Goal: Task Accomplishment & Management: Use online tool/utility

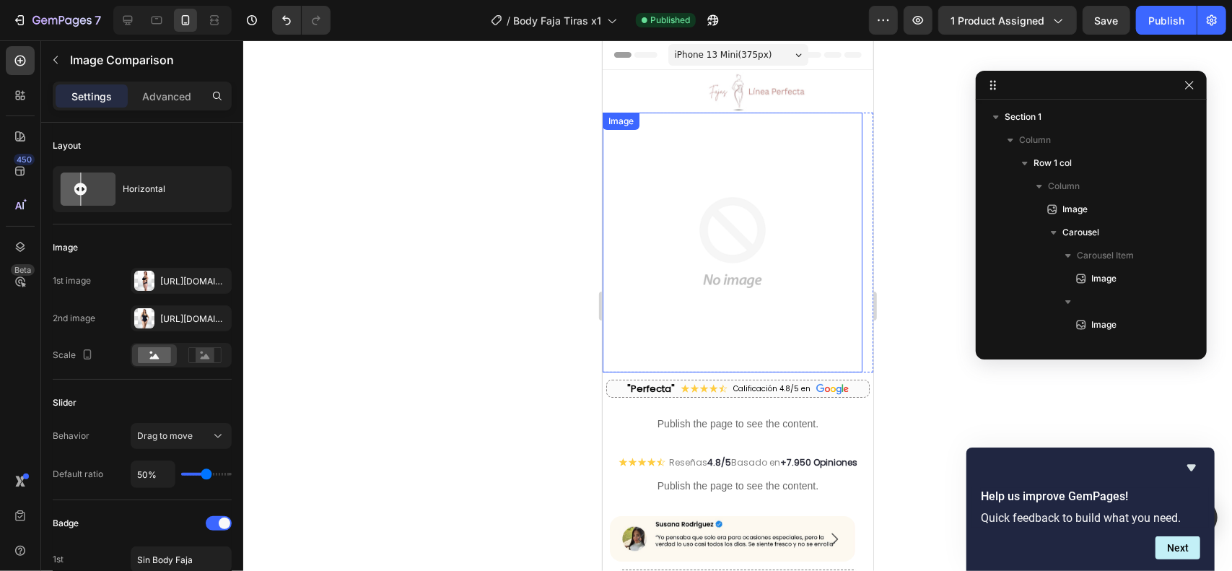
scroll to position [642, 0]
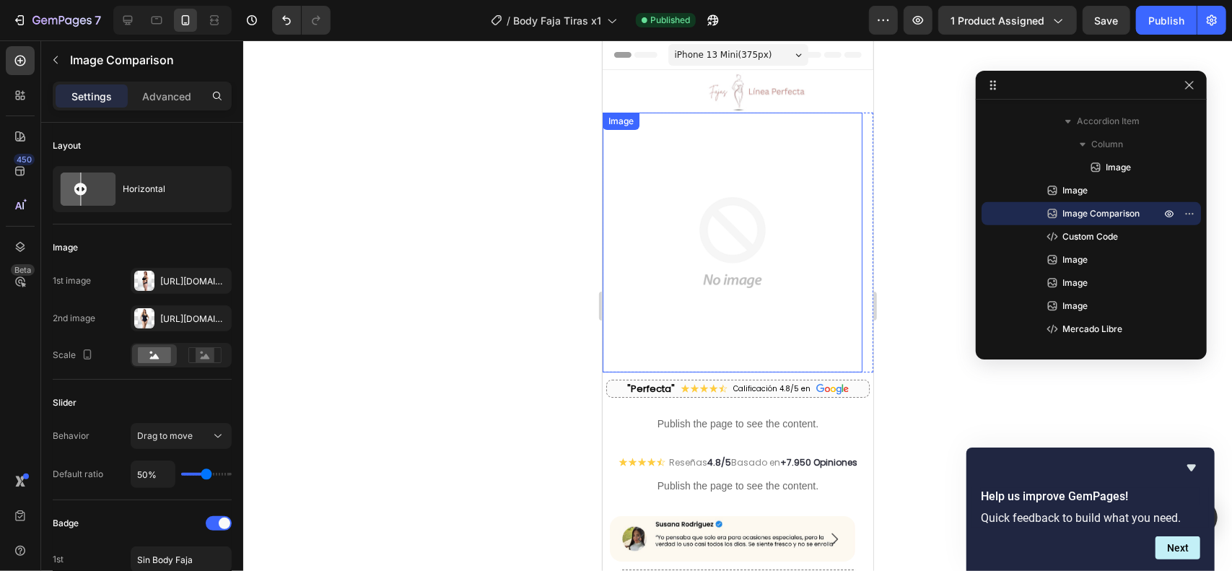
click at [748, 225] on img at bounding box center [732, 242] width 260 height 260
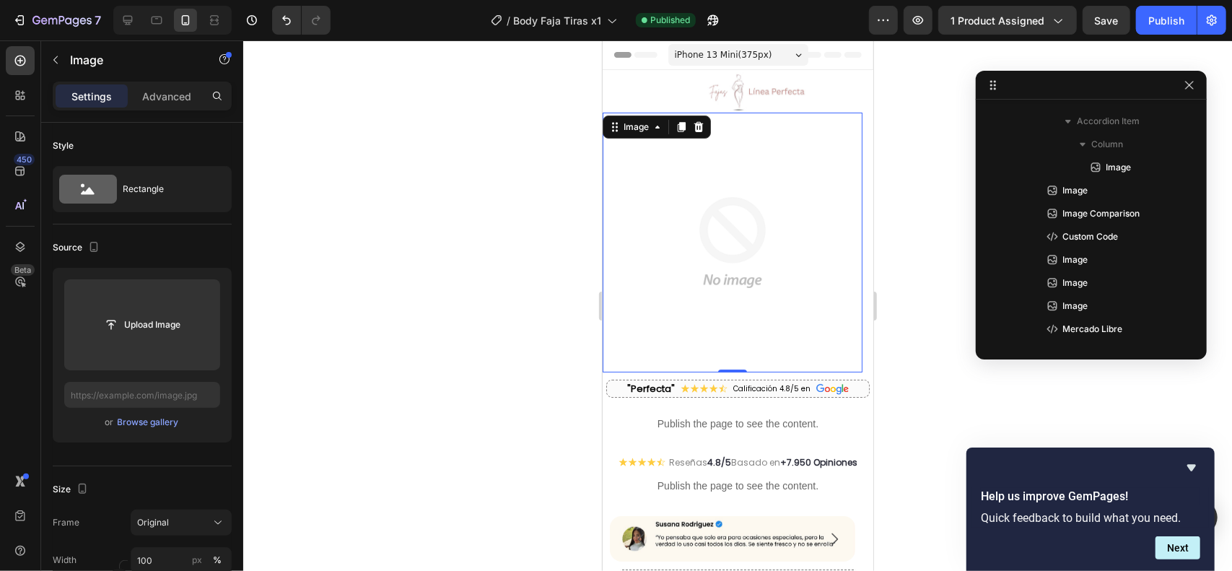
scroll to position [111, 0]
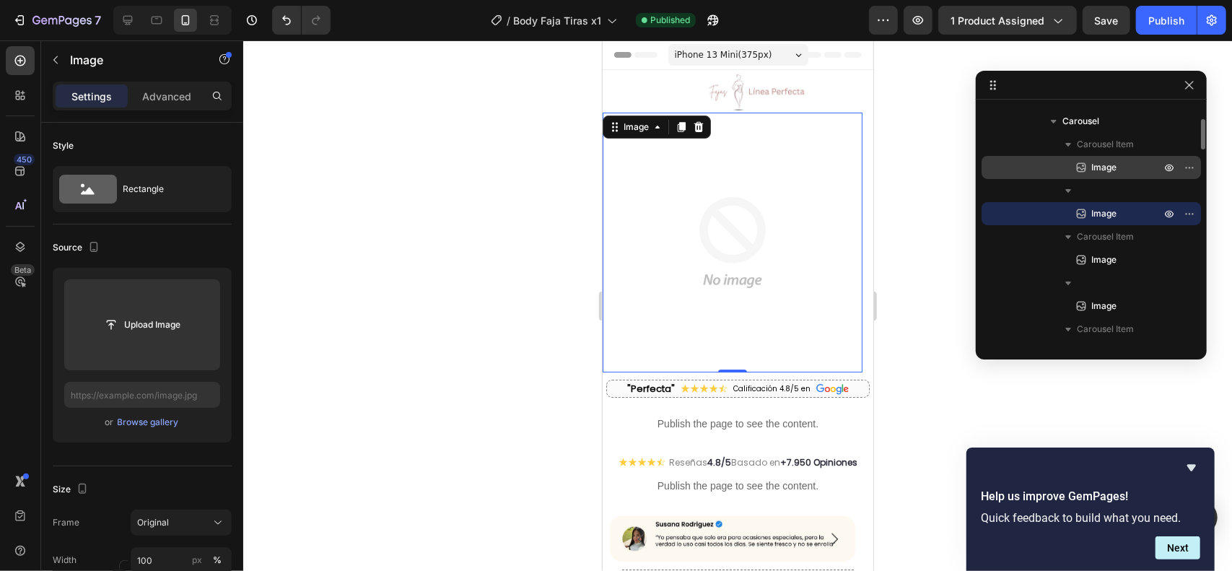
click at [1098, 164] on span "Image" at bounding box center [1103, 167] width 25 height 14
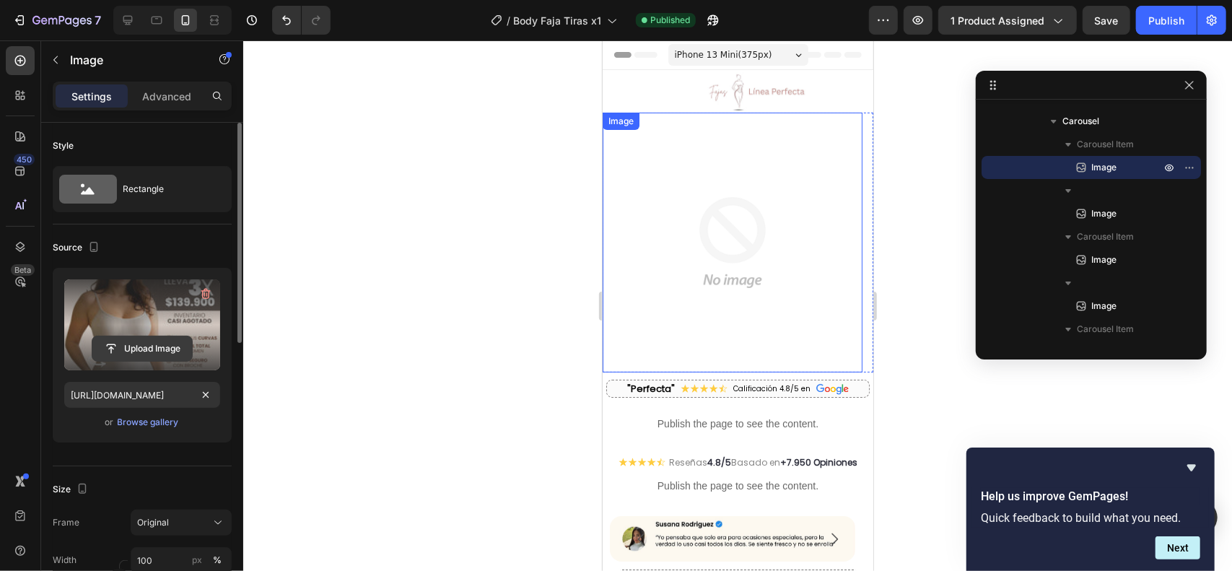
click at [177, 341] on input "file" at bounding box center [142, 348] width 100 height 25
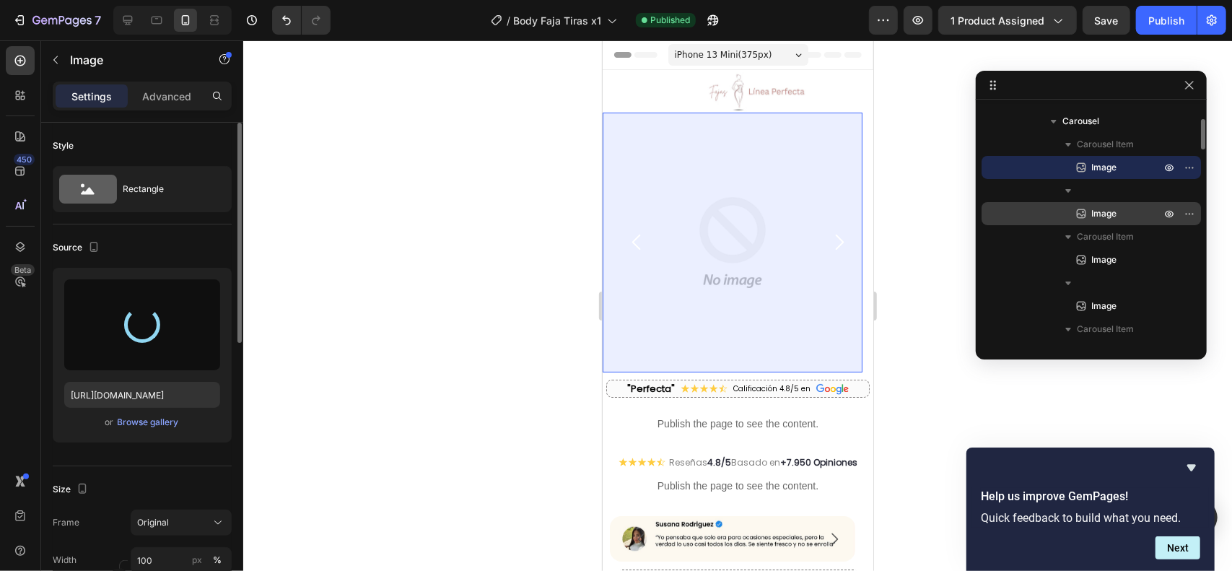
type input "[URL][DOMAIN_NAME]"
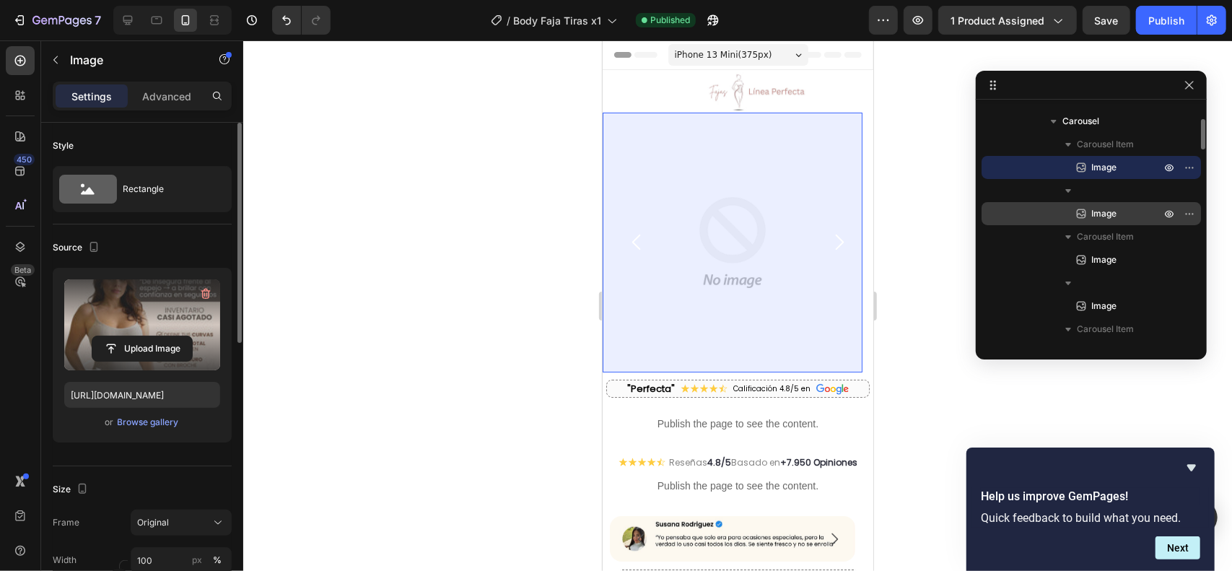
click at [1116, 214] on p "Image" at bounding box center [1110, 213] width 72 height 14
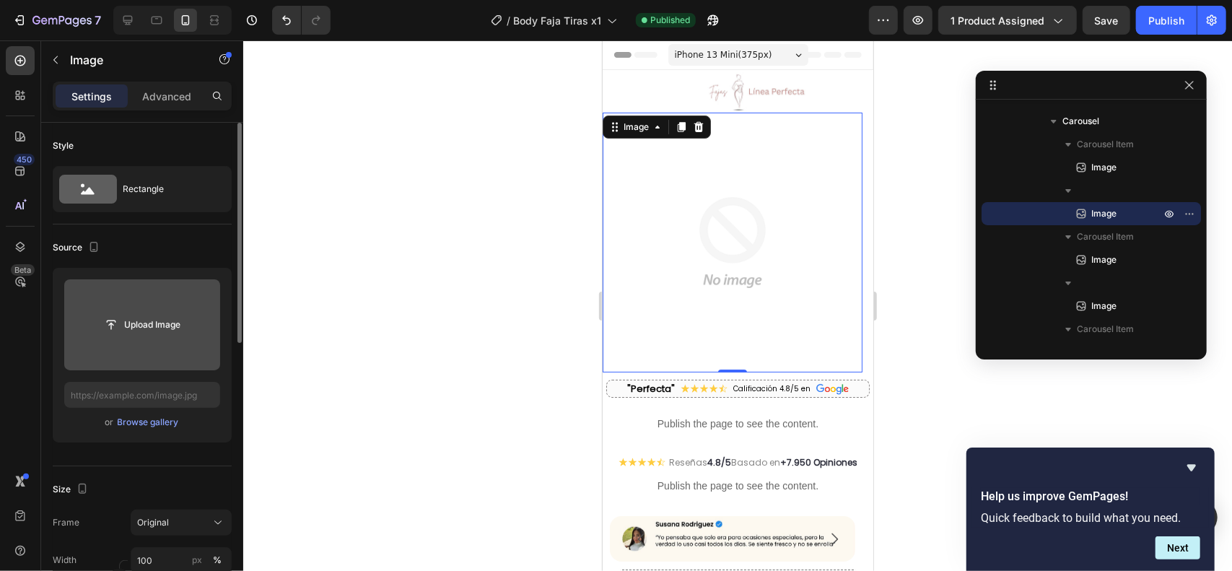
click at [163, 361] on input "file" at bounding box center [142, 324] width 156 height 91
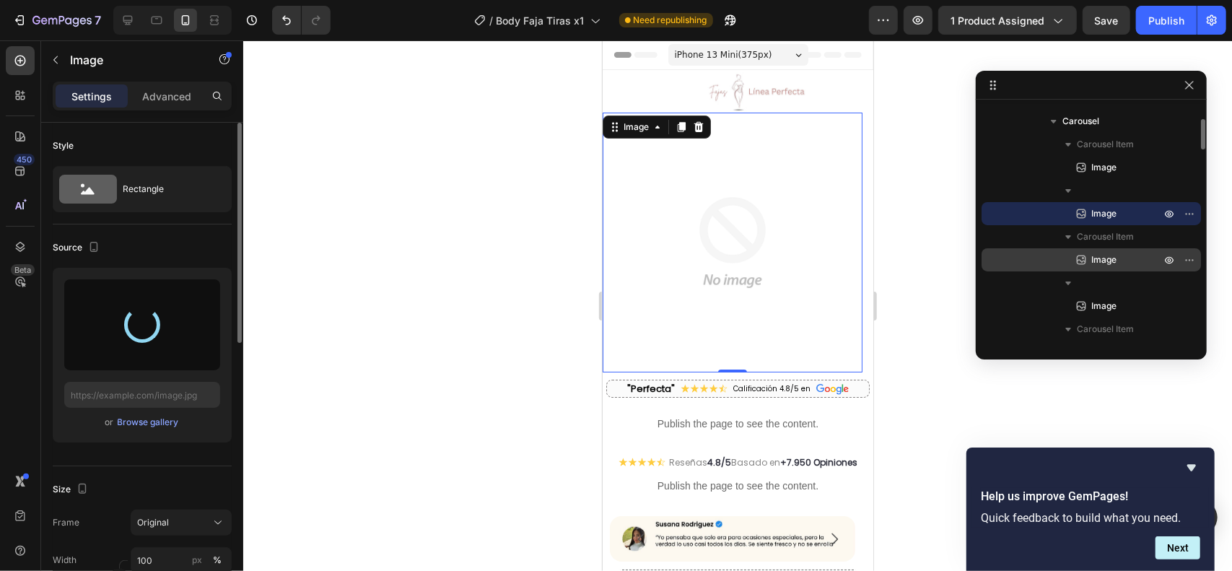
type input "https://cdn.shopify.com/s/files/1/0711/3028/4224/files/gempages_580265086258512…"
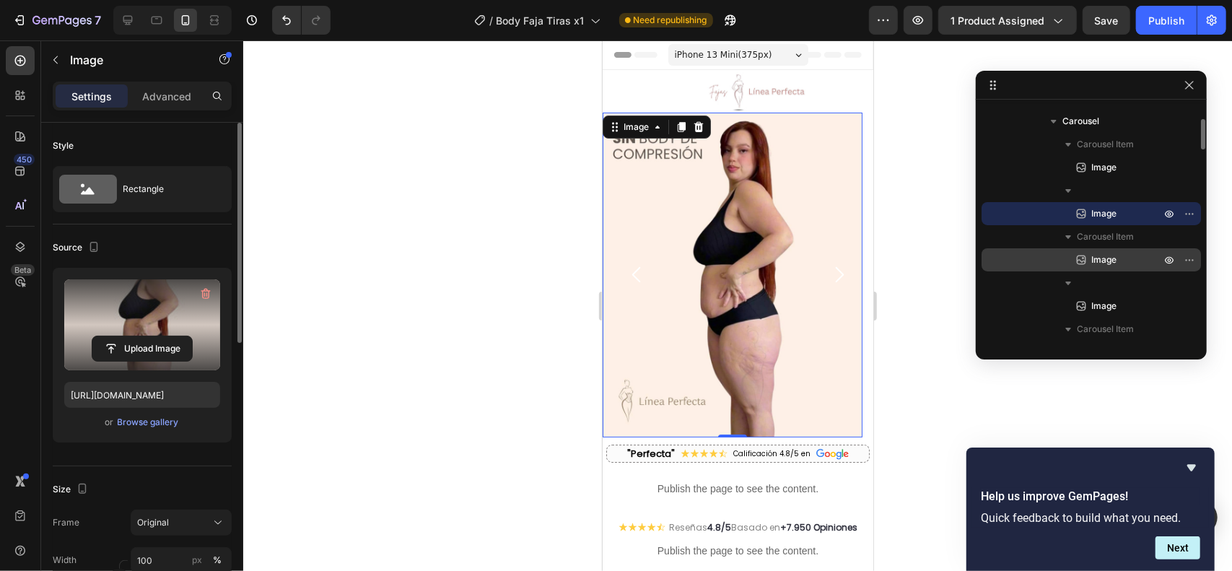
click at [1113, 260] on span "Image" at bounding box center [1103, 260] width 25 height 14
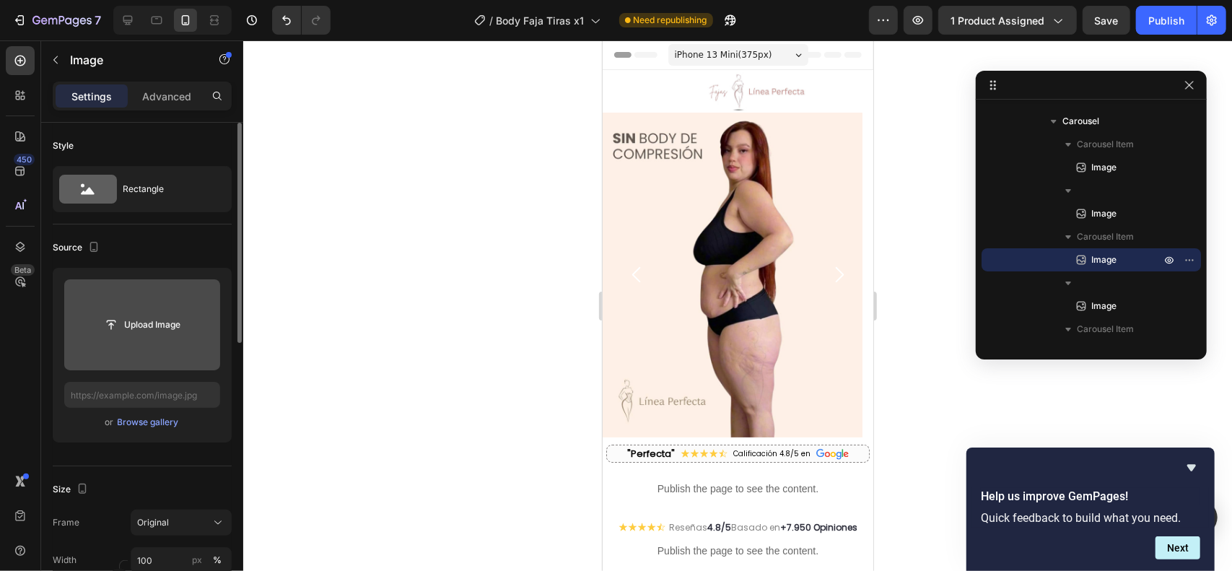
click at [169, 338] on input "file" at bounding box center [142, 324] width 156 height 91
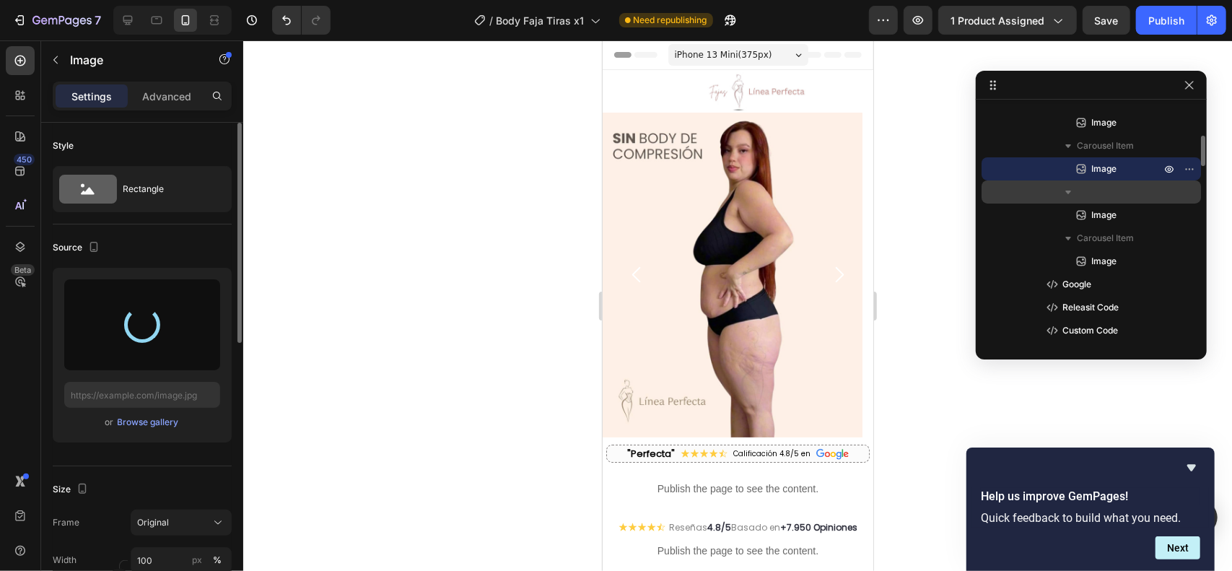
scroll to position [209, 0]
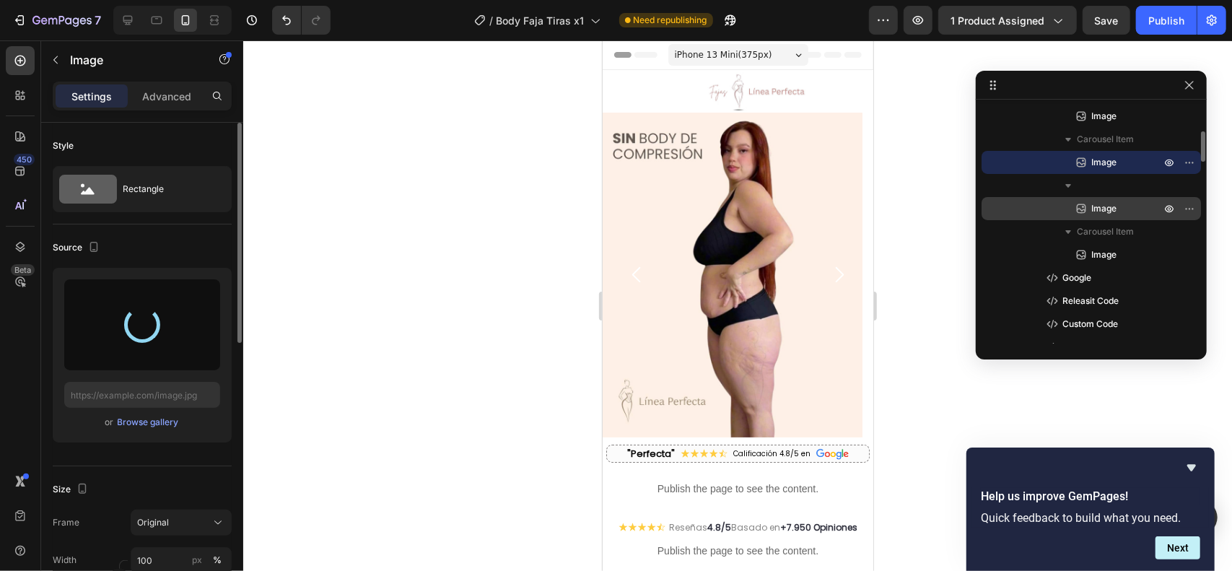
type input "https://cdn.shopify.com/s/files/1/0711/3028/4224/files/gempages_580265086258512…"
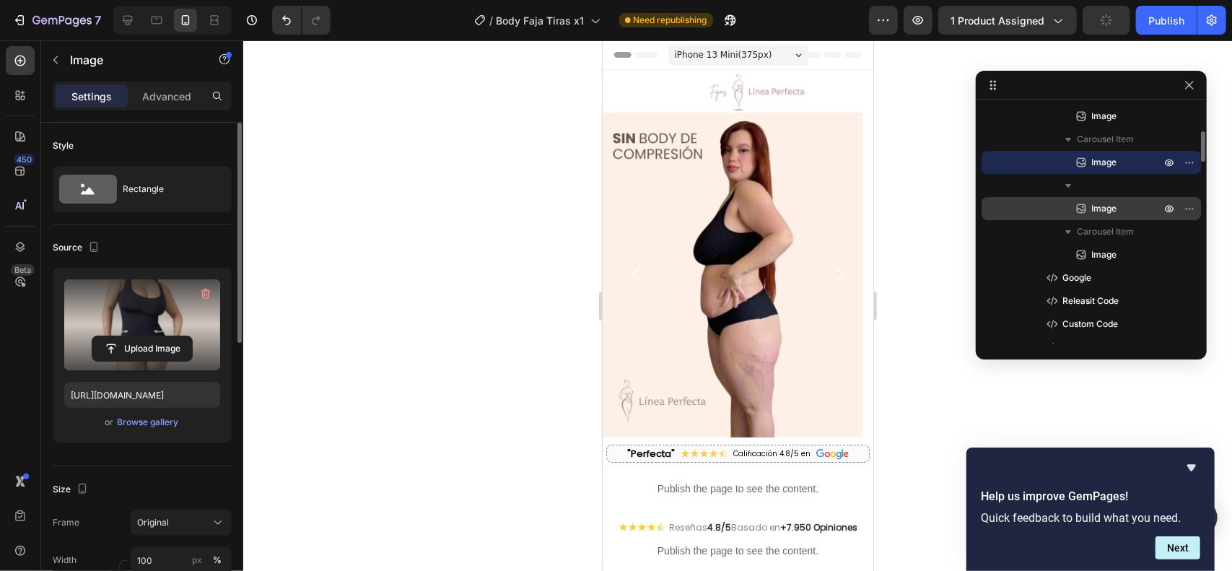
click at [1111, 201] on span "Image" at bounding box center [1103, 208] width 25 height 14
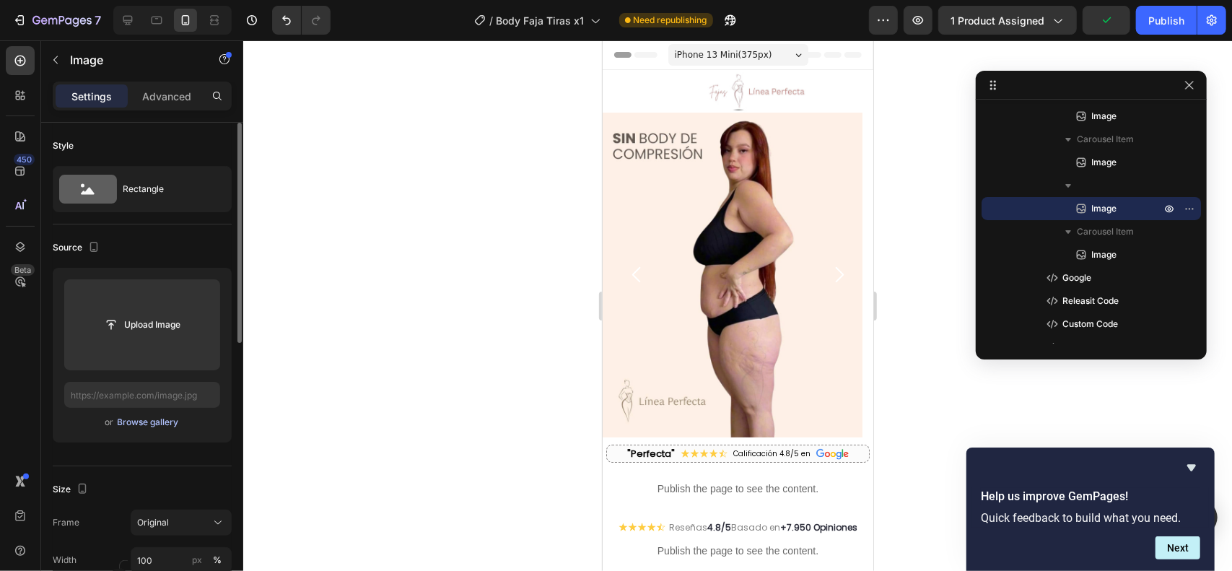
click at [131, 422] on div "Browse gallery" at bounding box center [148, 422] width 61 height 13
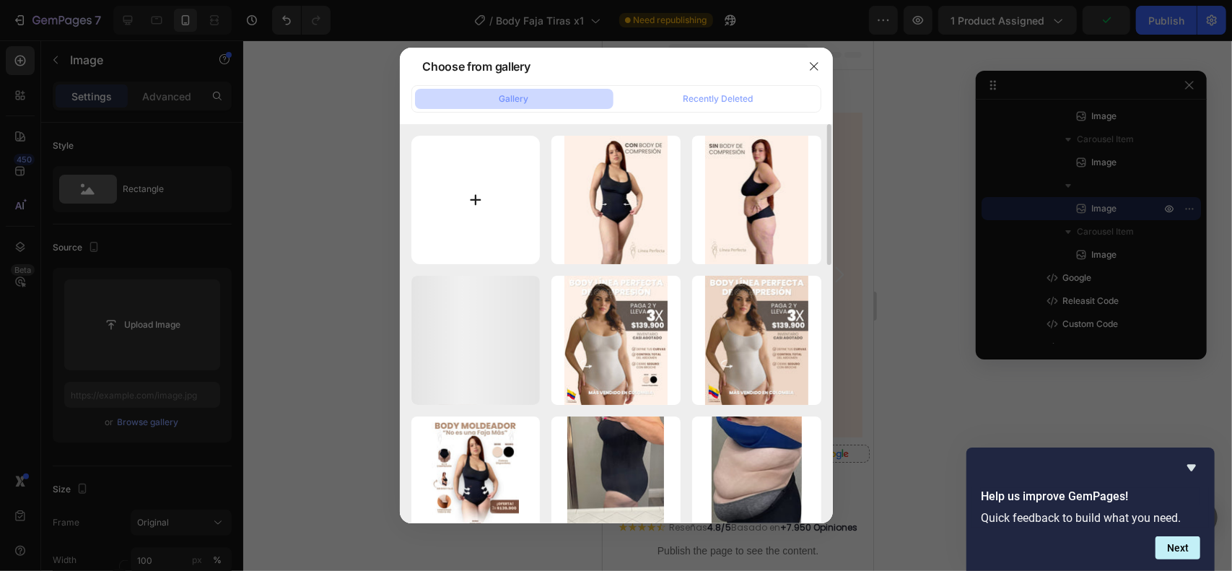
click at [501, 202] on input "file" at bounding box center [475, 200] width 129 height 129
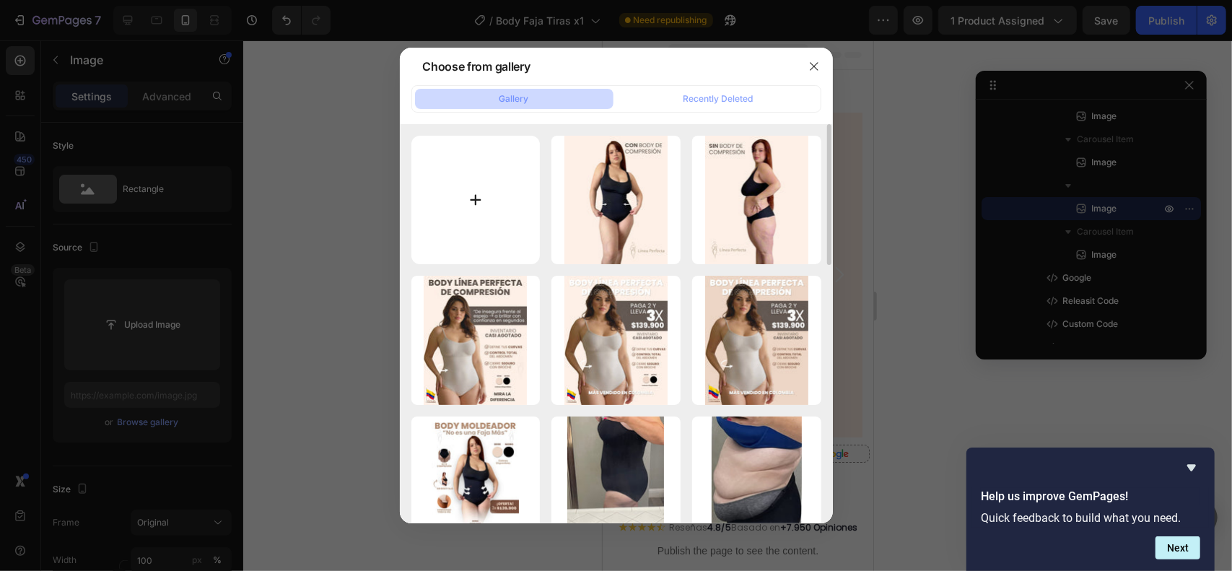
type input "C:\fakepath\2.jpg"
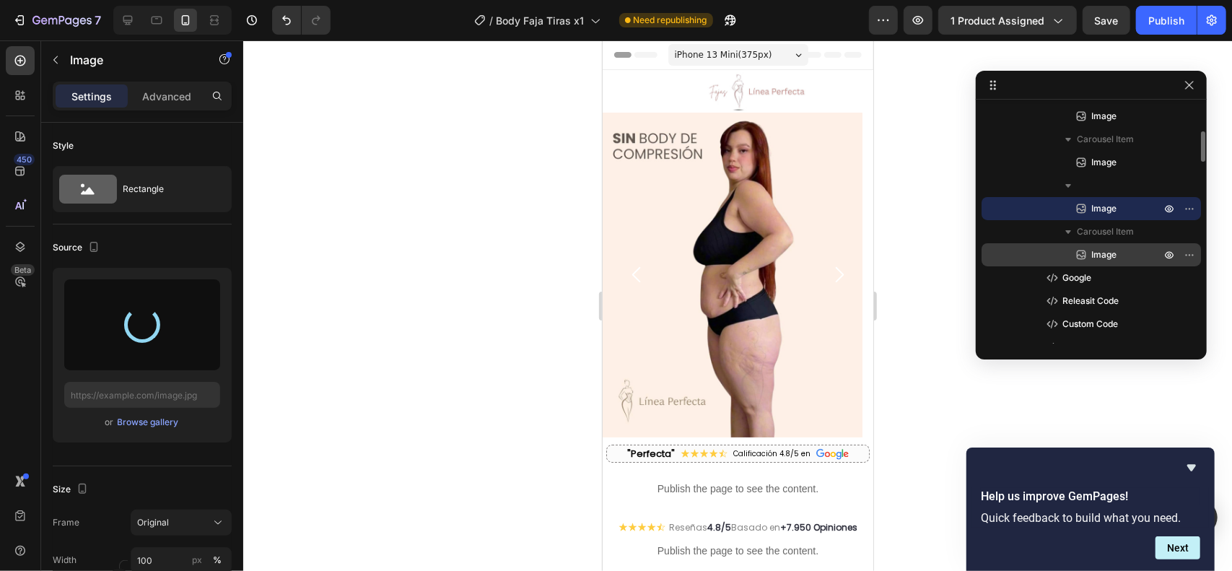
type input "https://cdn.shopify.com/s/files/1/0711/3028/4224/files/gempages_580265086258512…"
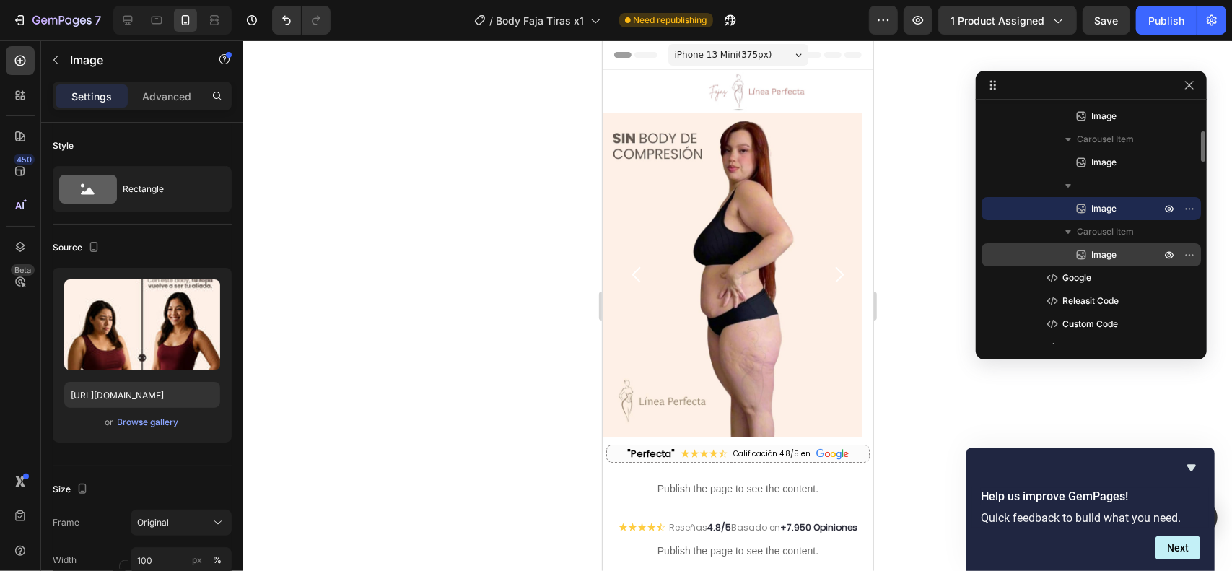
click at [1113, 252] on span "Image" at bounding box center [1103, 254] width 25 height 14
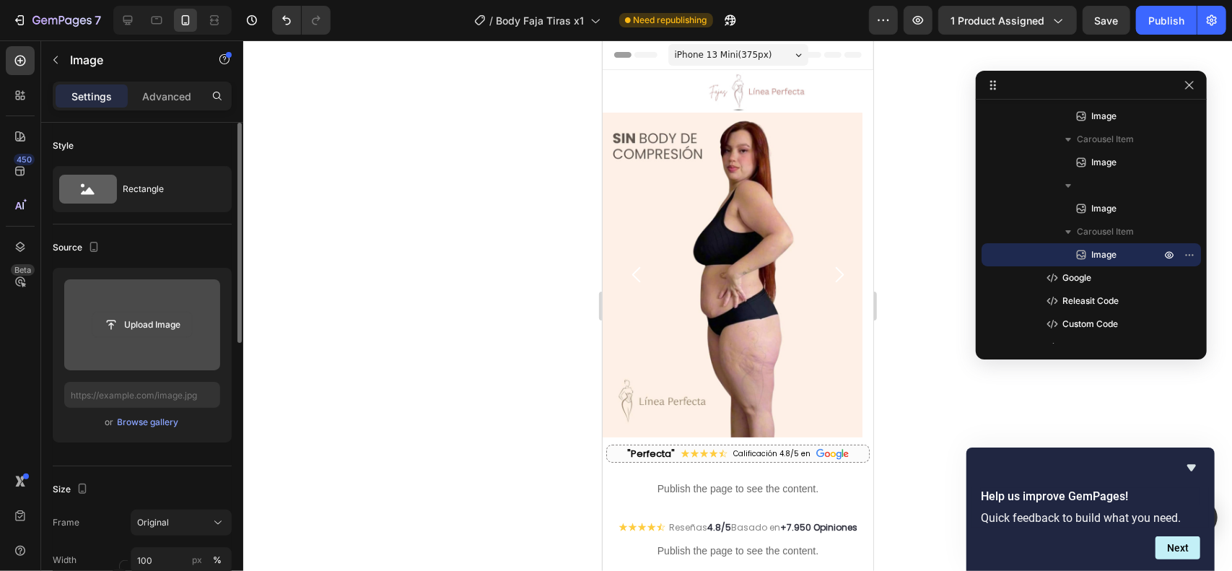
click at [167, 324] on input "file" at bounding box center [142, 324] width 100 height 25
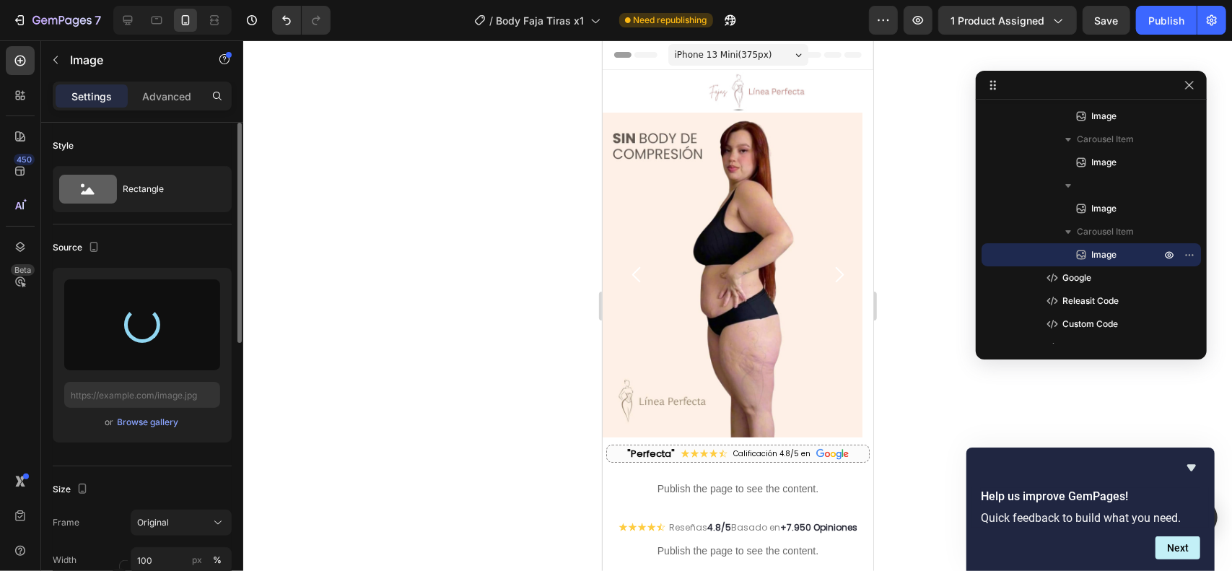
type input "https://cdn.shopify.com/s/files/1/0711/3028/4224/files/gempages_580265086258512…"
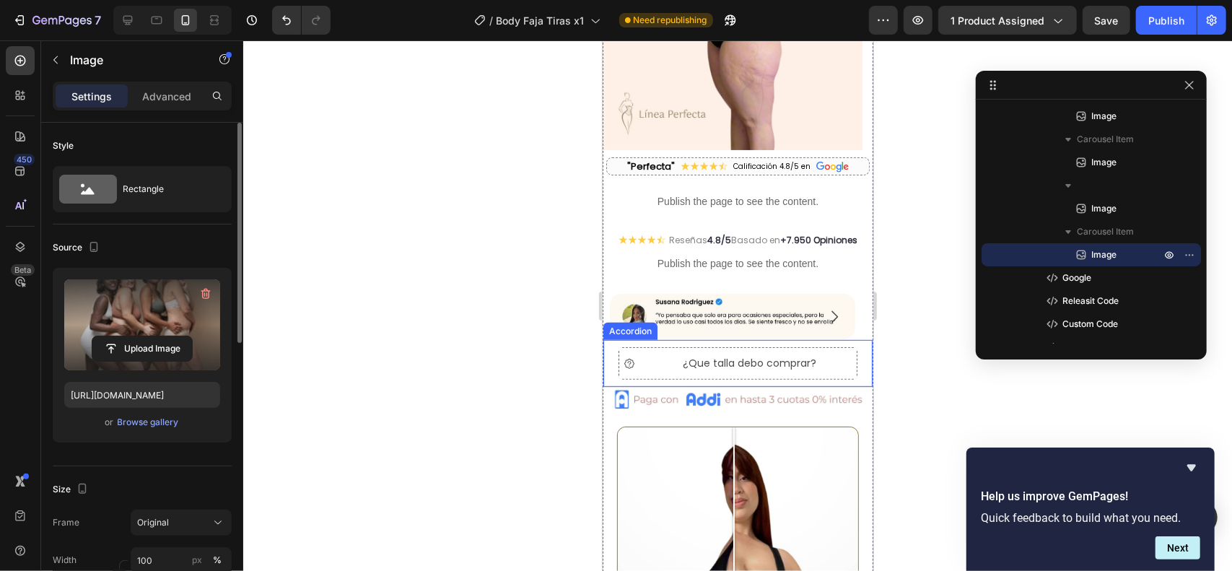
scroll to position [287, 0]
click at [745, 364] on p "¿Que talla debo comprar?" at bounding box center [748, 363] width 133 height 18
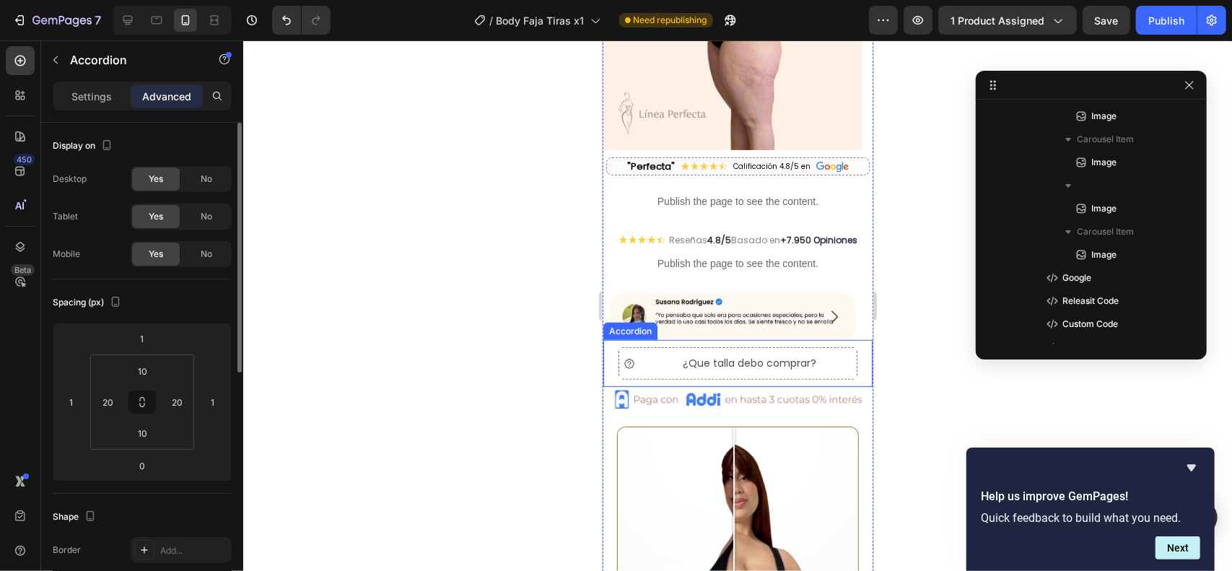
scroll to position [527, 0]
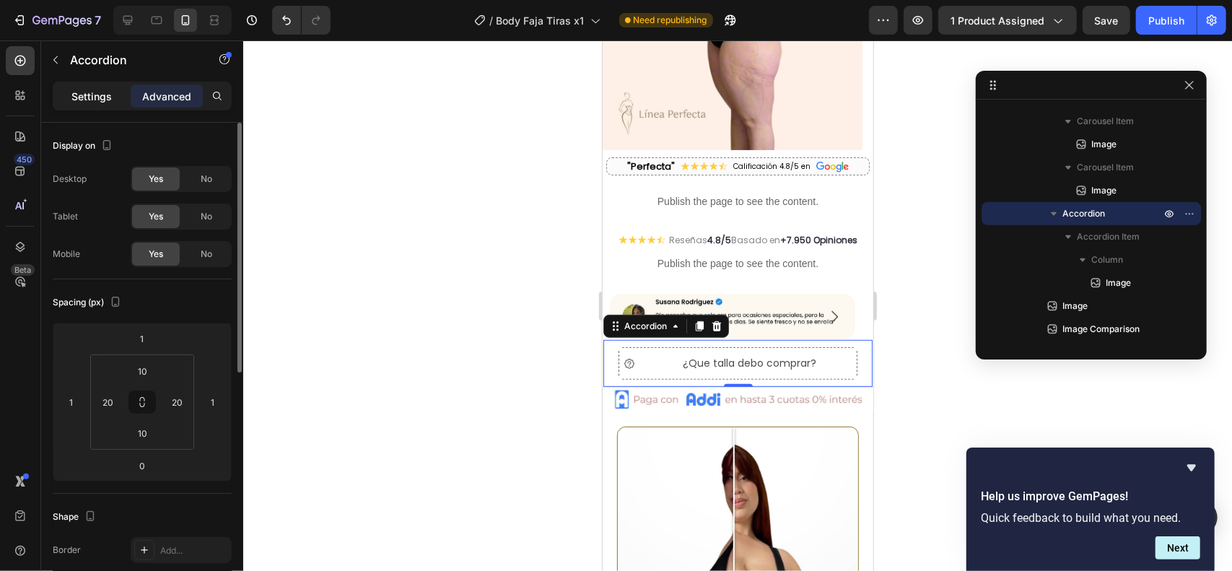
click at [101, 96] on p "Settings" at bounding box center [91, 96] width 40 height 15
type input "25"
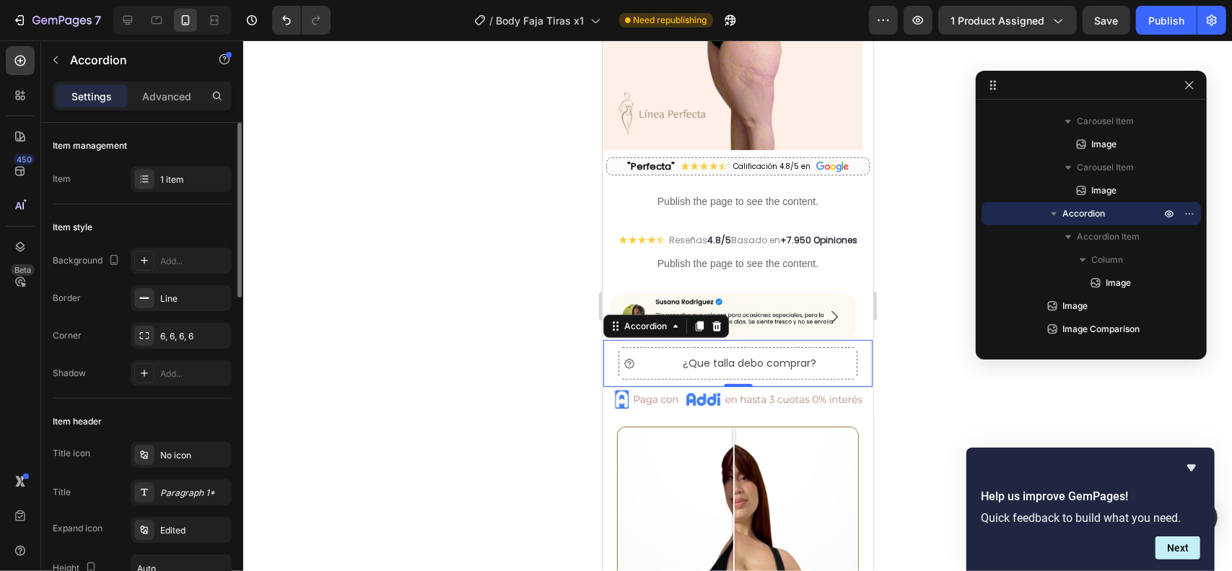
click at [632, 357] on icon at bounding box center [629, 363] width 12 height 12
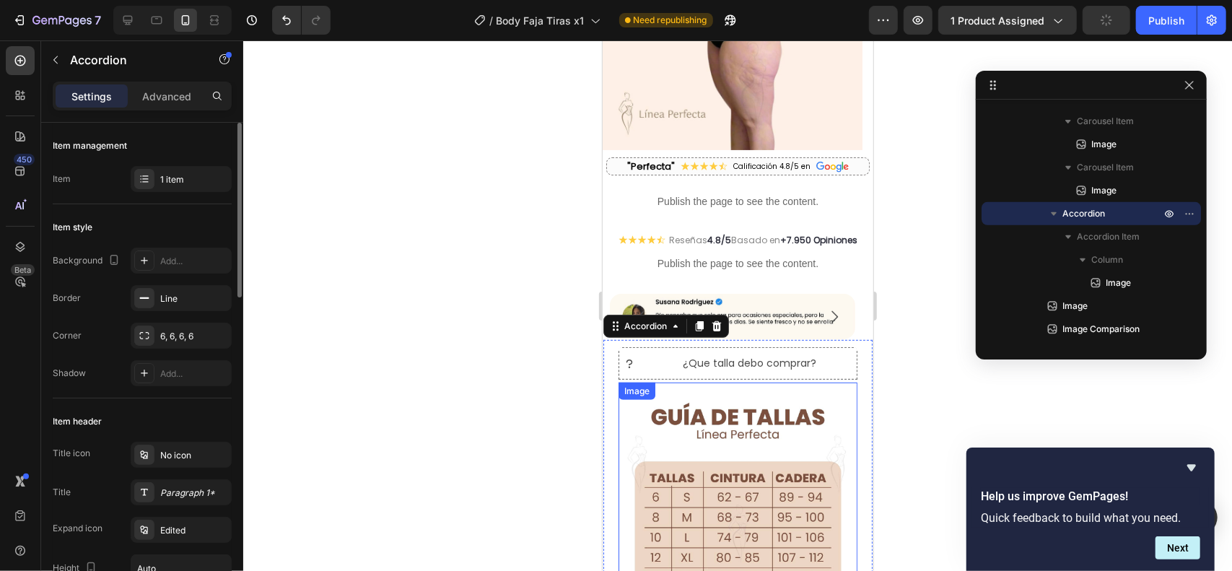
click at [705, 414] on img at bounding box center [737, 559] width 239 height 354
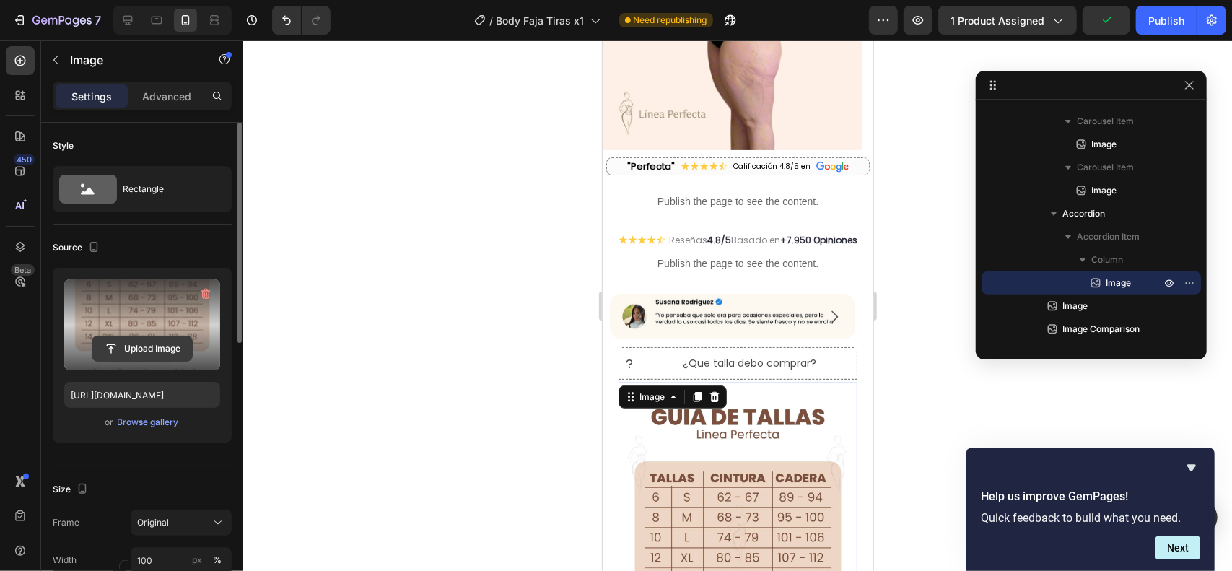
click at [170, 351] on input "file" at bounding box center [142, 348] width 100 height 25
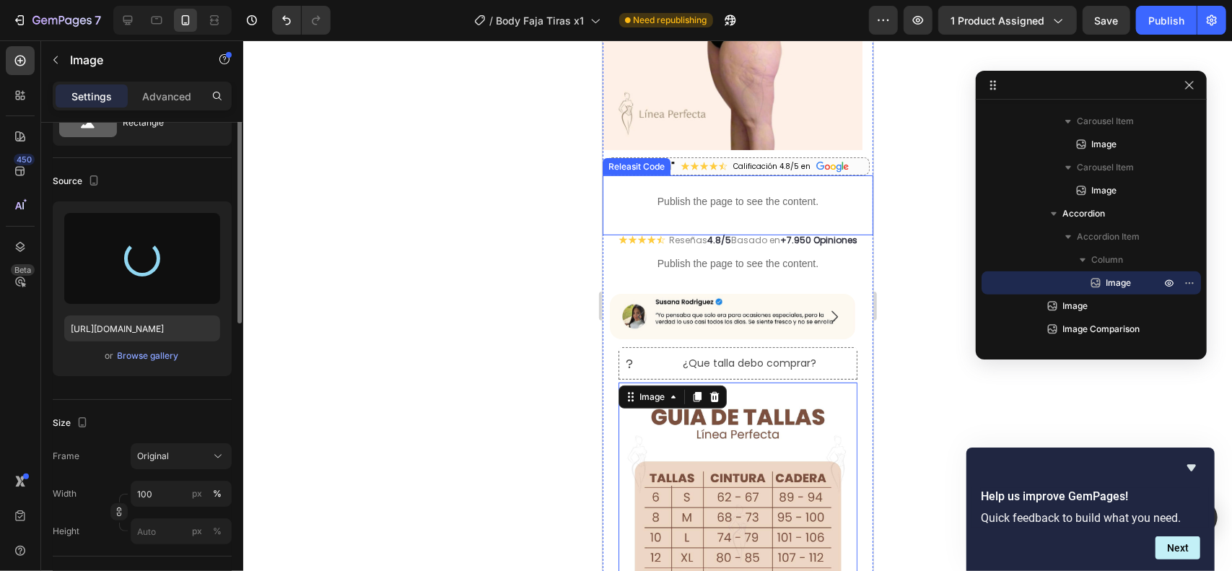
type input "https://cdn.shopify.com/s/files/1/0711/3028/4224/files/gempages_580265086258512…"
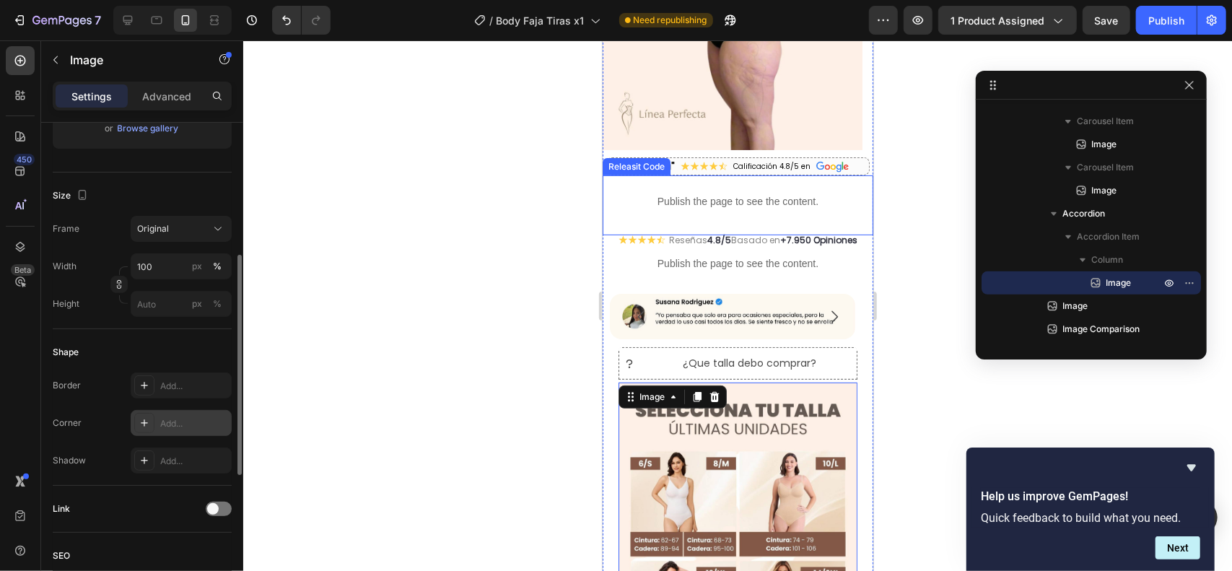
scroll to position [294, 0]
click at [179, 422] on div "Add..." at bounding box center [194, 422] width 68 height 13
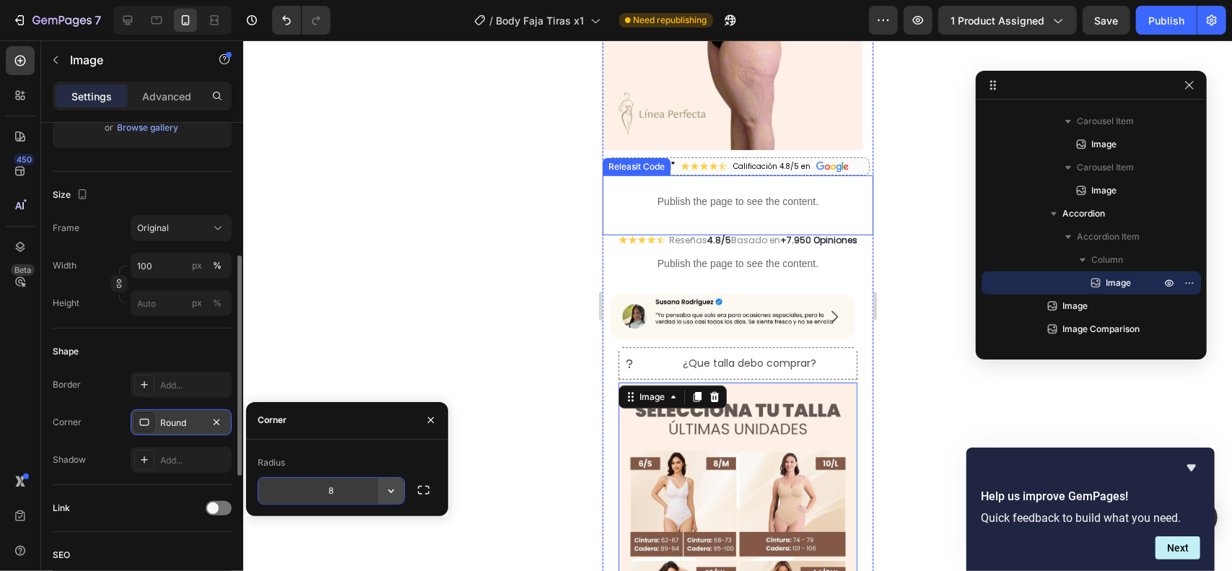
click at [390, 491] on icon "button" at bounding box center [391, 490] width 14 height 14
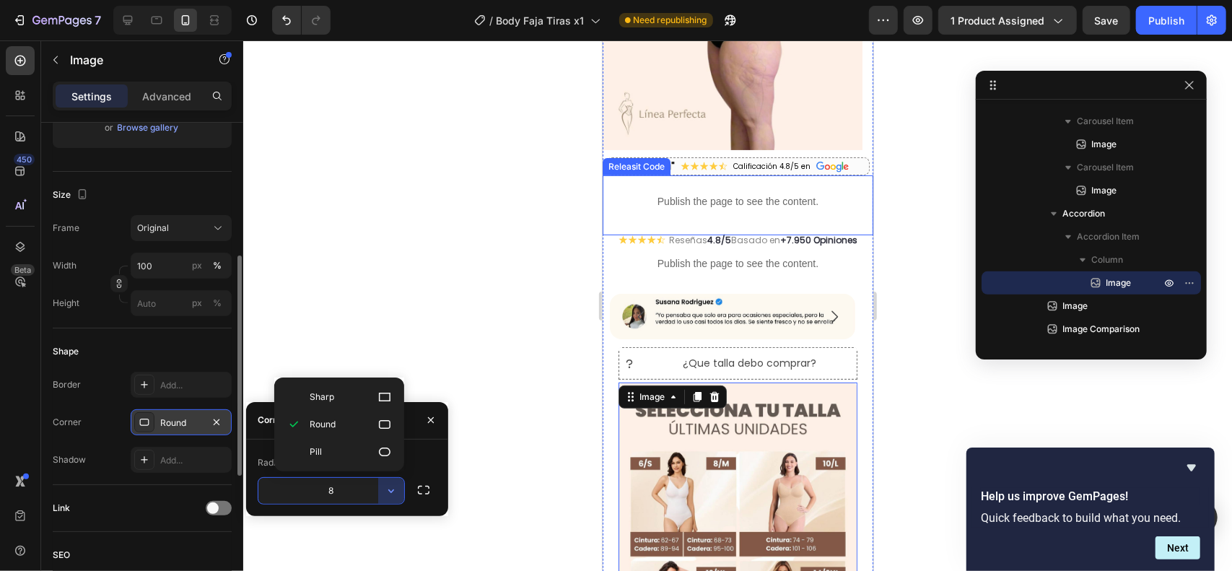
click at [350, 426] on p "Round" at bounding box center [351, 424] width 82 height 14
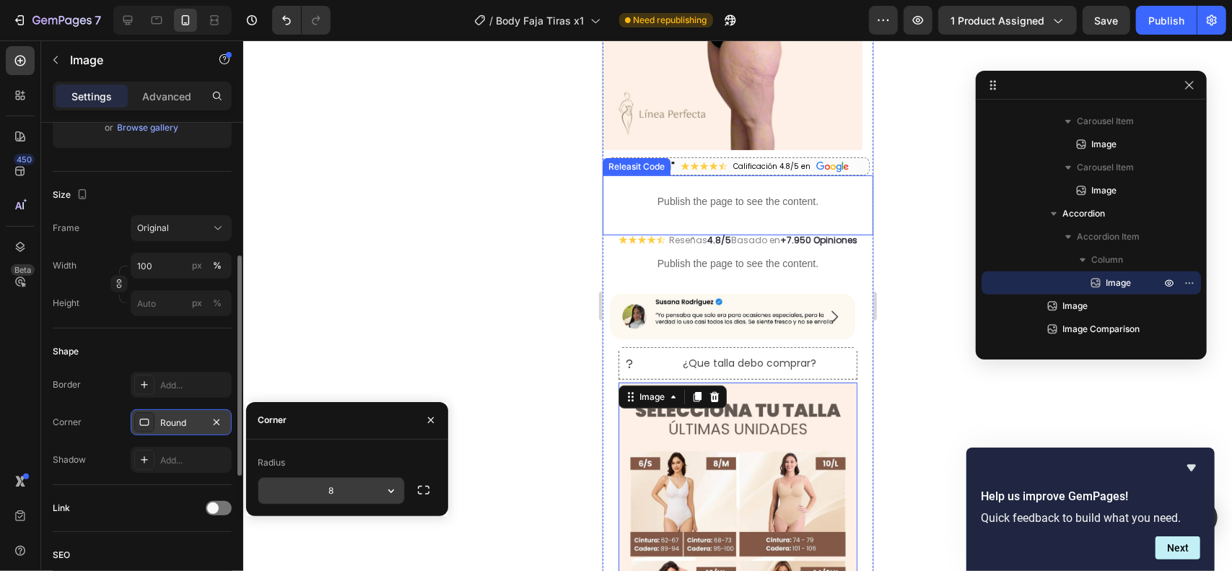
click at [340, 496] on input "8" at bounding box center [331, 491] width 146 height 26
type input "16"
click at [139, 18] on div at bounding box center [127, 20] width 23 height 23
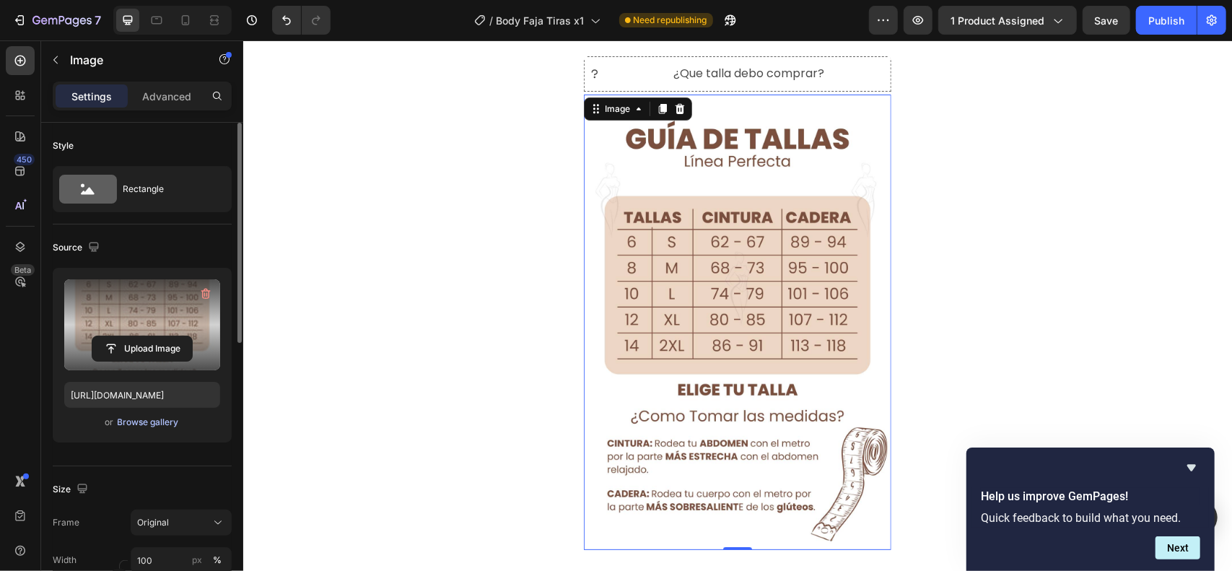
click at [150, 416] on div "Browse gallery" at bounding box center [148, 422] width 61 height 13
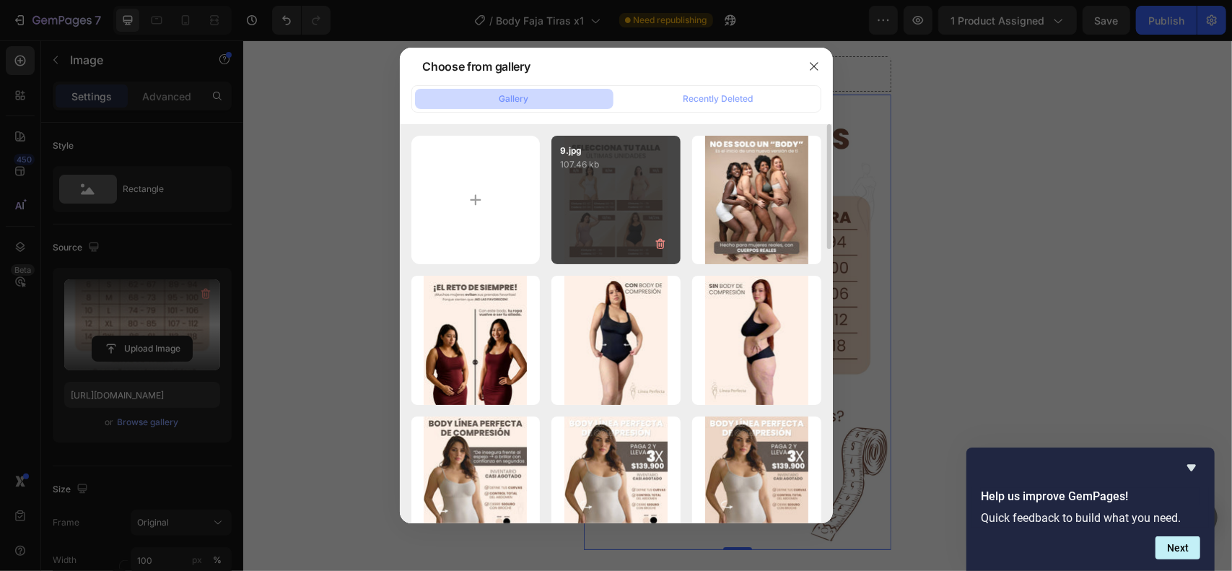
click at [610, 222] on div "9.jpg 107.46 kb" at bounding box center [615, 200] width 129 height 129
type input "https://cdn.shopify.com/s/files/1/0711/3028/4224/files/gempages_580265086258512…"
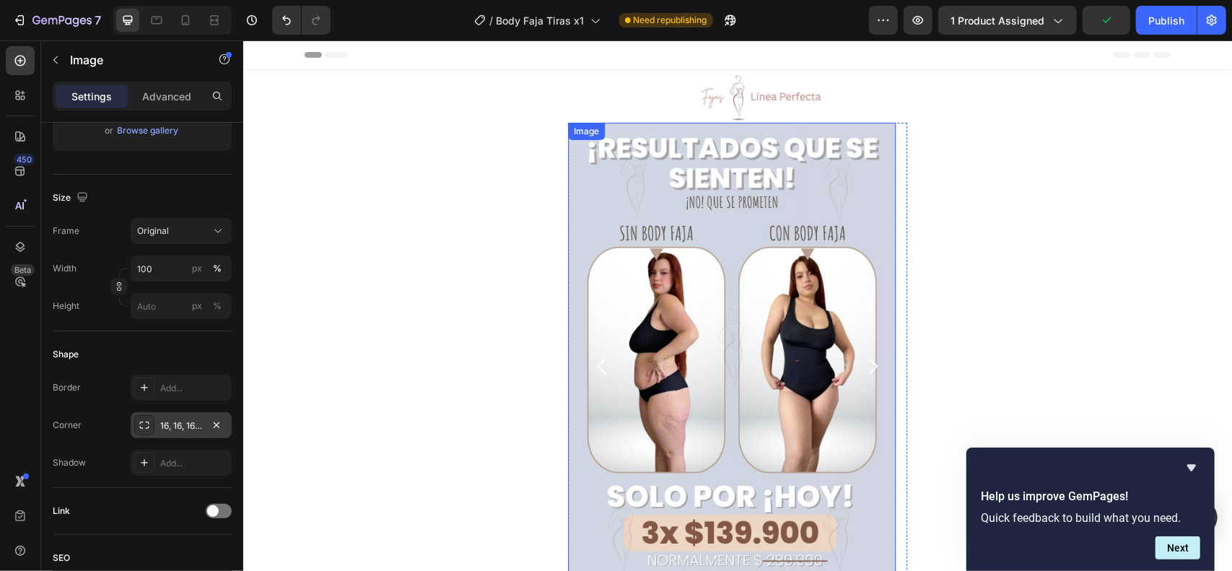
click at [746, 279] on img at bounding box center [731, 365] width 328 height 486
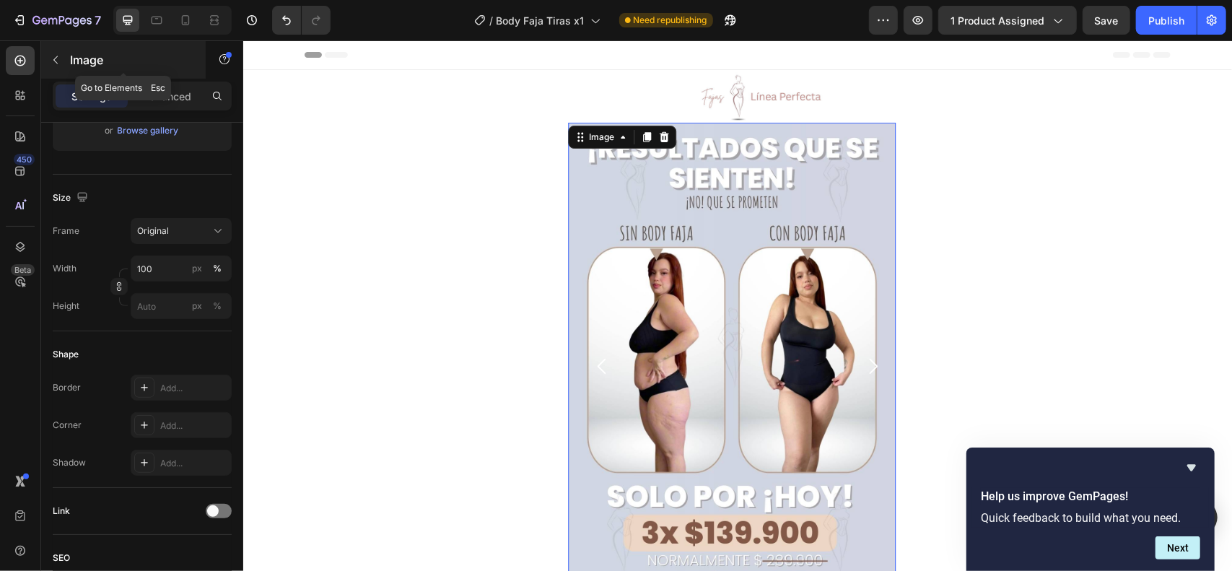
click at [51, 64] on icon "button" at bounding box center [56, 60] width 12 height 12
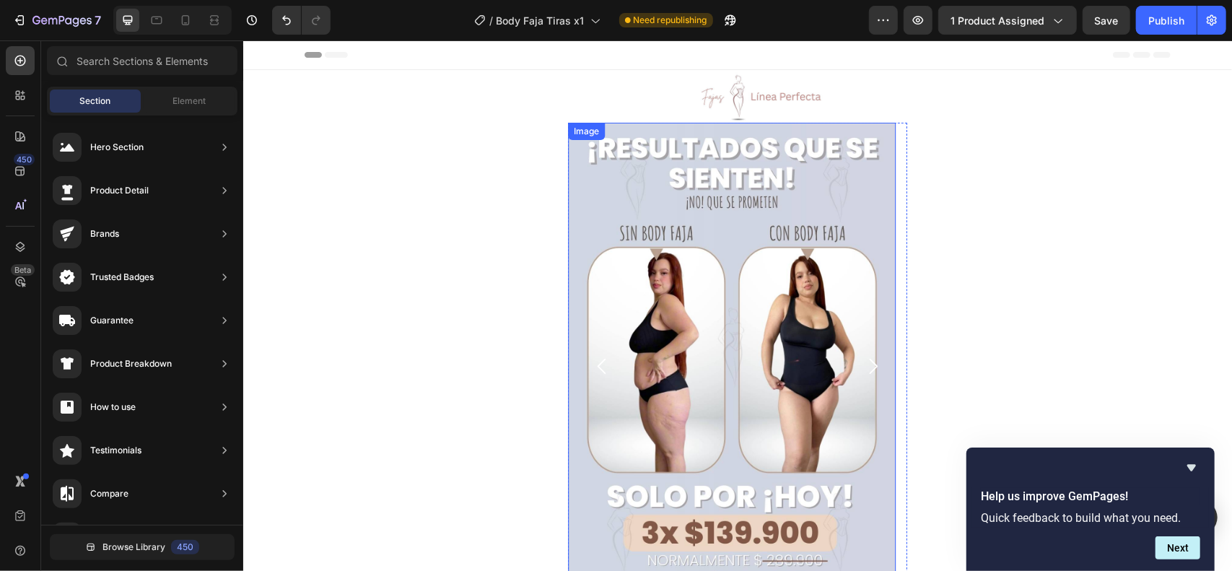
click at [773, 204] on img at bounding box center [731, 365] width 328 height 486
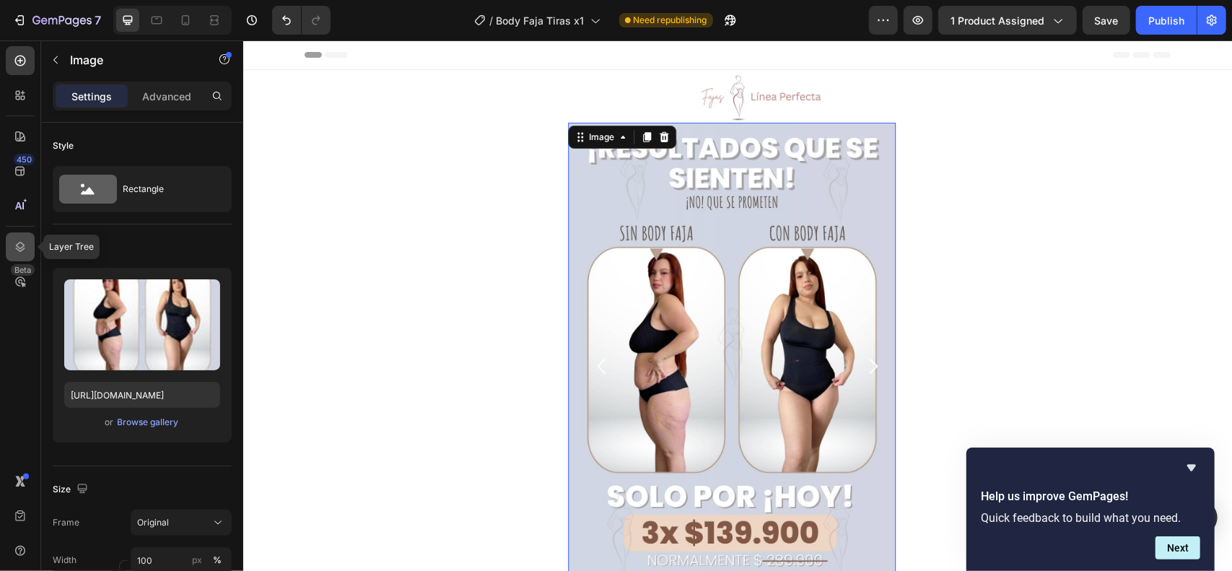
click at [19, 251] on icon at bounding box center [20, 247] width 9 height 10
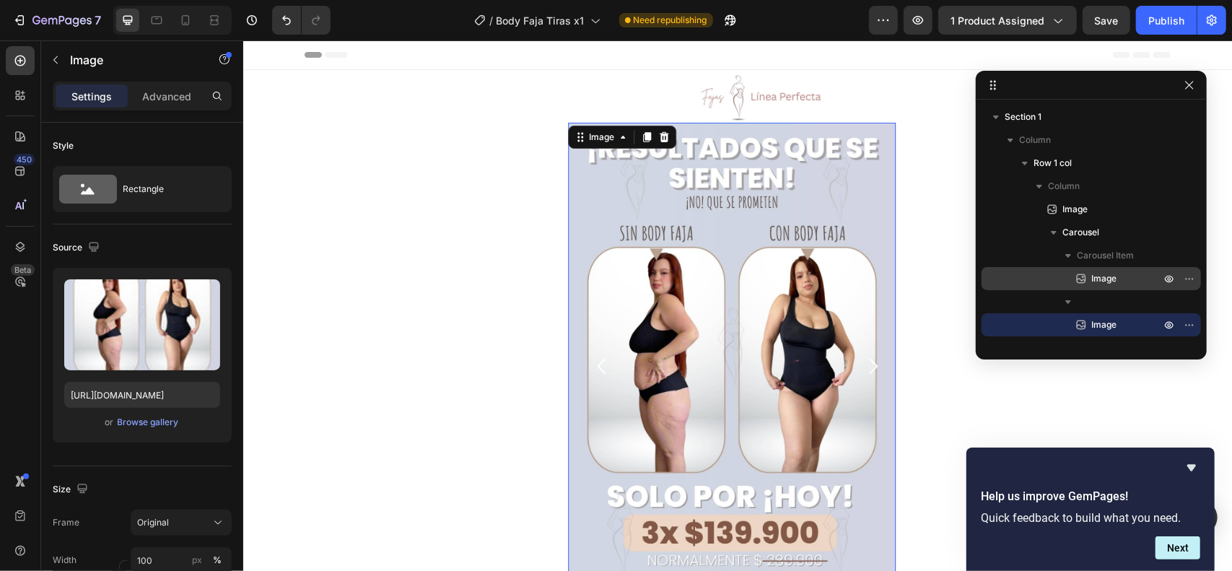
click at [1118, 275] on p "Image" at bounding box center [1110, 278] width 72 height 14
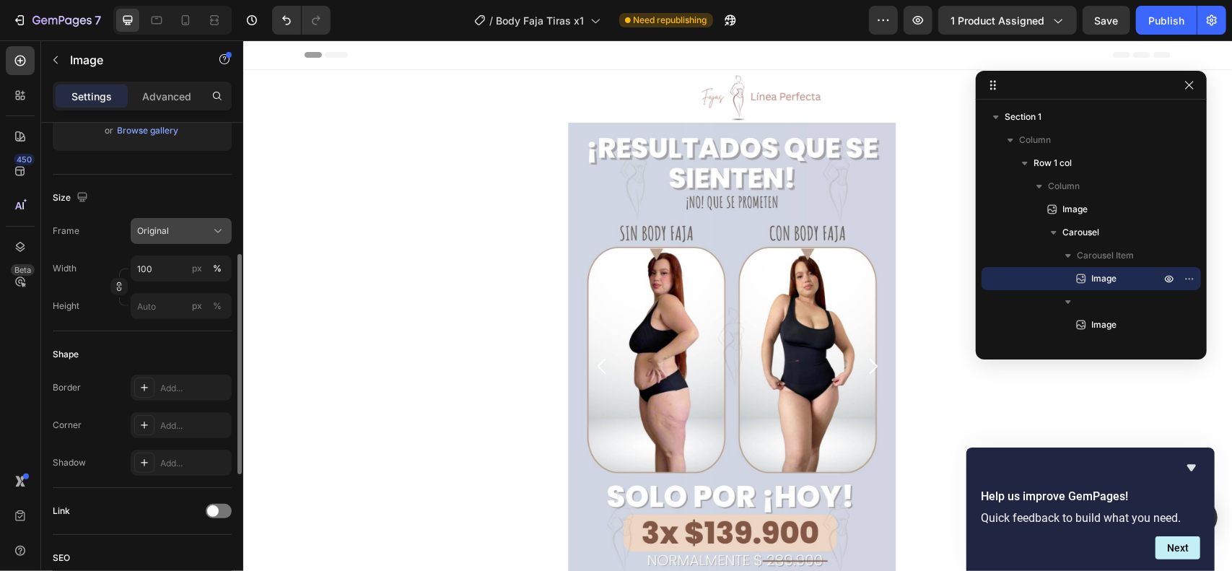
scroll to position [0, 0]
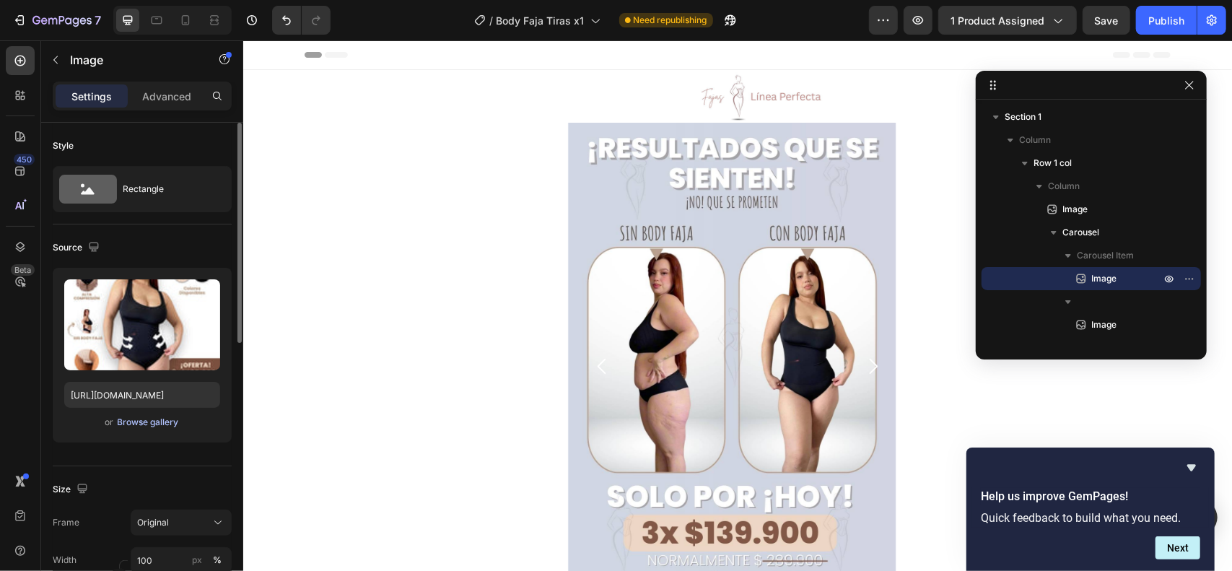
click at [162, 424] on div "Browse gallery" at bounding box center [148, 422] width 61 height 13
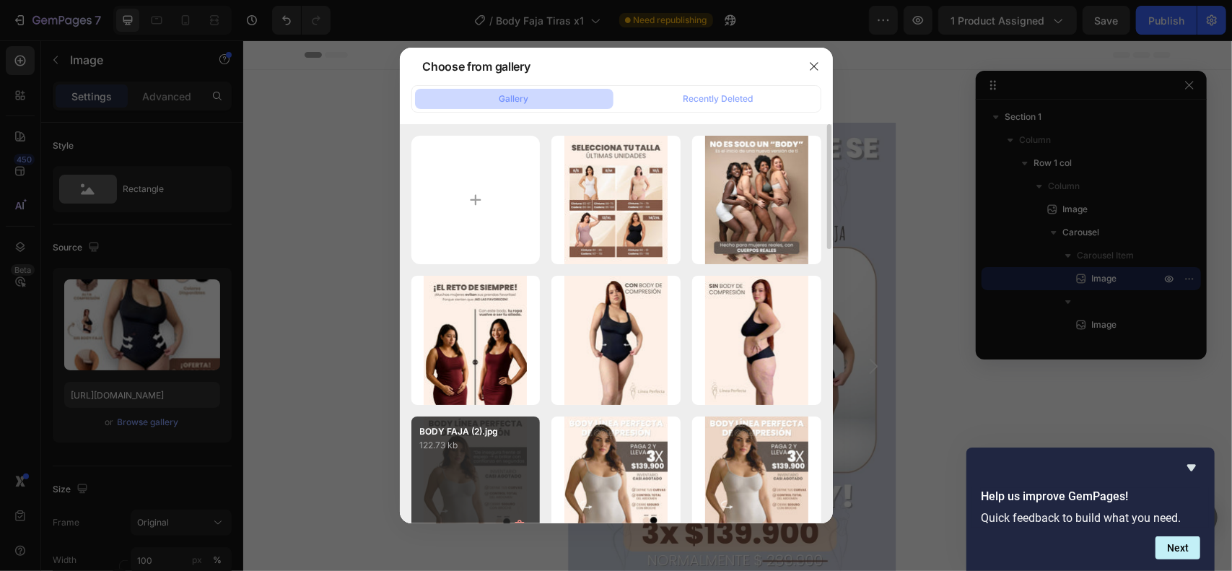
click at [489, 482] on div "BODY FAJA (2).jpg 122.73 kb" at bounding box center [475, 480] width 129 height 129
type input "https://cdn.shopify.com/s/files/1/0711/3028/4224/files/gempages_580265086258512…"
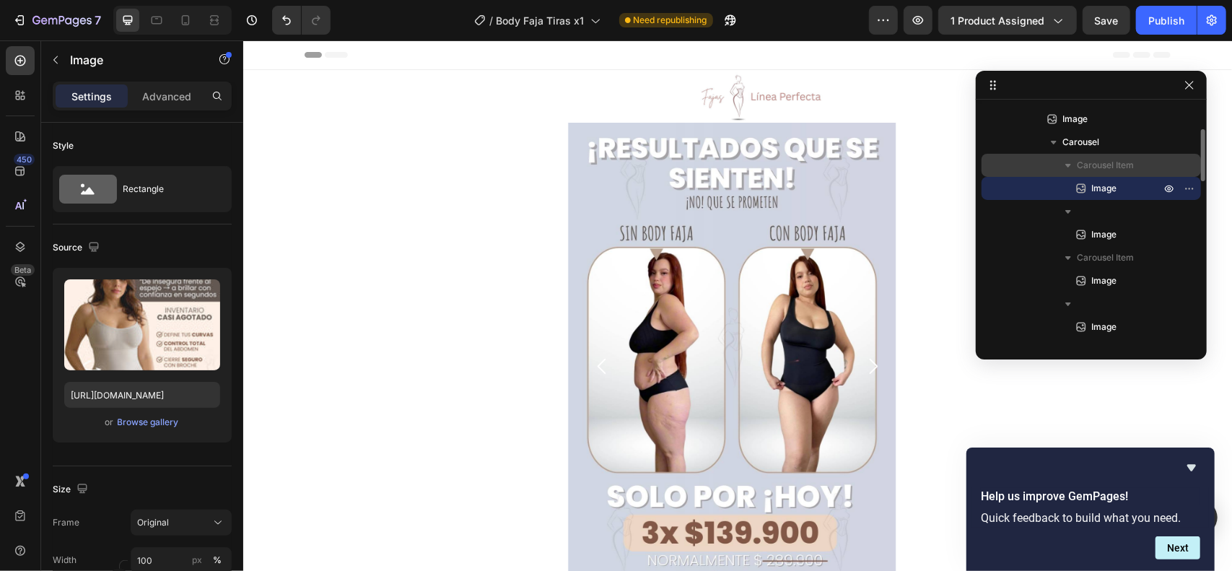
scroll to position [97, 0]
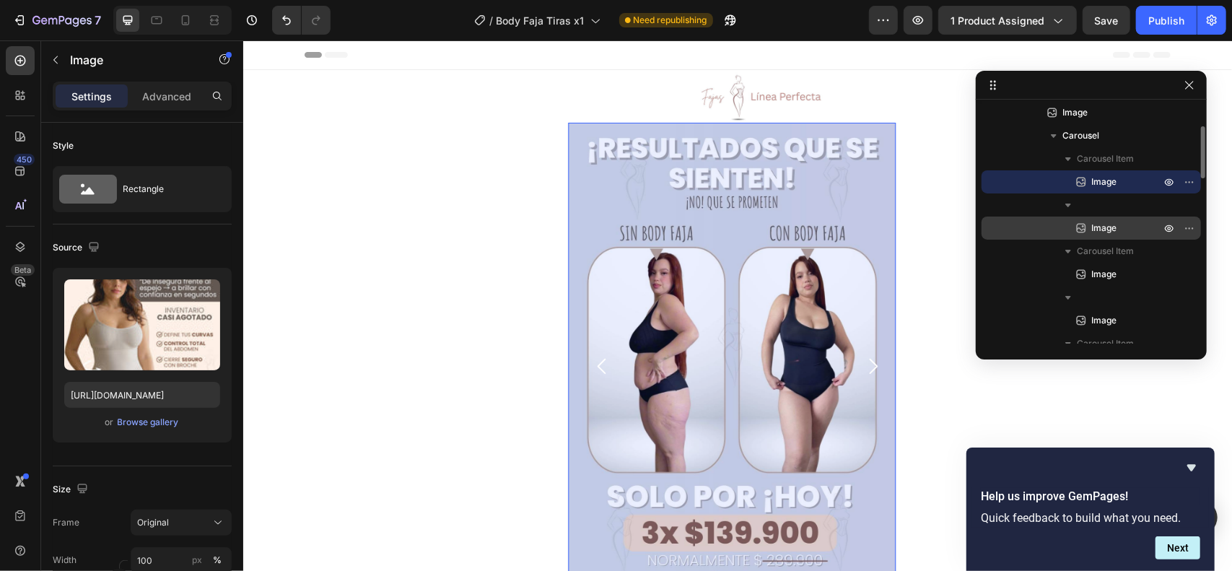
click at [1109, 222] on span "Image" at bounding box center [1103, 228] width 25 height 14
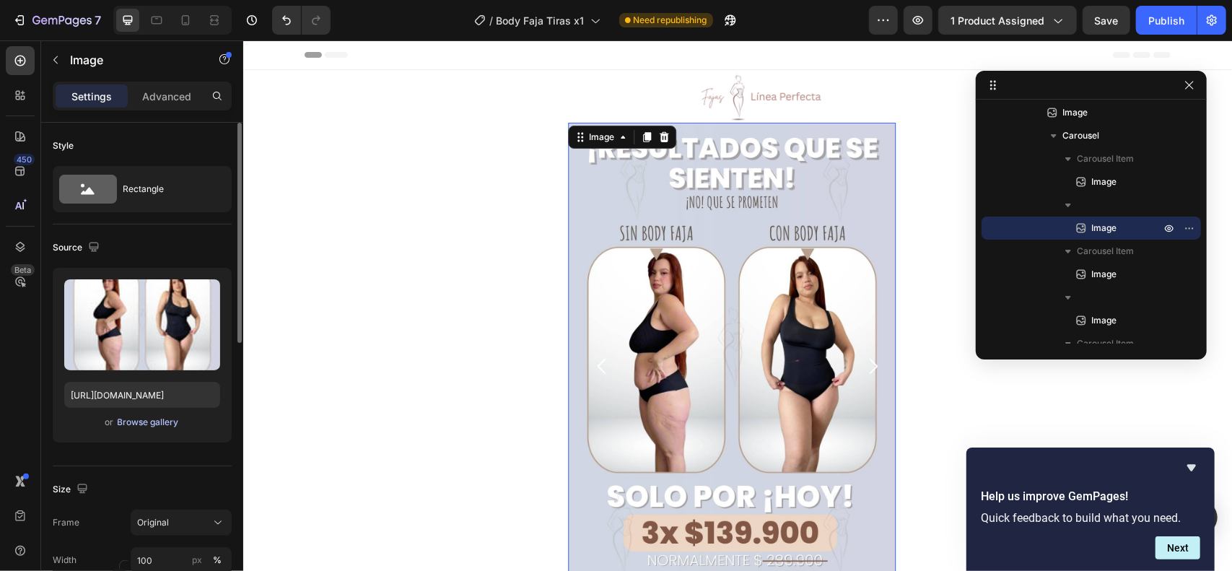
click at [170, 424] on div "Browse gallery" at bounding box center [148, 422] width 61 height 13
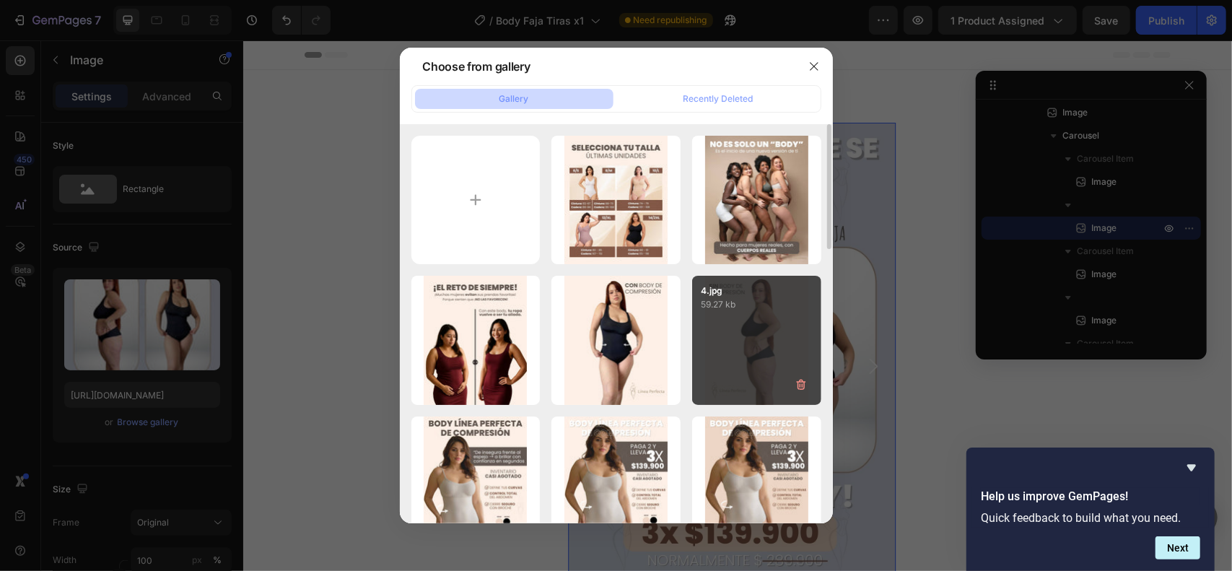
click at [745, 371] on div "4.jpg 59.27 kb" at bounding box center [756, 340] width 129 height 129
type input "https://cdn.shopify.com/s/files/1/0711/3028/4224/files/gempages_580265086258512…"
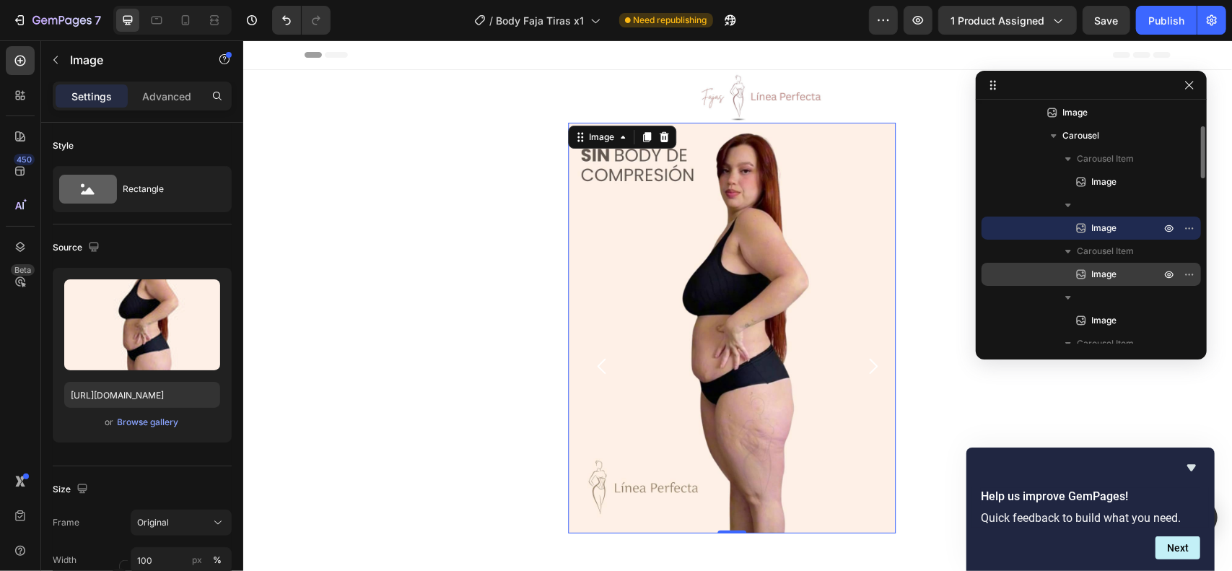
click at [1088, 268] on p "Image" at bounding box center [1110, 274] width 72 height 14
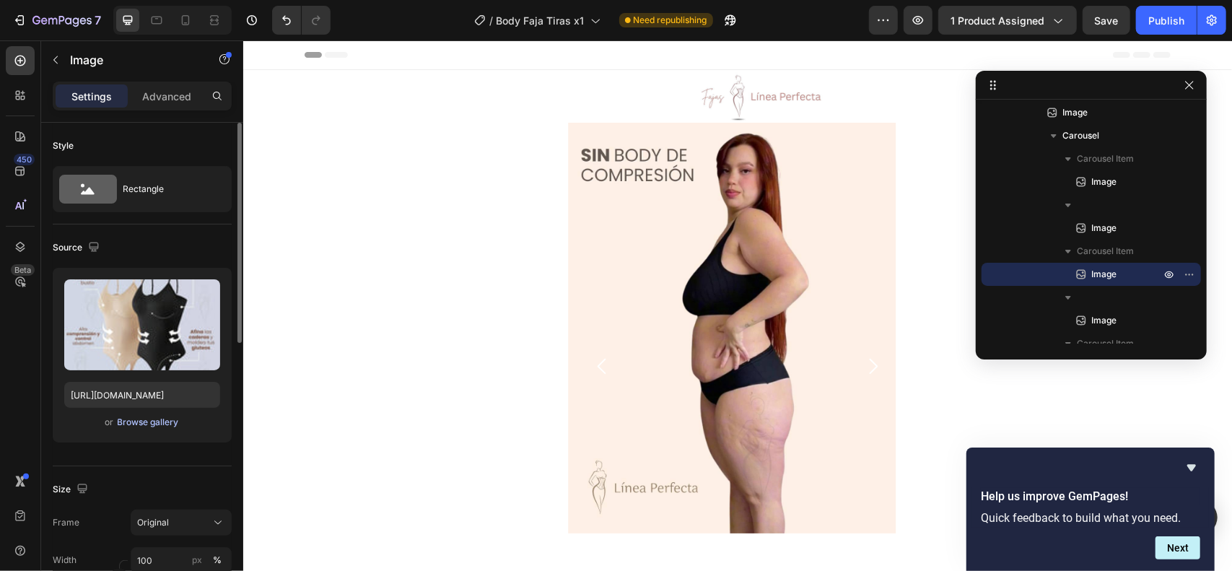
click at [146, 416] on div "Browse gallery" at bounding box center [148, 422] width 61 height 13
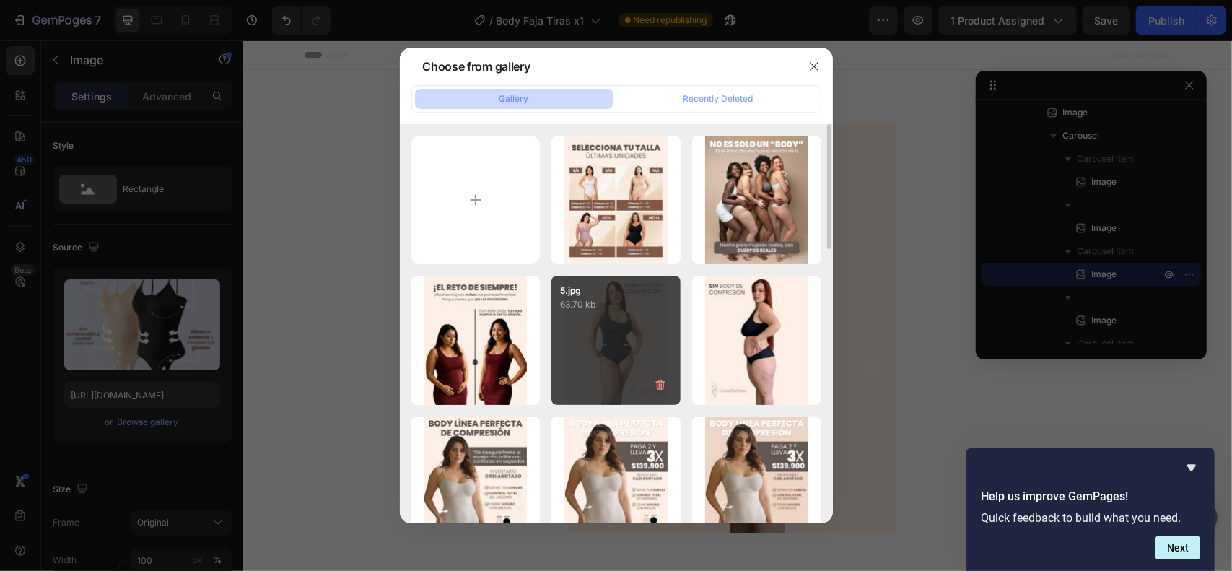
click at [629, 354] on div "5.jpg 63.70 kb" at bounding box center [615, 340] width 129 height 129
type input "https://cdn.shopify.com/s/files/1/0711/3028/4224/files/gempages_580265086258512…"
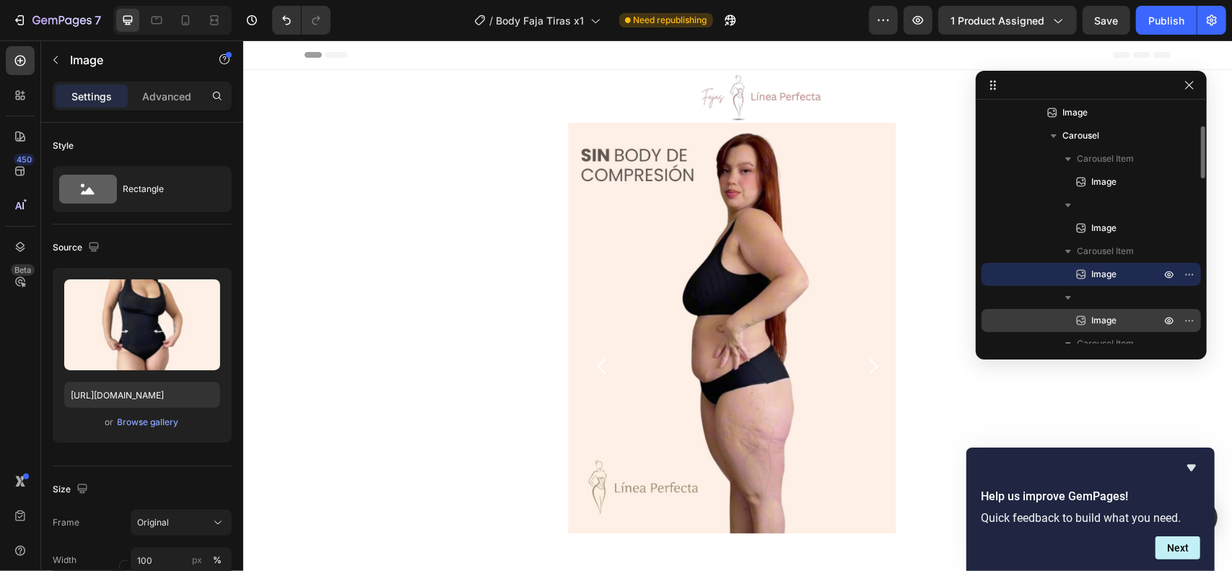
click at [1110, 317] on span "Image" at bounding box center [1103, 320] width 25 height 14
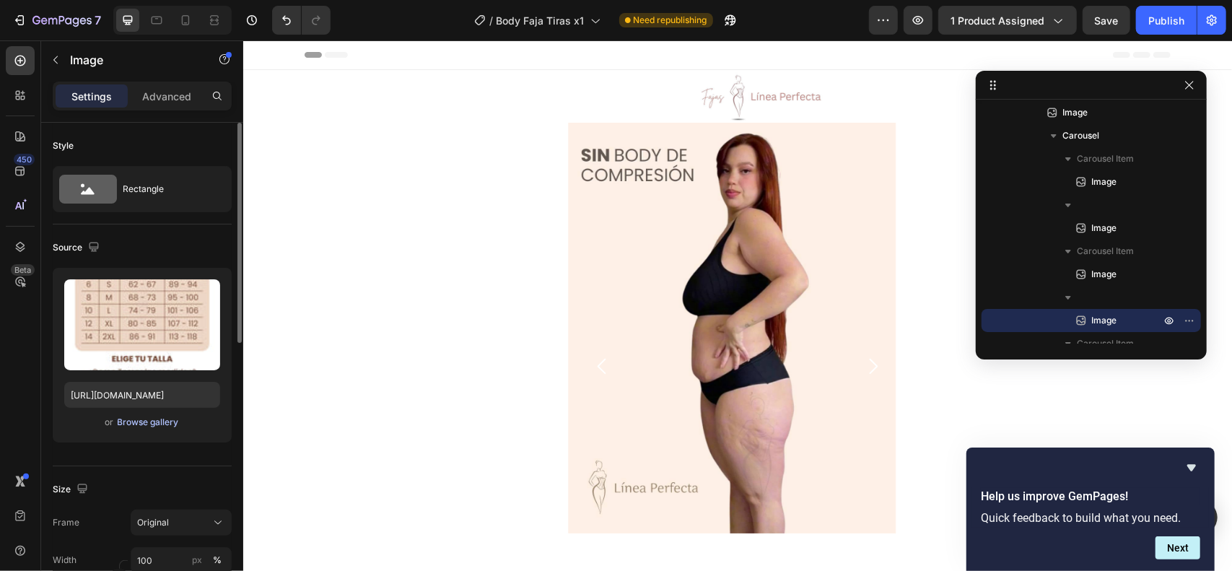
click at [165, 425] on div "Browse gallery" at bounding box center [148, 422] width 61 height 13
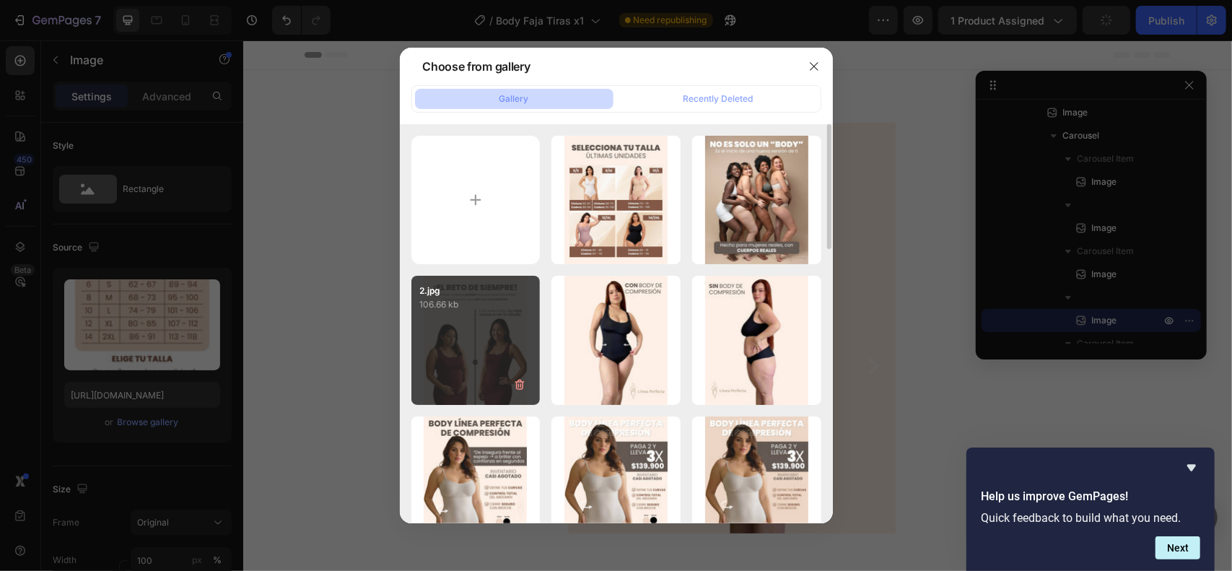
click at [463, 347] on div "2.jpg 106.66 kb" at bounding box center [475, 340] width 129 height 129
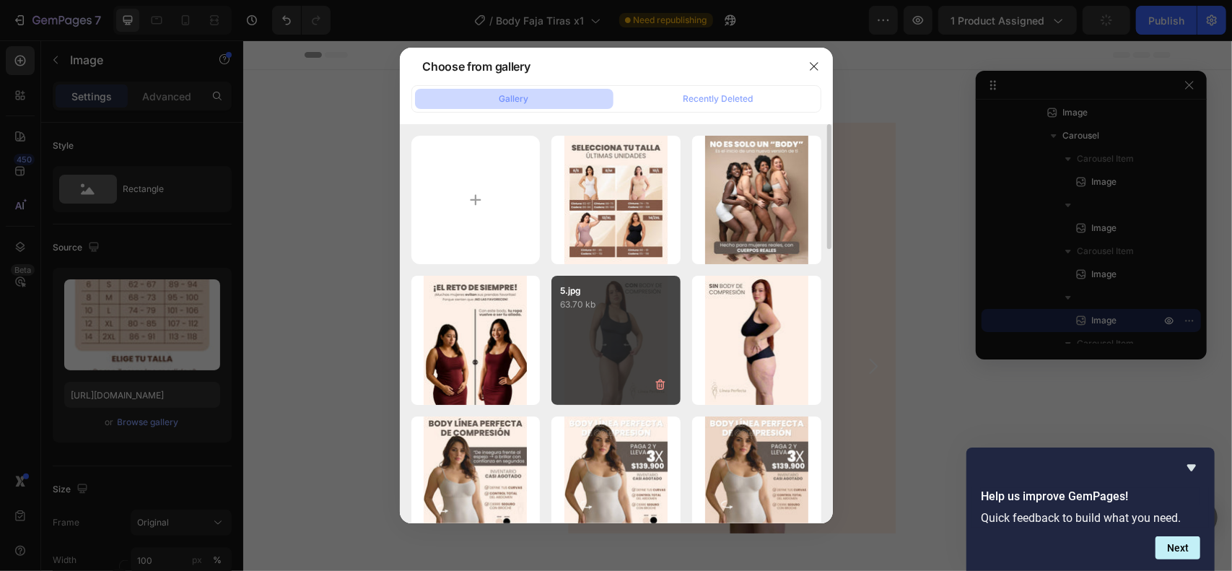
type input "https://cdn.shopify.com/s/files/1/0711/3028/4224/files/gempages_580265086258512…"
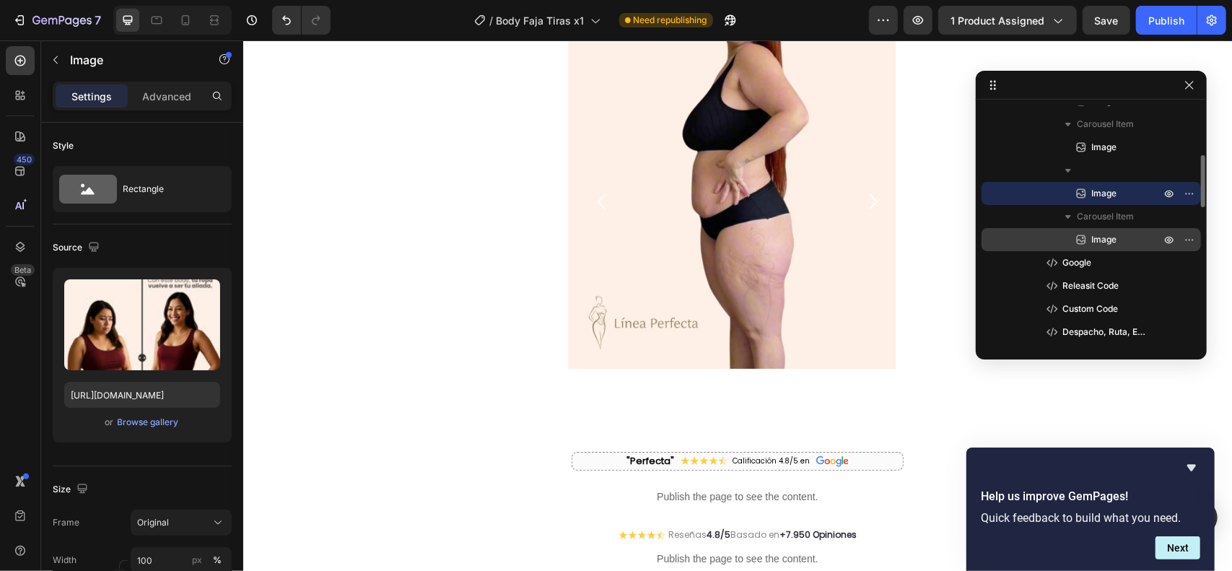
scroll to position [224, 0]
drag, startPoint x: 1120, startPoint y: 234, endPoint x: 1113, endPoint y: 237, distance: 7.8
click at [1118, 234] on p "Image" at bounding box center [1110, 239] width 72 height 14
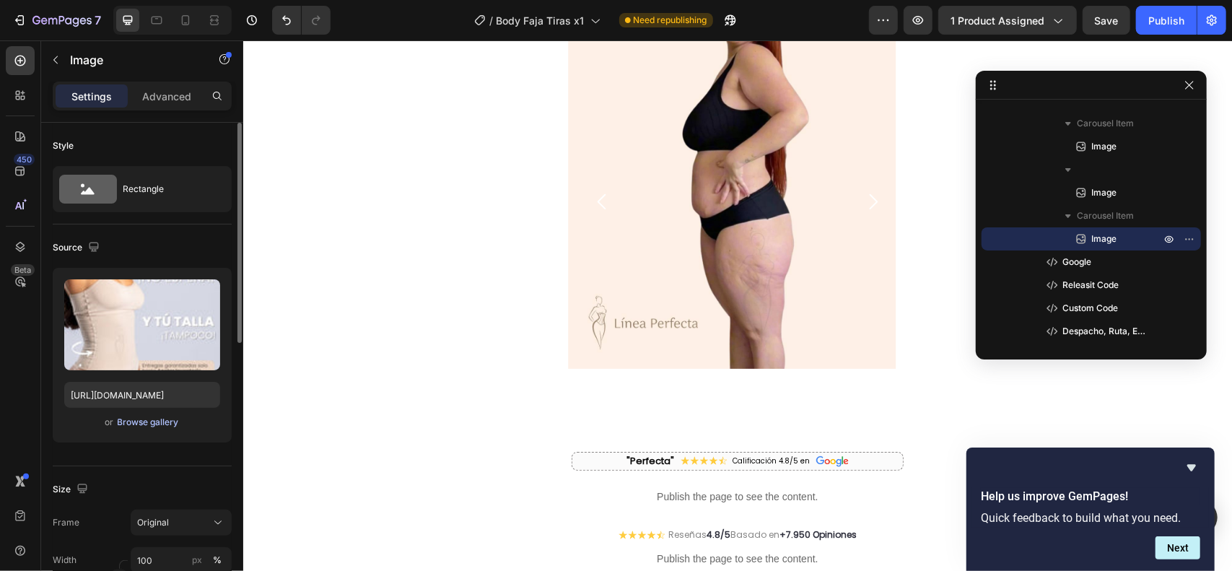
click at [141, 424] on div "Browse gallery" at bounding box center [148, 422] width 61 height 13
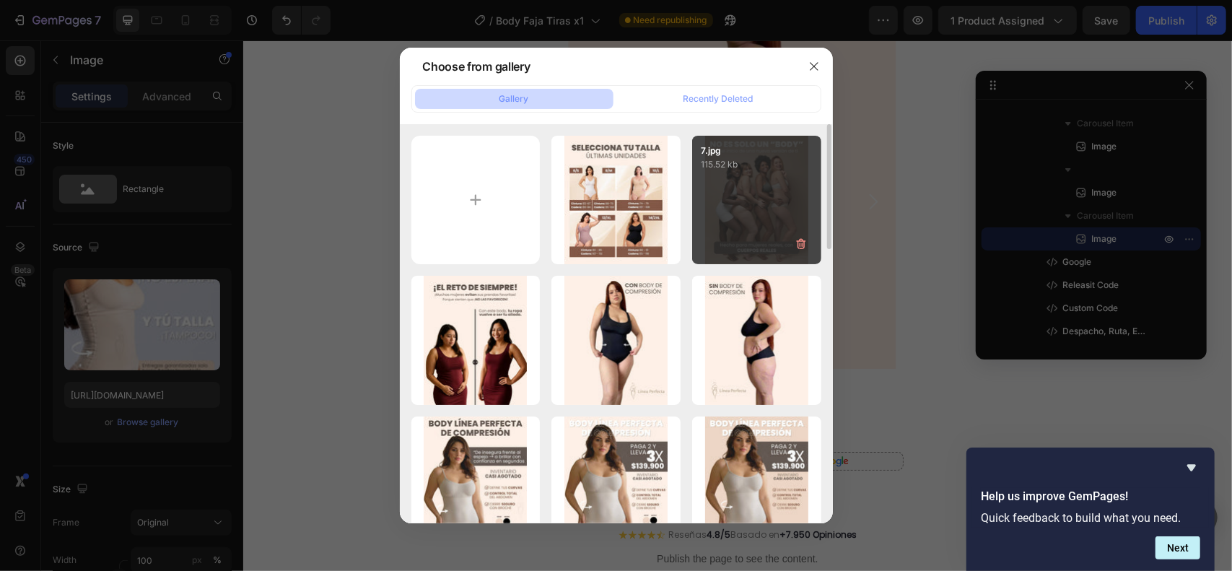
click at [756, 233] on div "7.jpg 115.52 kb" at bounding box center [756, 200] width 129 height 129
type input "https://cdn.shopify.com/s/files/1/0711/3028/4224/files/gempages_580265086258512…"
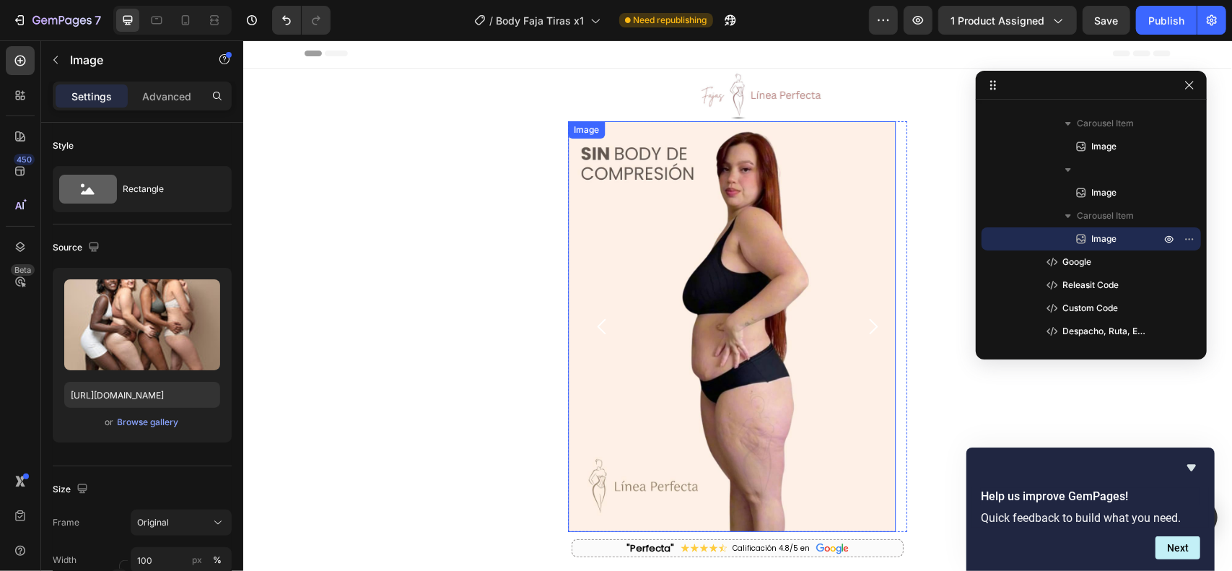
scroll to position [0, 0]
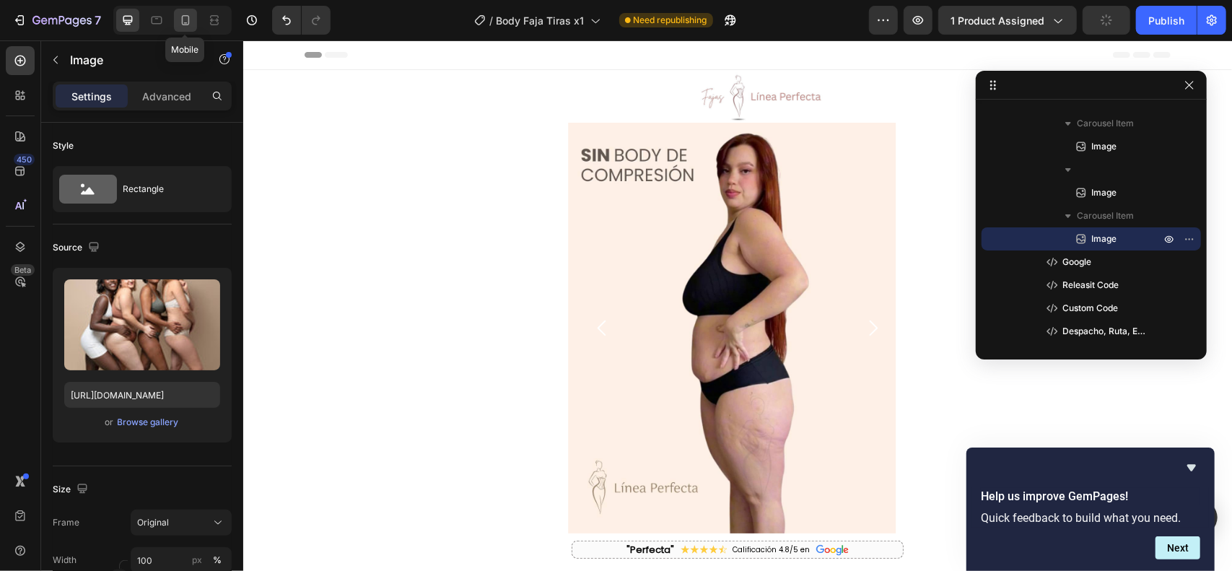
click at [181, 25] on icon at bounding box center [185, 20] width 14 height 14
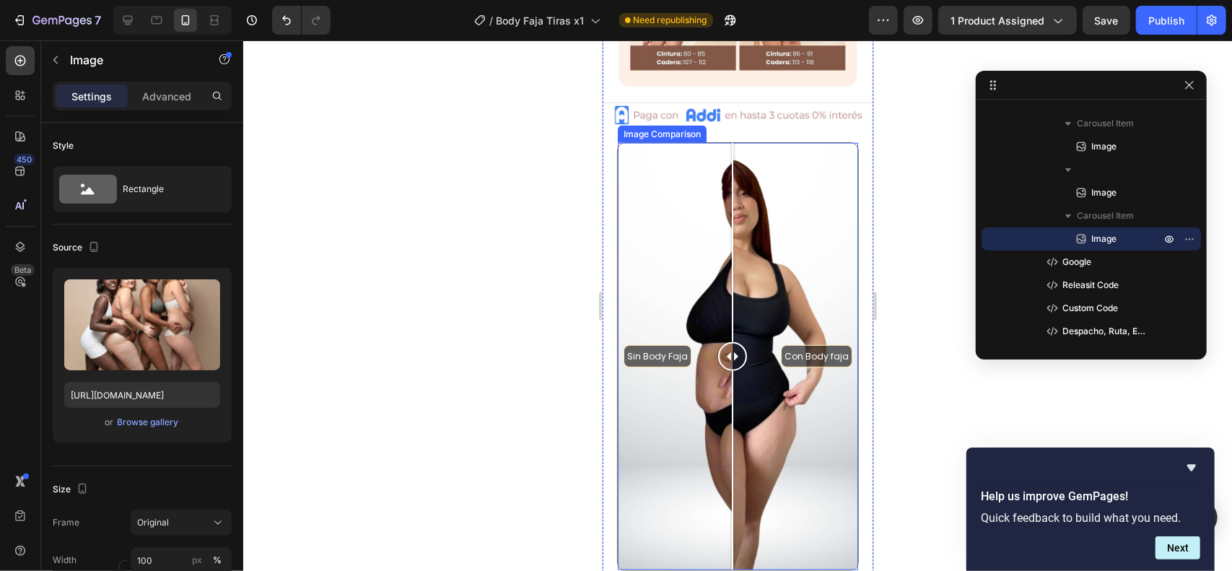
scroll to position [882, 0]
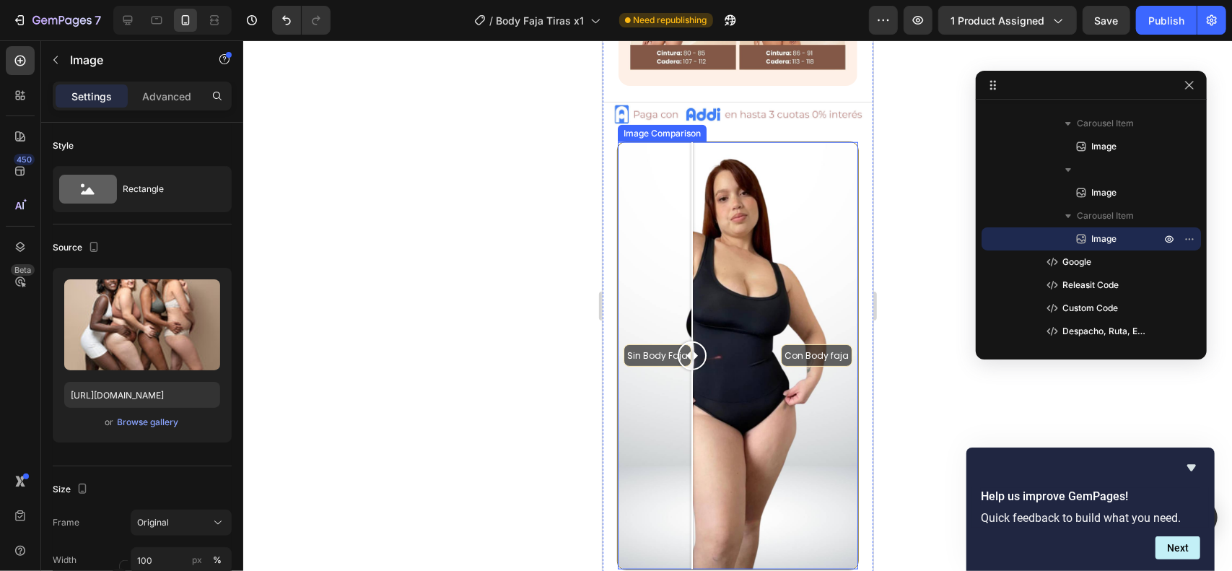
click at [691, 211] on div "Sin Body Faja Con Body faja" at bounding box center [737, 354] width 240 height 427
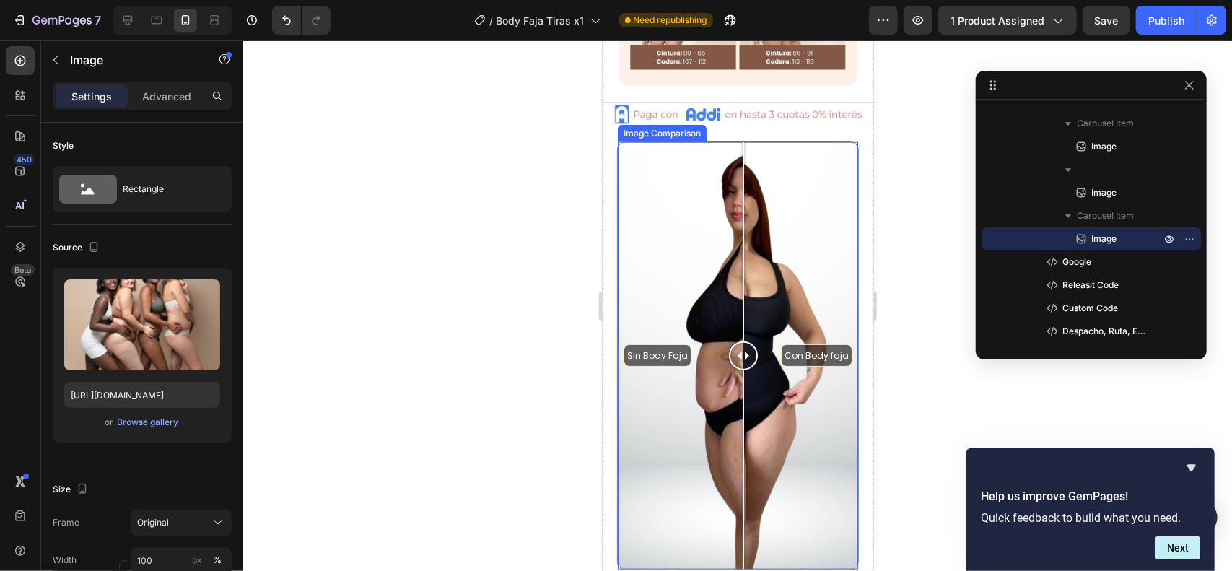
drag, startPoint x: 691, startPoint y: 211, endPoint x: 739, endPoint y: 225, distance: 49.6
click at [743, 218] on div at bounding box center [742, 240] width 1 height 199
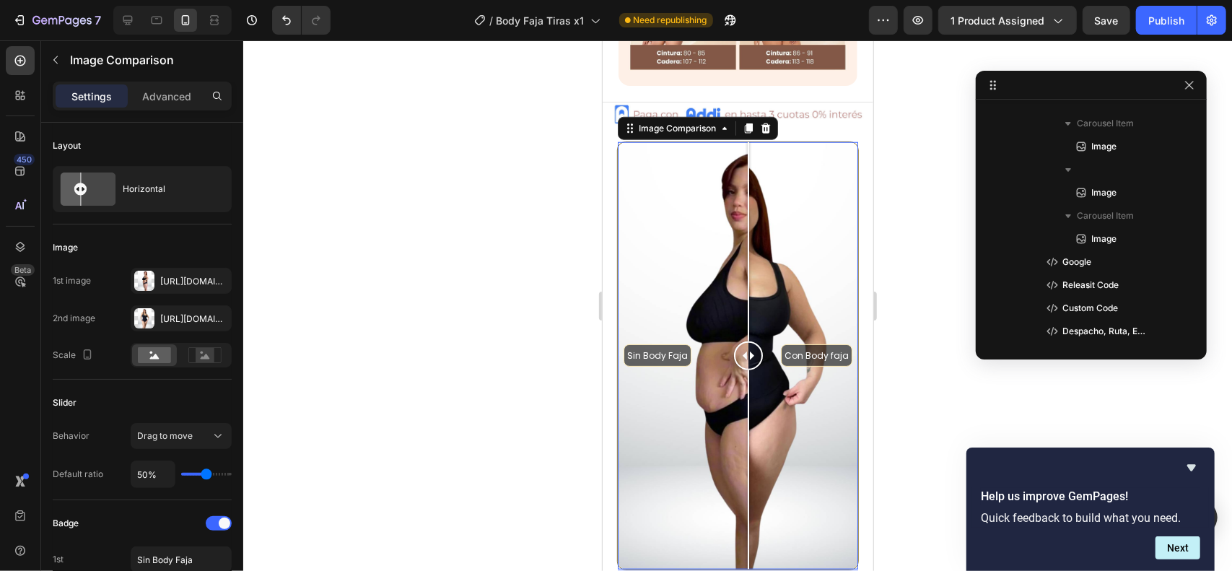
scroll to position [434, 0]
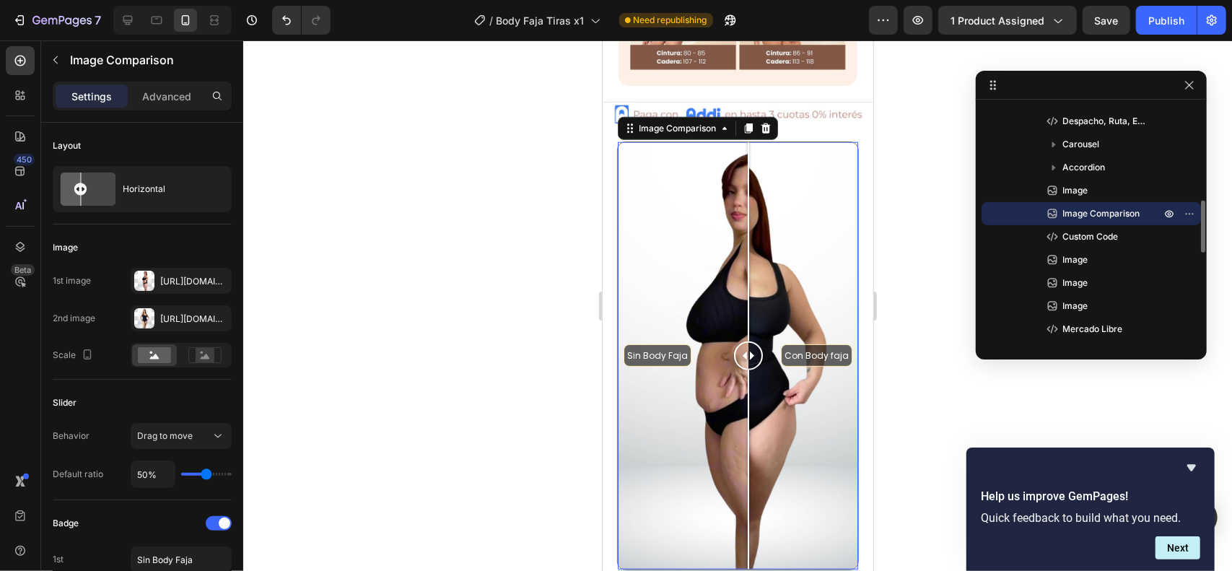
click at [704, 230] on div "Sin Body Faja Con Body faja" at bounding box center [737, 354] width 240 height 427
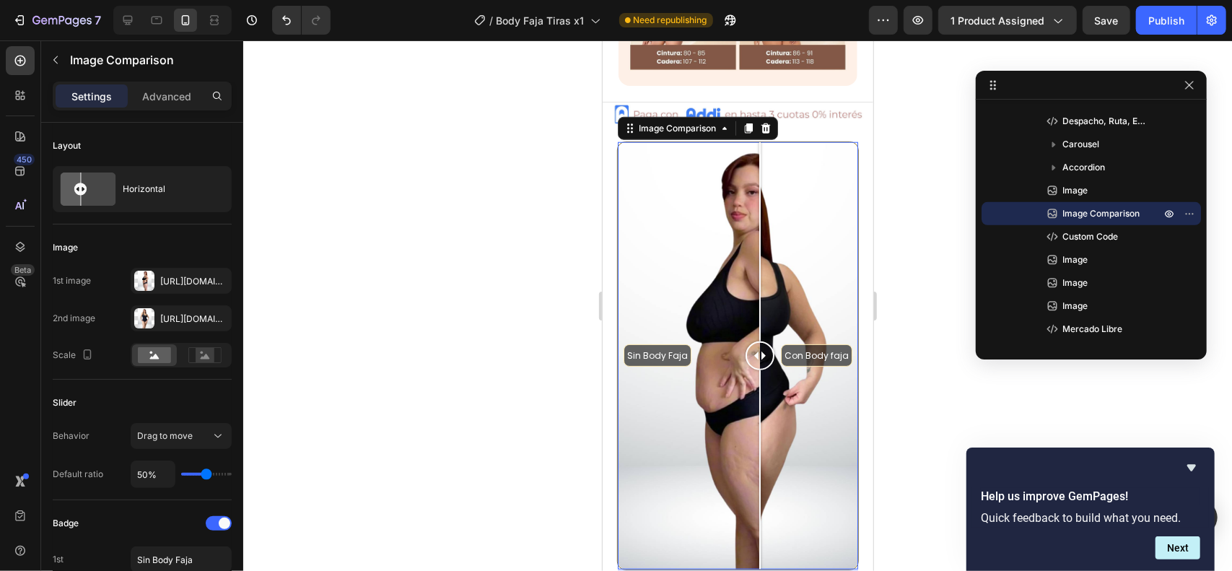
drag, startPoint x: 709, startPoint y: 251, endPoint x: 760, endPoint y: 267, distance: 53.6
click at [760, 267] on div at bounding box center [759, 354] width 29 height 427
click at [699, 345] on div "Sin Body Faja Con Body faja" at bounding box center [737, 354] width 240 height 427
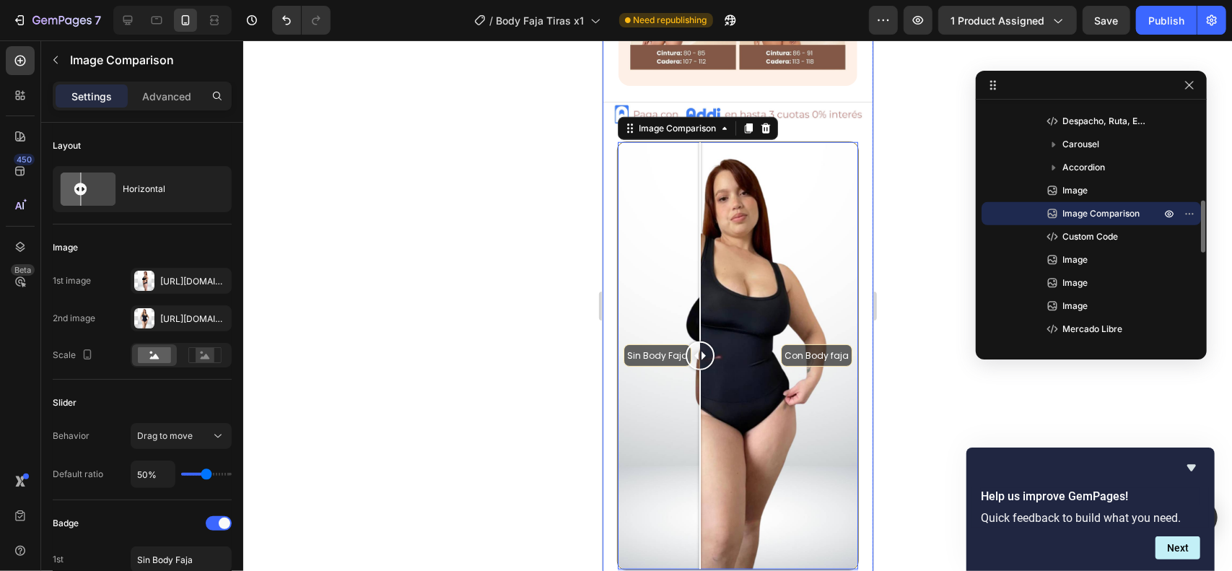
click at [1102, 214] on span "Image Comparison" at bounding box center [1100, 213] width 77 height 14
click at [160, 275] on div "Https://cdn.Shopify.Com/s/files/1/0711/3028/4224/files/gempages_580265086258512…" at bounding box center [181, 281] width 42 height 13
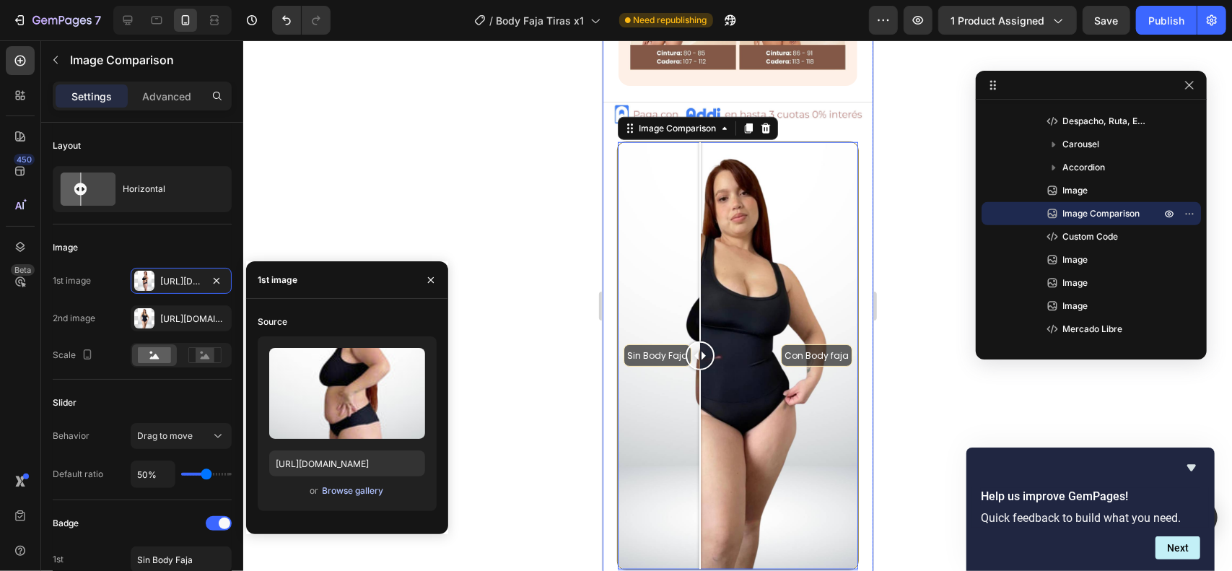
click at [344, 493] on div "Browse gallery" at bounding box center [353, 490] width 61 height 13
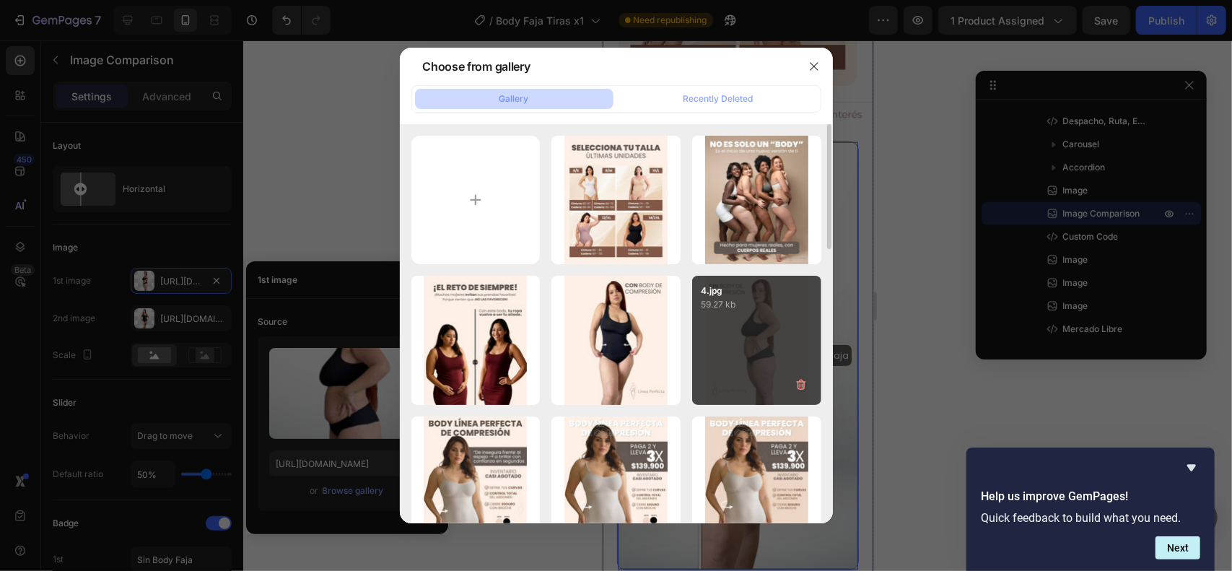
click at [711, 343] on div "4.jpg 59.27 kb" at bounding box center [756, 340] width 129 height 129
type input "https://cdn.shopify.com/s/files/1/0711/3028/4224/files/gempages_580265086258512…"
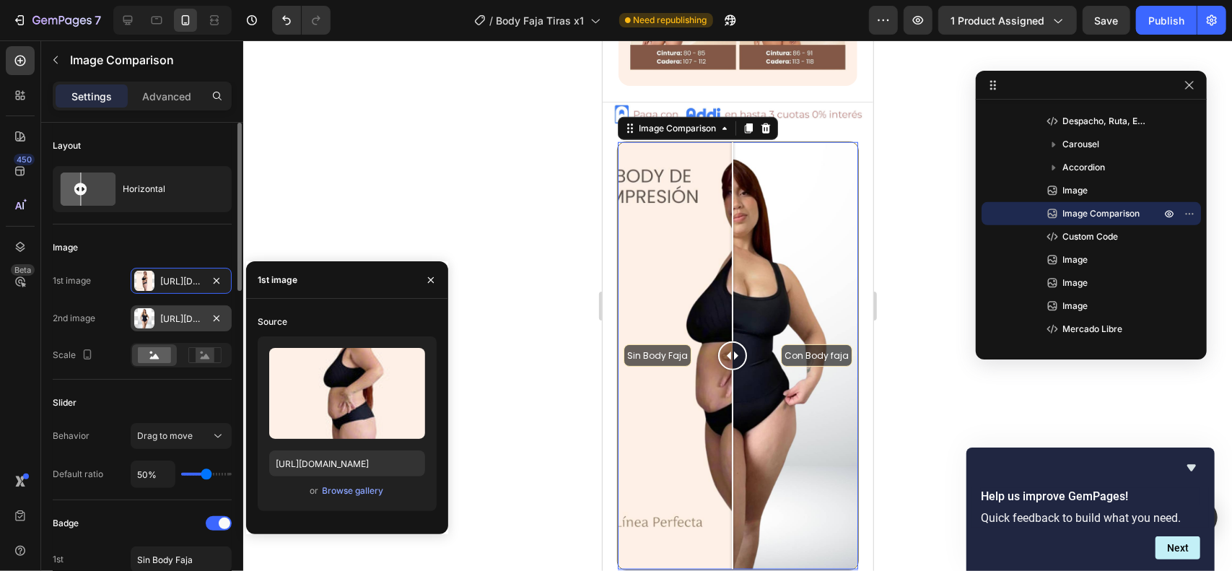
click at [161, 324] on div "Https://cdn.Shopify.Com/s/files/1/0711/3028/4224/files/gempages_580265086258512…" at bounding box center [181, 318] width 101 height 26
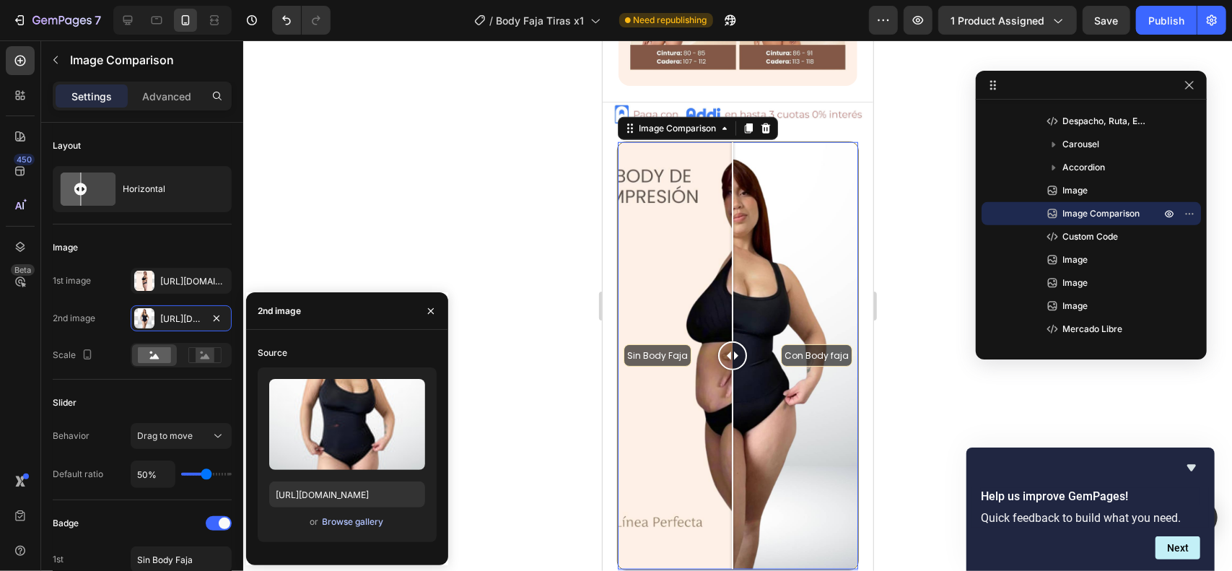
click at [374, 522] on div "Browse gallery" at bounding box center [353, 521] width 61 height 13
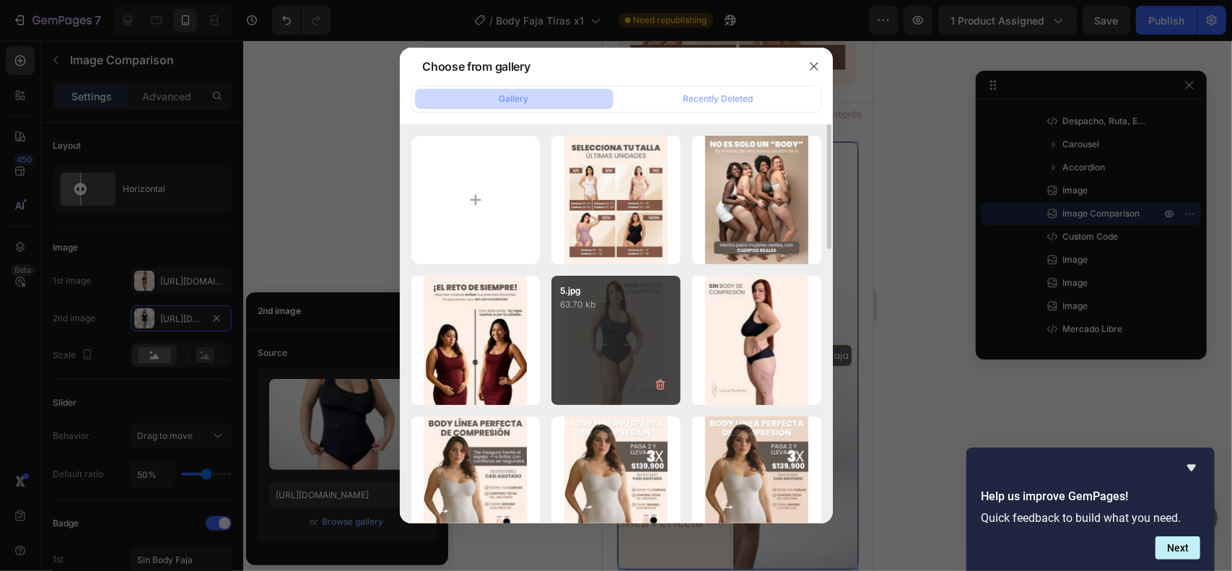
click at [600, 354] on div "5.jpg 63.70 kb" at bounding box center [615, 340] width 129 height 129
type input "https://cdn.shopify.com/s/files/1/0711/3028/4224/files/gempages_580265086258512…"
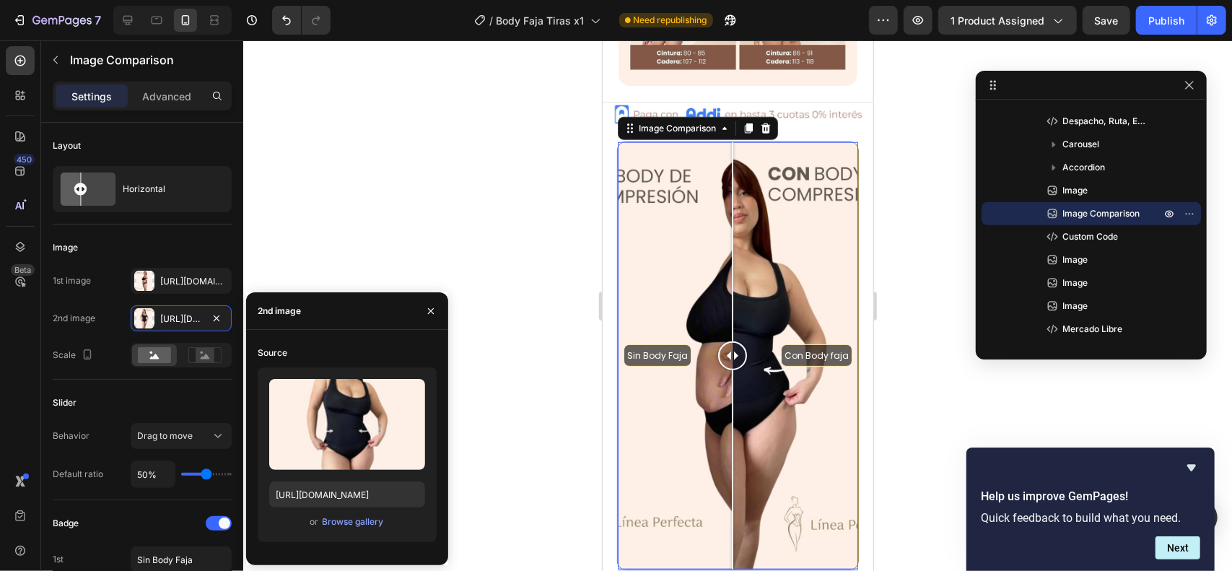
drag, startPoint x: 729, startPoint y: 326, endPoint x: 732, endPoint y: 339, distance: 13.3
click at [732, 341] on div at bounding box center [731, 355] width 29 height 29
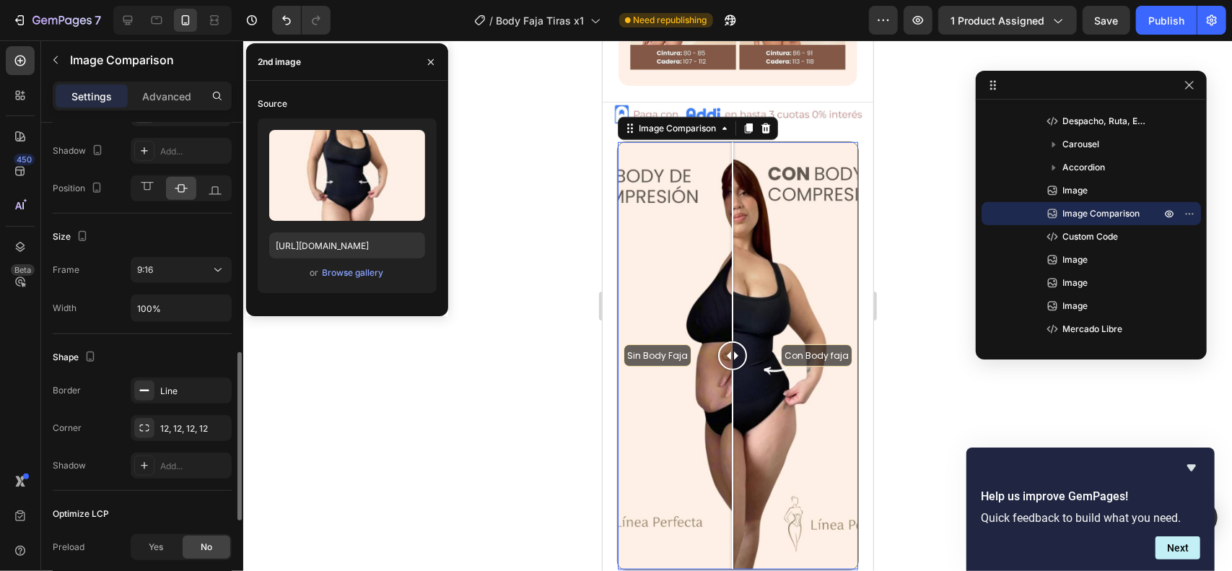
scroll to position [672, 0]
click at [196, 300] on input "100%" at bounding box center [181, 307] width 100 height 26
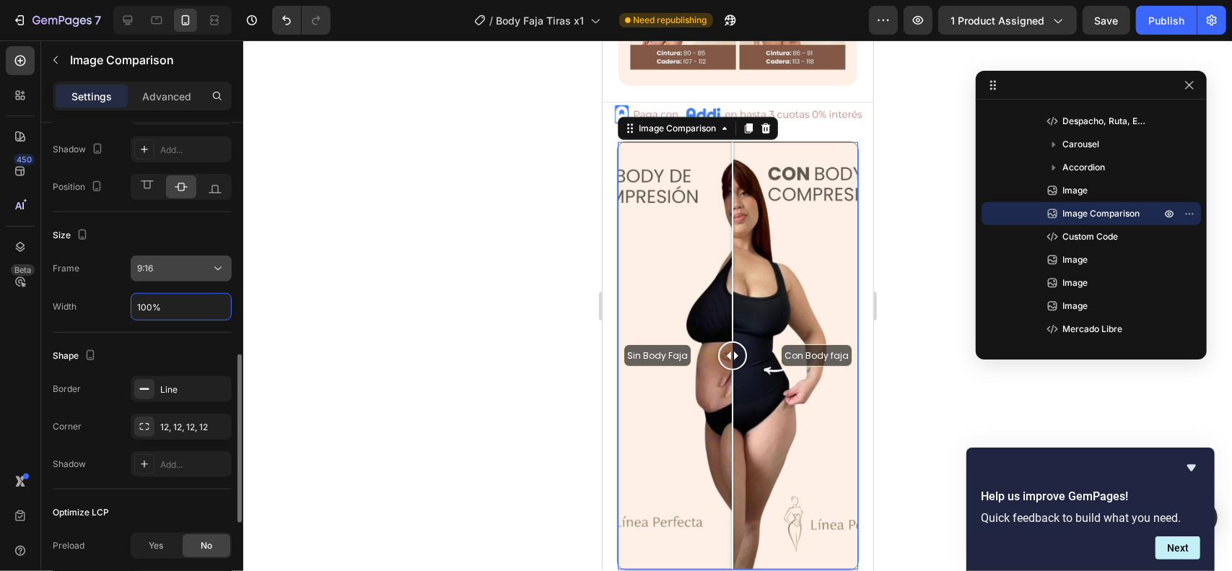
click at [217, 261] on icon at bounding box center [218, 268] width 14 height 14
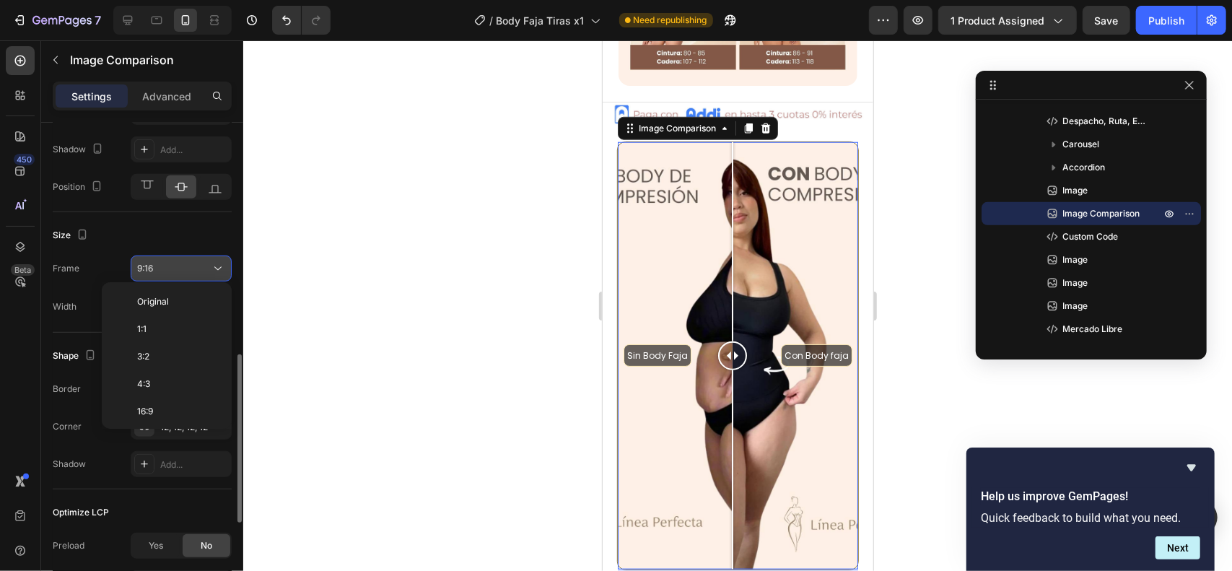
scroll to position [130, 0]
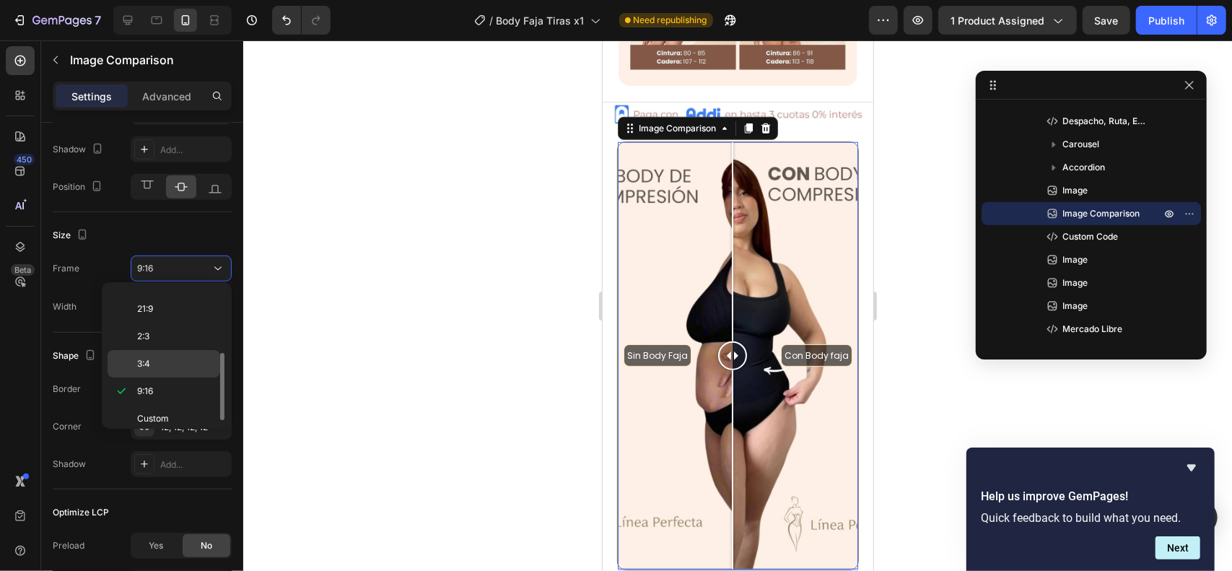
click at [159, 360] on p "3:4" at bounding box center [175, 363] width 76 height 13
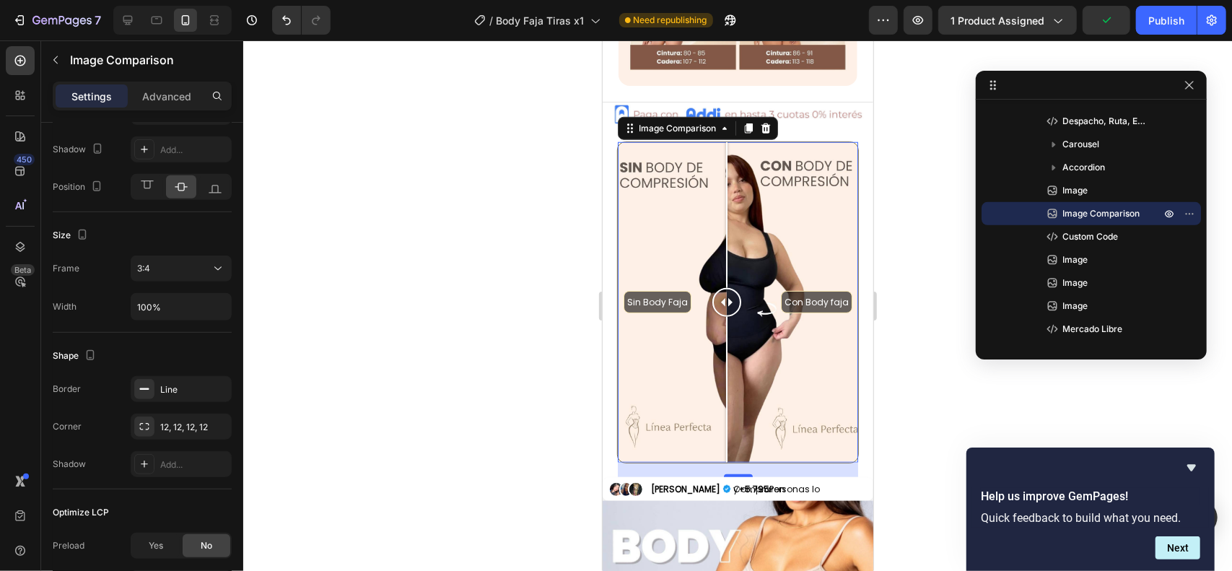
drag, startPoint x: 735, startPoint y: 275, endPoint x: 726, endPoint y: 287, distance: 15.4
click at [726, 287] on div at bounding box center [725, 301] width 29 height 29
click at [133, 11] on div at bounding box center [127, 20] width 23 height 23
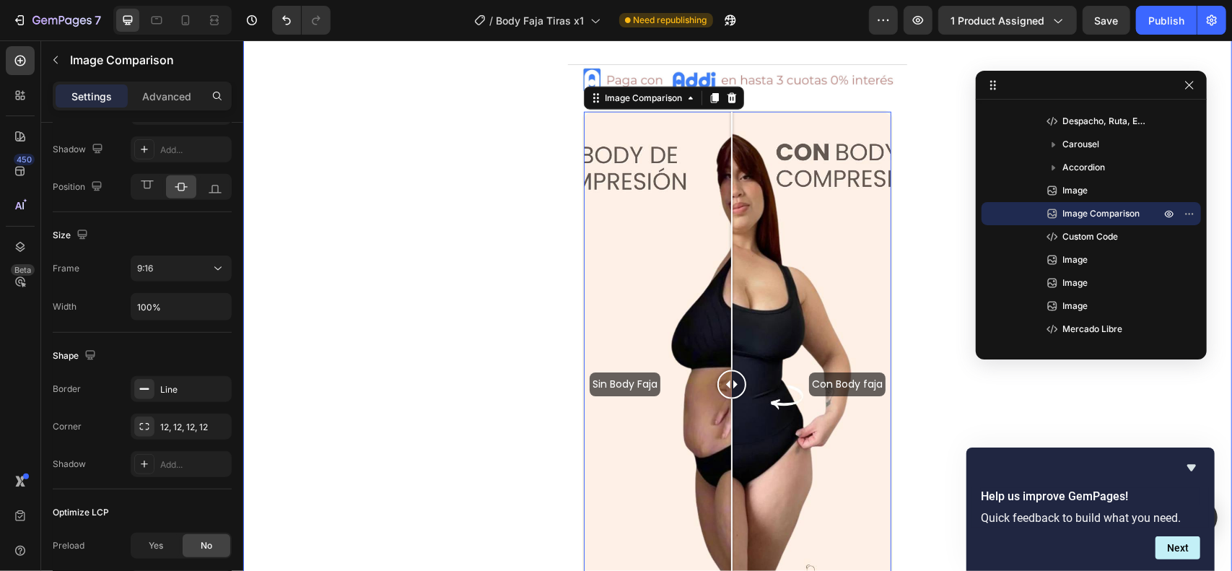
scroll to position [1150, 0]
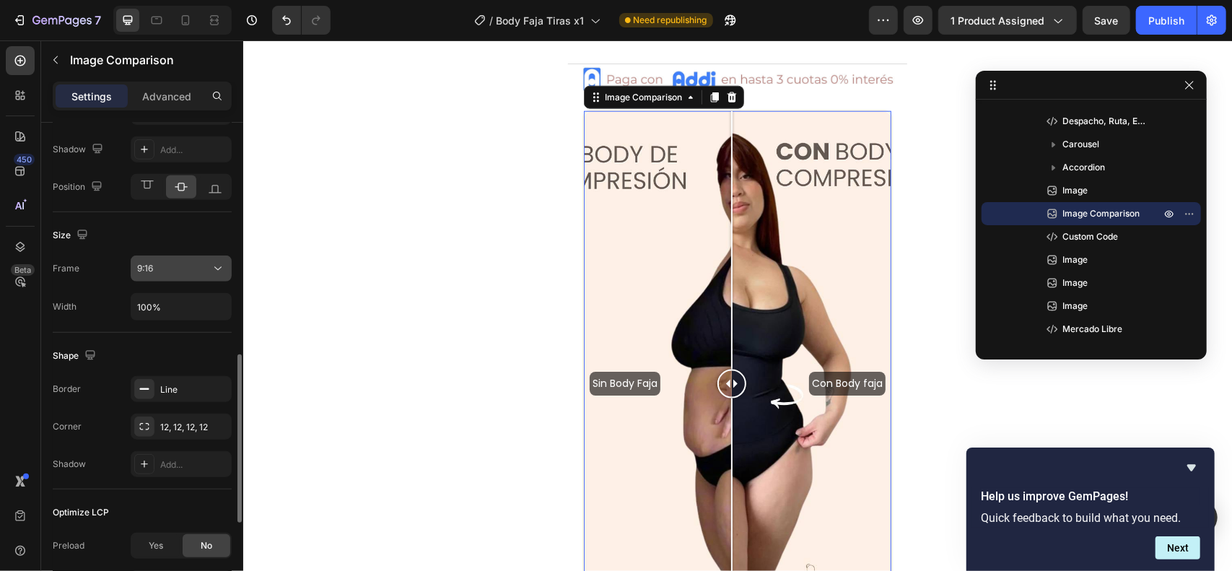
click at [193, 266] on div "9:16" at bounding box center [174, 268] width 74 height 13
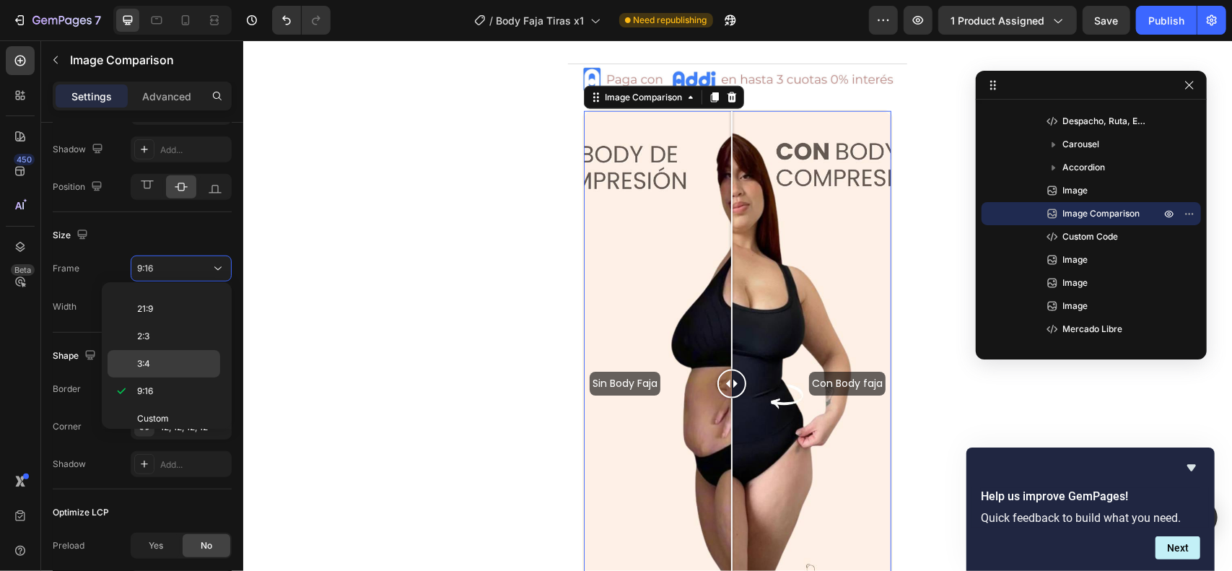
click at [176, 360] on p "3:4" at bounding box center [175, 363] width 76 height 13
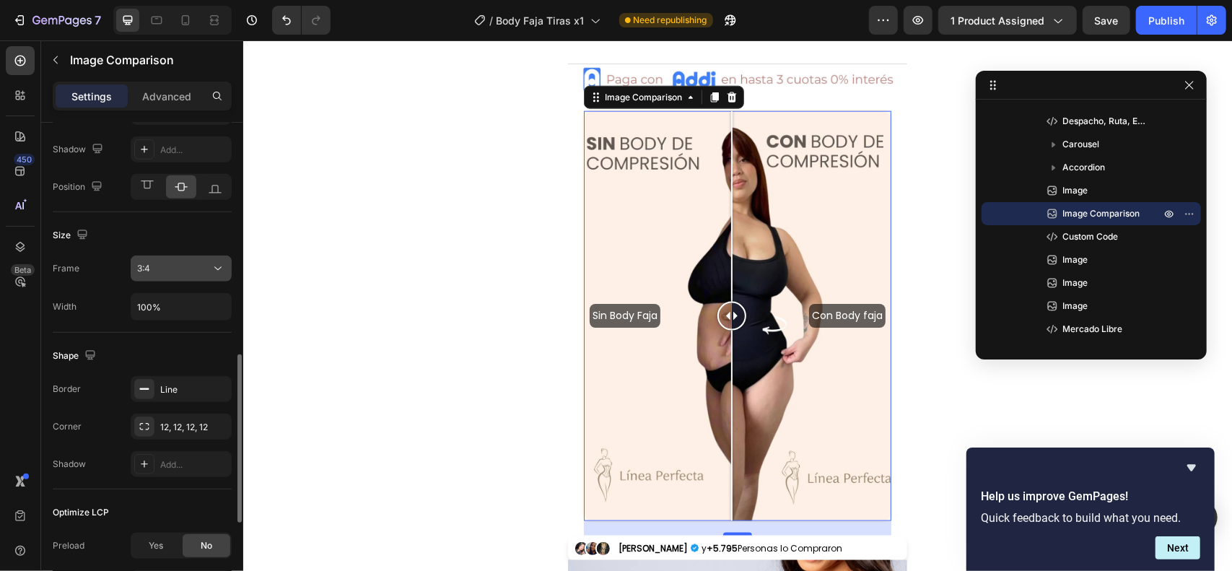
click at [216, 271] on icon at bounding box center [218, 268] width 14 height 14
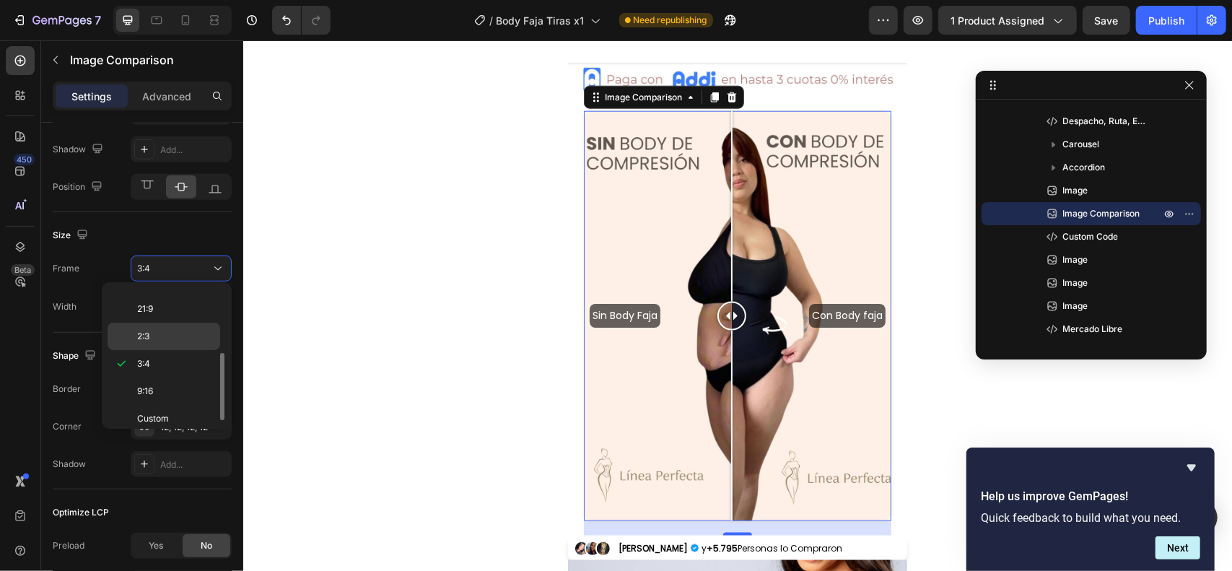
click at [195, 330] on p "2:3" at bounding box center [175, 336] width 76 height 13
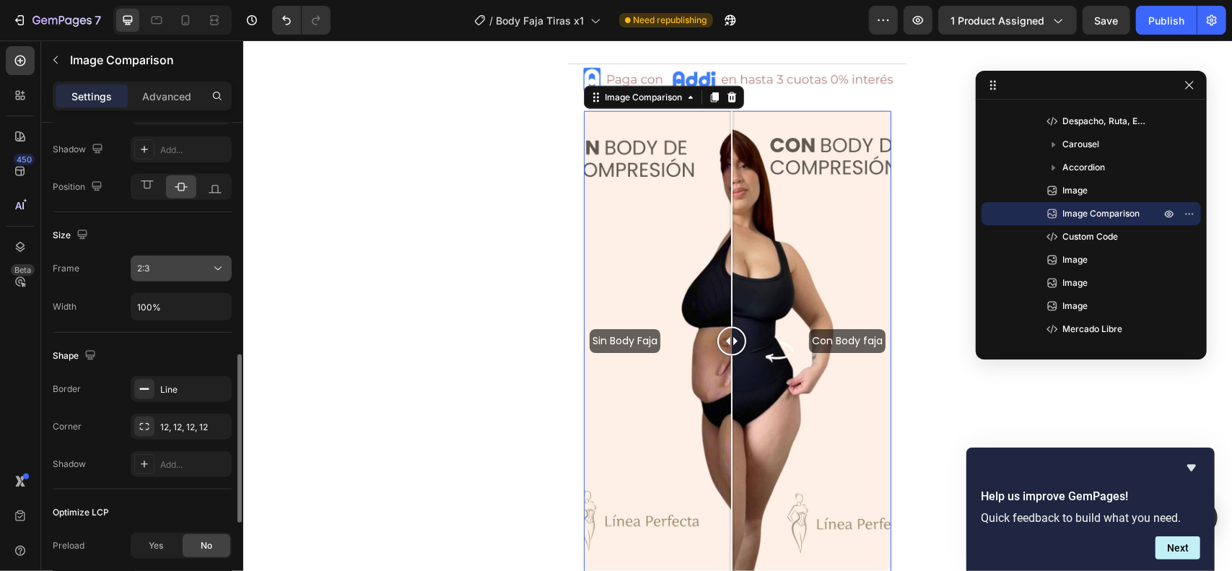
click at [219, 265] on icon at bounding box center [218, 268] width 14 height 14
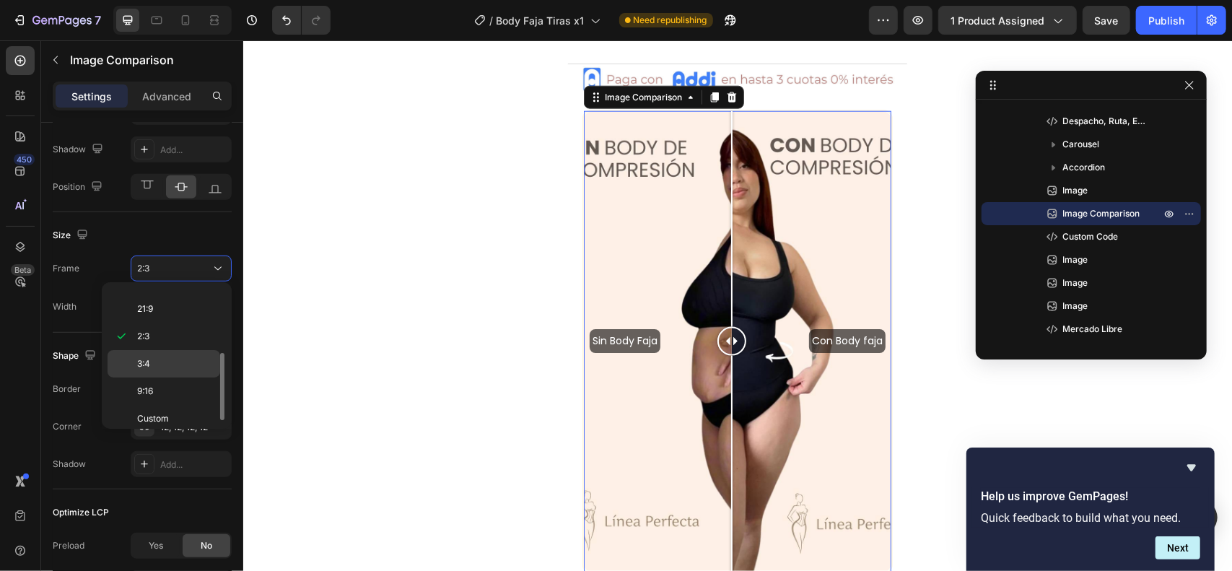
click at [182, 351] on div "3:4" at bounding box center [164, 363] width 113 height 27
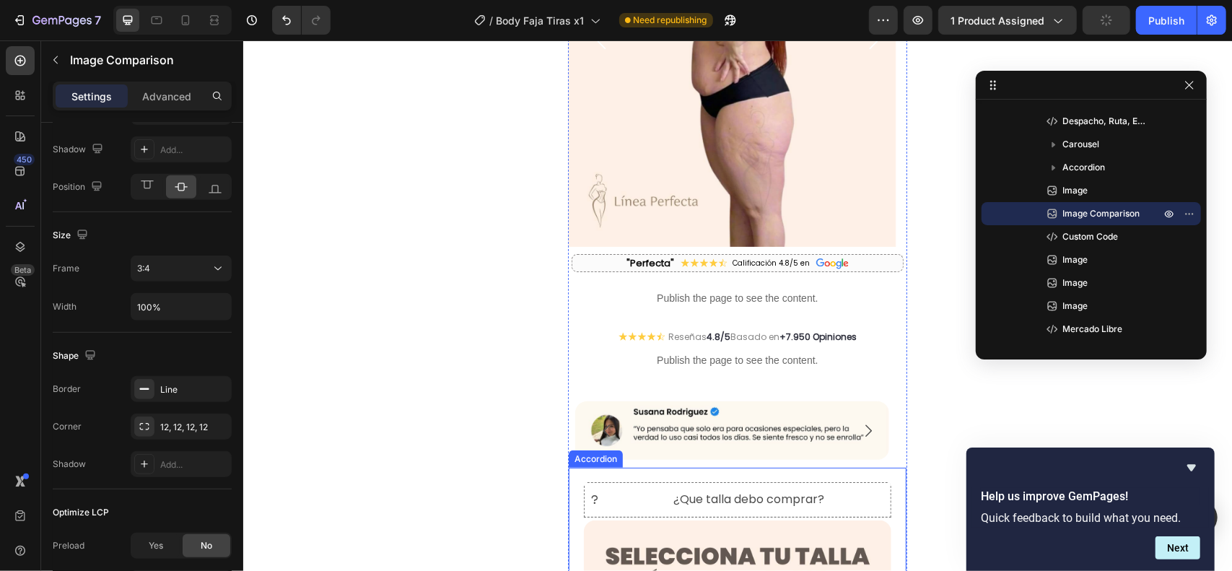
scroll to position [286, 0]
click at [710, 495] on p "¿Que talla debo comprar?" at bounding box center [748, 499] width 151 height 21
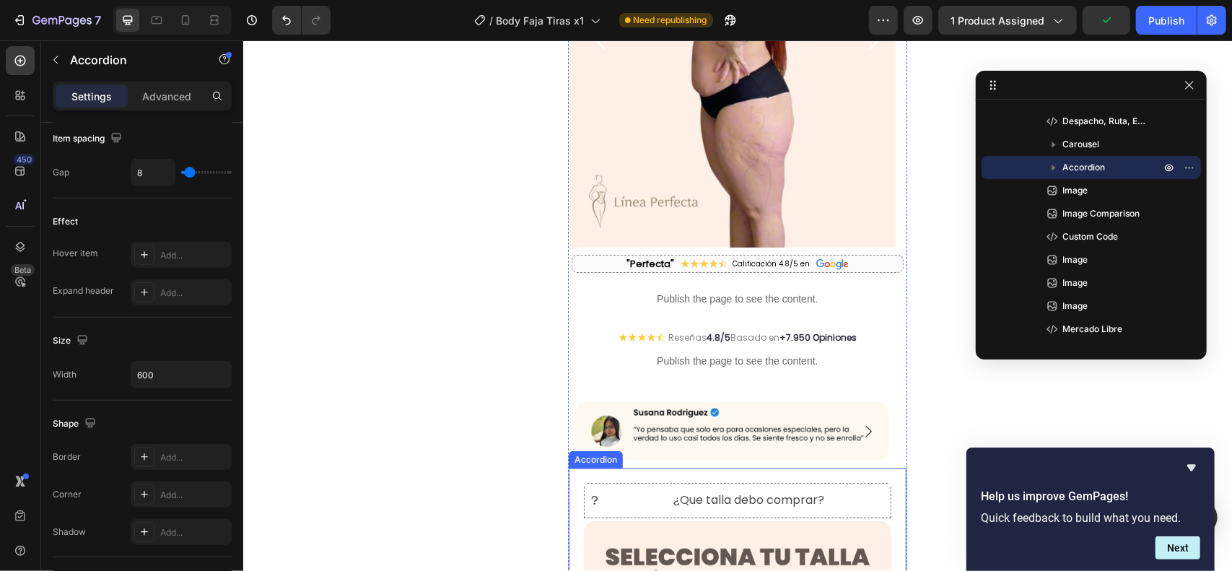
scroll to position [0, 0]
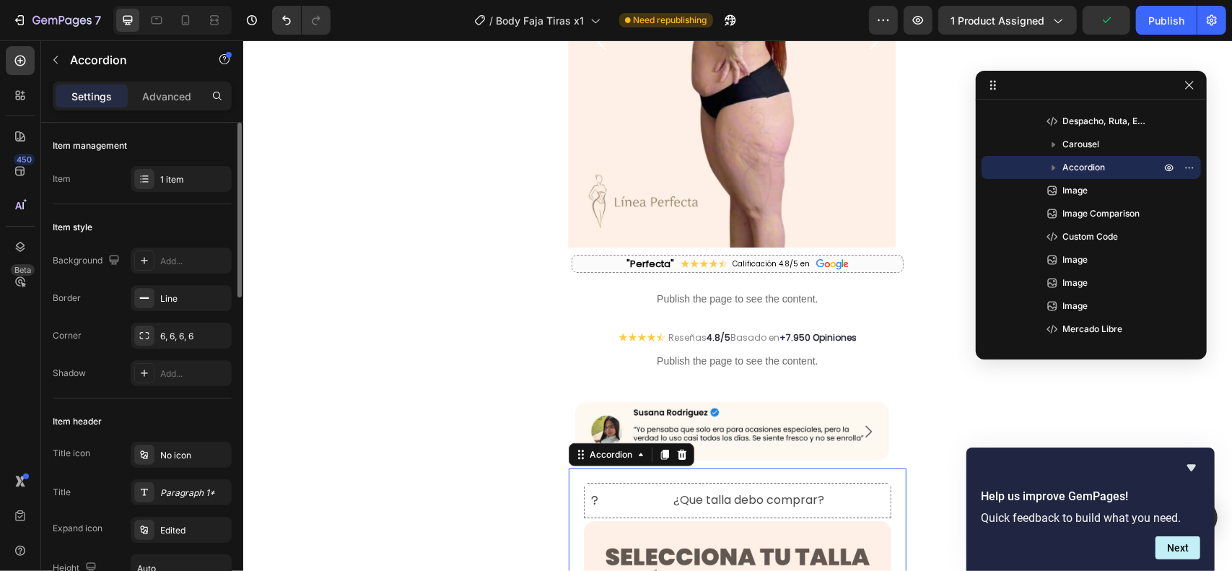
click at [597, 494] on icon at bounding box center [594, 500] width 12 height 12
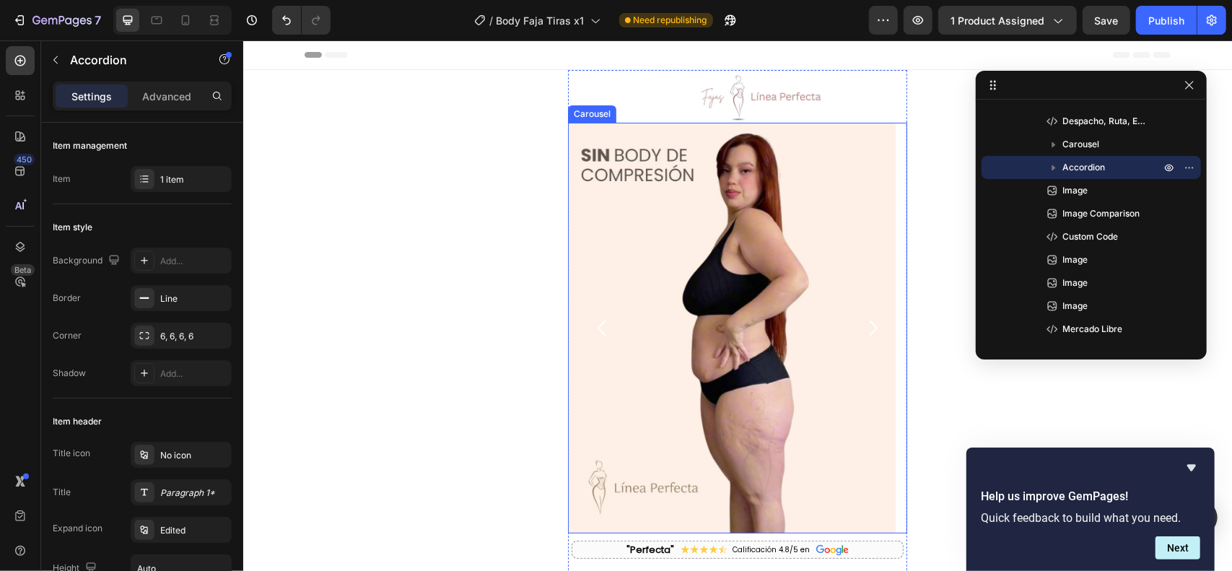
click at [600, 319] on icon "Carousel Back Arrow" at bounding box center [601, 327] width 22 height 22
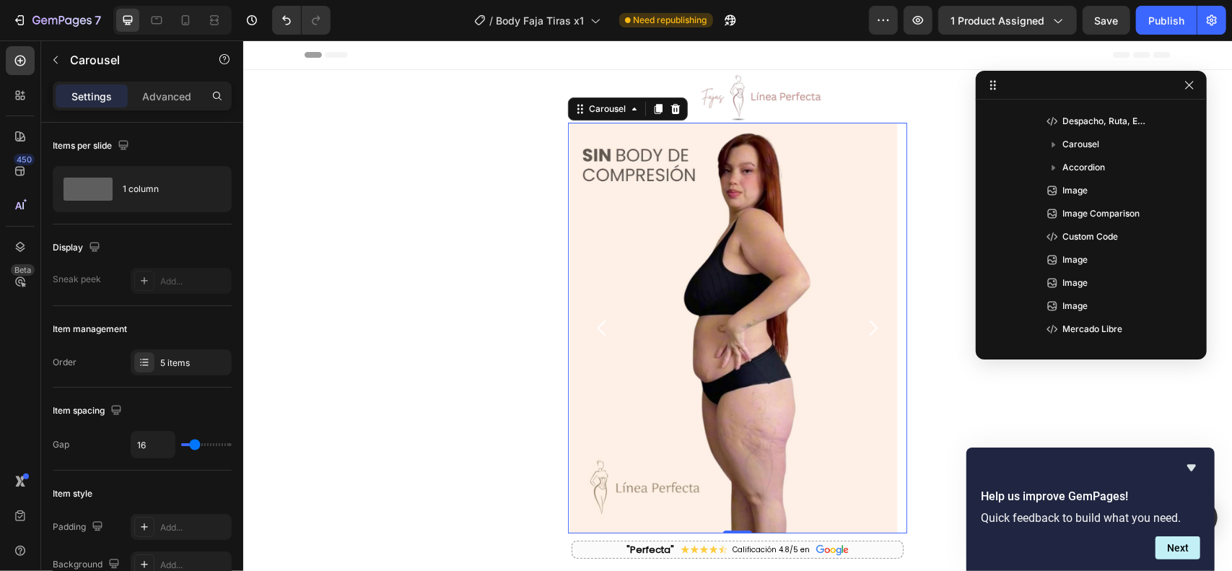
scroll to position [19, 0]
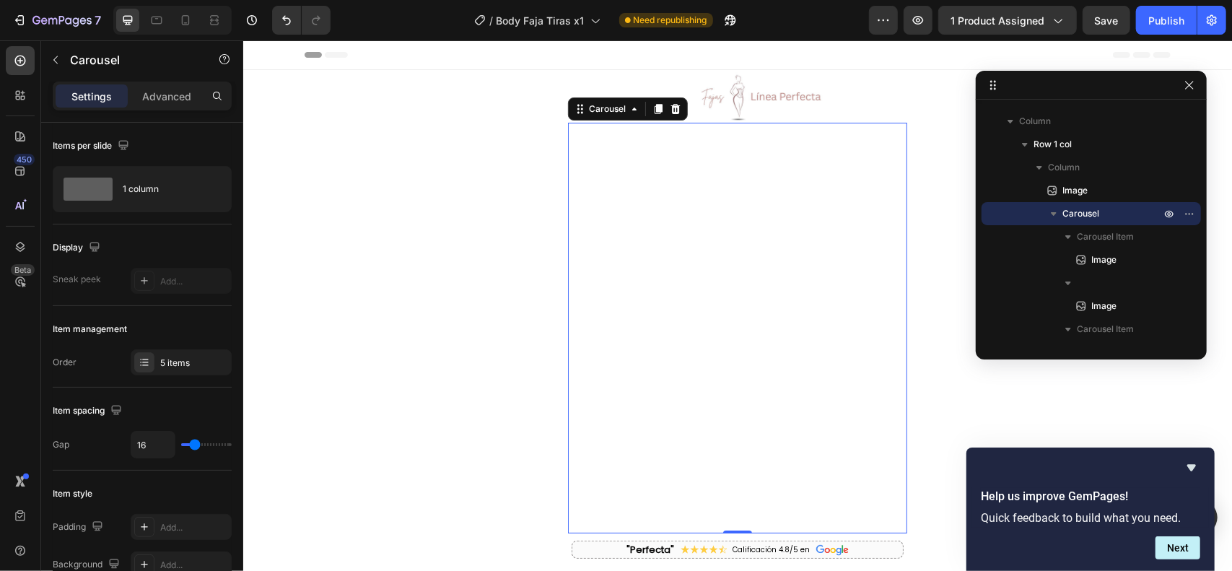
click at [604, 326] on icon "Carousel Back Arrow" at bounding box center [601, 327] width 22 height 22
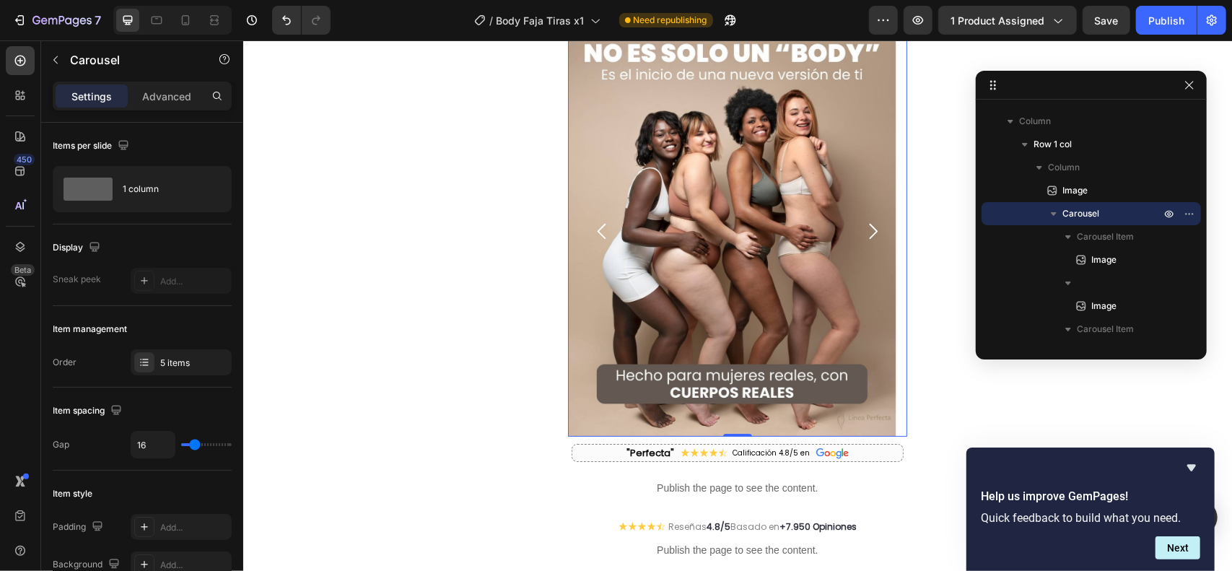
scroll to position [96, 0]
click at [597, 231] on icon "Carousel Back Arrow" at bounding box center [601, 231] width 9 height 15
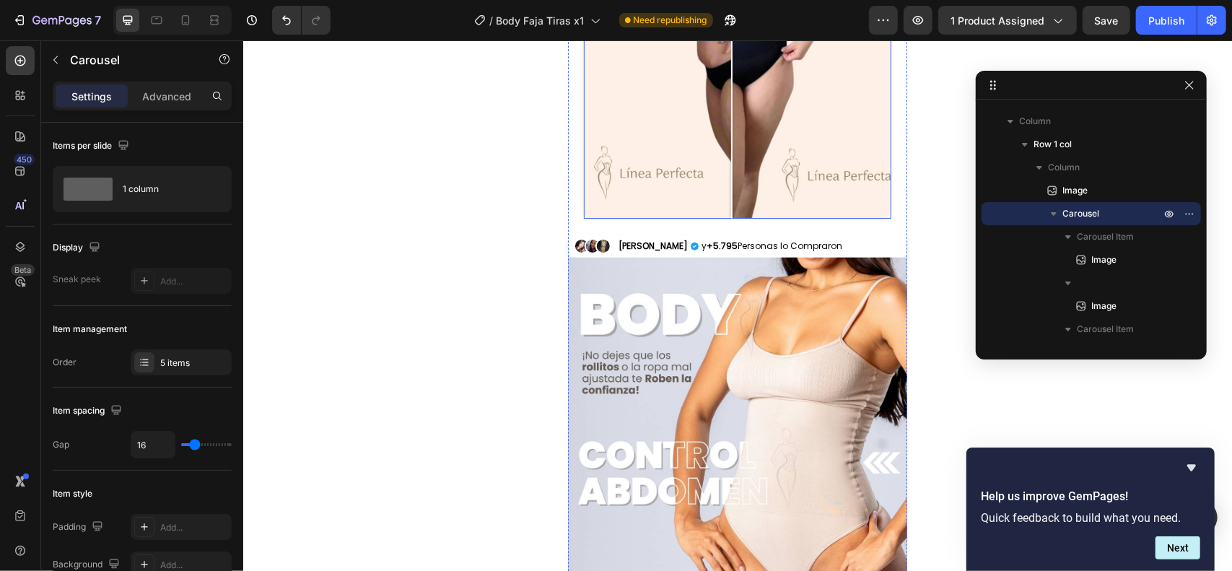
scroll to position [1057, 0]
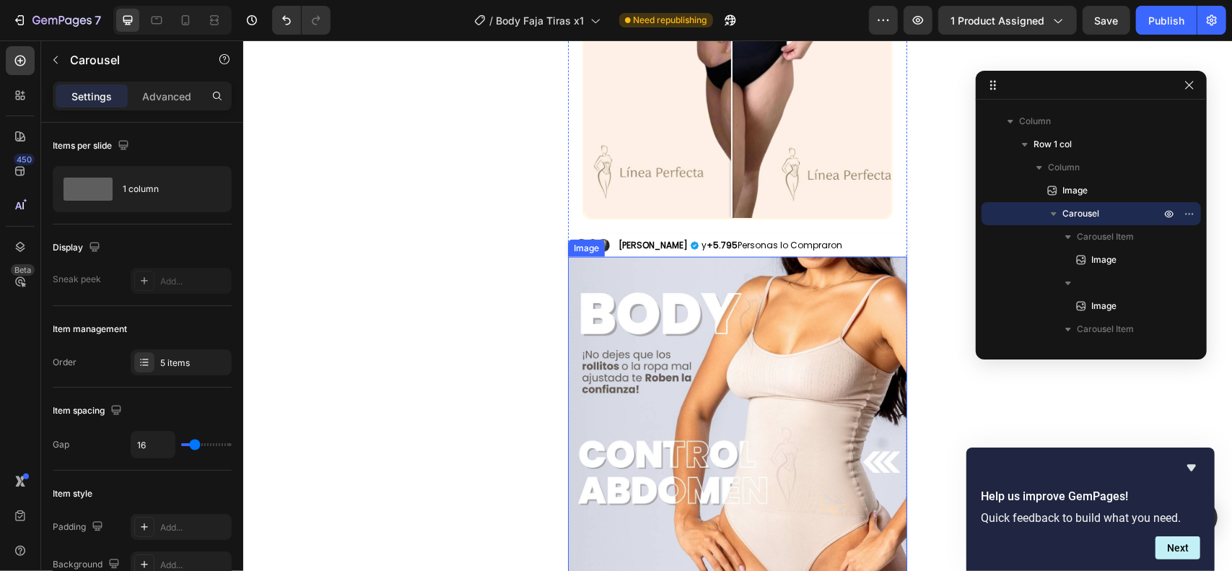
click at [723, 303] on img at bounding box center [736, 507] width 339 height 502
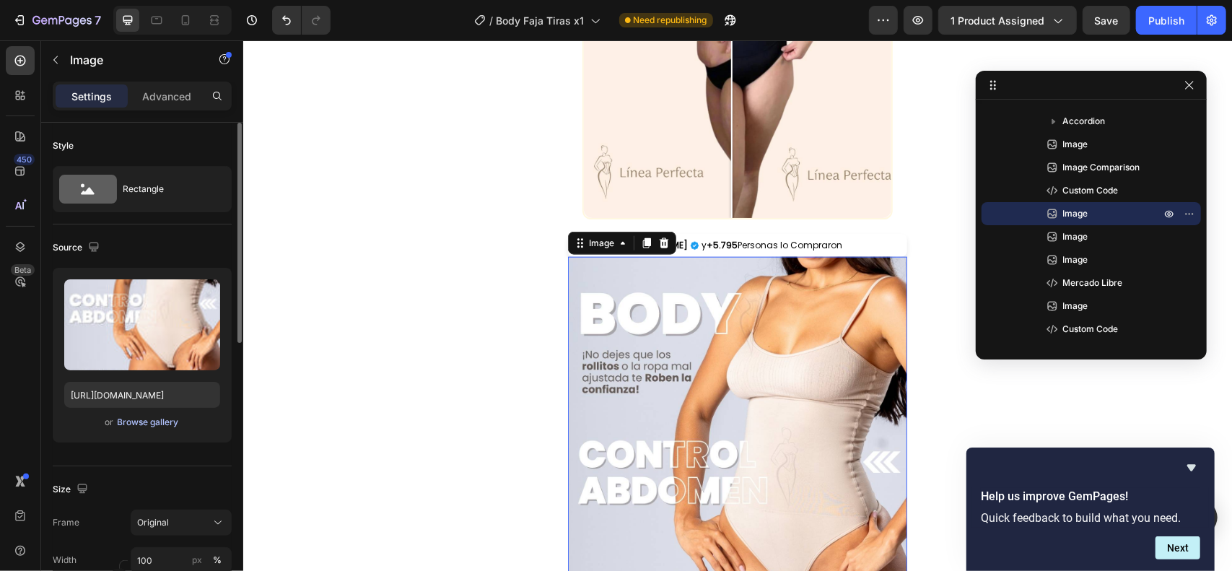
click at [166, 421] on div "Browse gallery" at bounding box center [148, 422] width 61 height 13
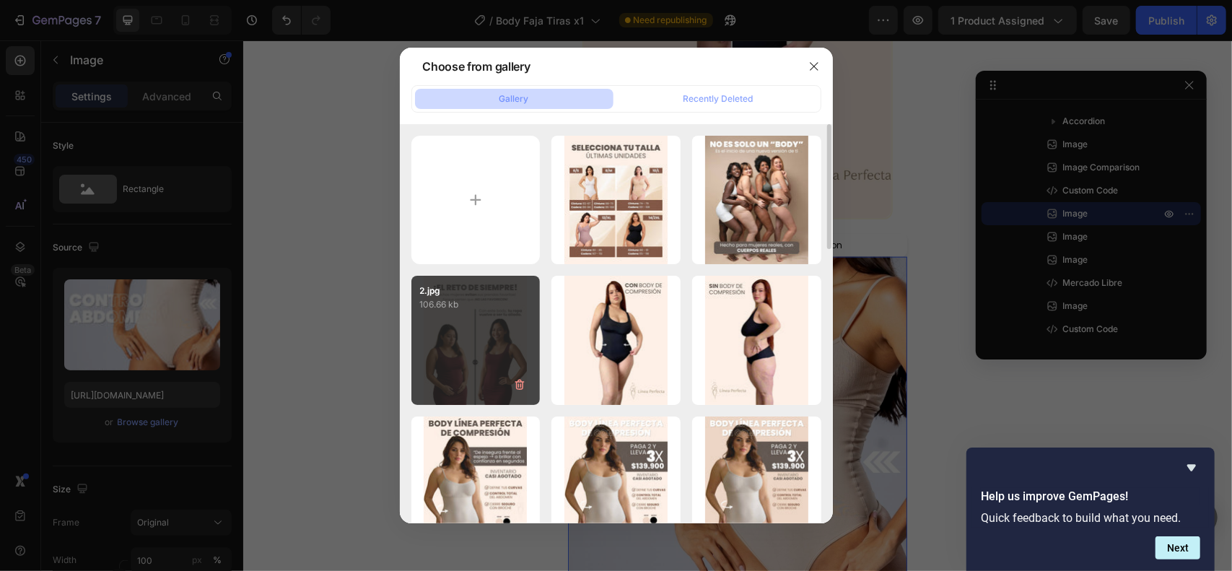
click at [486, 348] on div "2.jpg 106.66 kb" at bounding box center [475, 340] width 129 height 129
type input "https://cdn.shopify.com/s/files/1/0711/3028/4224/files/gempages_580265086258512…"
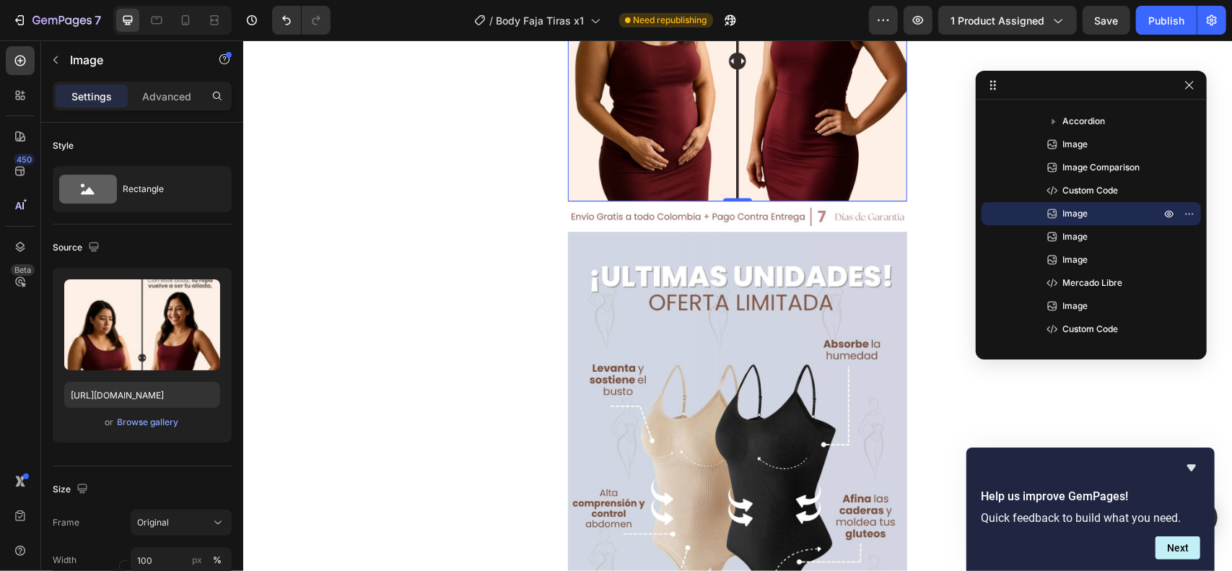
scroll to position [1538, 0]
click at [704, 314] on img at bounding box center [736, 482] width 339 height 502
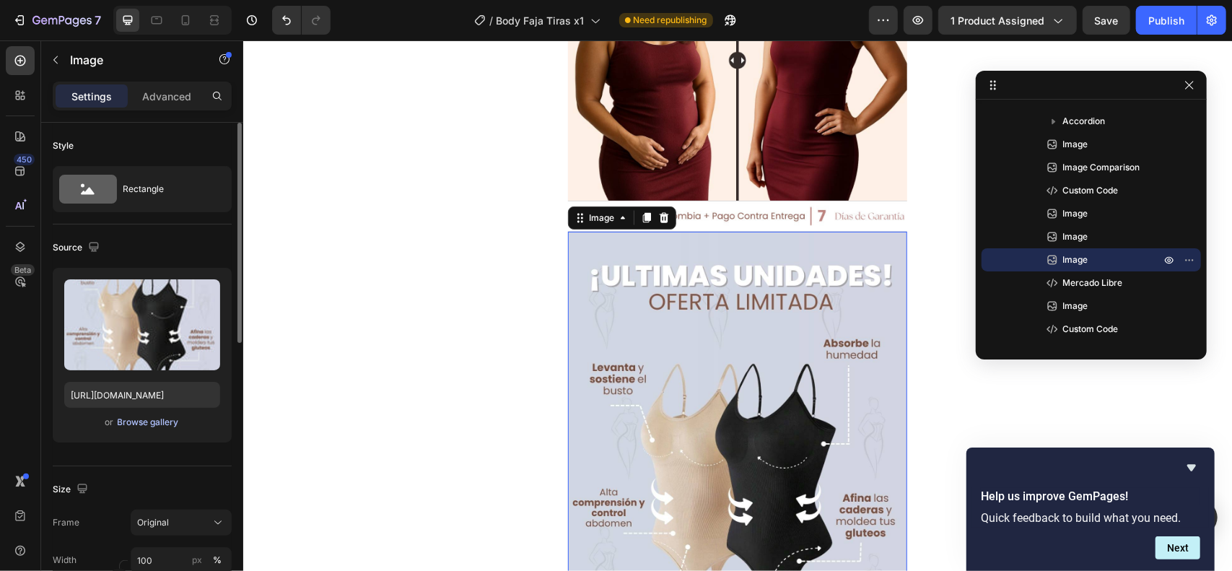
click at [166, 424] on div "Browse gallery" at bounding box center [148, 422] width 61 height 13
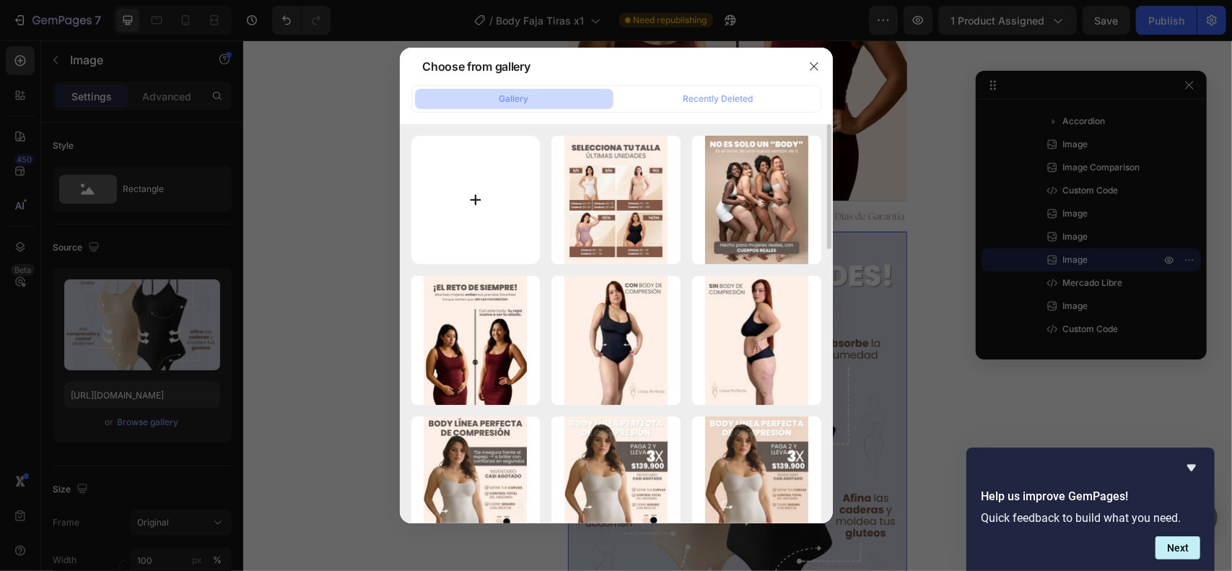
click at [502, 211] on input "file" at bounding box center [475, 200] width 129 height 129
type input "C:\fakepath\3.jpg"
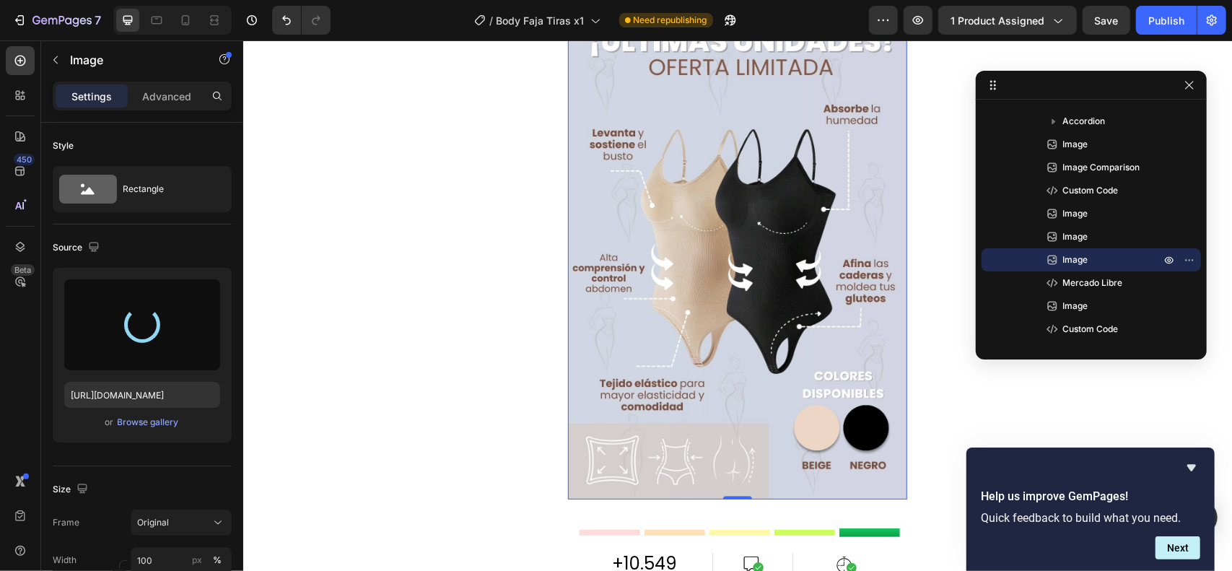
type input "https://cdn.shopify.com/s/files/1/0711/3028/4224/files/gempages_580265086258512…"
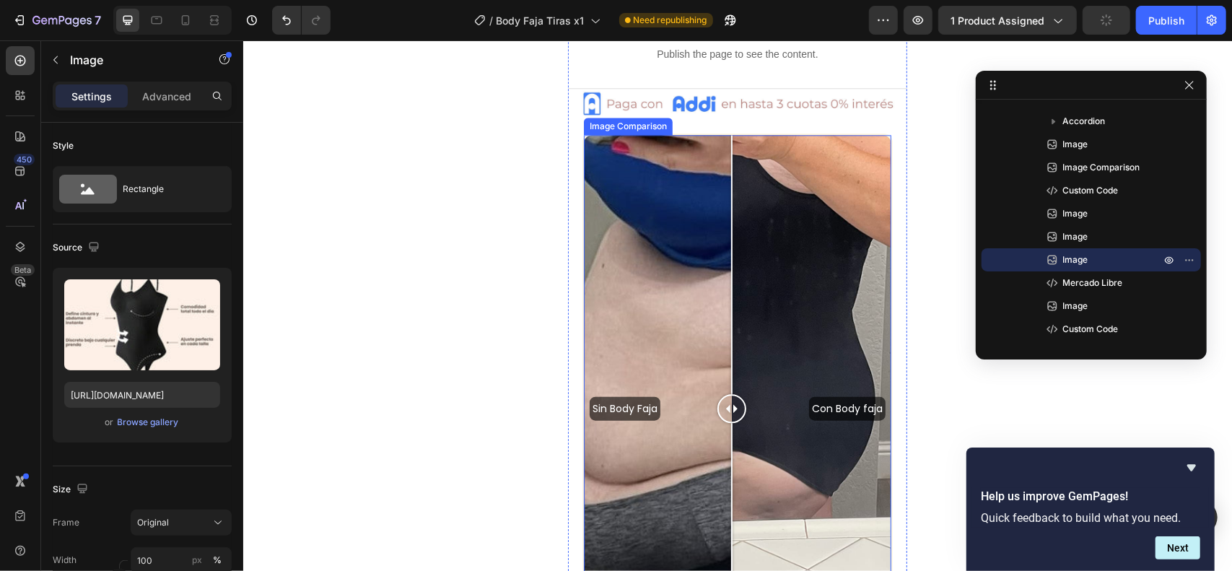
scroll to position [2307, 0]
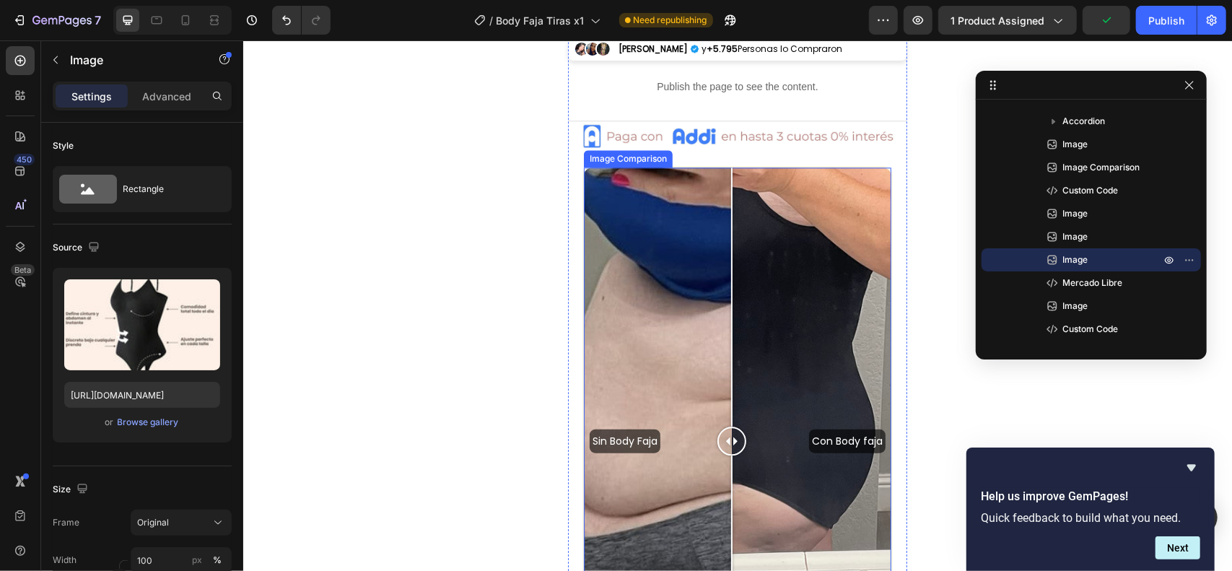
click at [647, 152] on div "Image Comparison" at bounding box center [627, 158] width 83 height 13
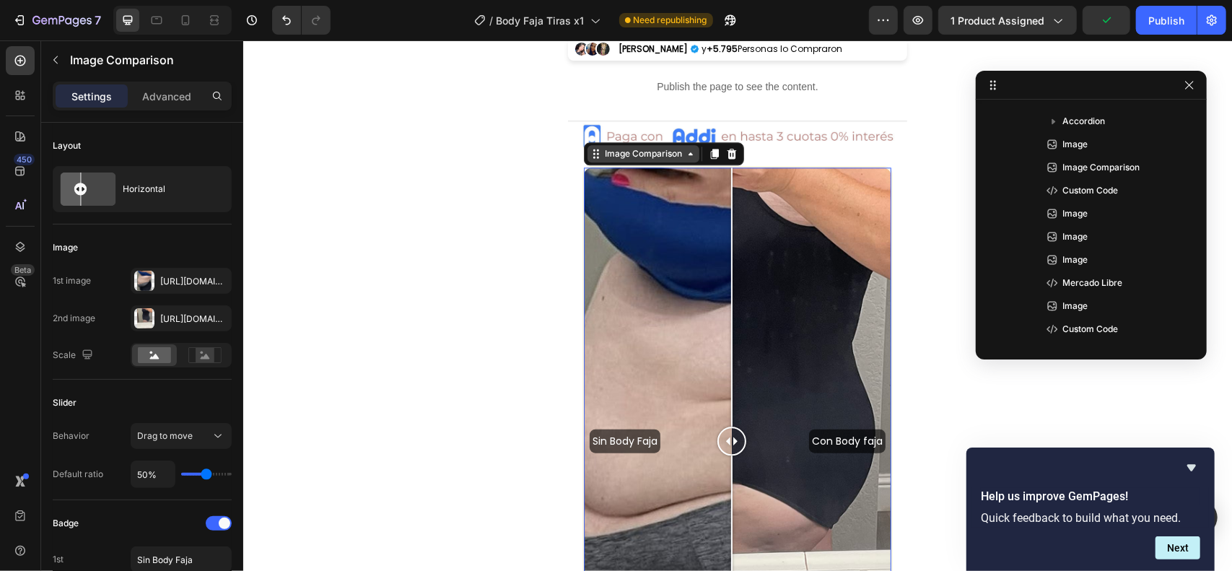
scroll to position [665, 0]
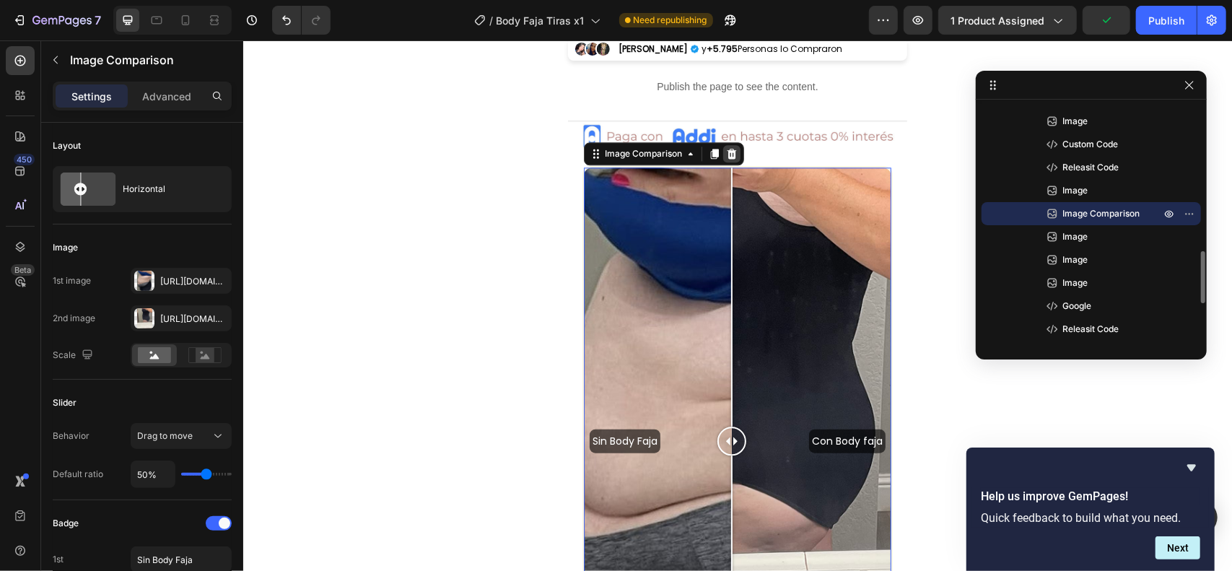
click at [736, 144] on div at bounding box center [730, 152] width 17 height 17
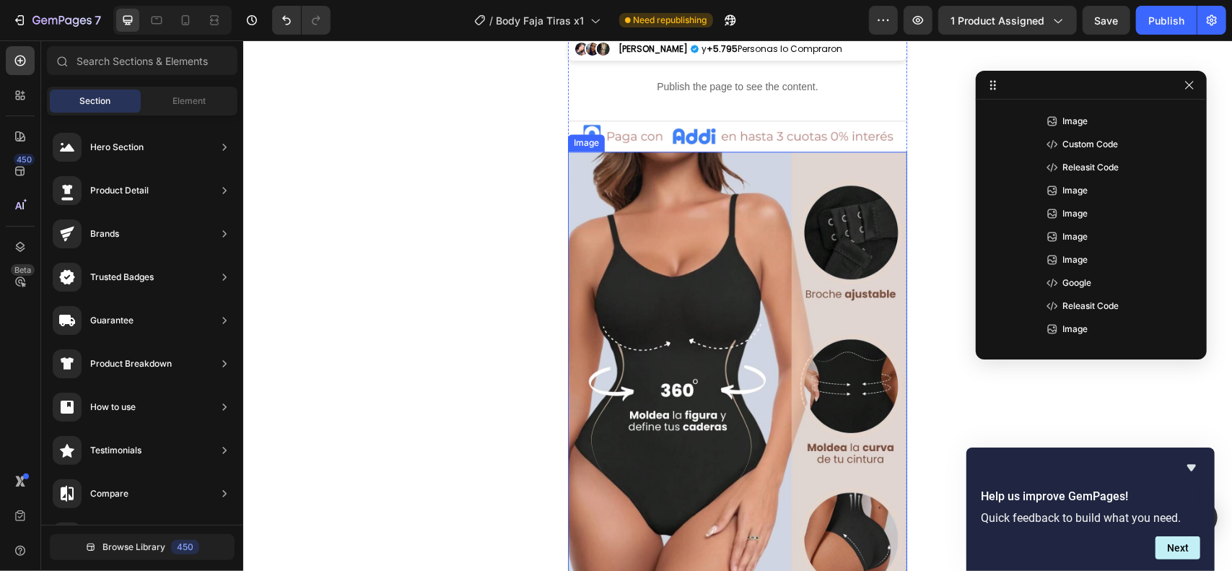
click at [749, 217] on img at bounding box center [736, 402] width 339 height 502
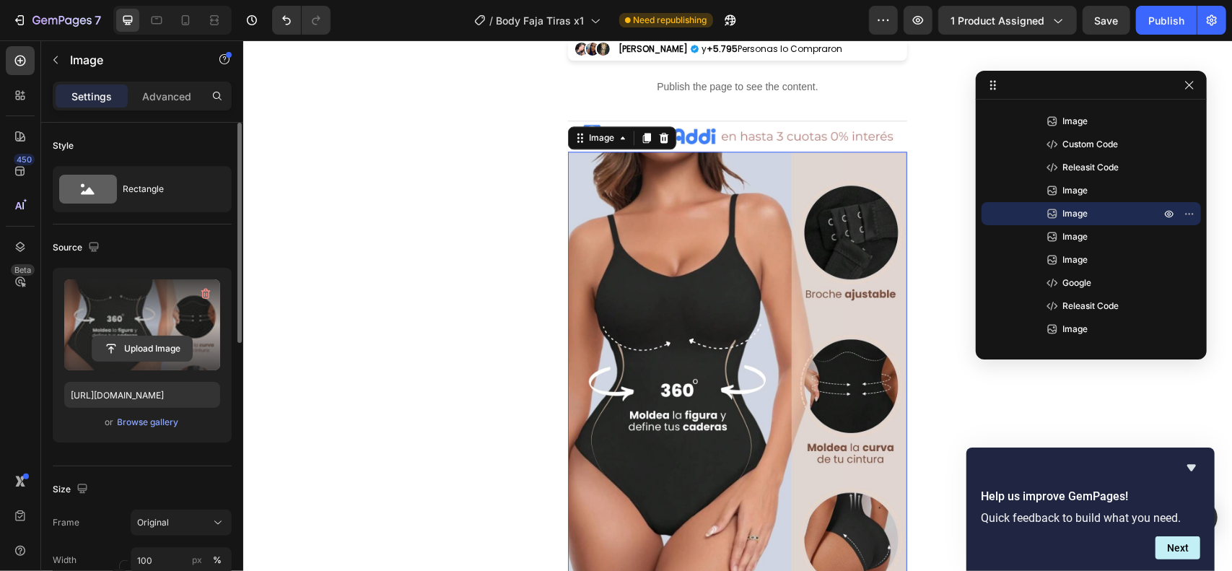
click at [167, 354] on input "file" at bounding box center [142, 348] width 100 height 25
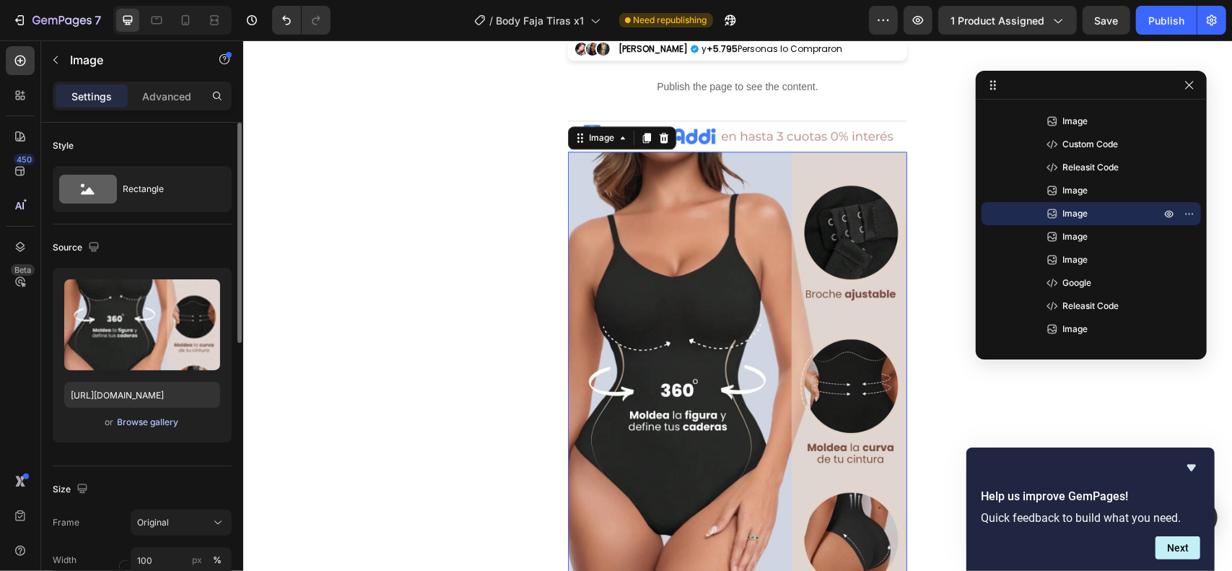
click at [151, 425] on div "Browse gallery" at bounding box center [148, 422] width 61 height 13
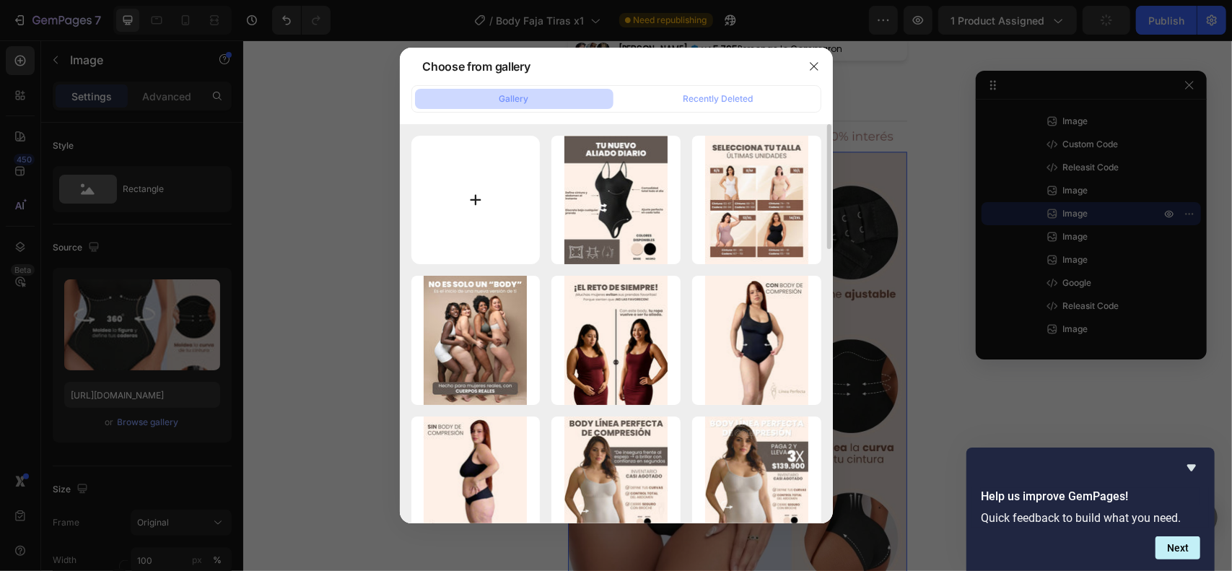
click at [485, 188] on input "file" at bounding box center [475, 200] width 129 height 129
type input "C:\fakepath\6.jpg"
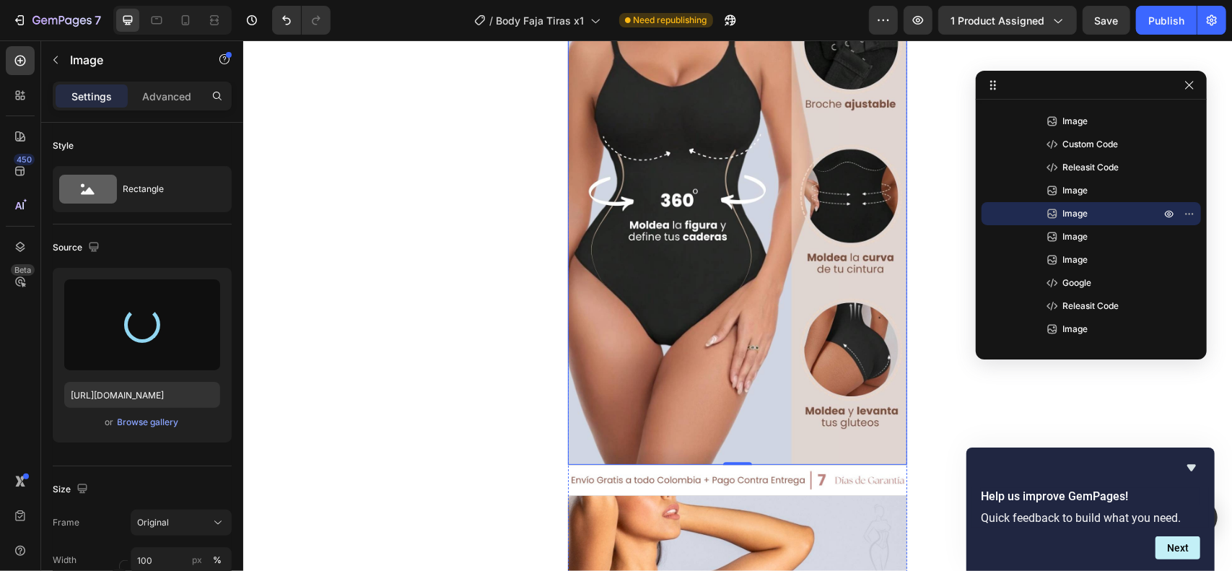
type input "https://cdn.shopify.com/s/files/1/0711/3028/4224/files/gempages_580265086258512…"
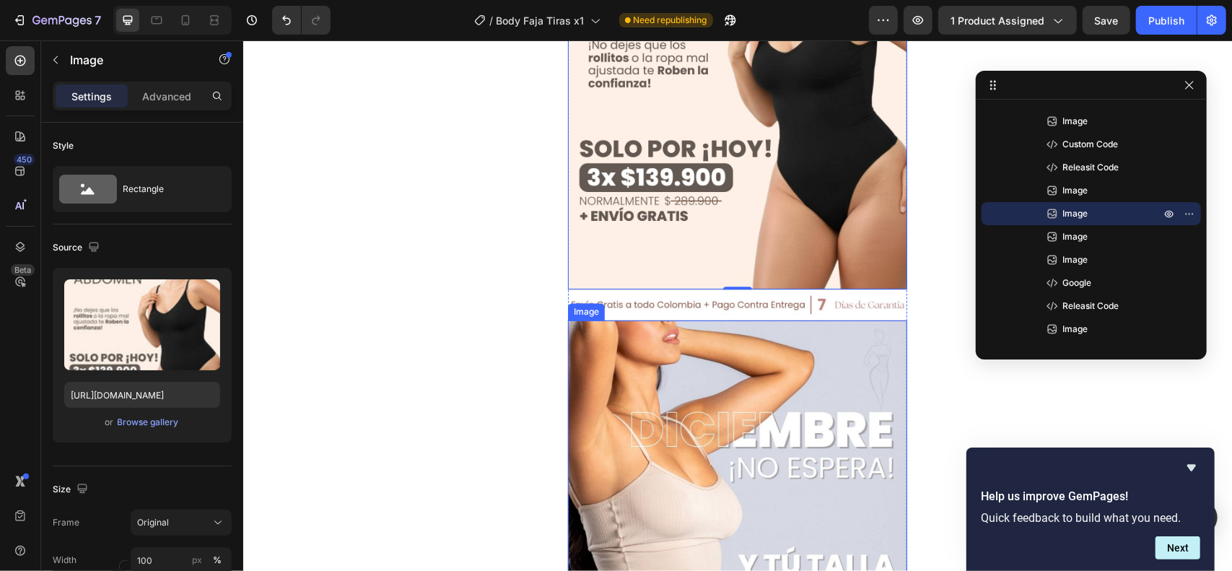
scroll to position [2595, 0]
click at [711, 398] on img at bounding box center [736, 570] width 339 height 502
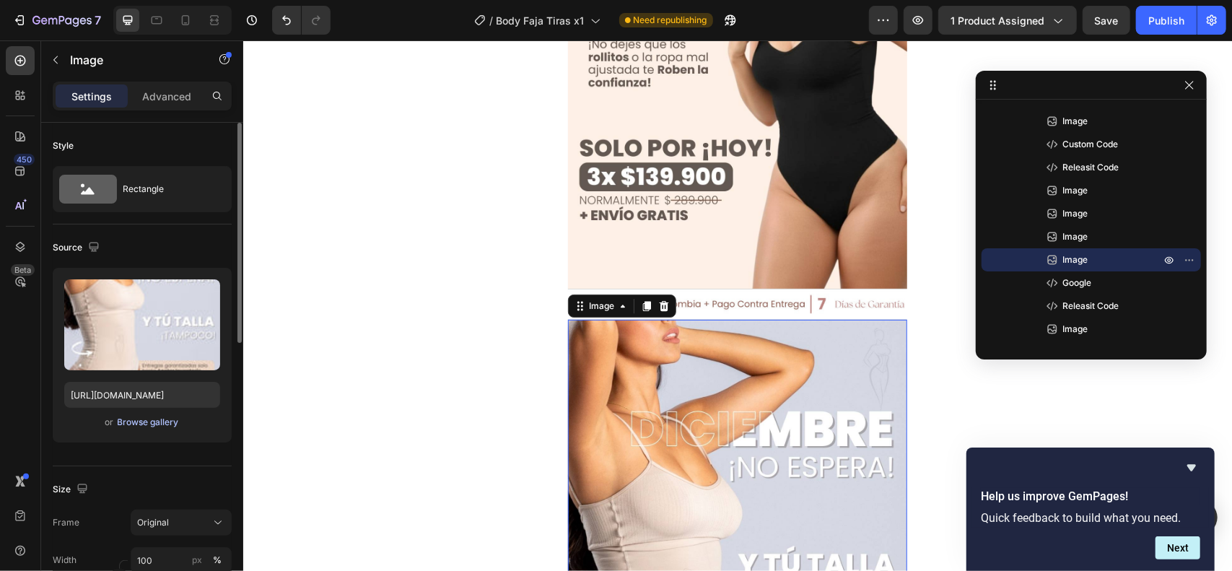
click at [170, 419] on div "Browse gallery" at bounding box center [148, 422] width 61 height 13
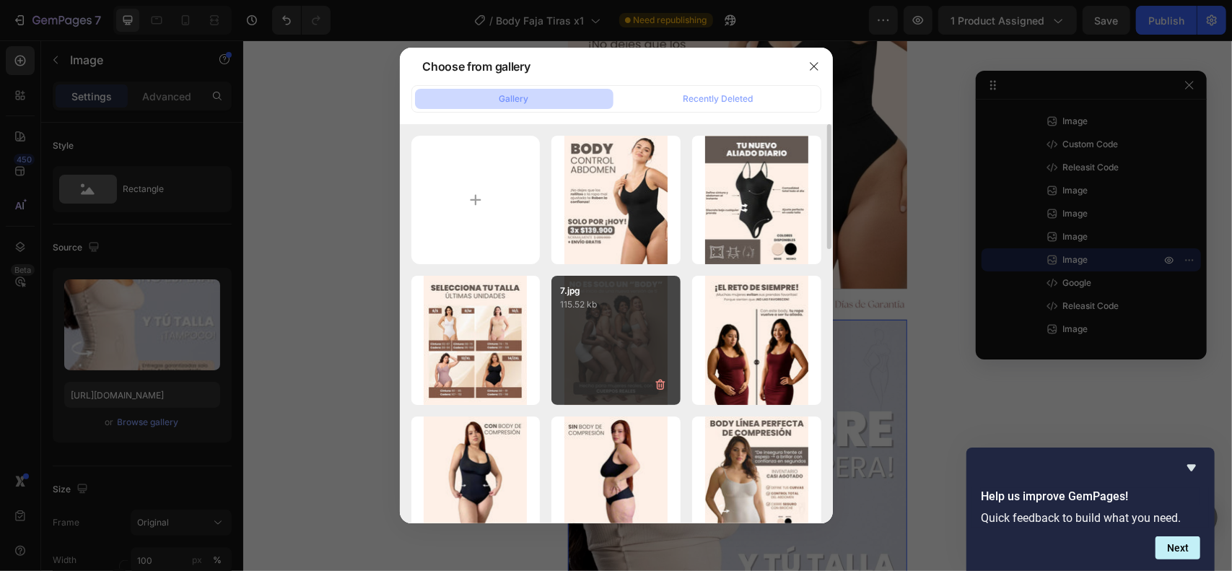
click at [639, 340] on div "7.jpg 115.52 kb" at bounding box center [615, 340] width 129 height 129
type input "https://cdn.shopify.com/s/files/1/0711/3028/4224/files/gempages_580265086258512…"
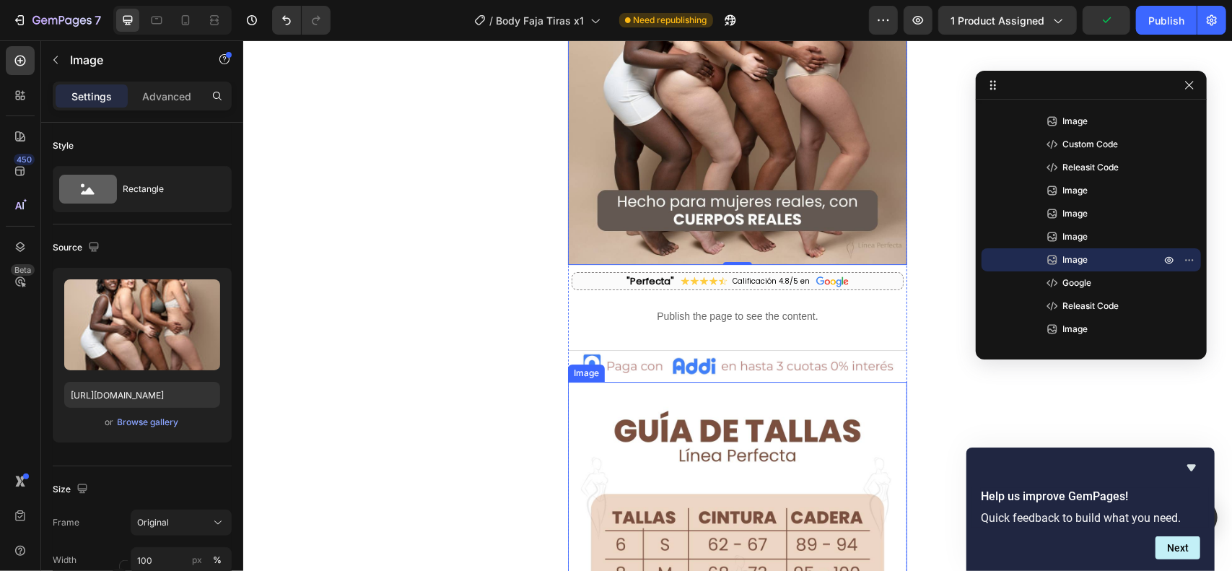
scroll to position [3075, 0]
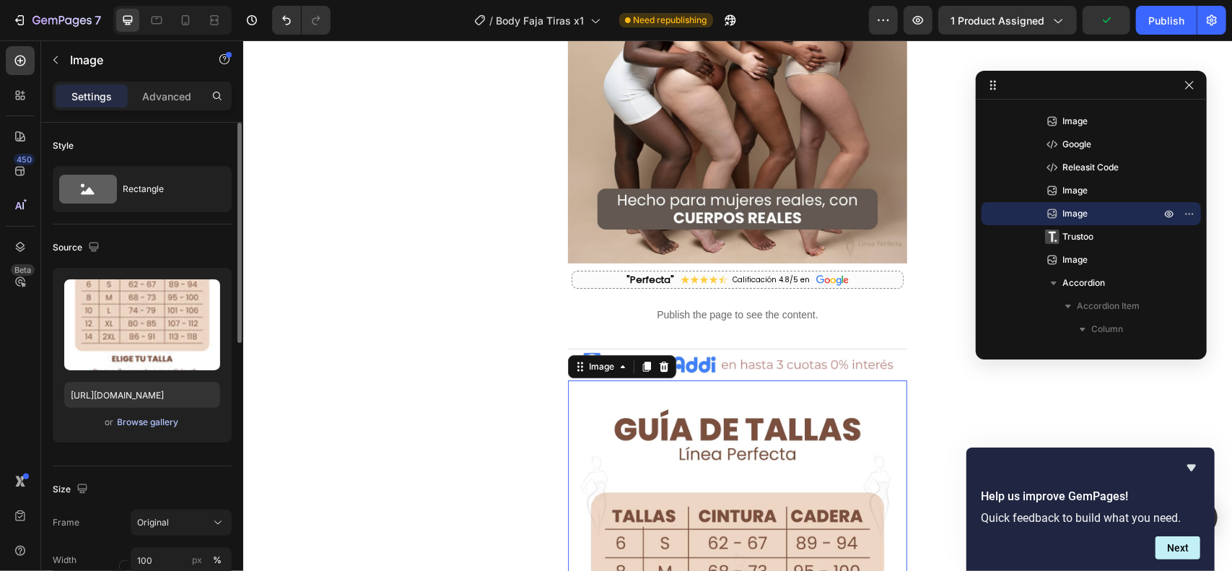
click at [151, 417] on div "Browse gallery" at bounding box center [148, 422] width 61 height 13
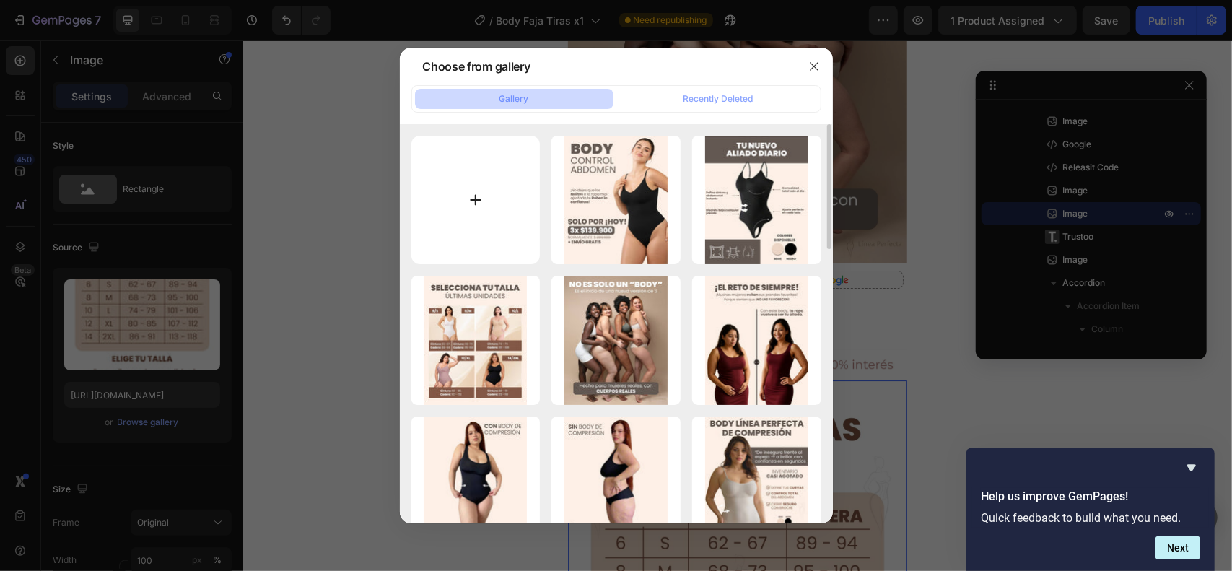
click at [457, 214] on input "file" at bounding box center [475, 200] width 129 height 129
type input "C:\fakepath\8.jpg"
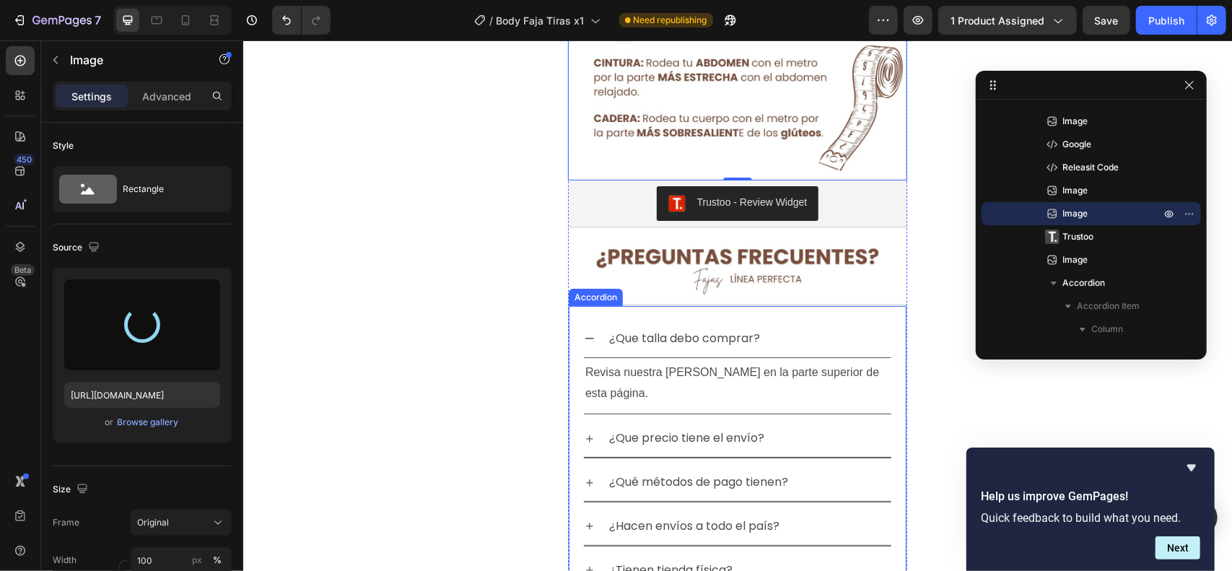
type input "https://cdn.shopify.com/s/files/1/0711/3028/4224/files/gempages_580265086258512…"
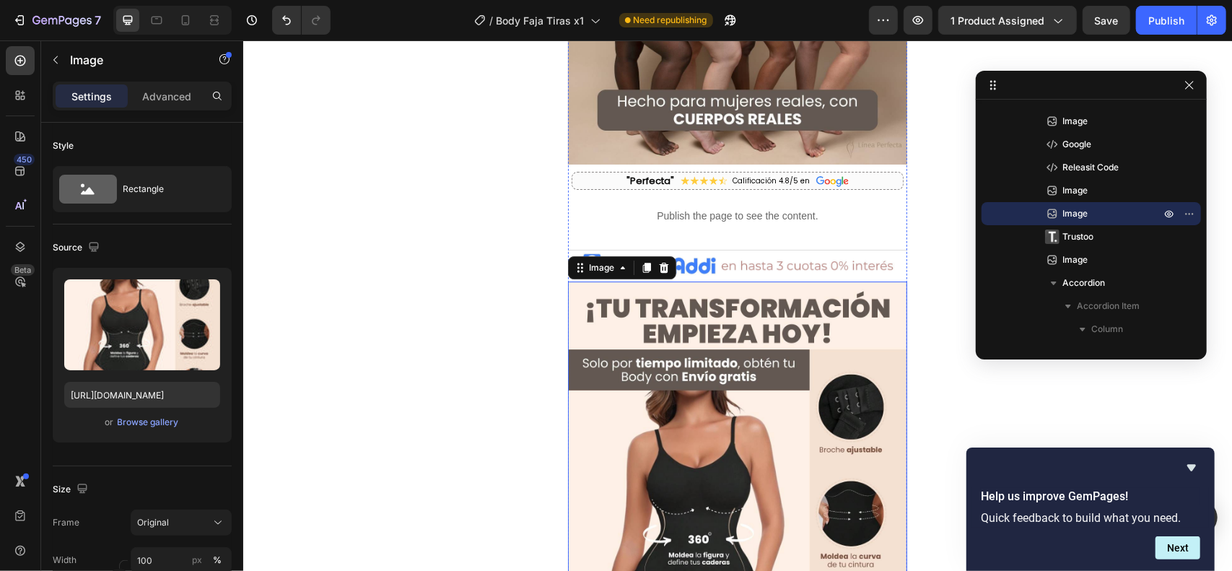
scroll to position [3173, 0]
click at [639, 259] on div at bounding box center [645, 267] width 17 height 17
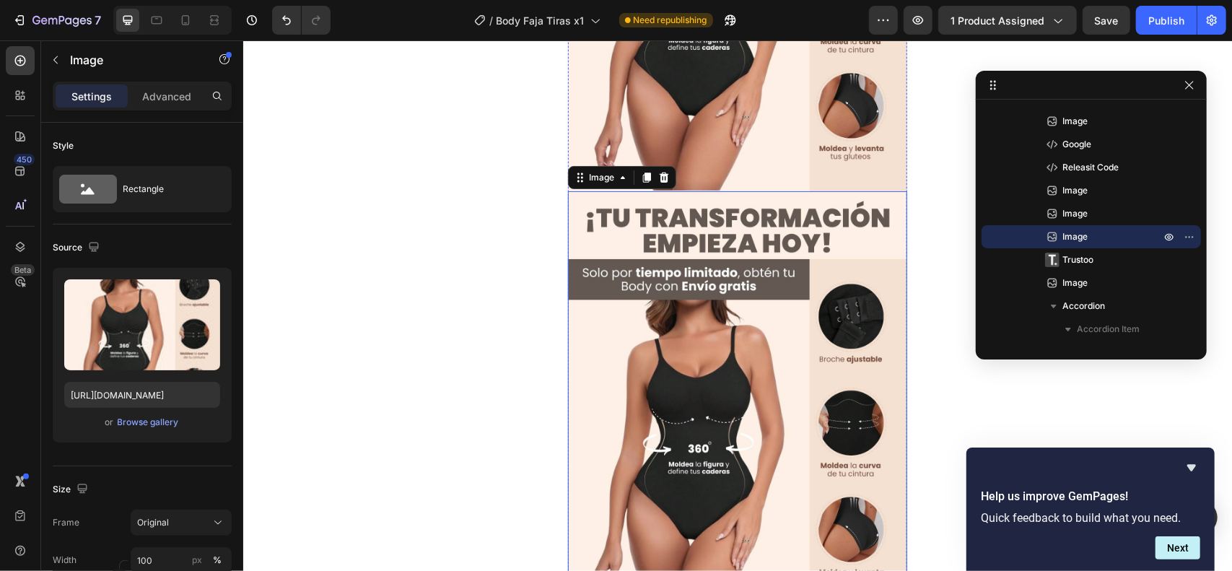
scroll to position [3694, 0]
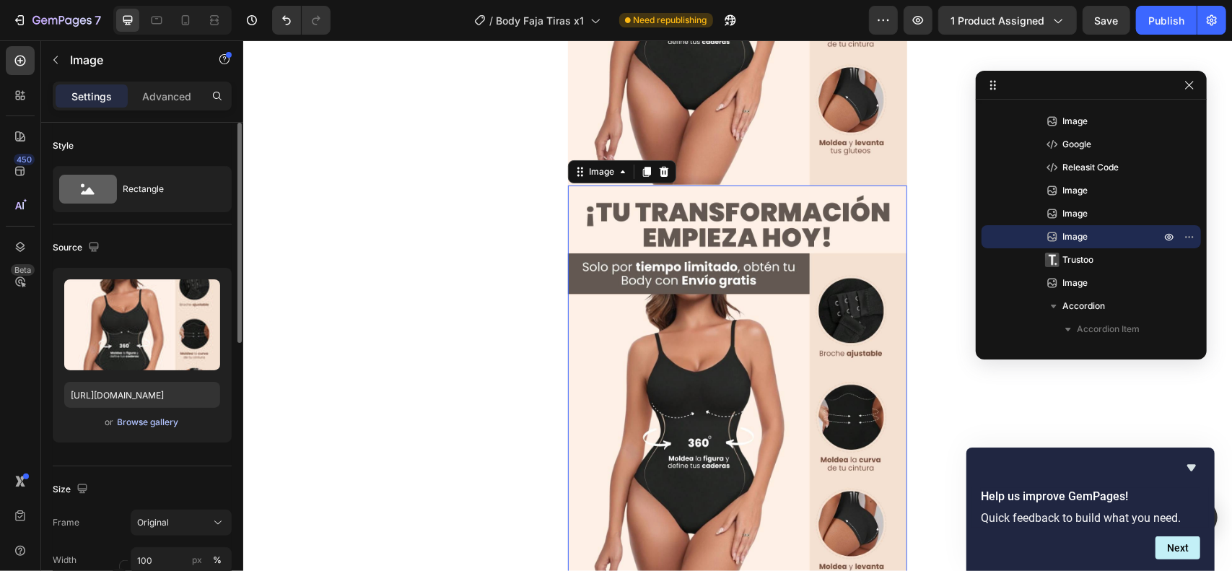
click at [151, 421] on div "Browse gallery" at bounding box center [148, 422] width 61 height 13
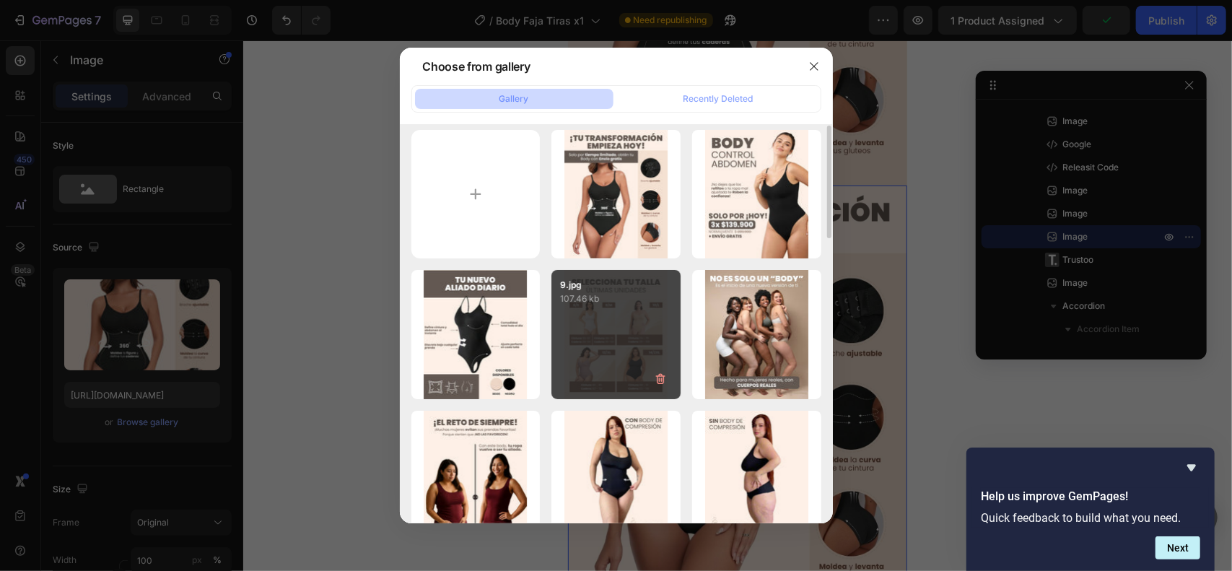
scroll to position [0, 0]
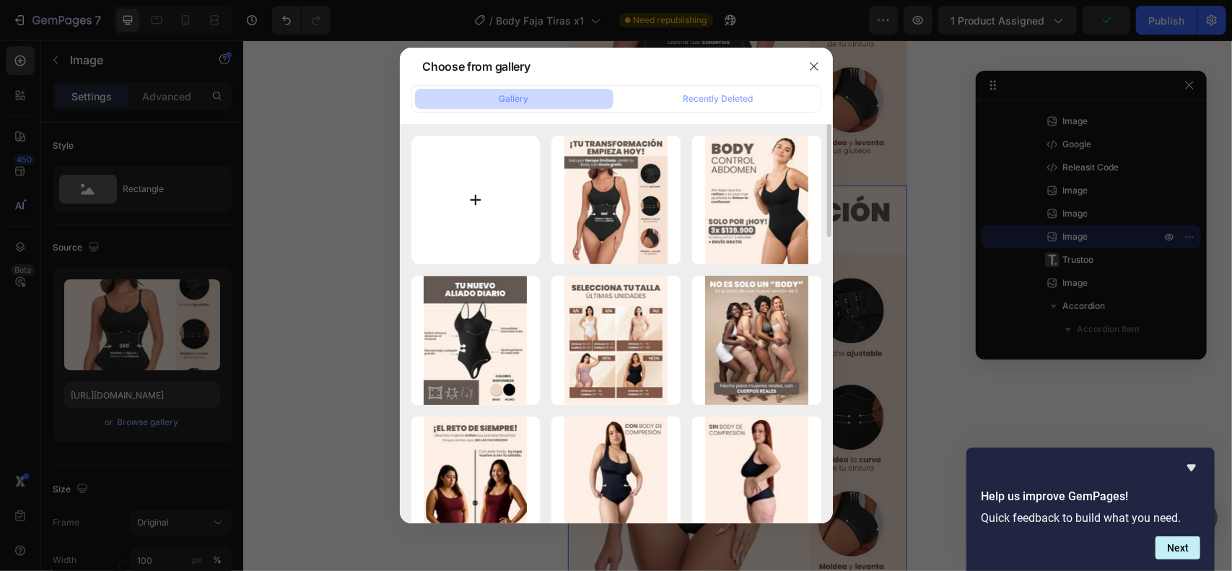
click at [489, 228] on input "file" at bounding box center [475, 200] width 129 height 129
type input "C:\fakepath\9.jpg"
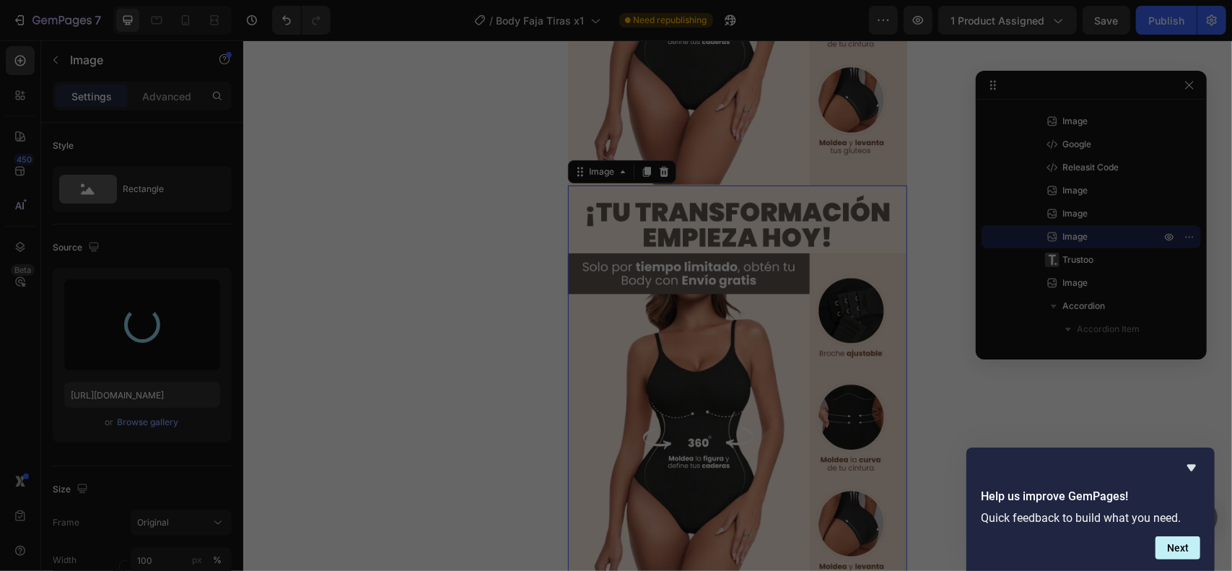
type input "https://cdn.shopify.com/s/files/1/0711/3028/4224/files/gempages_580265086258512…"
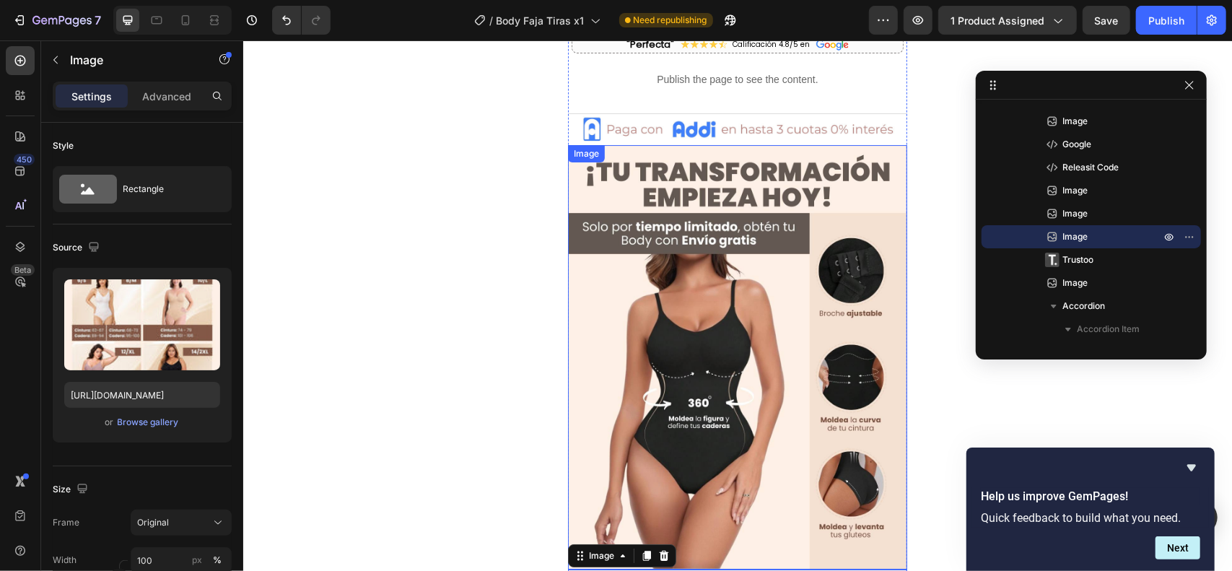
scroll to position [3310, 0]
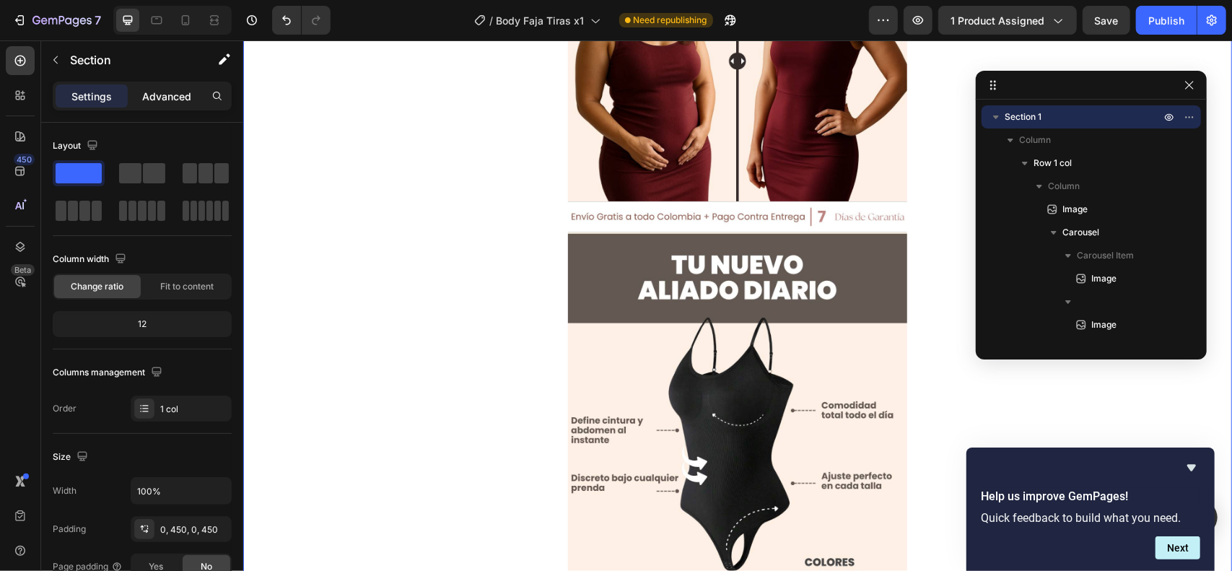
scroll to position [1538, 0]
click at [186, 19] on icon at bounding box center [185, 20] width 14 height 14
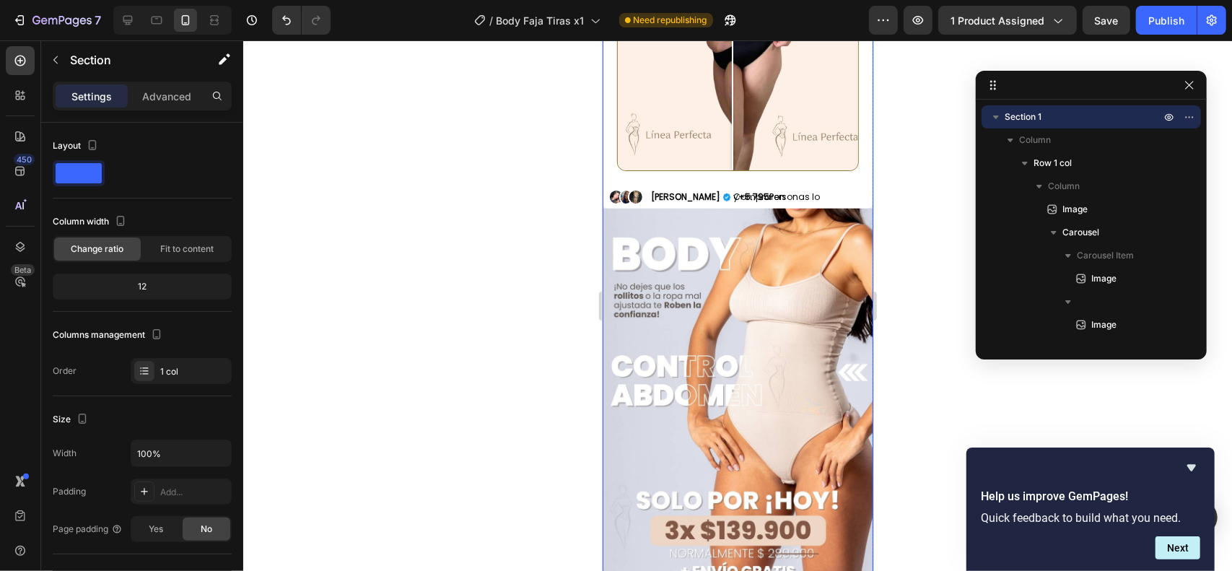
scroll to position [864, 0]
click at [688, 326] on img at bounding box center [737, 408] width 271 height 401
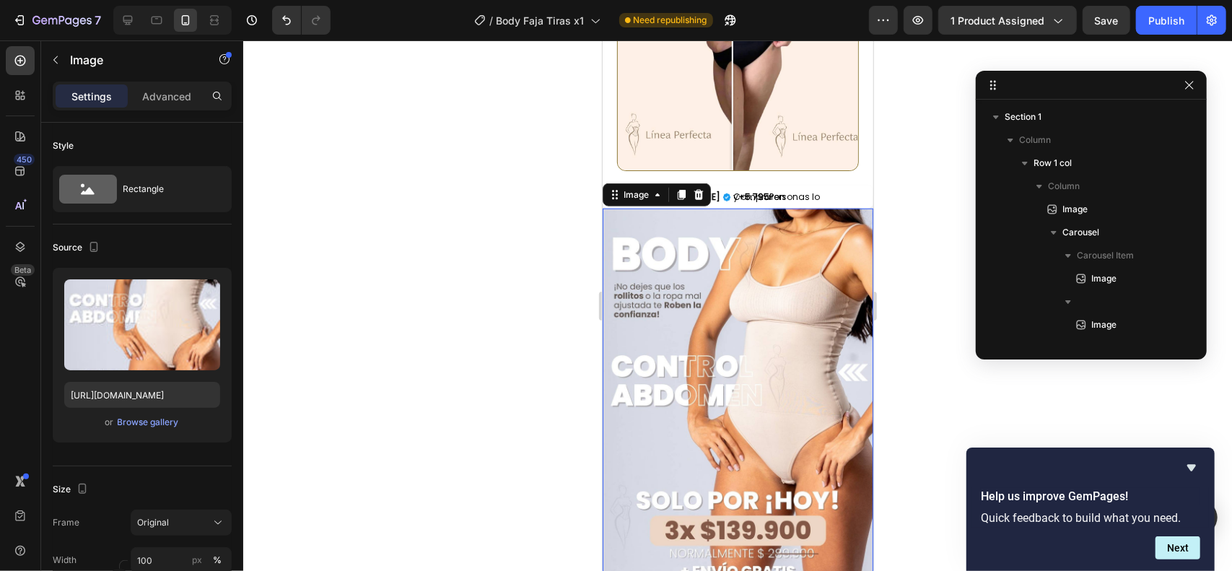
scroll to position [688, 0]
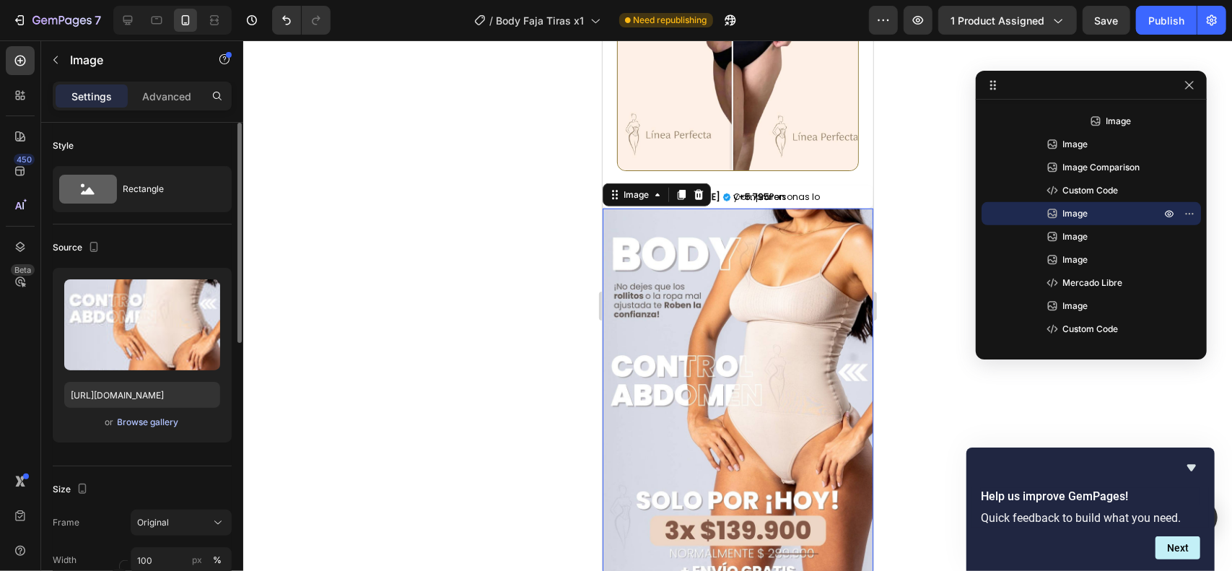
click at [176, 417] on div "Browse gallery" at bounding box center [148, 422] width 61 height 13
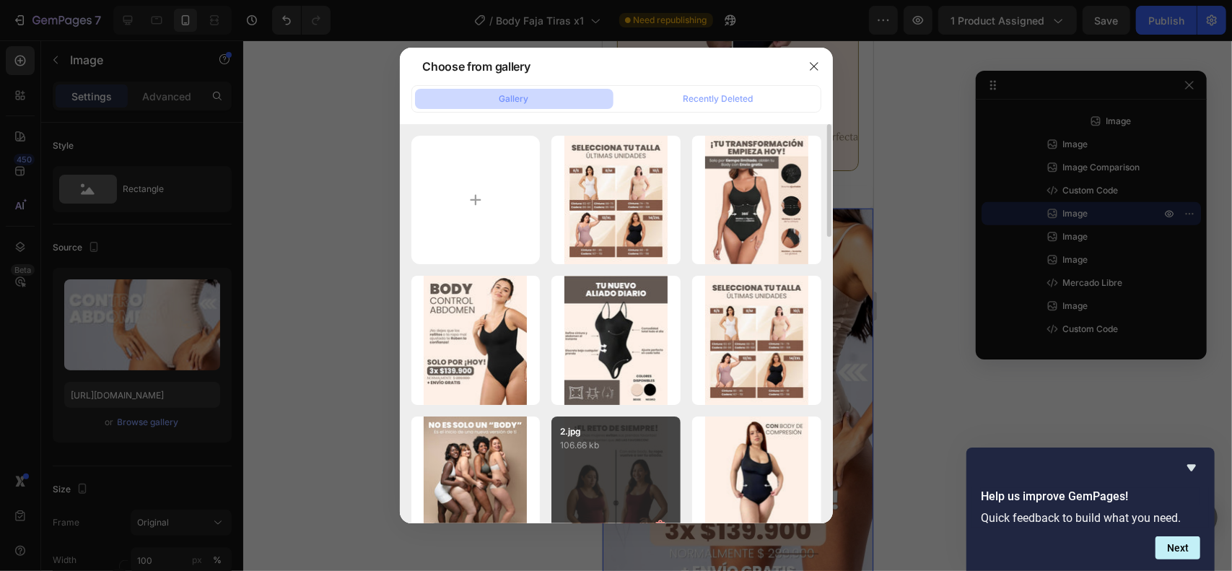
click at [618, 467] on div "2.jpg 106.66 kb" at bounding box center [615, 480] width 129 height 129
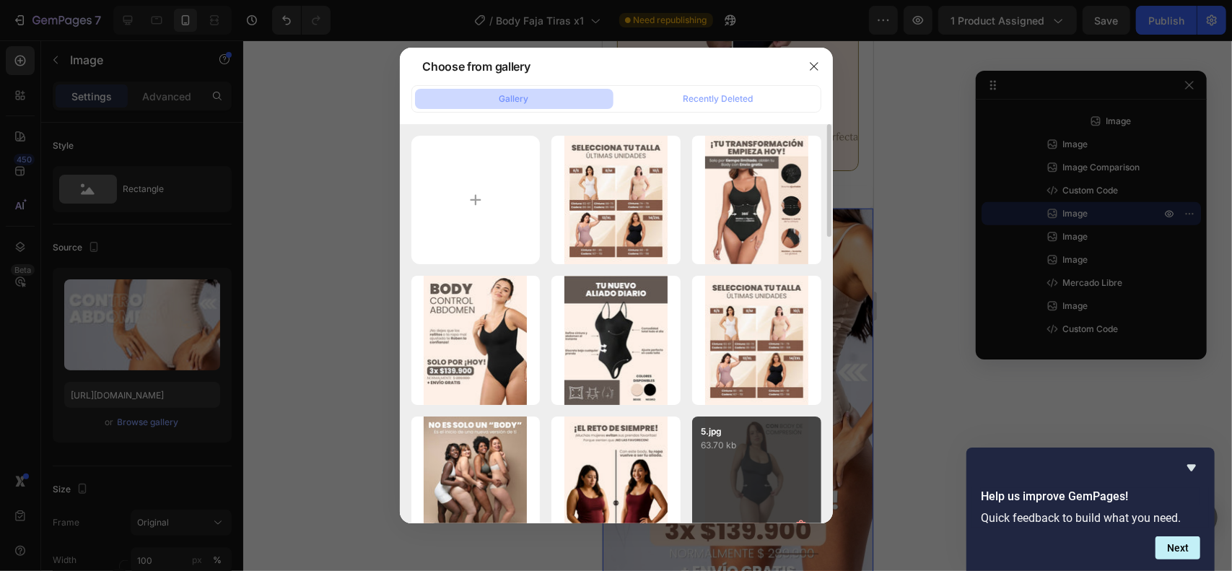
type input "https://cdn.shopify.com/s/files/1/0711/3028/4224/files/gempages_580265086258512…"
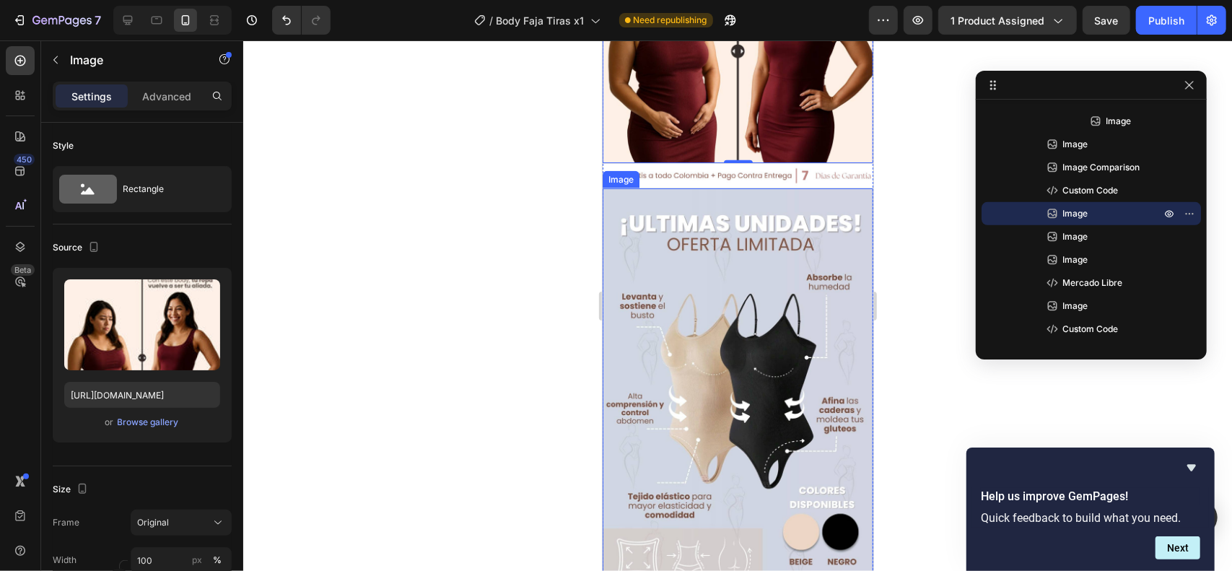
scroll to position [1250, 0]
click at [733, 323] on img at bounding box center [737, 386] width 271 height 401
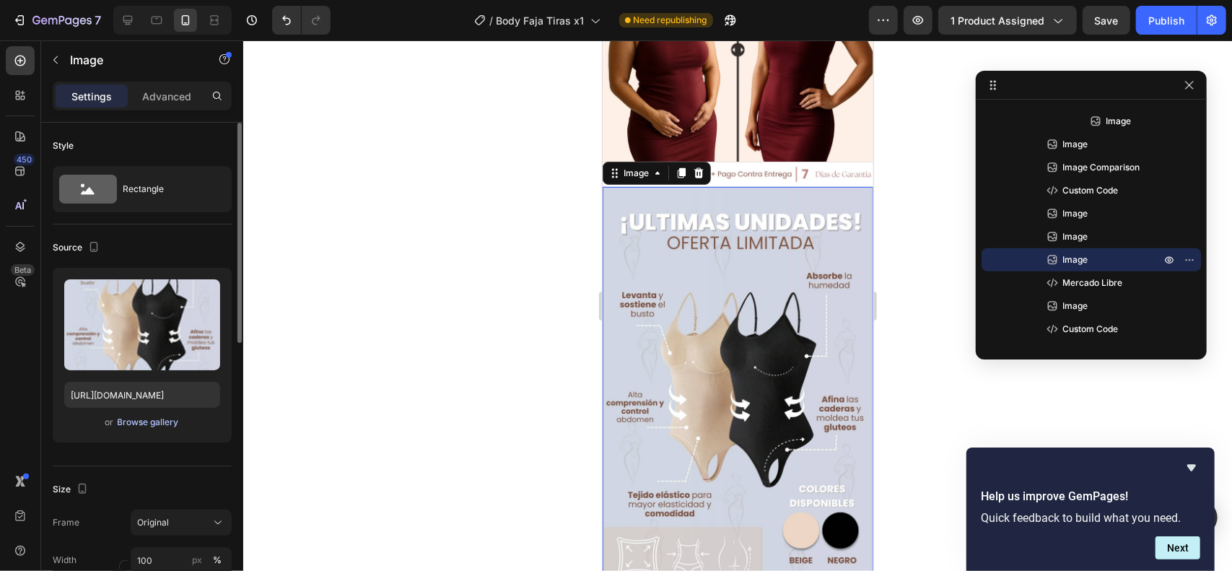
click at [165, 422] on div "Browse gallery" at bounding box center [148, 422] width 61 height 13
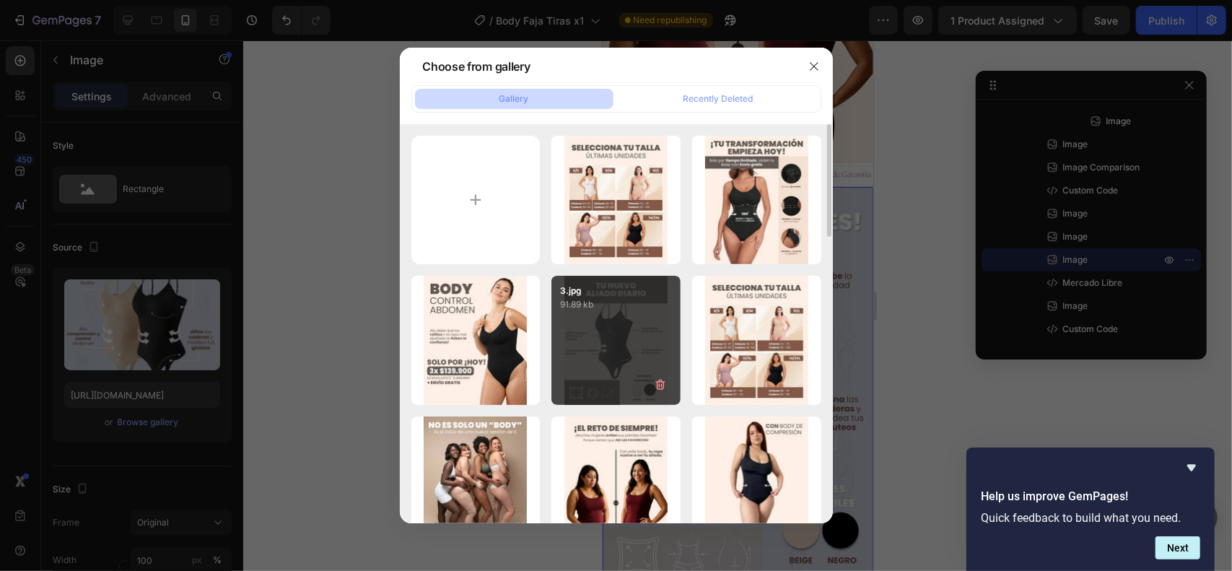
click at [617, 330] on div "3.jpg 91.89 kb" at bounding box center [615, 340] width 129 height 129
type input "https://cdn.shopify.com/s/files/1/0711/3028/4224/files/gempages_580265086258512…"
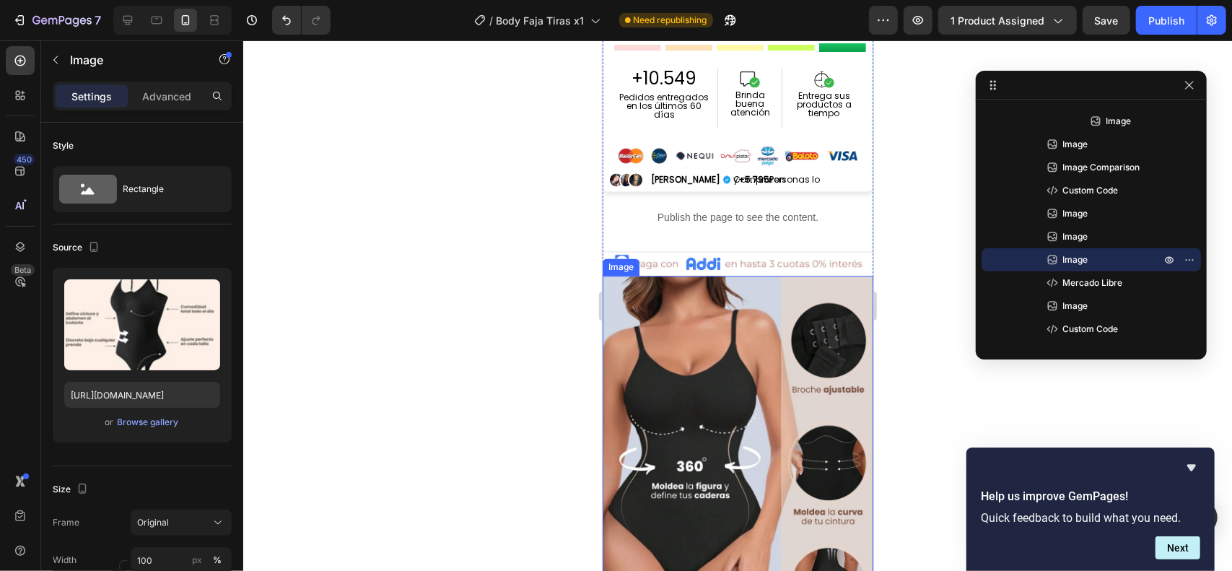
scroll to position [1826, 0]
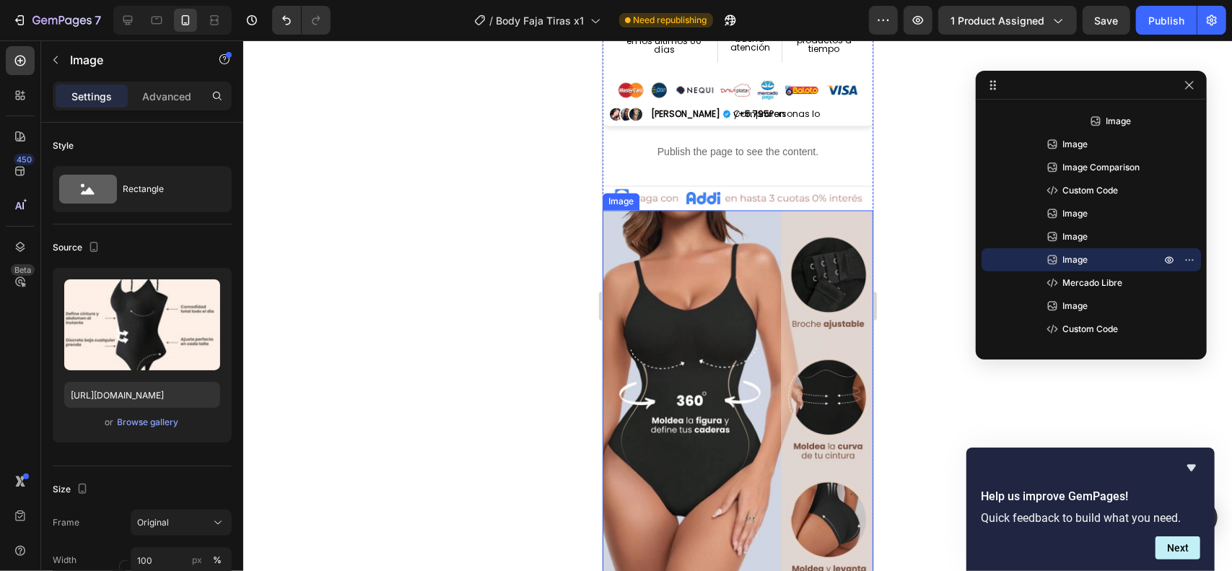
click at [705, 325] on img at bounding box center [737, 410] width 271 height 401
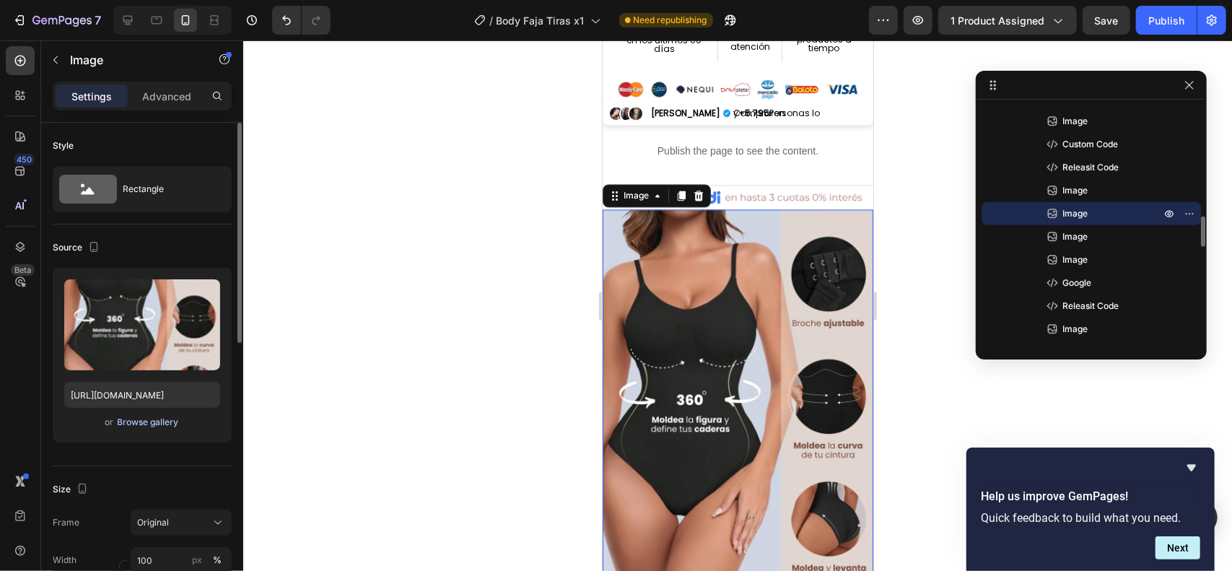
click at [166, 418] on div "Browse gallery" at bounding box center [148, 422] width 61 height 13
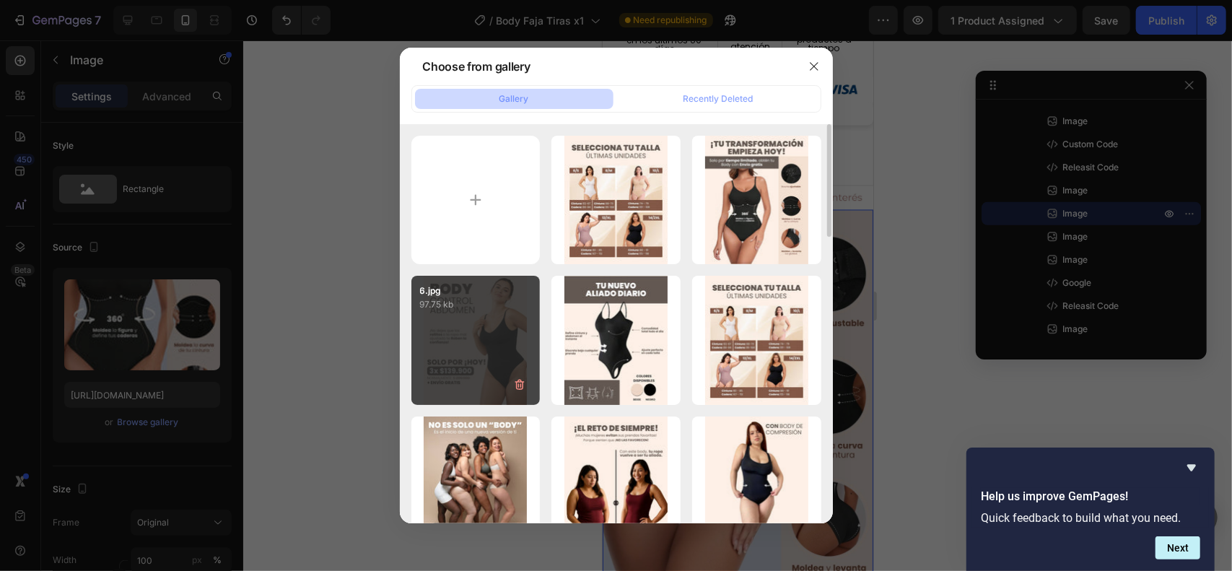
click at [512, 353] on div "6.jpg 97.75 kb" at bounding box center [475, 340] width 129 height 129
type input "https://cdn.shopify.com/s/files/1/0711/3028/4224/files/gempages_580265086258512…"
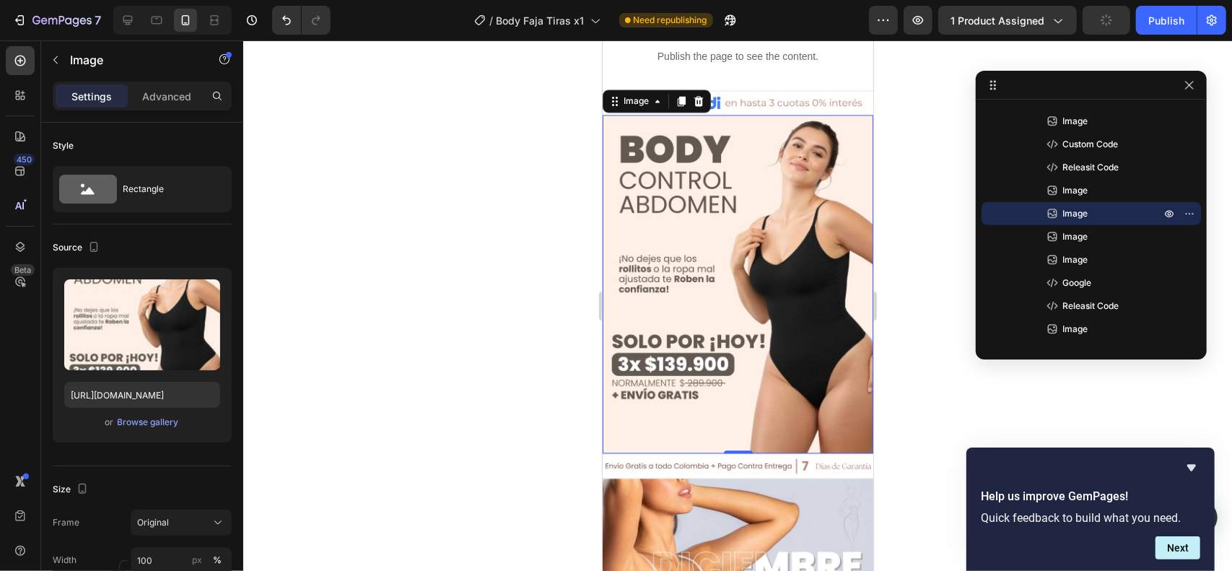
scroll to position [1922, 0]
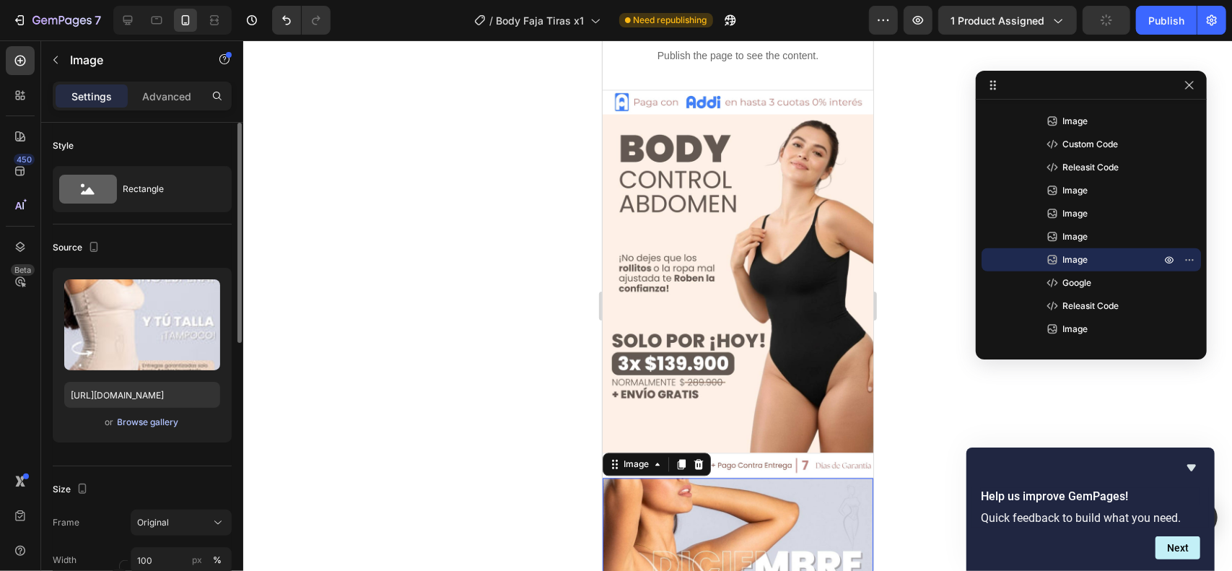
click at [170, 425] on div "Browse gallery" at bounding box center [148, 422] width 61 height 13
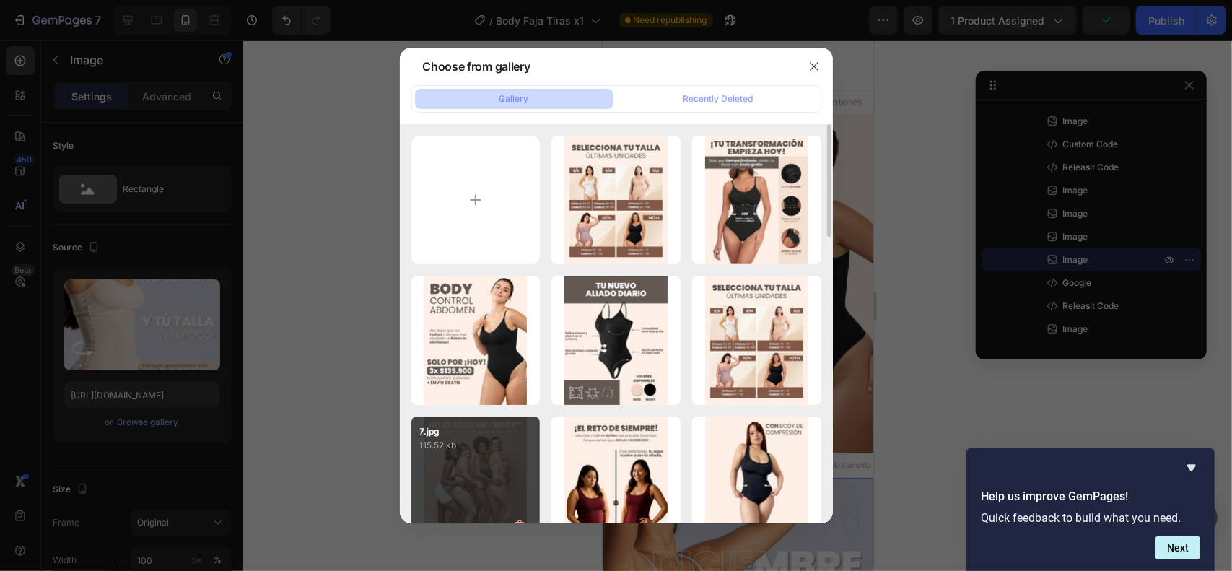
click at [476, 468] on div "7.jpg 115.52 kb" at bounding box center [475, 480] width 129 height 129
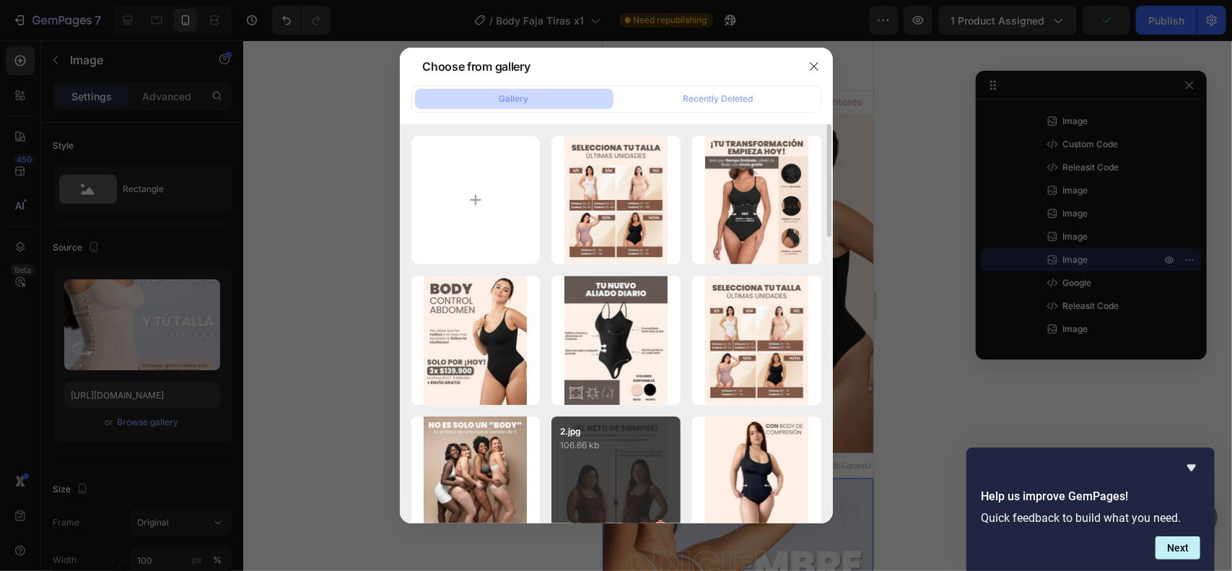
type input "https://cdn.shopify.com/s/files/1/0711/3028/4224/files/gempages_580265086258512…"
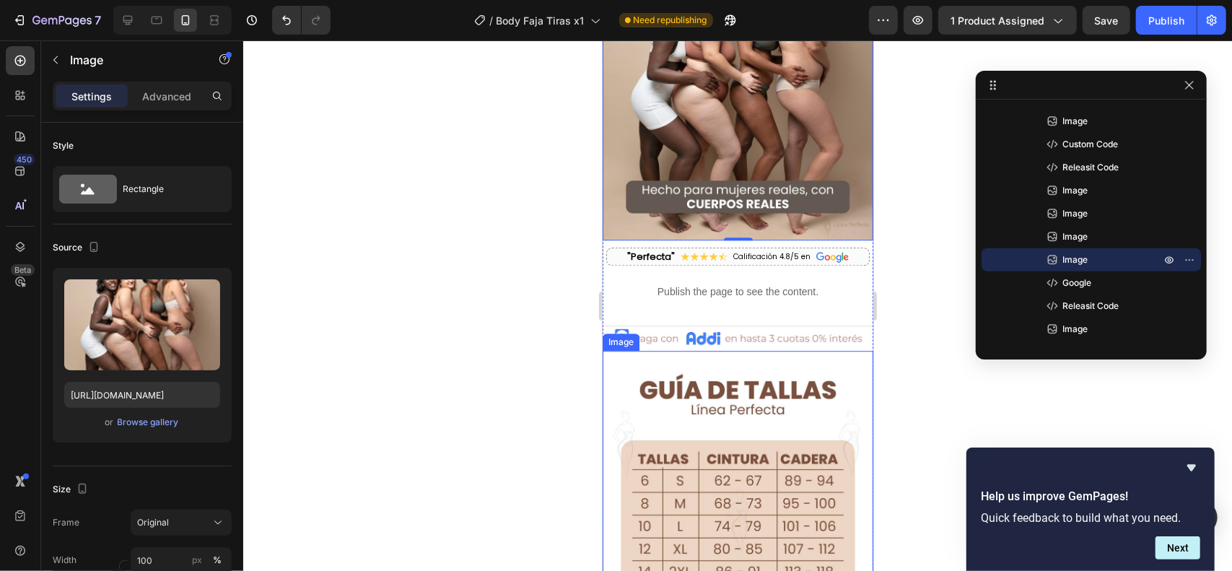
scroll to position [2499, 0]
click at [732, 380] on img at bounding box center [737, 549] width 271 height 401
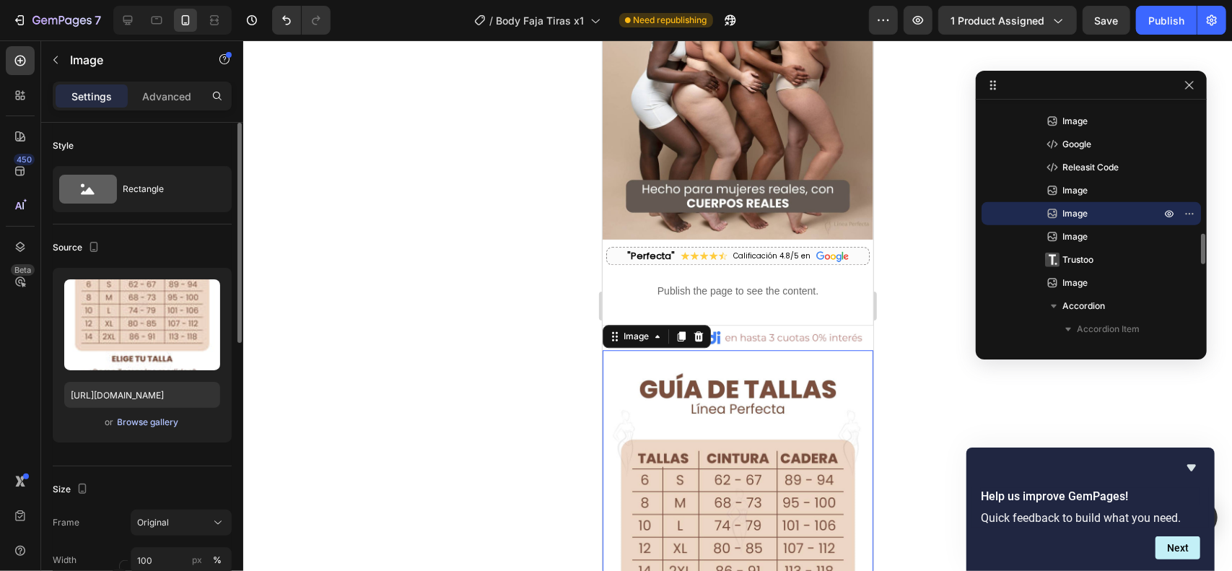
click at [165, 421] on div "Browse gallery" at bounding box center [148, 422] width 61 height 13
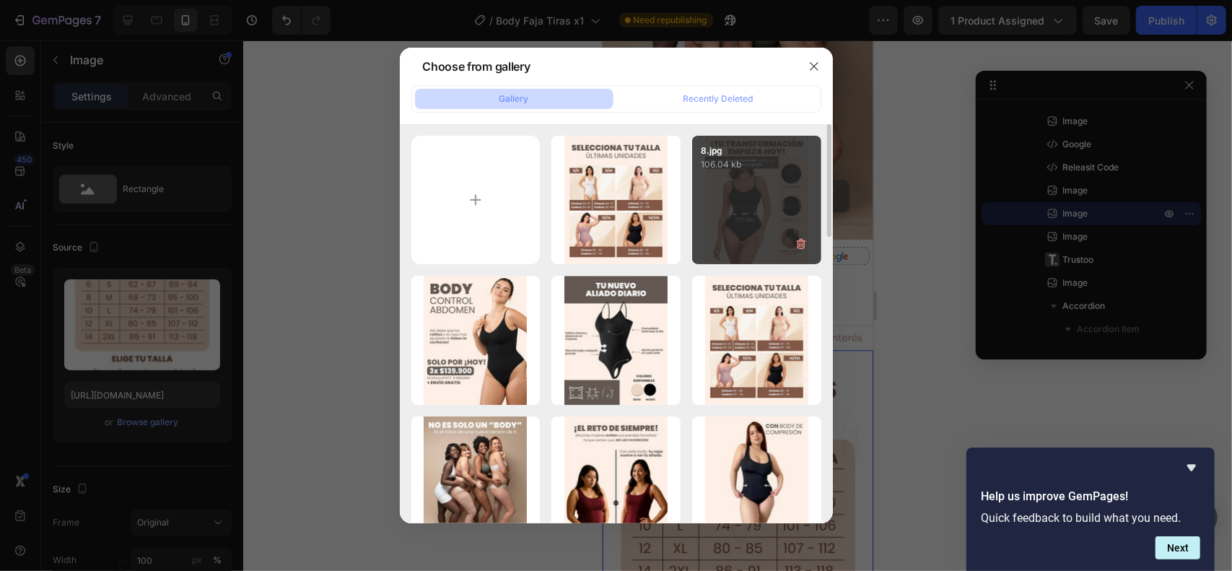
click at [739, 204] on div "8.jpg 106.04 kb" at bounding box center [756, 200] width 129 height 129
type input "https://cdn.shopify.com/s/files/1/0711/3028/4224/files/gempages_580265086258512…"
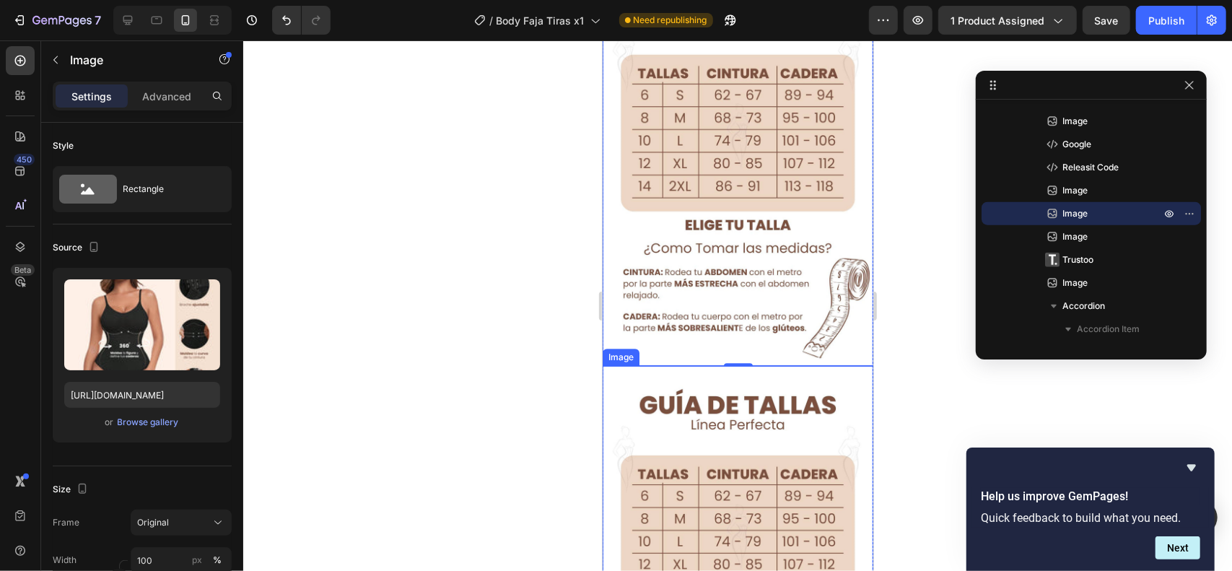
scroll to position [2883, 0]
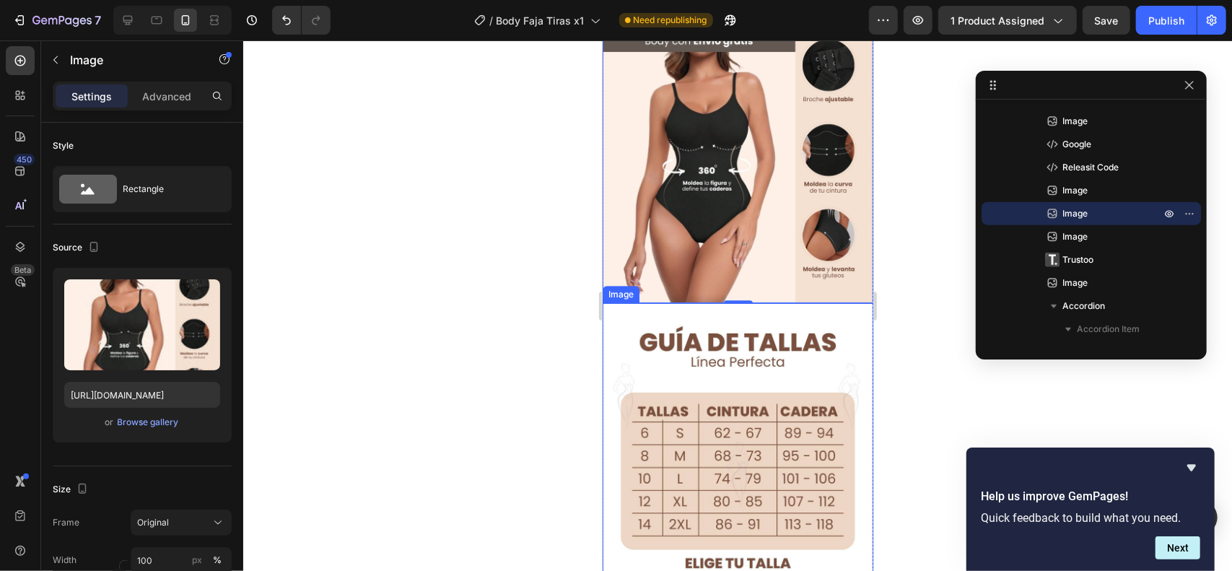
click at [712, 334] on img at bounding box center [737, 502] width 271 height 401
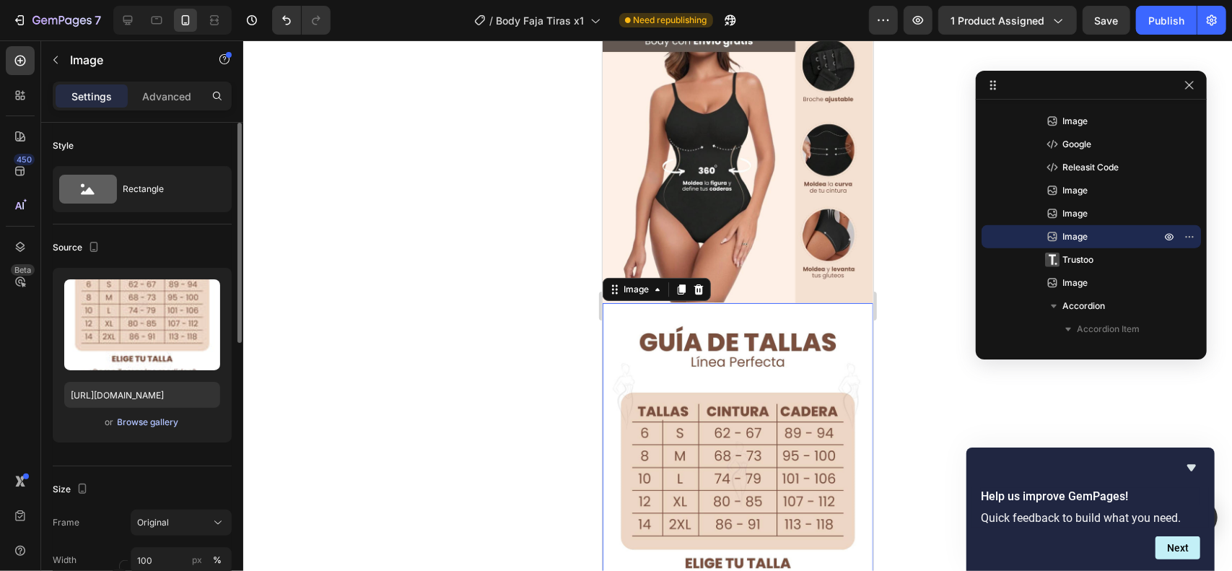
click at [173, 428] on button "Browse gallery" at bounding box center [148, 422] width 63 height 14
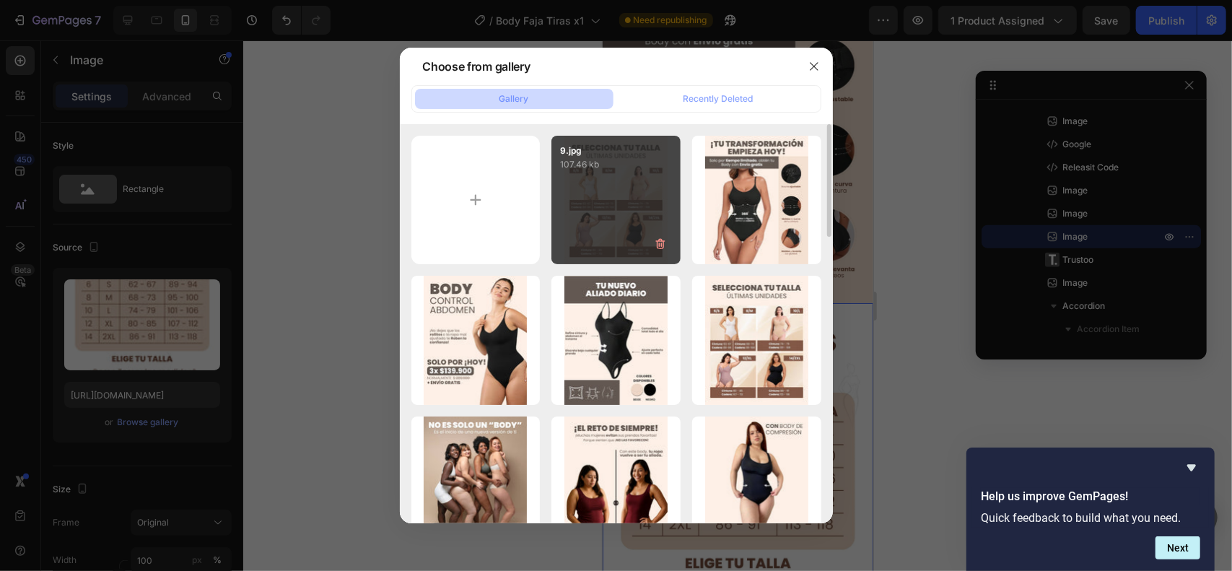
click at [600, 211] on div "9.jpg 107.46 kb" at bounding box center [615, 200] width 129 height 129
type input "https://cdn.shopify.com/s/files/1/0711/3028/4224/files/gempages_580265086258512…"
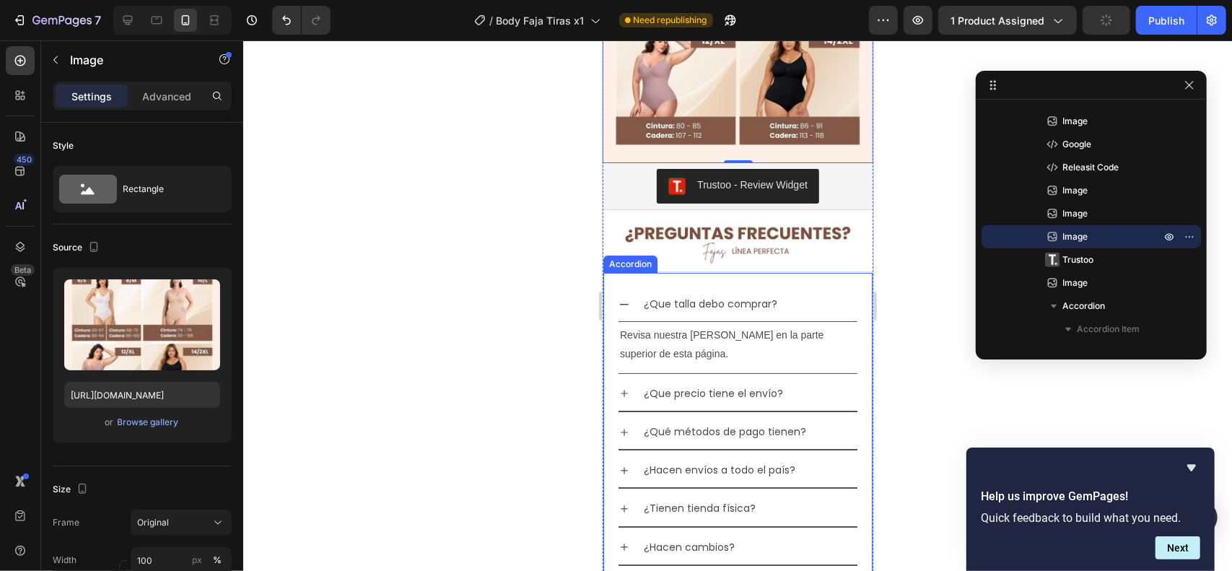
scroll to position [3364, 0]
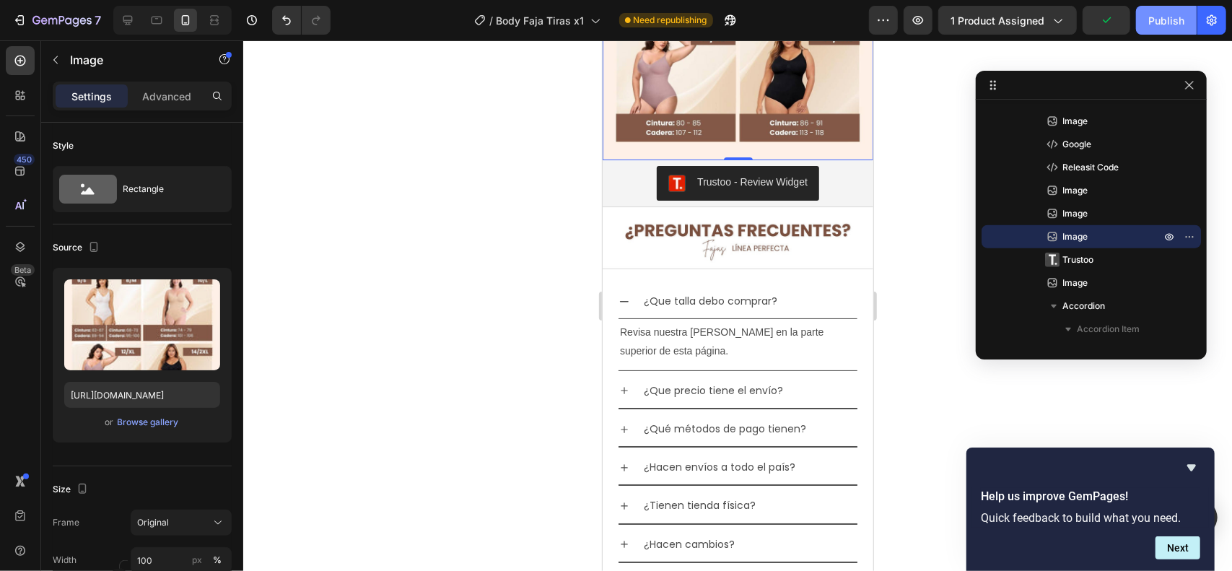
click at [1153, 22] on div "Publish" at bounding box center [1166, 20] width 36 height 15
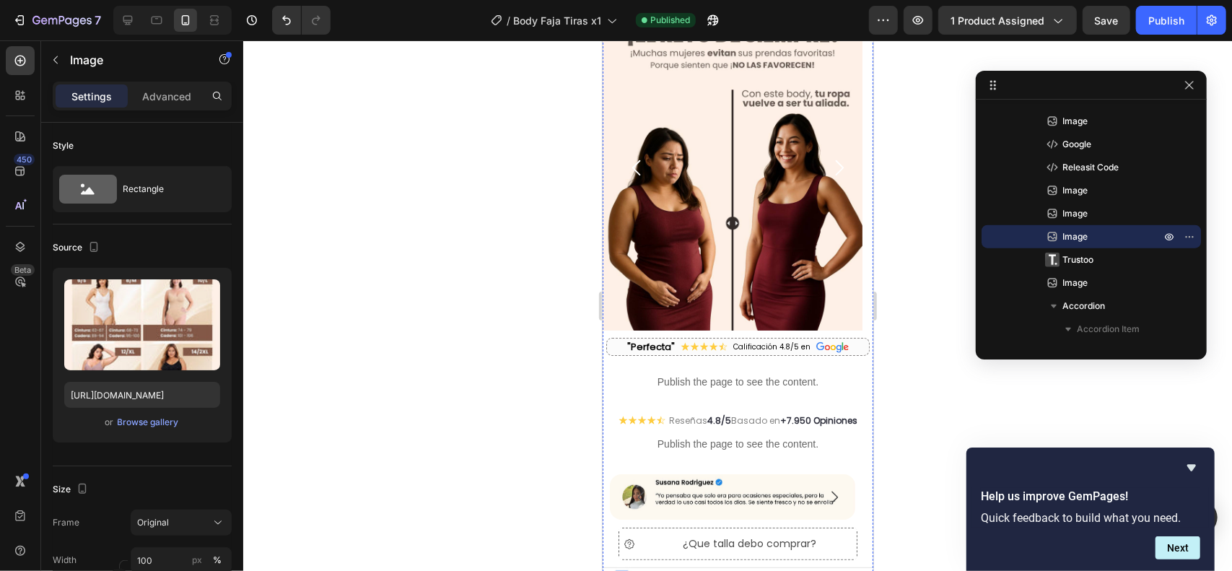
scroll to position [0, 0]
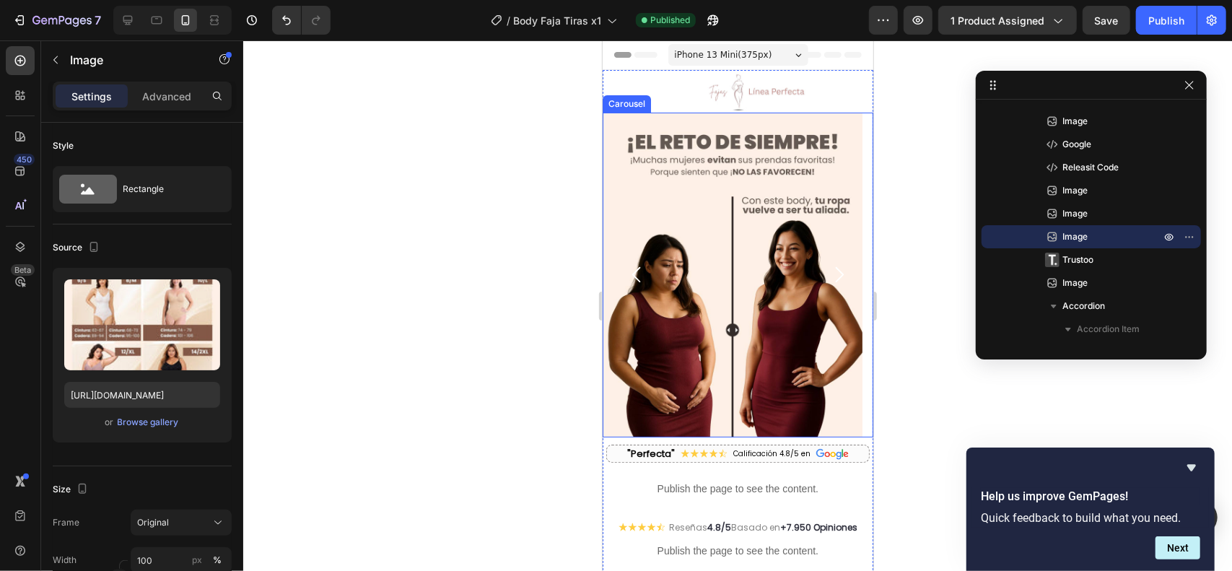
click at [641, 274] on icon "Carousel Back Arrow" at bounding box center [636, 274] width 22 height 22
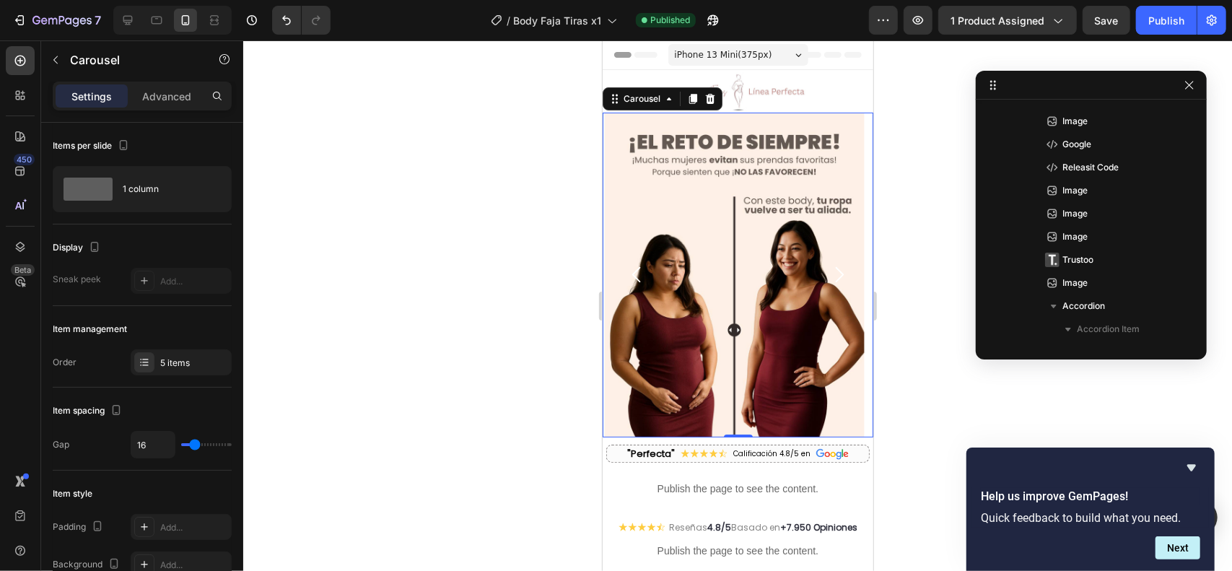
scroll to position [19, 0]
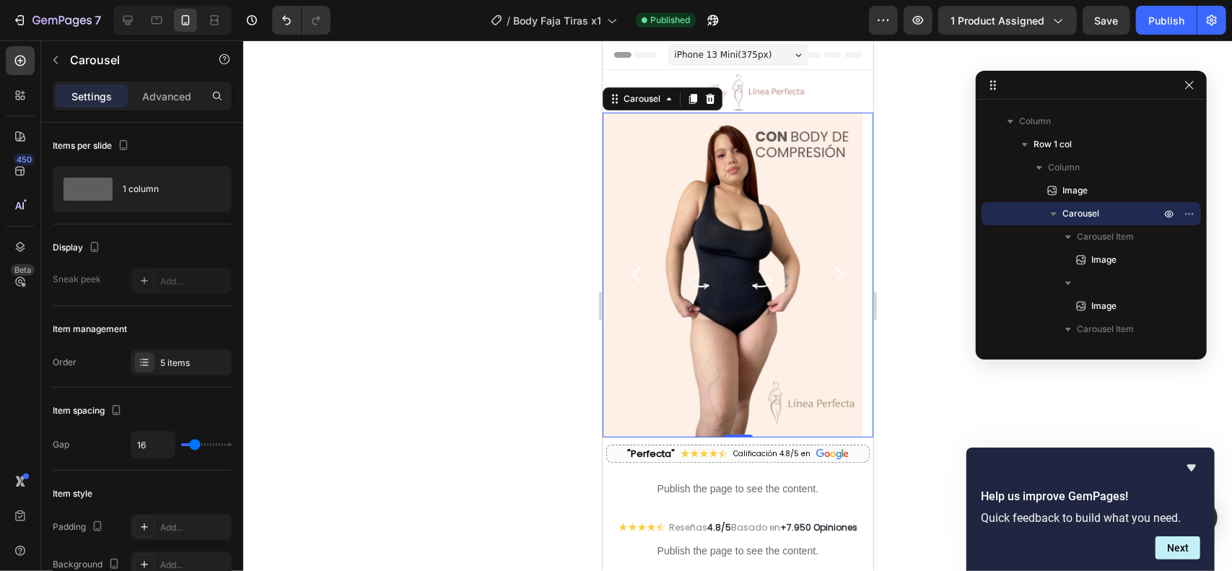
click at [641, 275] on icon "Carousel Back Arrow" at bounding box center [636, 274] width 22 height 22
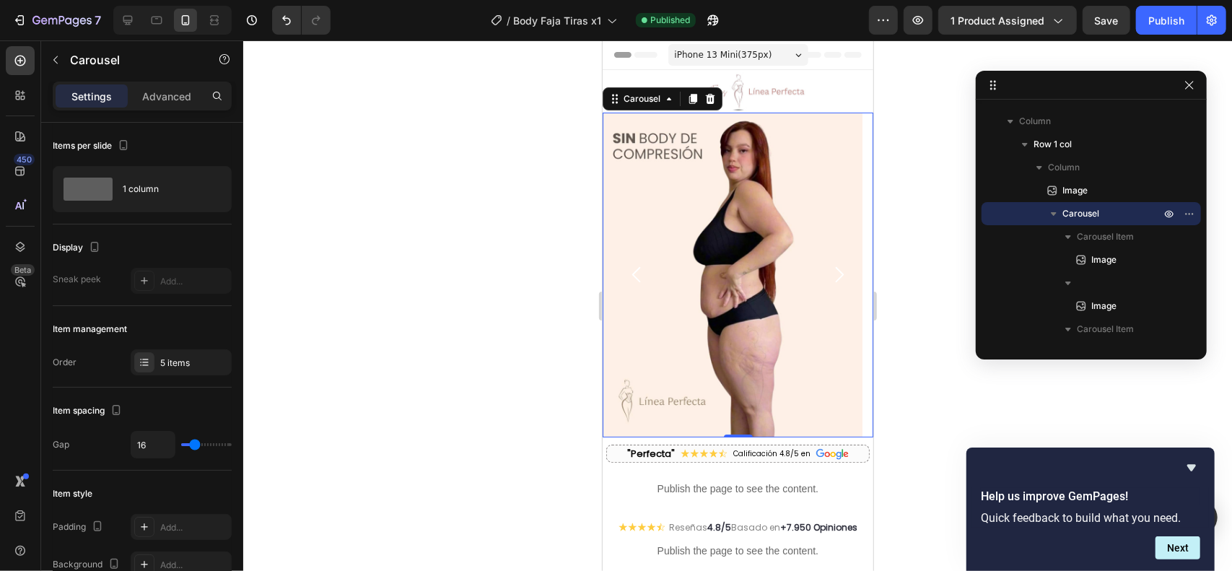
click at [835, 266] on icon "Carousel Next Arrow" at bounding box center [839, 273] width 9 height 15
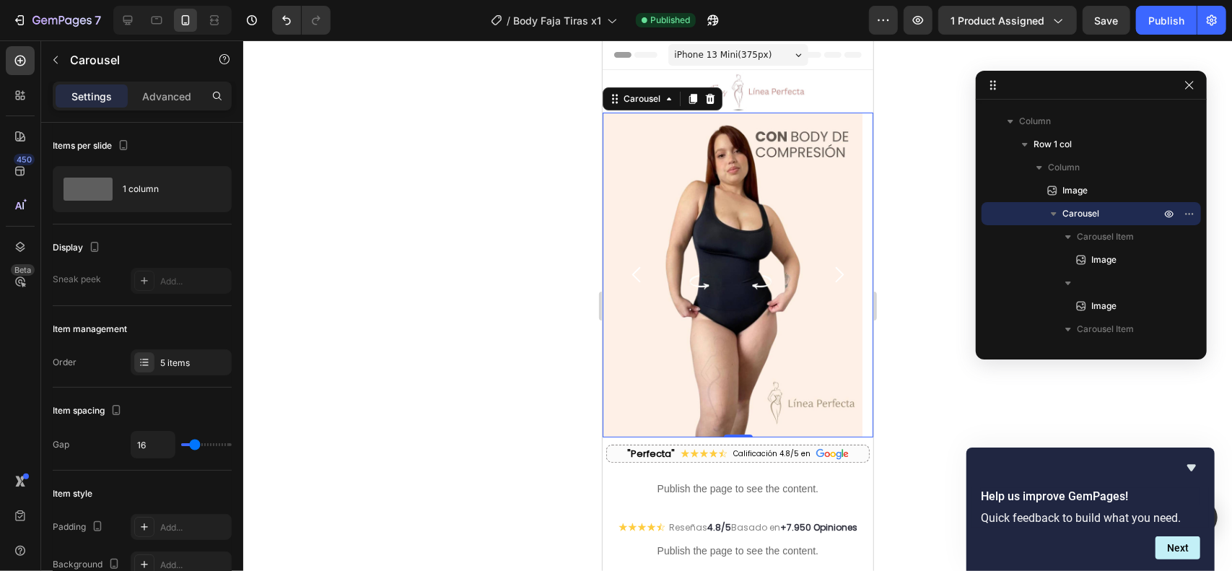
click at [835, 270] on icon "Carousel Next Arrow" at bounding box center [839, 273] width 9 height 15
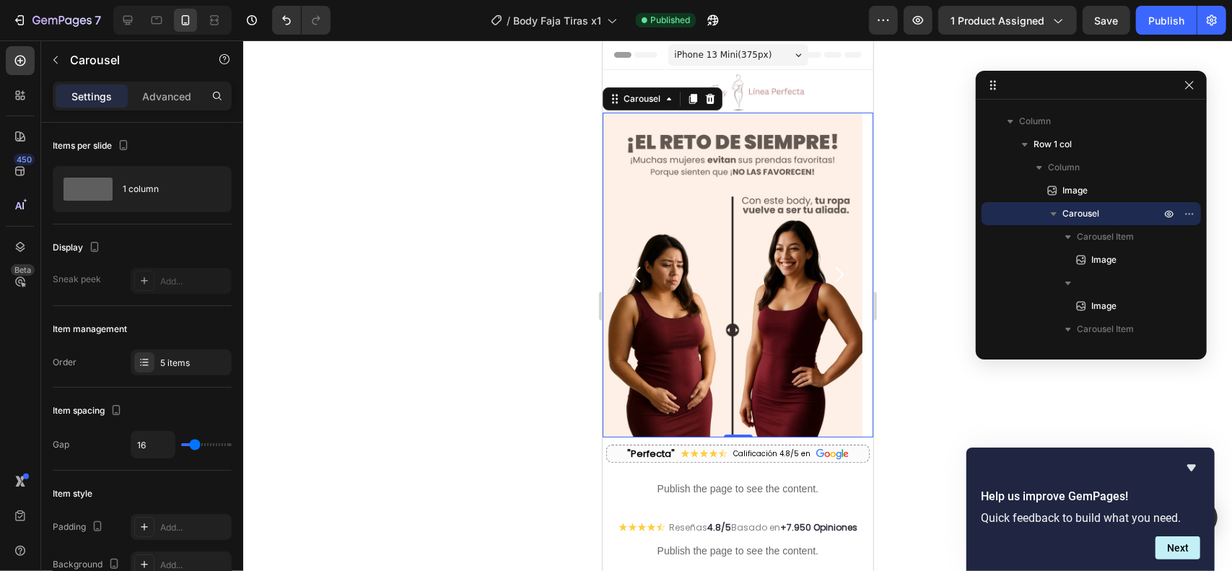
click at [636, 271] on icon "Carousel Back Arrow" at bounding box center [636, 274] width 22 height 22
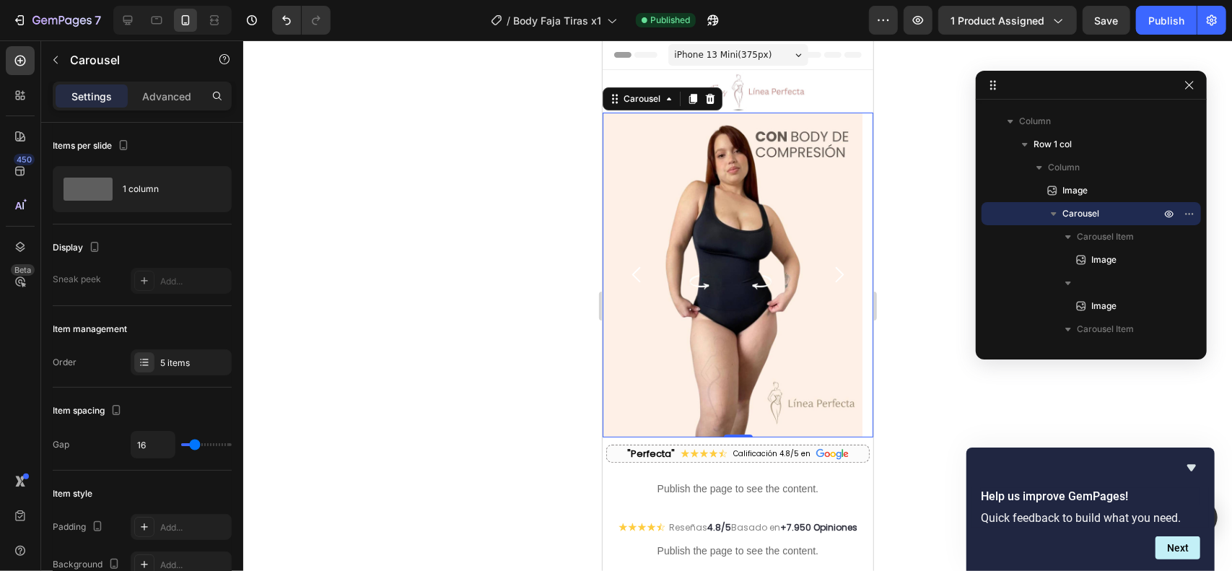
click at [636, 271] on icon "Carousel Back Arrow" at bounding box center [636, 274] width 22 height 22
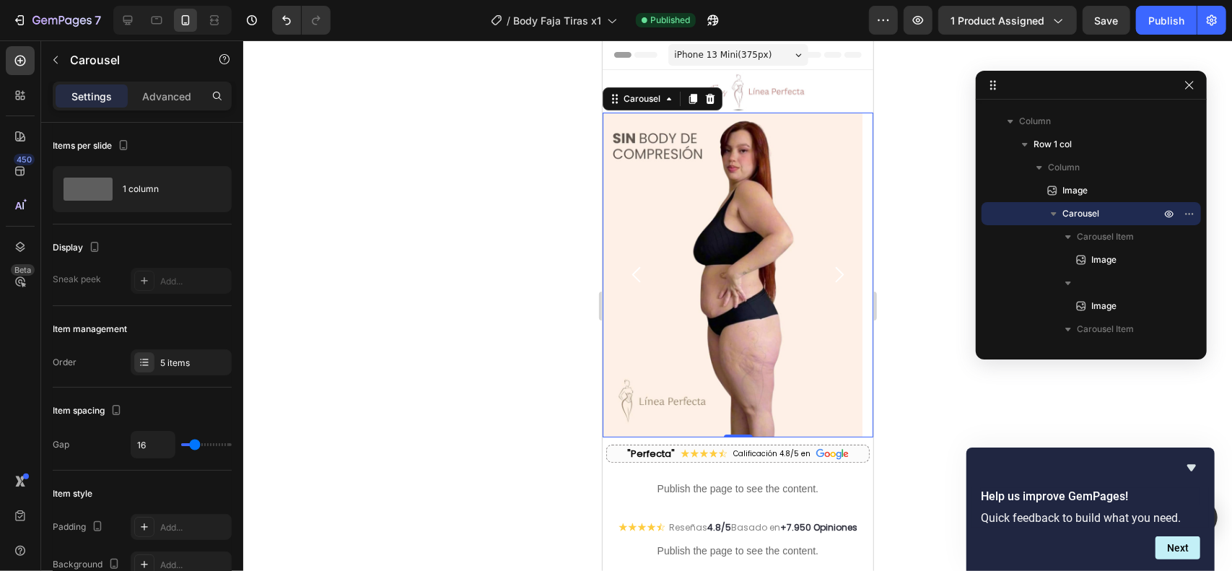
click at [636, 271] on icon "Carousel Back Arrow" at bounding box center [636, 274] width 22 height 22
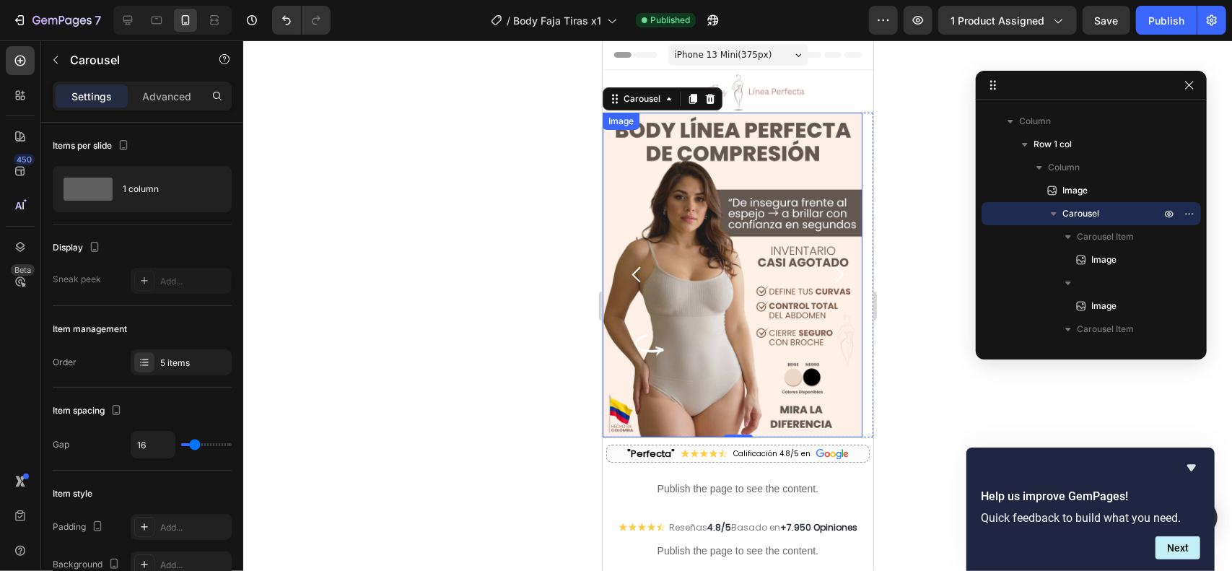
click at [724, 350] on img at bounding box center [732, 274] width 260 height 325
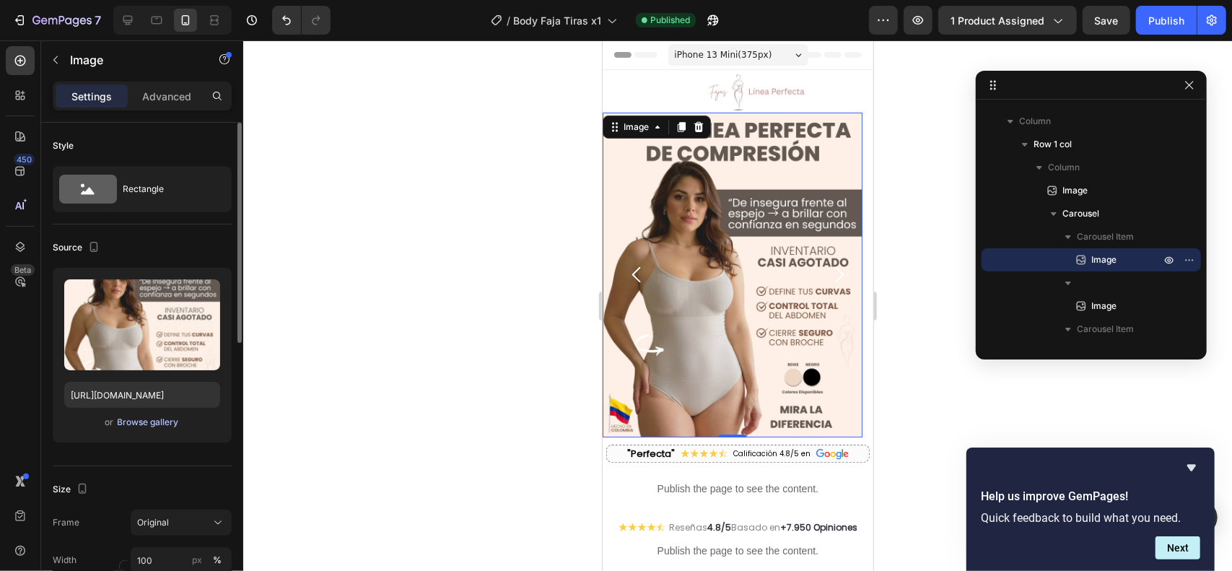
click at [152, 421] on div "Browse gallery" at bounding box center [148, 422] width 61 height 13
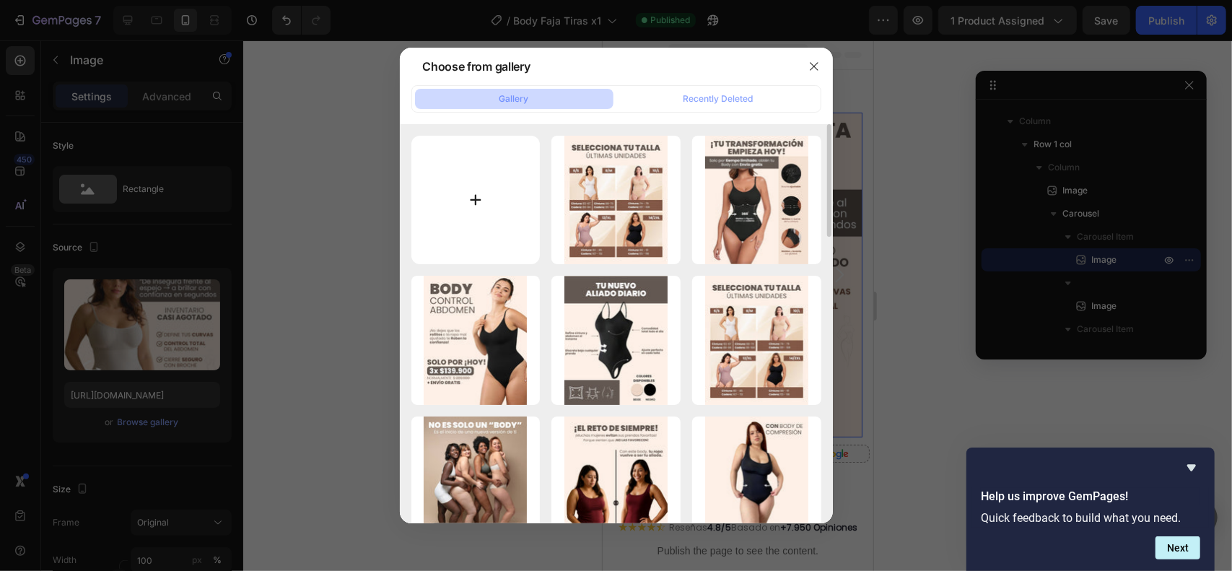
click at [492, 191] on input "file" at bounding box center [475, 200] width 129 height 129
type input "C:\fakepath\BODY FAJA (3).jpg"
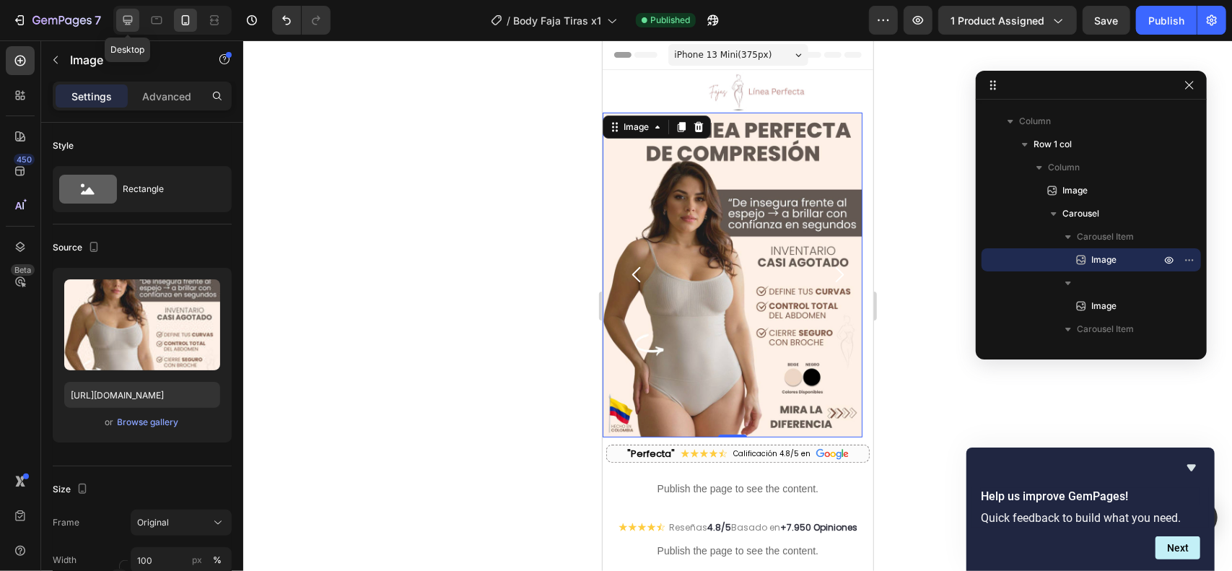
click at [131, 20] on icon at bounding box center [127, 20] width 9 height 9
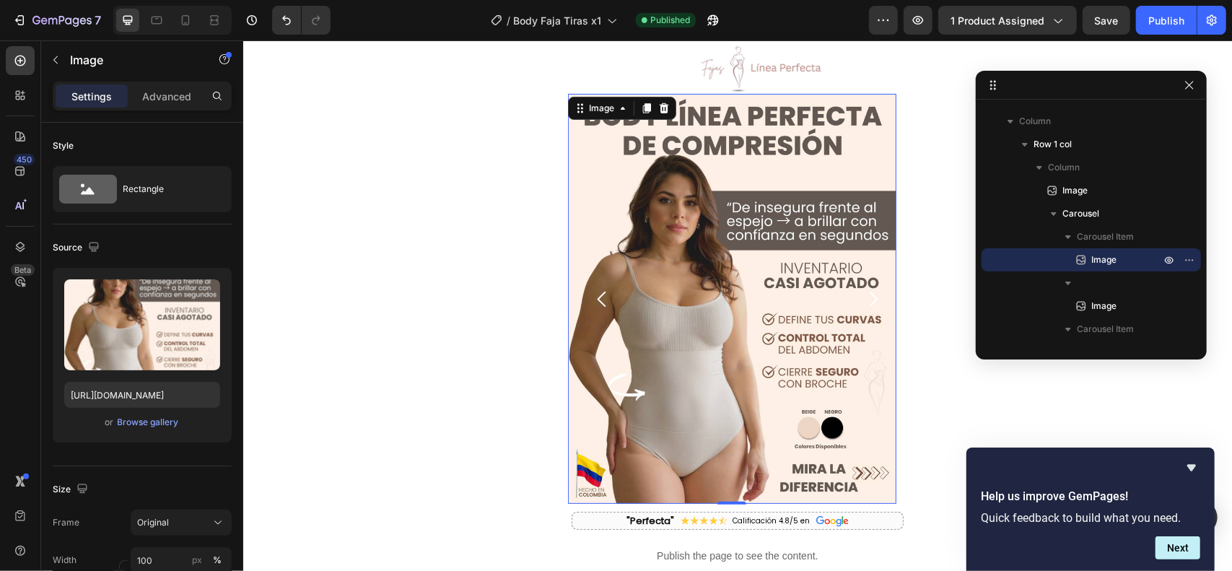
scroll to position [30, 0]
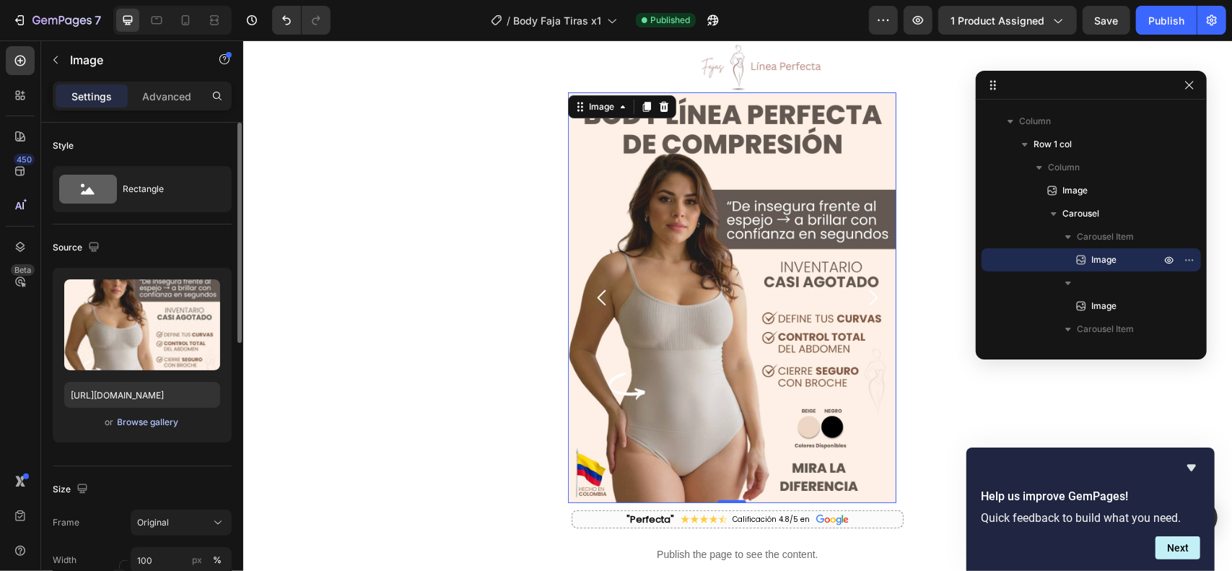
click at [143, 424] on div "Browse gallery" at bounding box center [148, 422] width 61 height 13
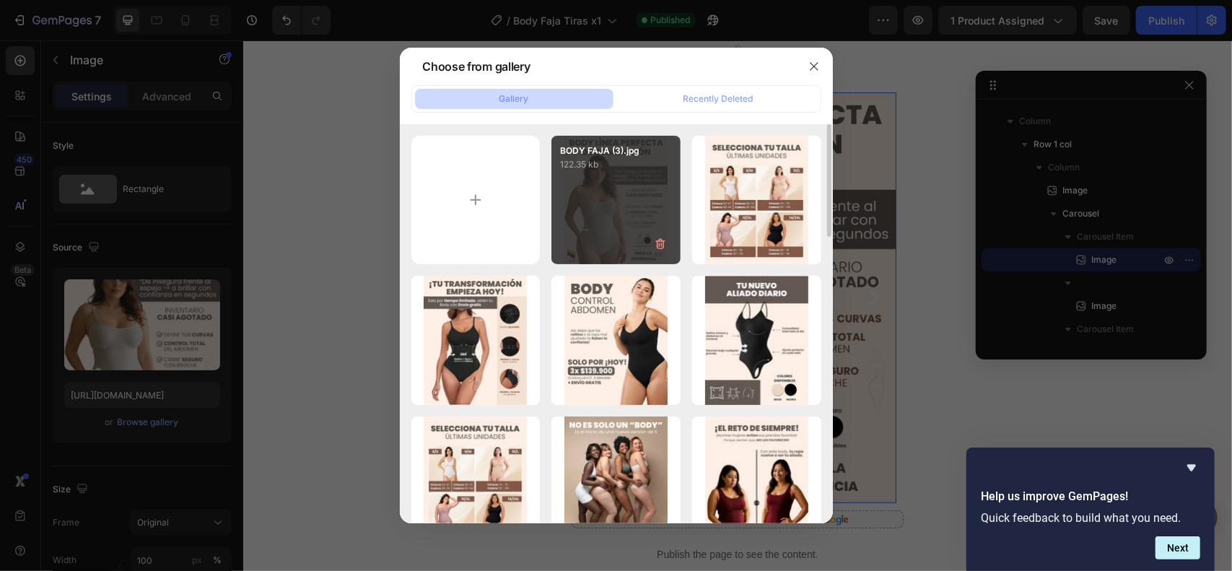
click at [610, 216] on div "BODY FAJA (3).jpg 122.35 kb" at bounding box center [615, 200] width 129 height 129
type input "https://cdn.shopify.com/s/files/1/0711/3028/4224/files/gempages_580265086258512…"
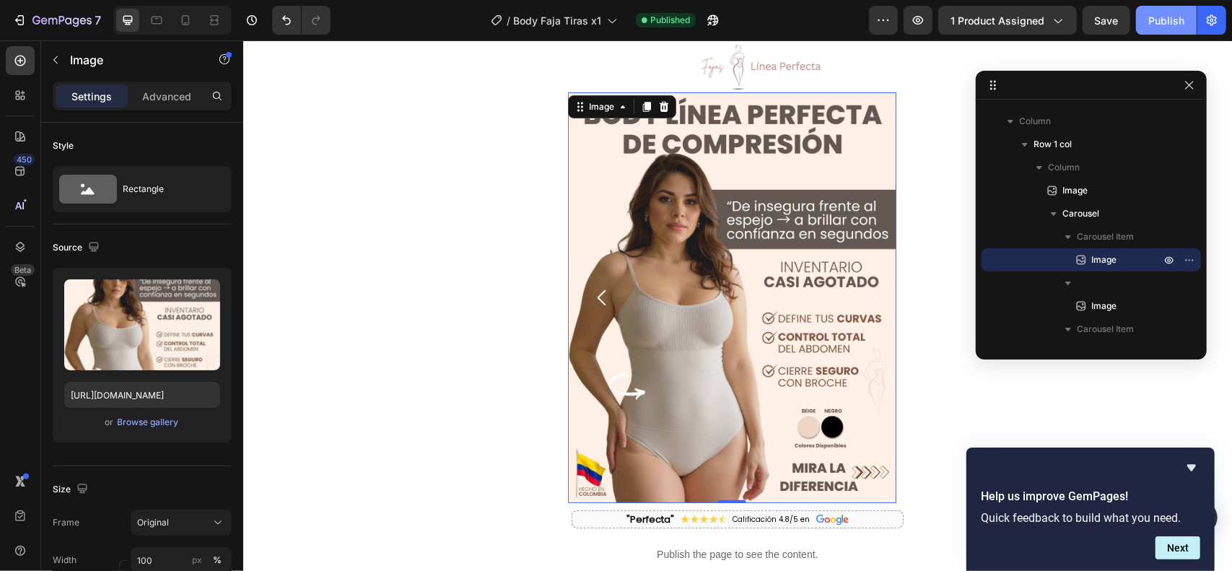
click at [1170, 15] on div "Publish" at bounding box center [1166, 20] width 36 height 15
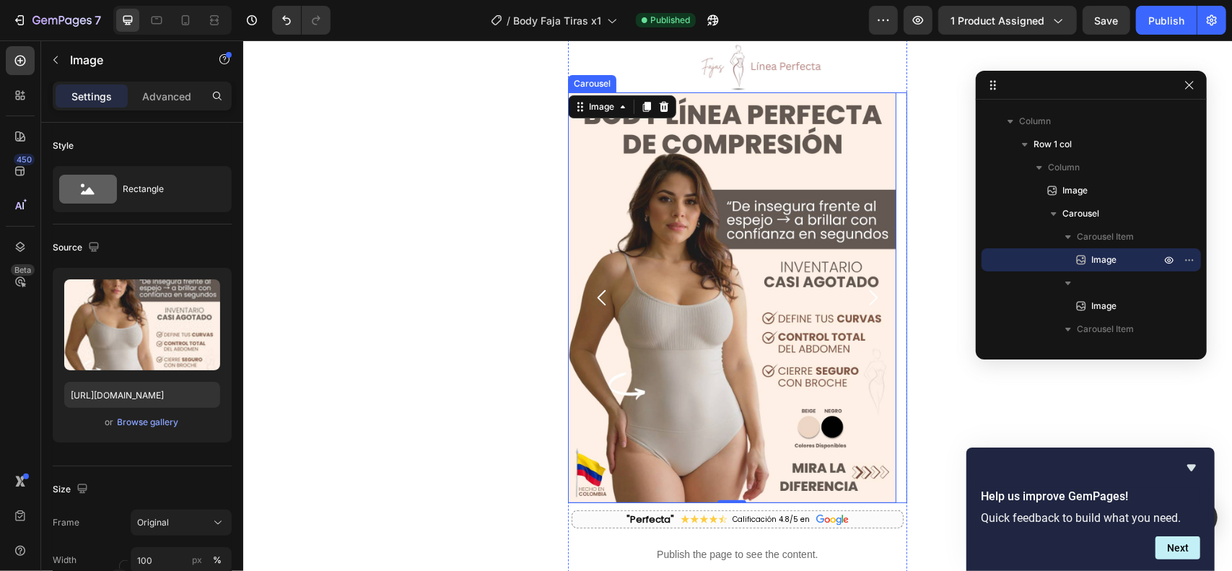
click at [862, 294] on icon "Carousel Next Arrow" at bounding box center [872, 297] width 22 height 22
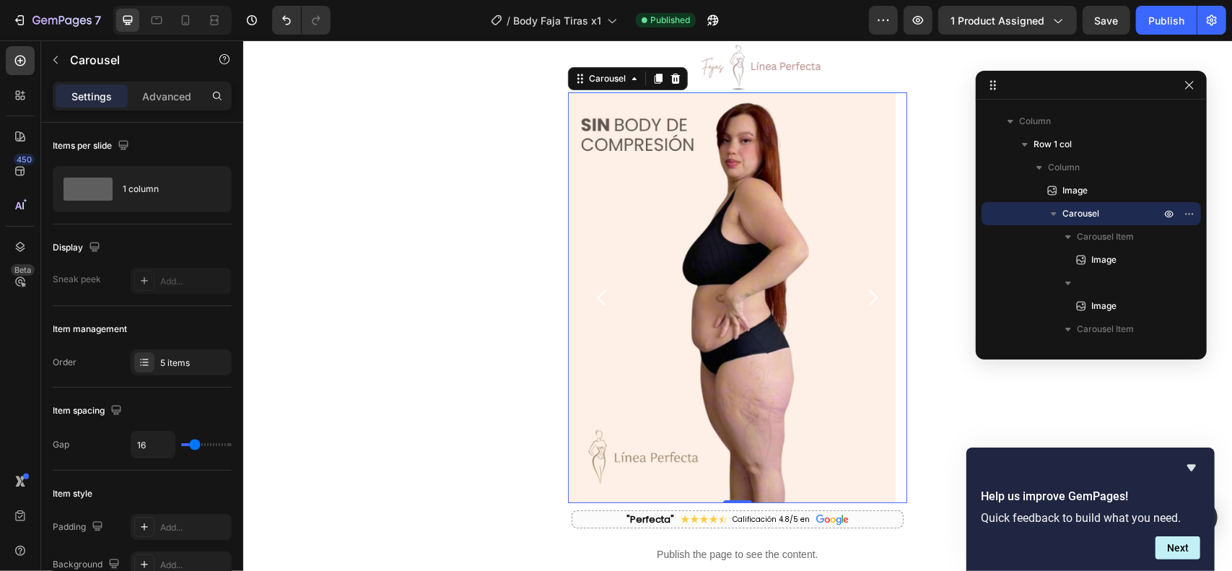
click at [862, 294] on icon "Carousel Next Arrow" at bounding box center [872, 297] width 22 height 22
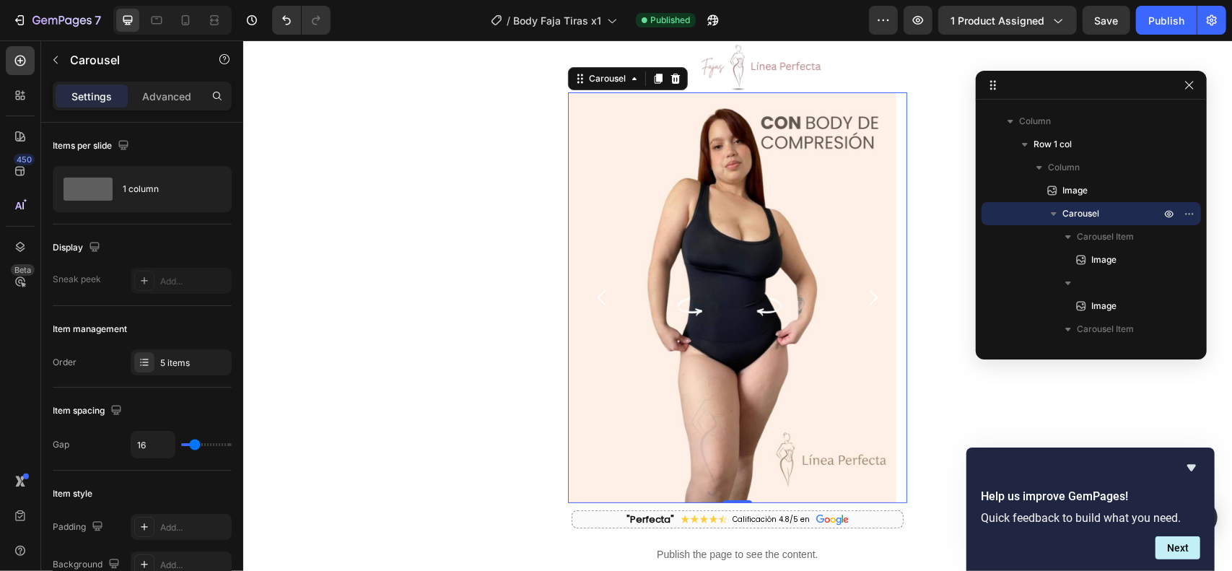
click at [862, 294] on icon "Carousel Next Arrow" at bounding box center [872, 297] width 22 height 22
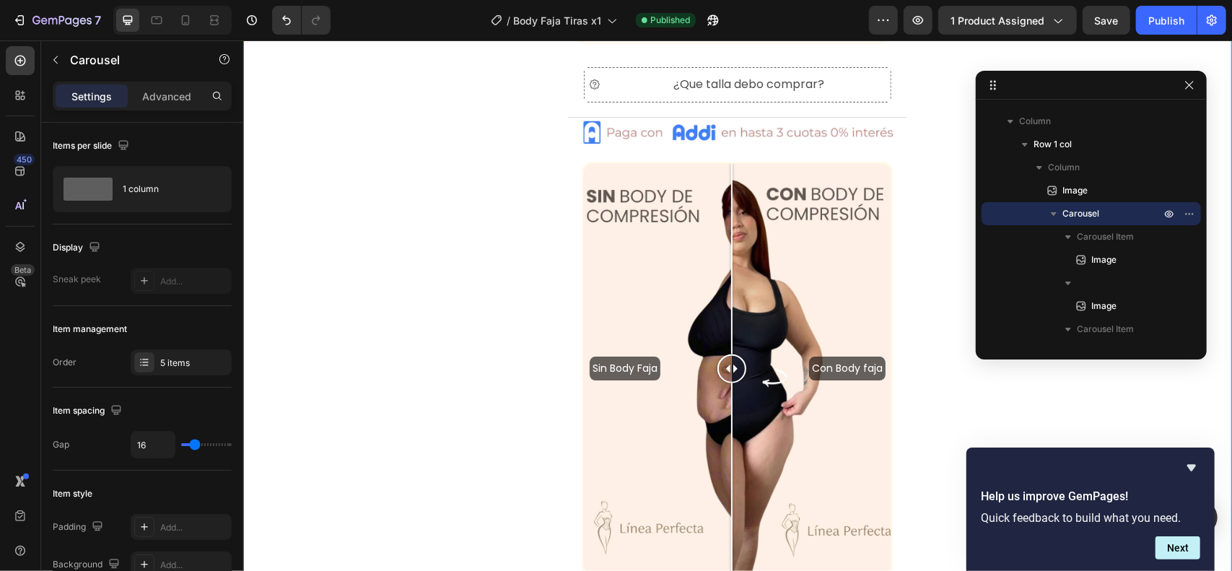
scroll to position [702, 0]
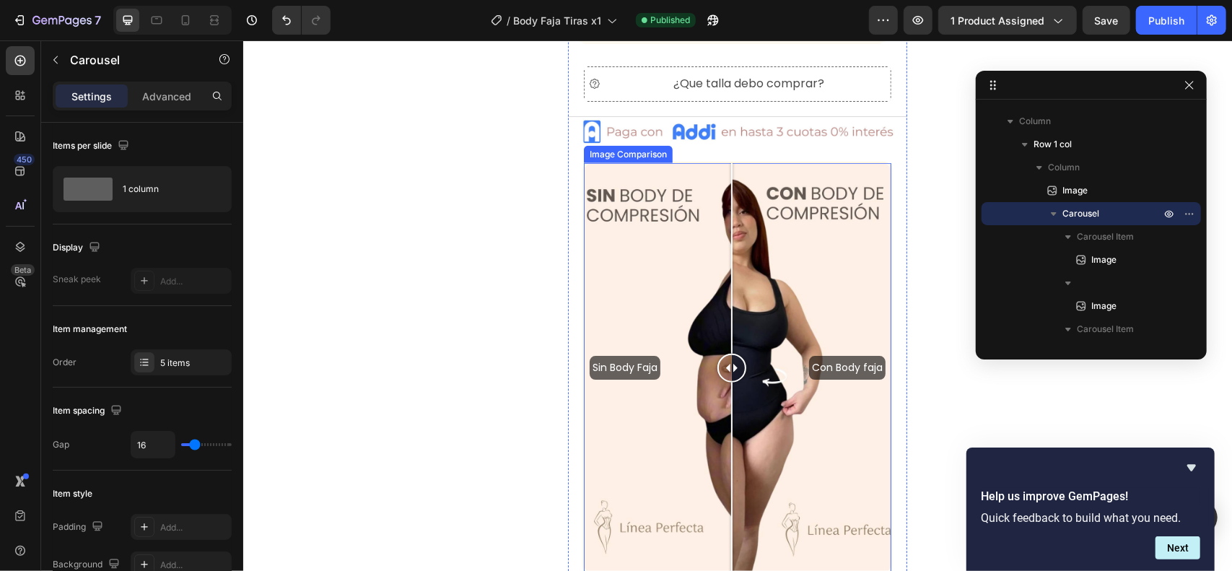
click at [626, 149] on div "Image Comparison" at bounding box center [627, 153] width 83 height 13
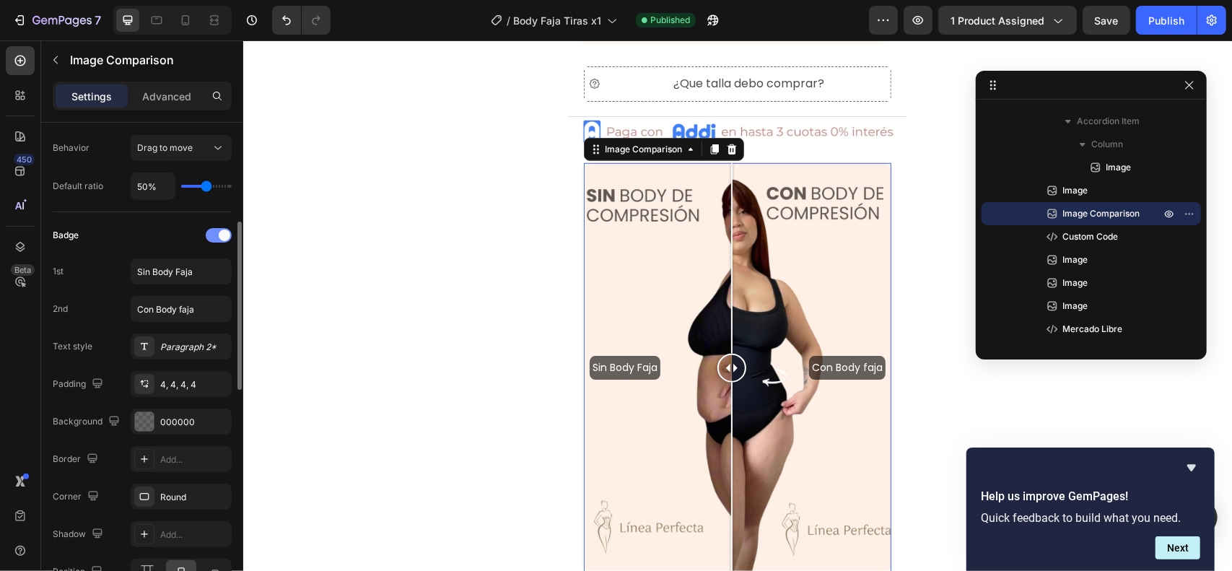
scroll to position [289, 0]
click at [218, 232] on div at bounding box center [219, 234] width 26 height 14
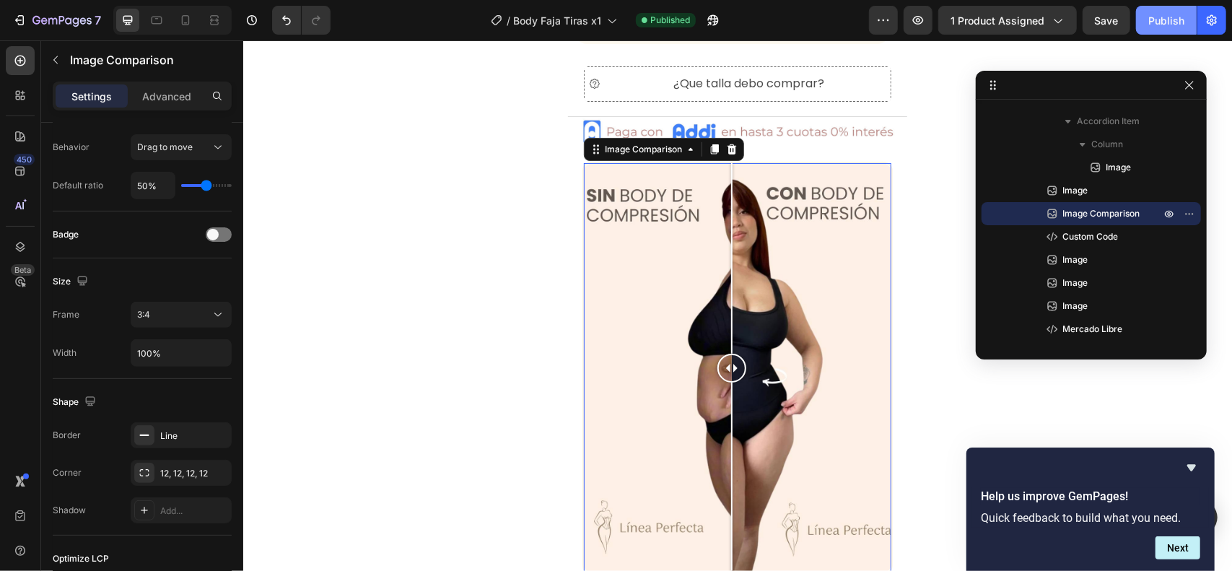
click at [1162, 23] on div "Publish" at bounding box center [1166, 20] width 36 height 15
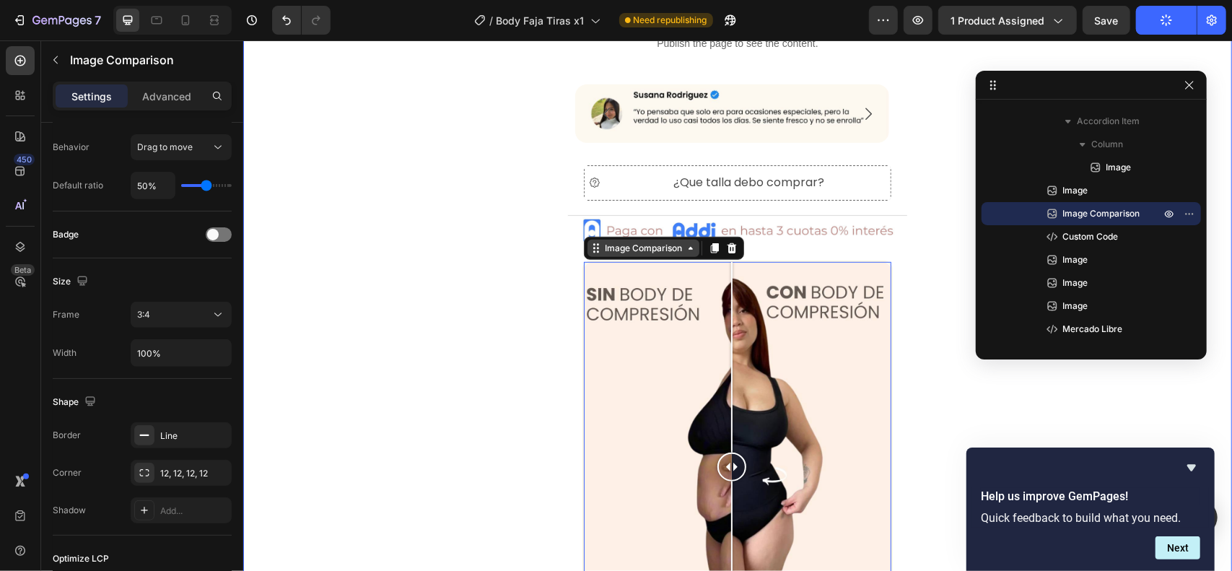
scroll to position [606, 0]
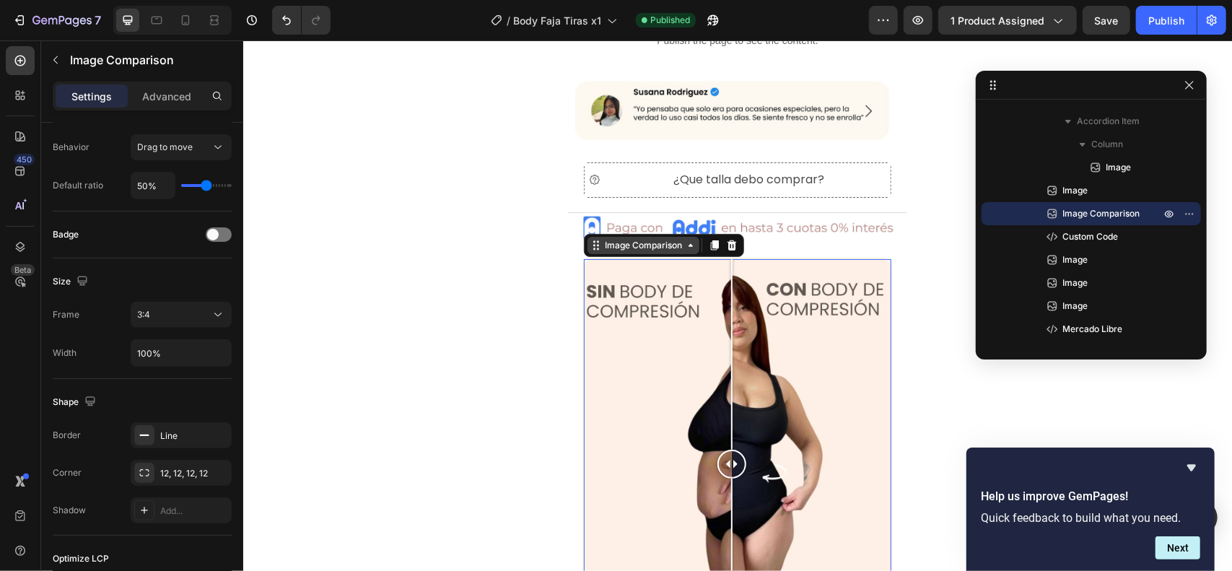
click at [623, 244] on div "Image Comparison" at bounding box center [642, 244] width 83 height 13
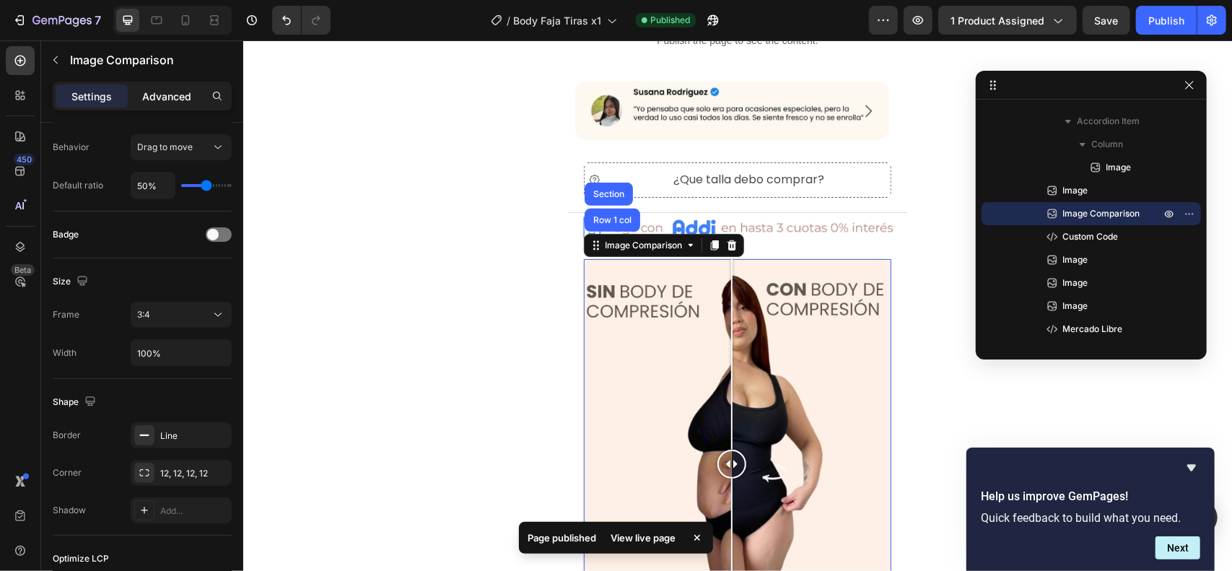
click at [170, 89] on p "Advanced" at bounding box center [166, 96] width 49 height 15
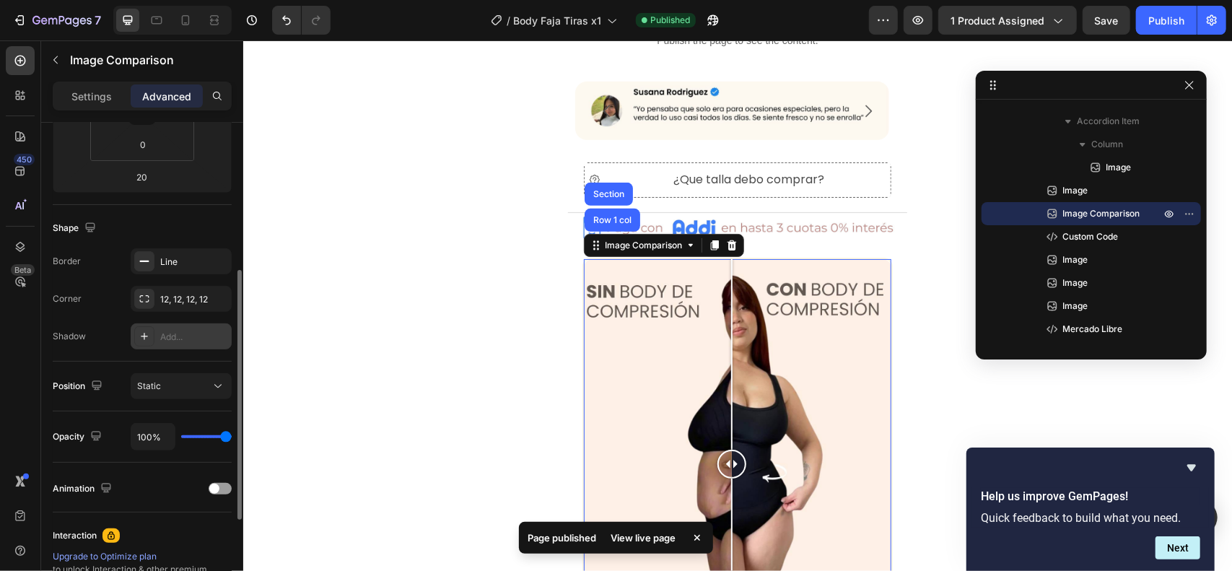
scroll to position [0, 0]
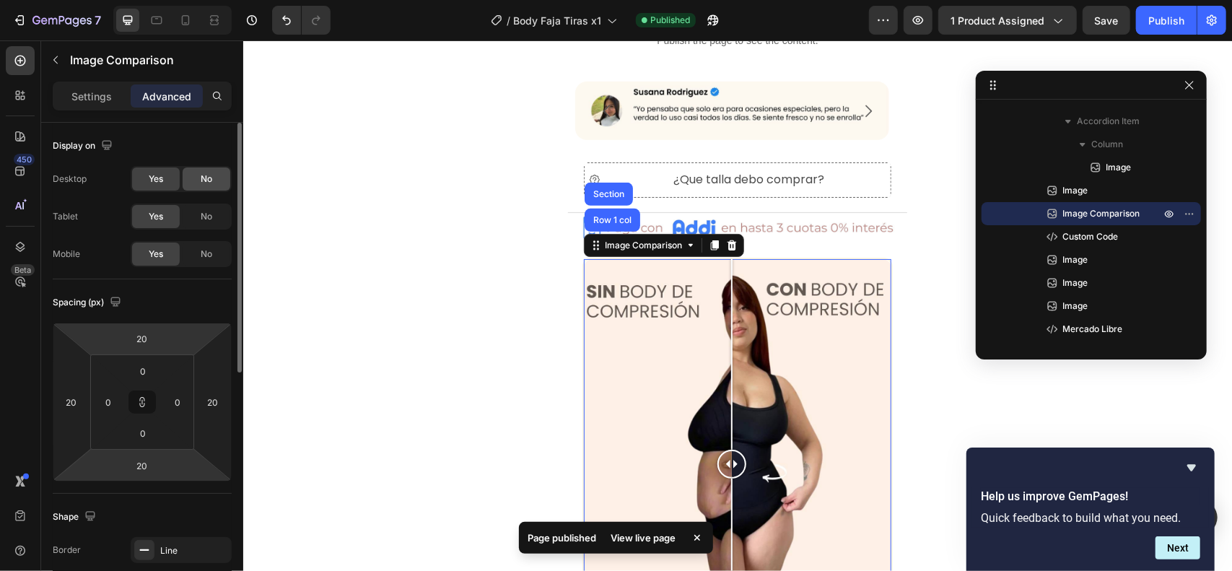
click at [206, 180] on span "No" at bounding box center [207, 178] width 12 height 13
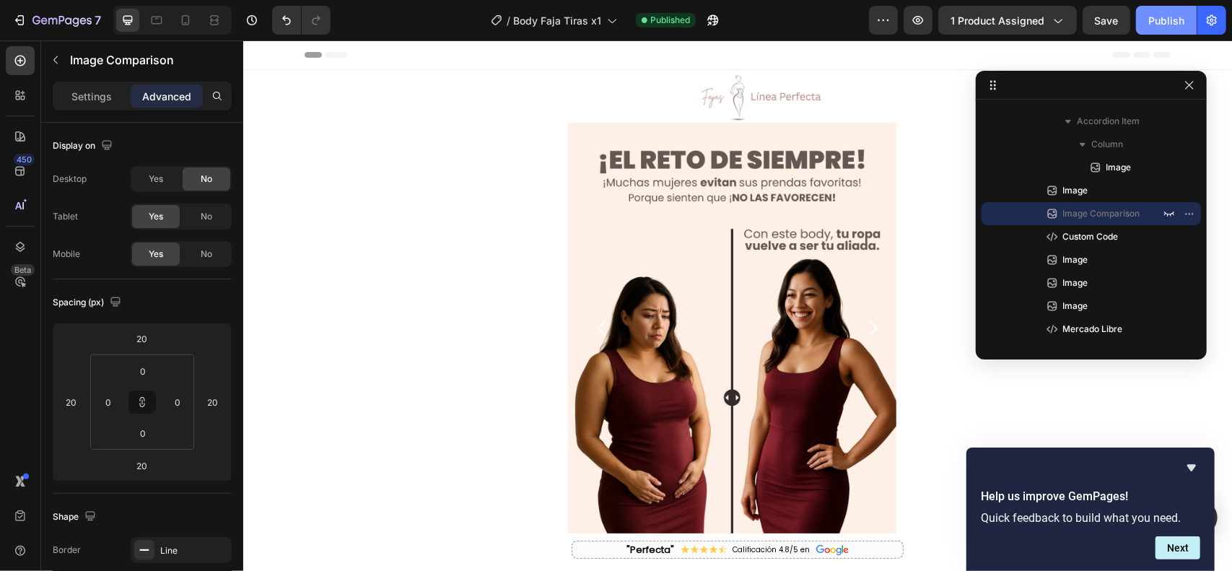
click at [1157, 30] on button "Publish" at bounding box center [1166, 20] width 61 height 29
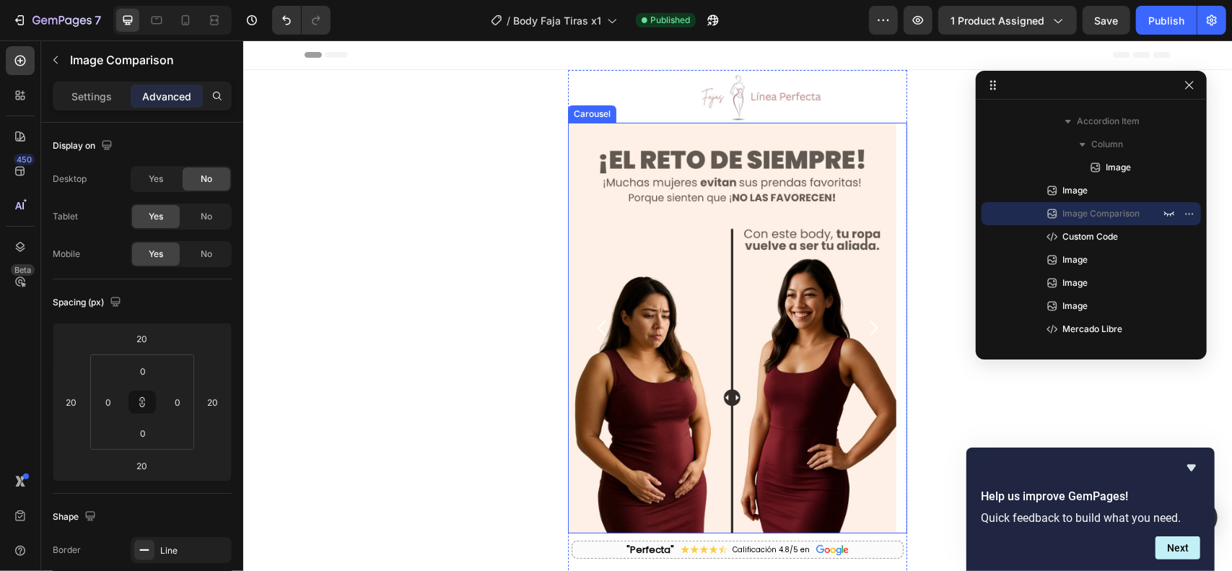
click at [862, 325] on icon "Carousel Next Arrow" at bounding box center [872, 327] width 22 height 22
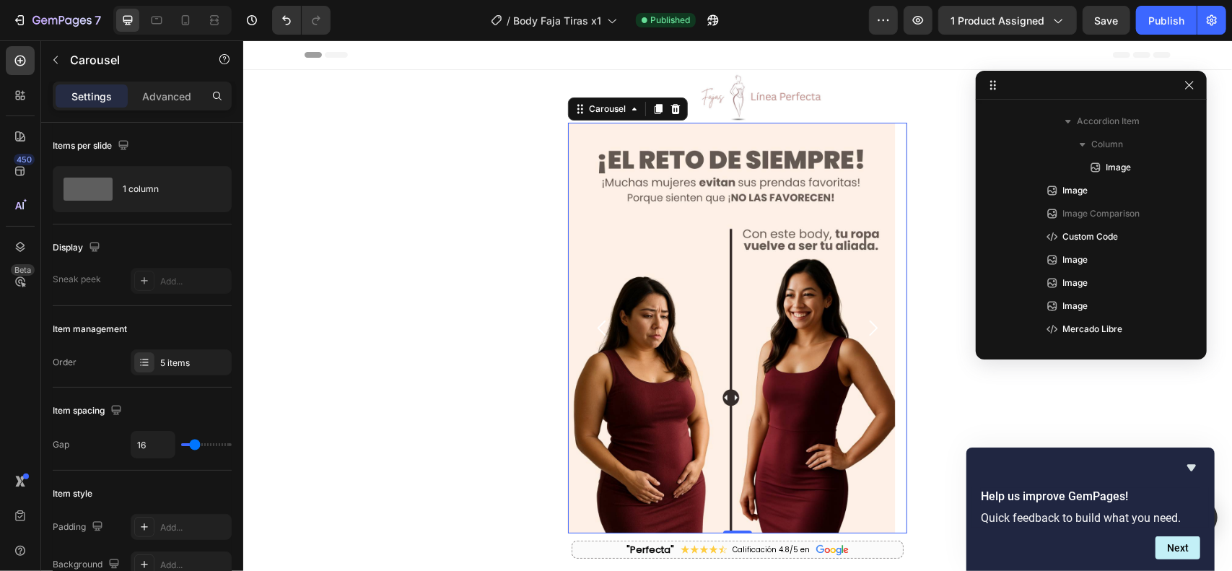
scroll to position [19, 0]
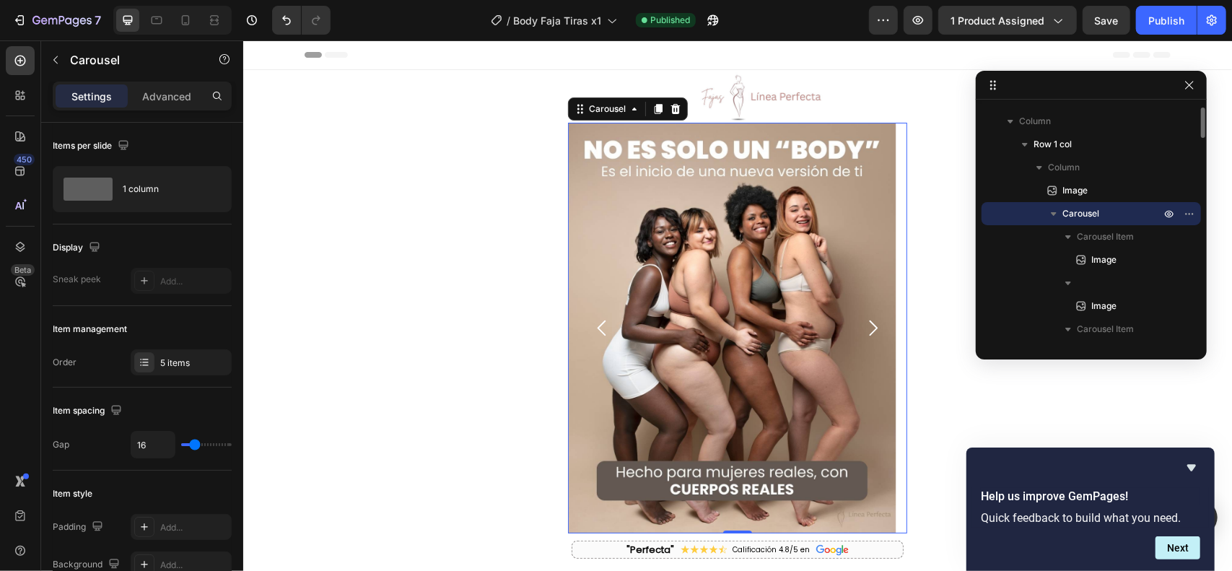
click at [862, 325] on icon "Carousel Next Arrow" at bounding box center [872, 327] width 22 height 22
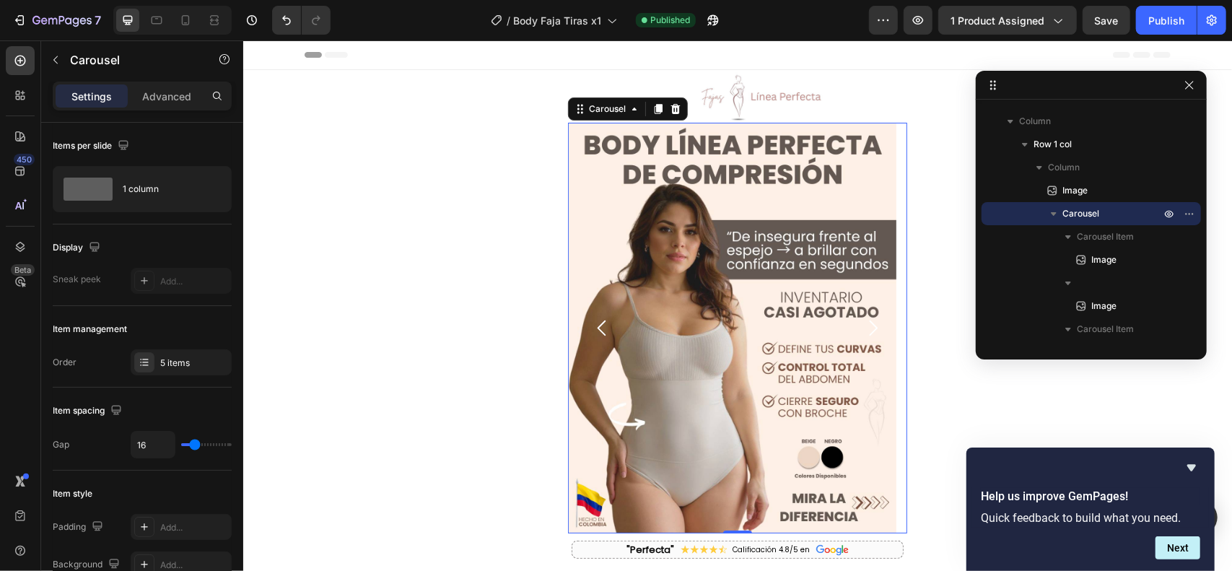
click at [605, 329] on icon "Carousel Back Arrow" at bounding box center [601, 327] width 22 height 22
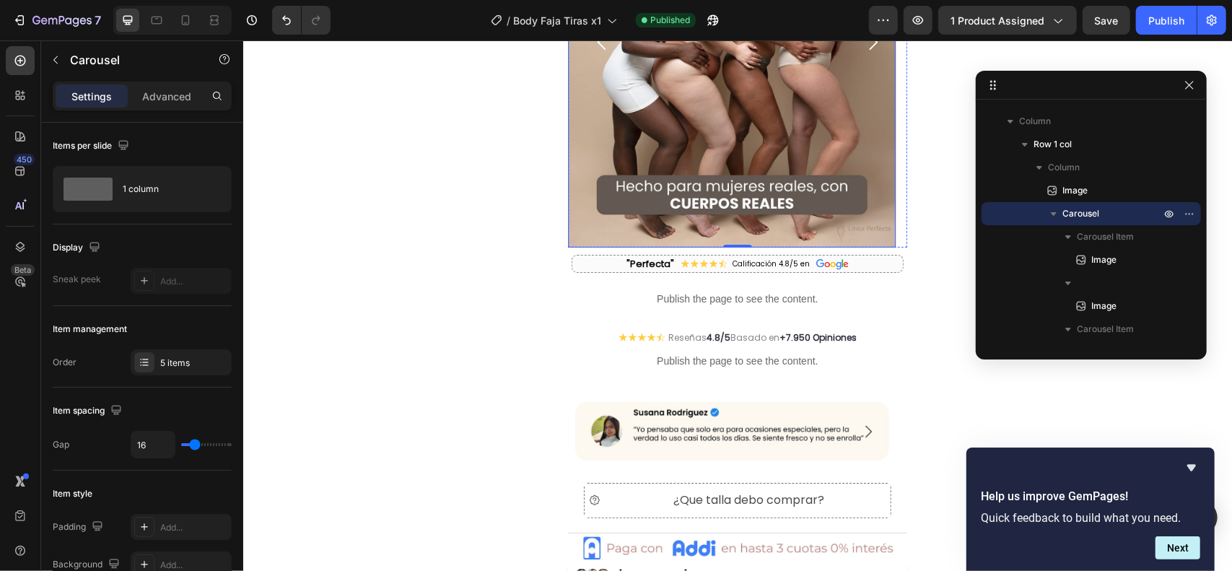
scroll to position [289, 0]
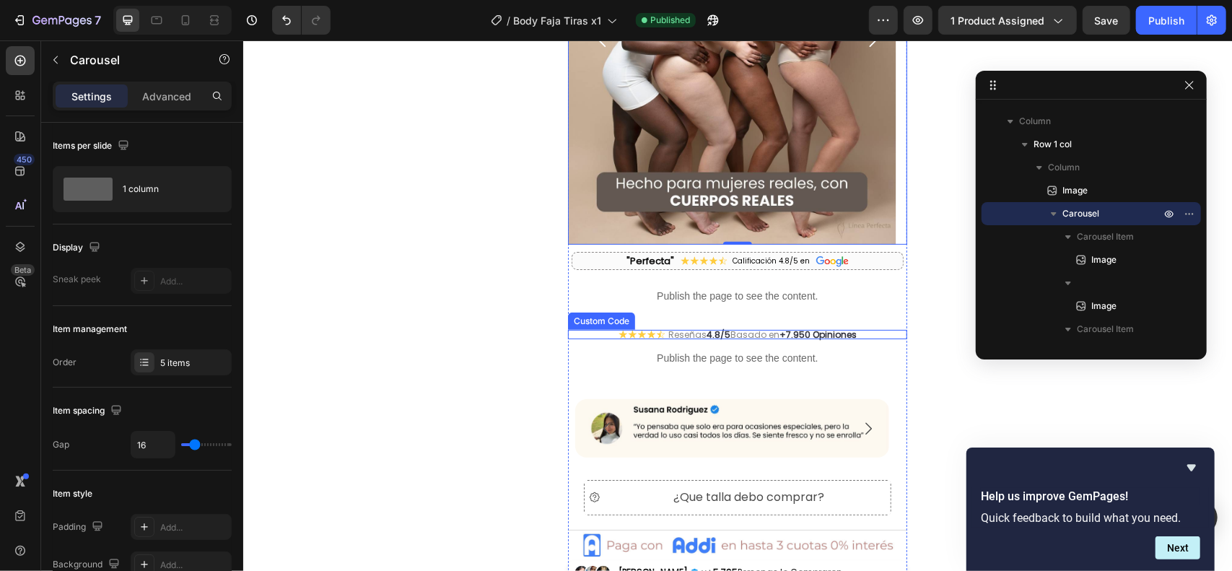
click at [724, 334] on span "Reseñas 4.8/5 Basado en +7.950 Opiniones" at bounding box center [762, 334] width 188 height 0
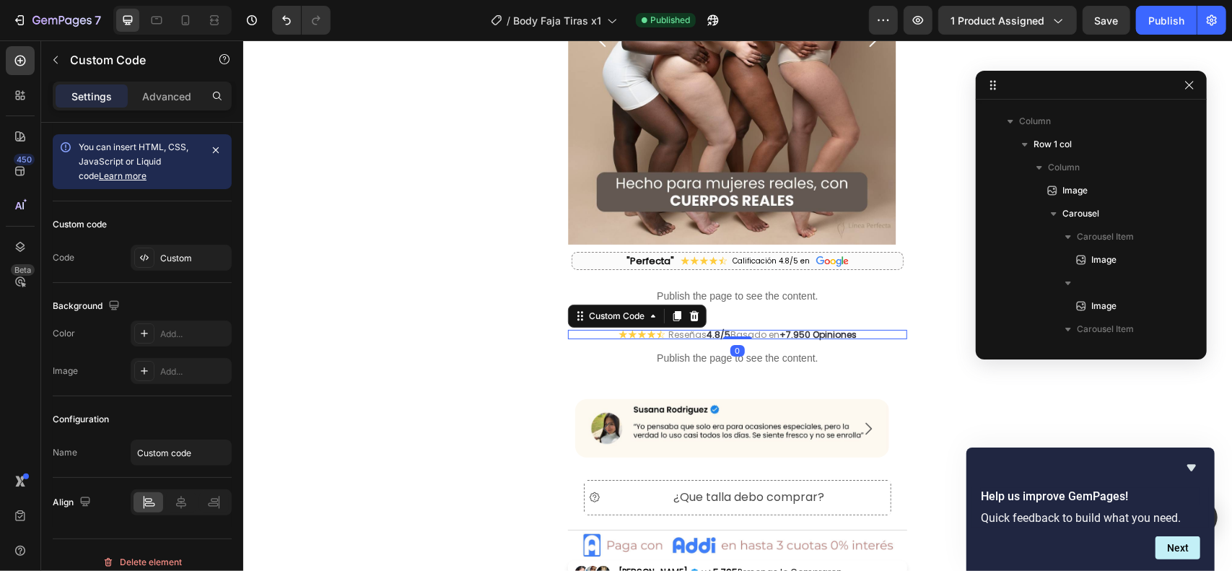
scroll to position [319, 0]
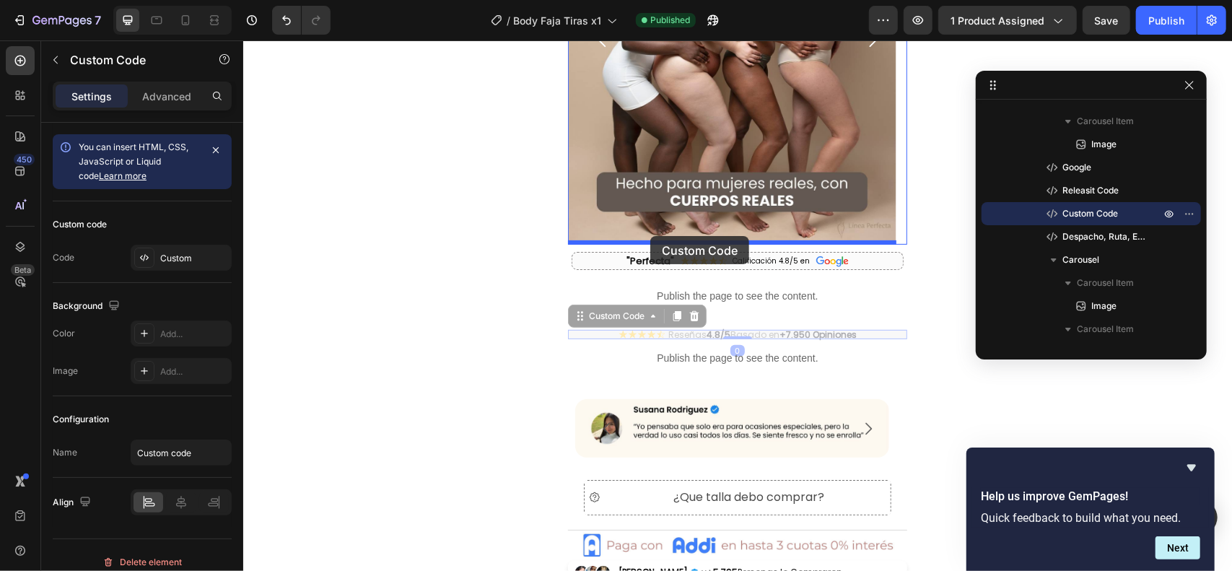
drag, startPoint x: 628, startPoint y: 316, endPoint x: 649, endPoint y: 235, distance: 83.7
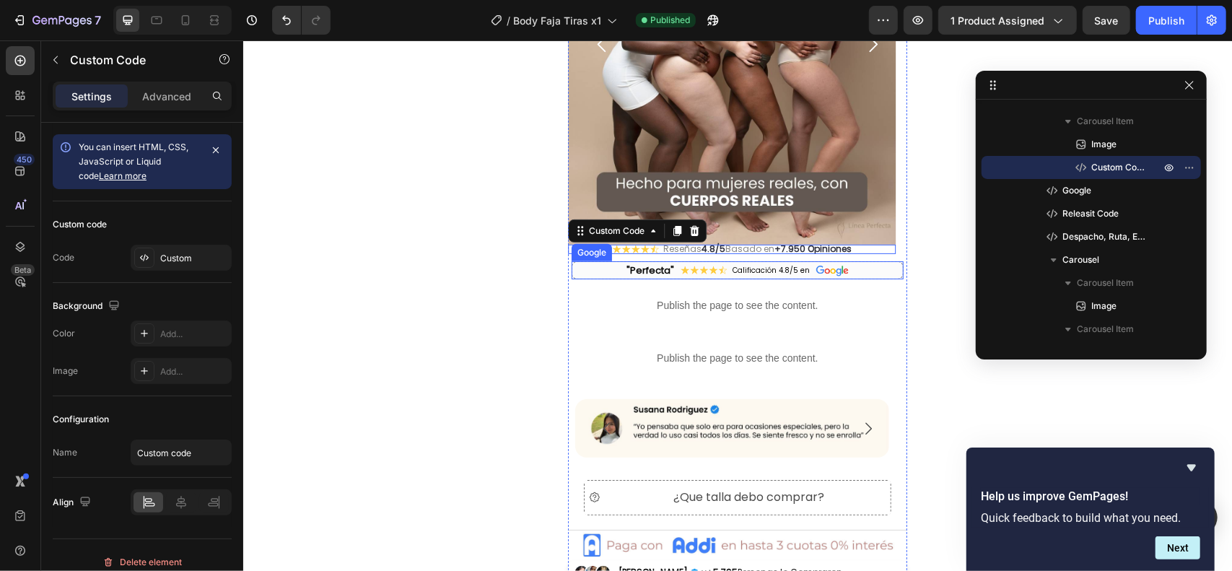
scroll to position [293, 0]
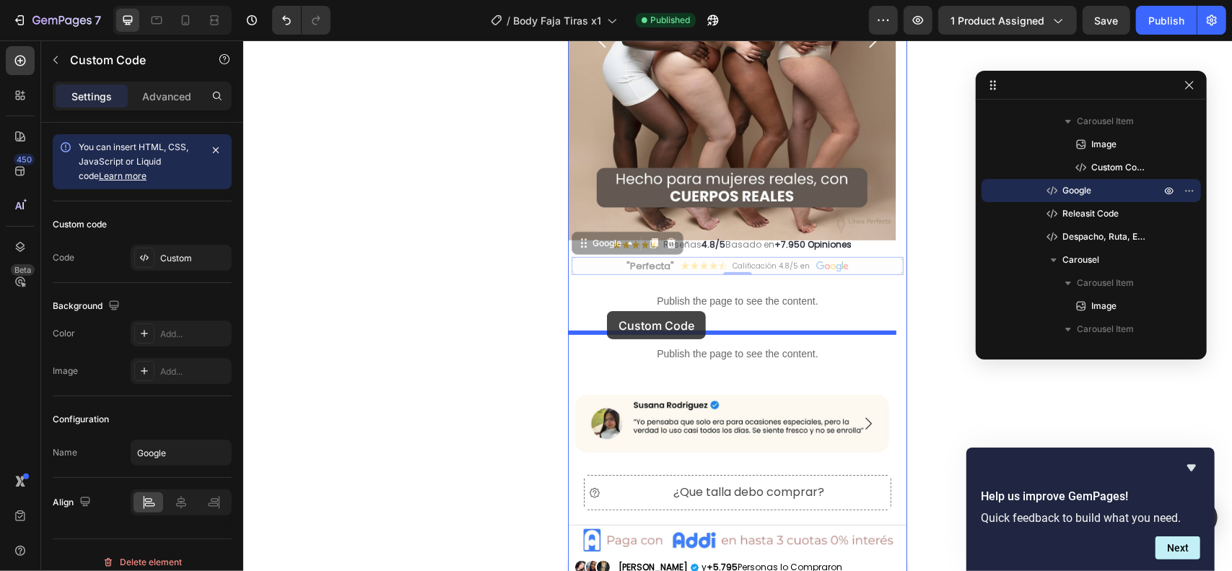
drag, startPoint x: 590, startPoint y: 245, endPoint x: 606, endPoint y: 310, distance: 66.8
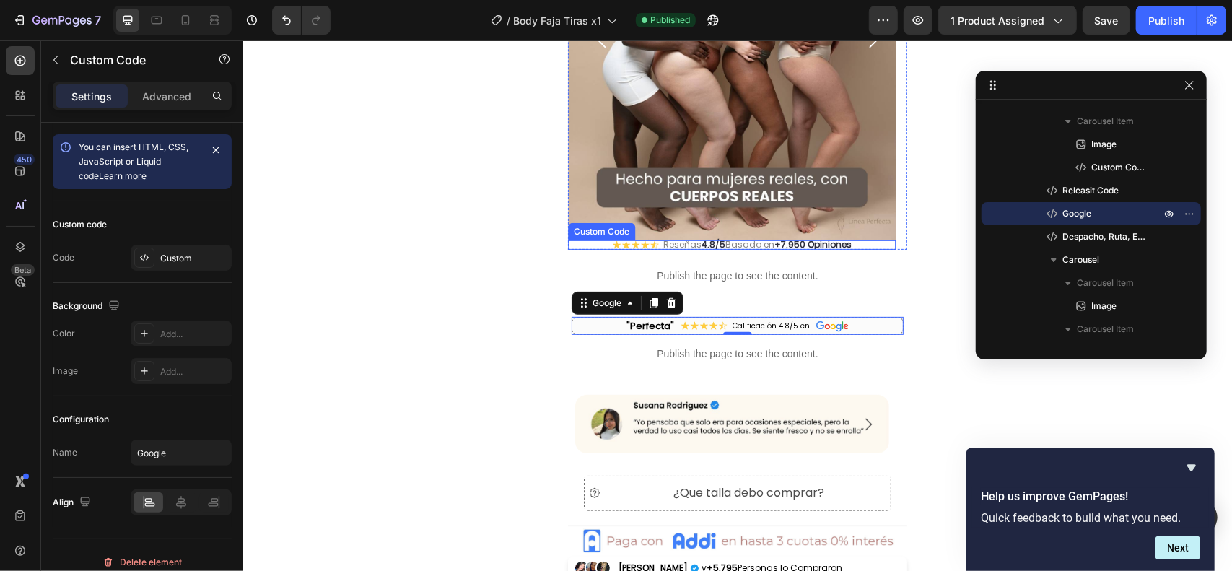
click at [696, 244] on span "Reseñas 4.8/5 Basado en +7.950 Opiniones" at bounding box center [756, 244] width 188 height 0
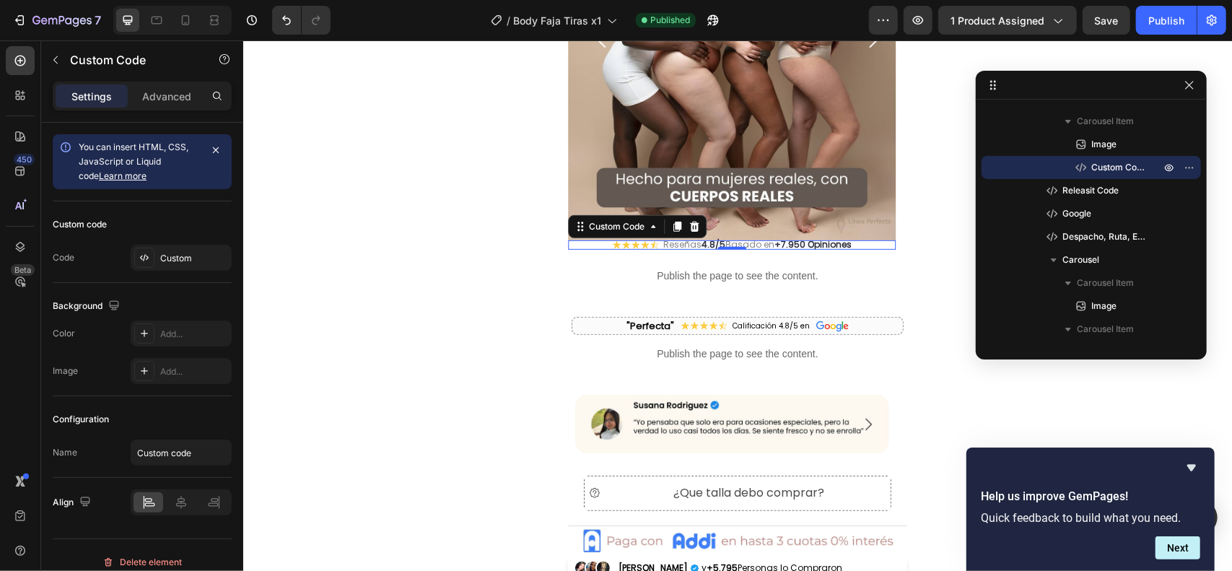
click at [183, 110] on div "Settings Advanced" at bounding box center [142, 102] width 202 height 41
click at [180, 95] on p "Advanced" at bounding box center [166, 96] width 49 height 15
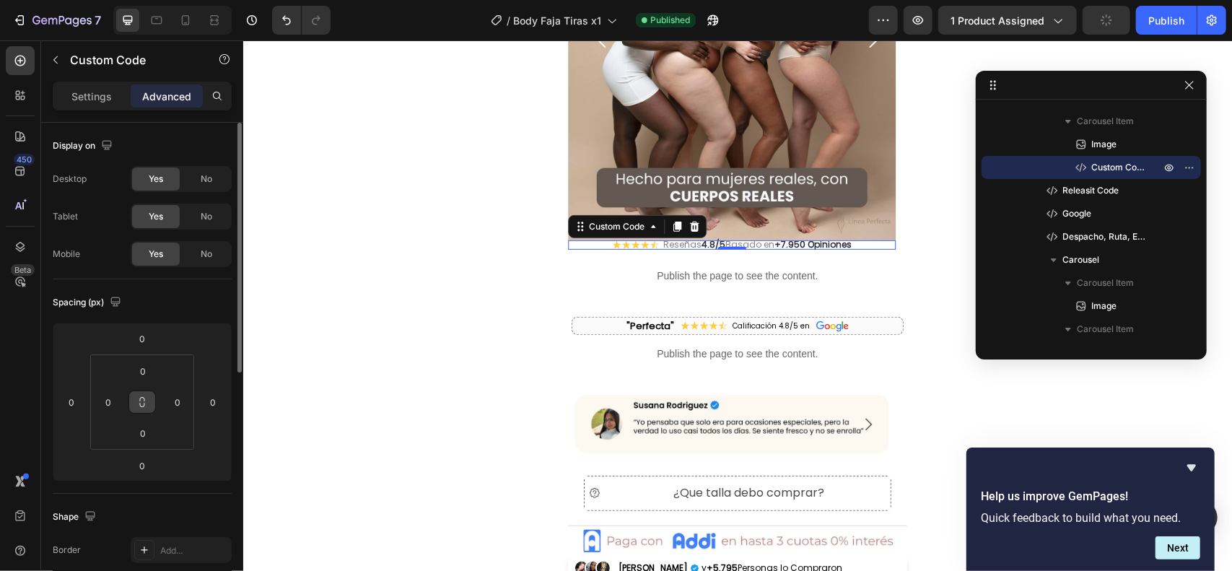
click at [143, 398] on icon at bounding box center [142, 402] width 12 height 12
click at [140, 394] on button at bounding box center [141, 401] width 27 height 23
click at [133, 336] on input "0" at bounding box center [142, 339] width 29 height 22
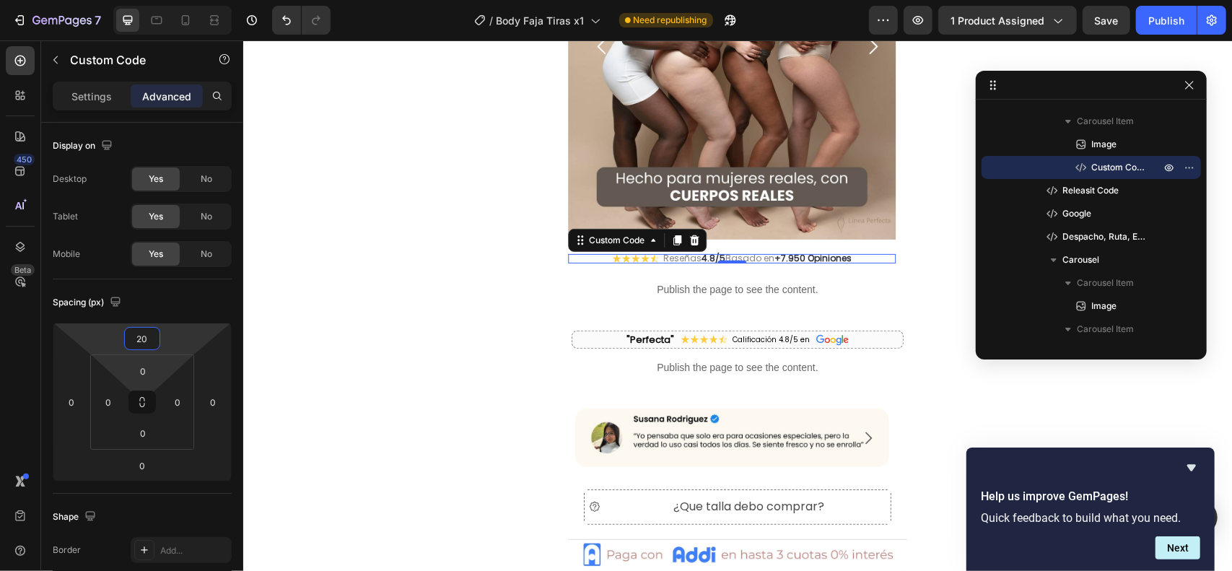
scroll to position [300, 0]
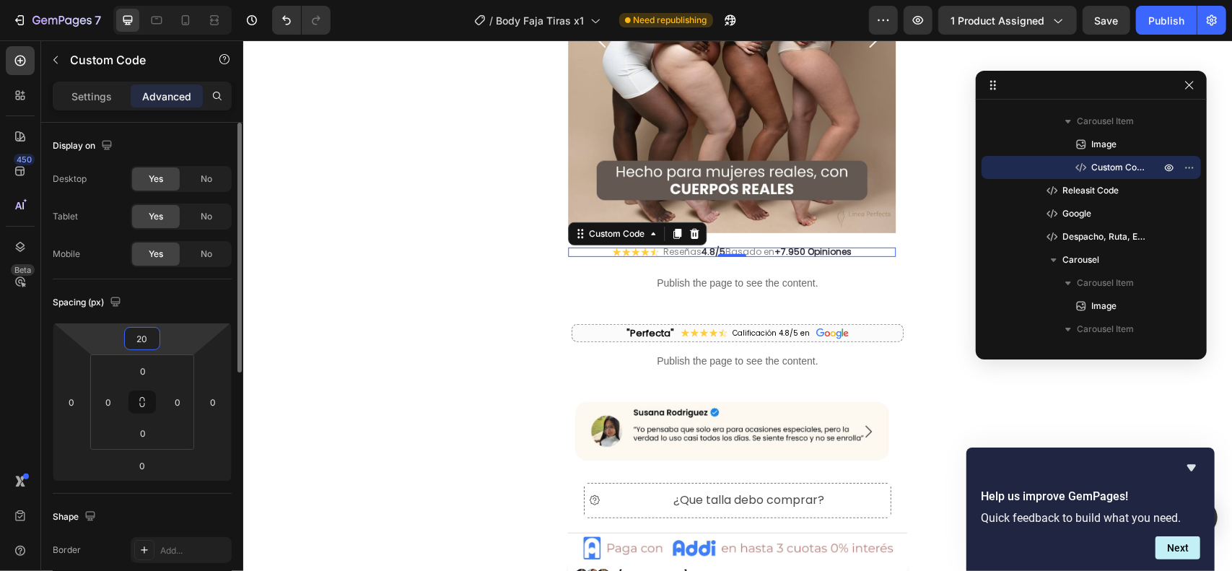
drag, startPoint x: 152, startPoint y: 338, endPoint x: 131, endPoint y: 337, distance: 20.3
click at [131, 337] on input "20" at bounding box center [142, 339] width 29 height 22
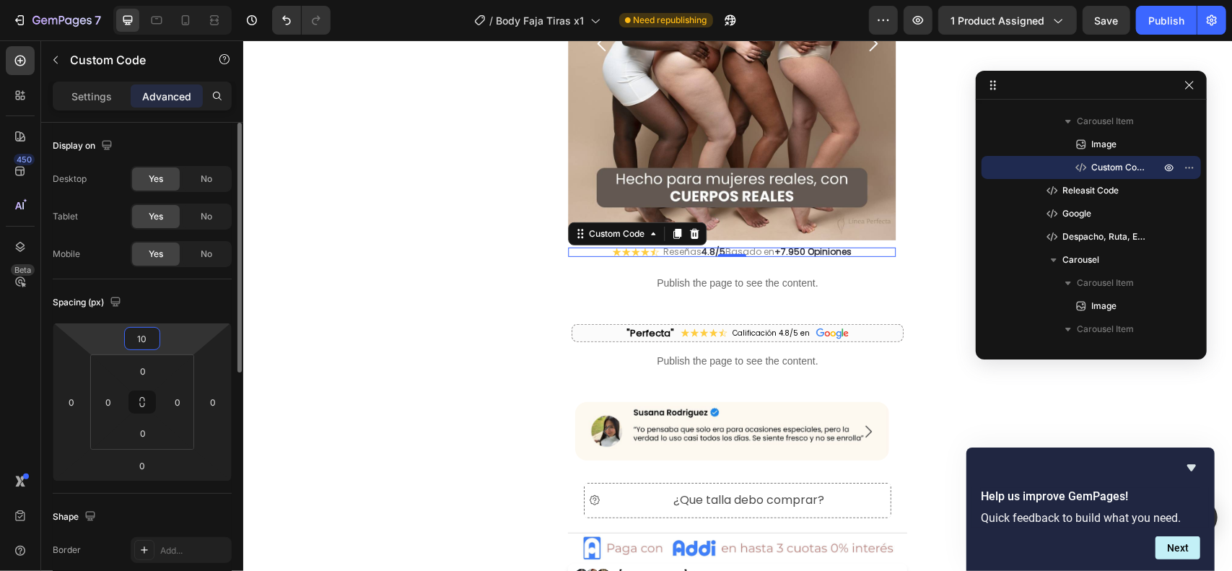
scroll to position [297, 0]
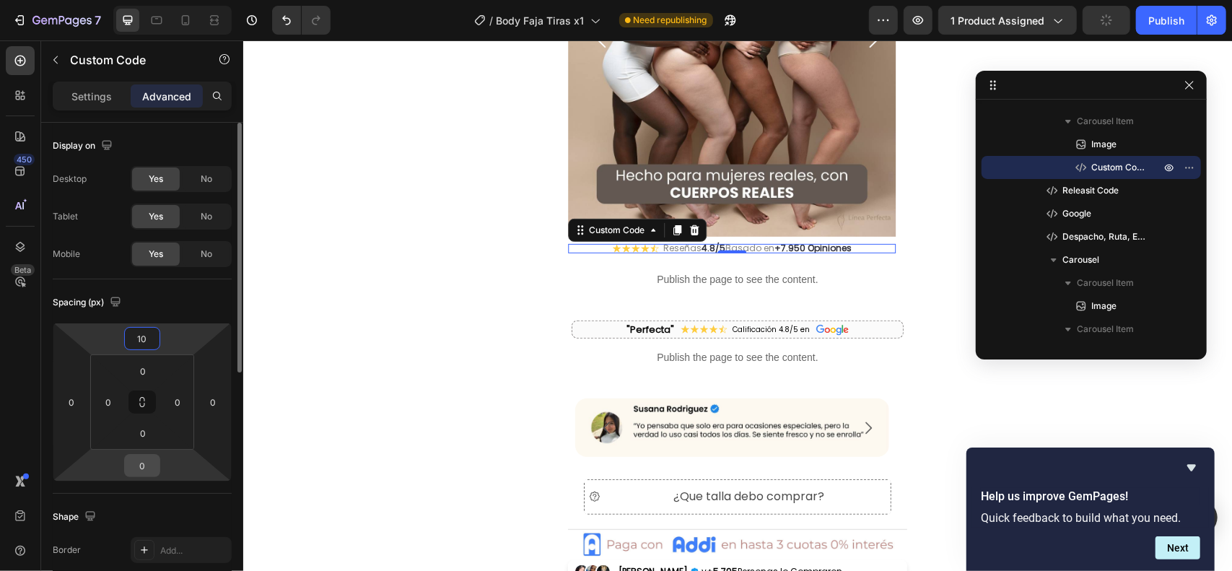
type input "10"
click at [141, 456] on input "0" at bounding box center [142, 466] width 29 height 22
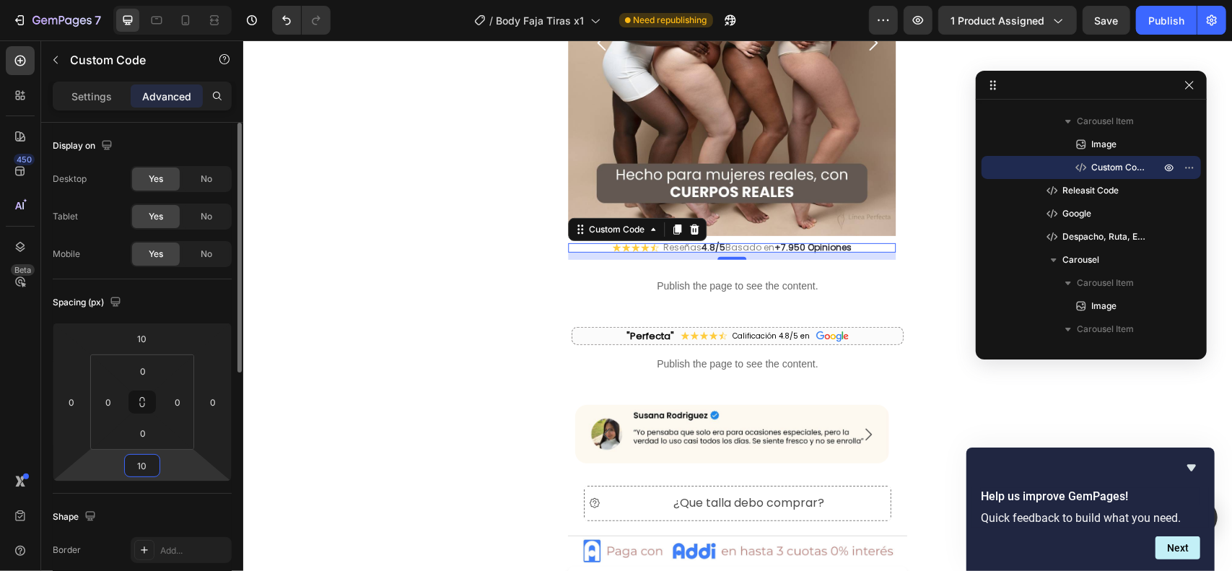
scroll to position [300, 0]
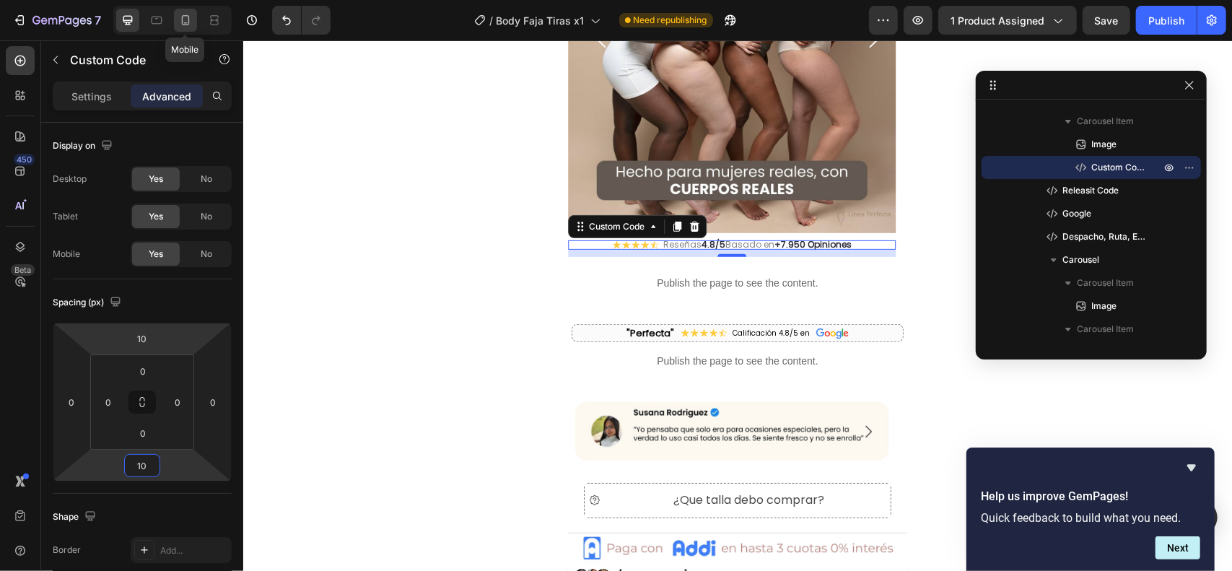
type input "10"
click at [186, 19] on icon at bounding box center [185, 20] width 14 height 14
type input "0"
type input "10"
type input "0"
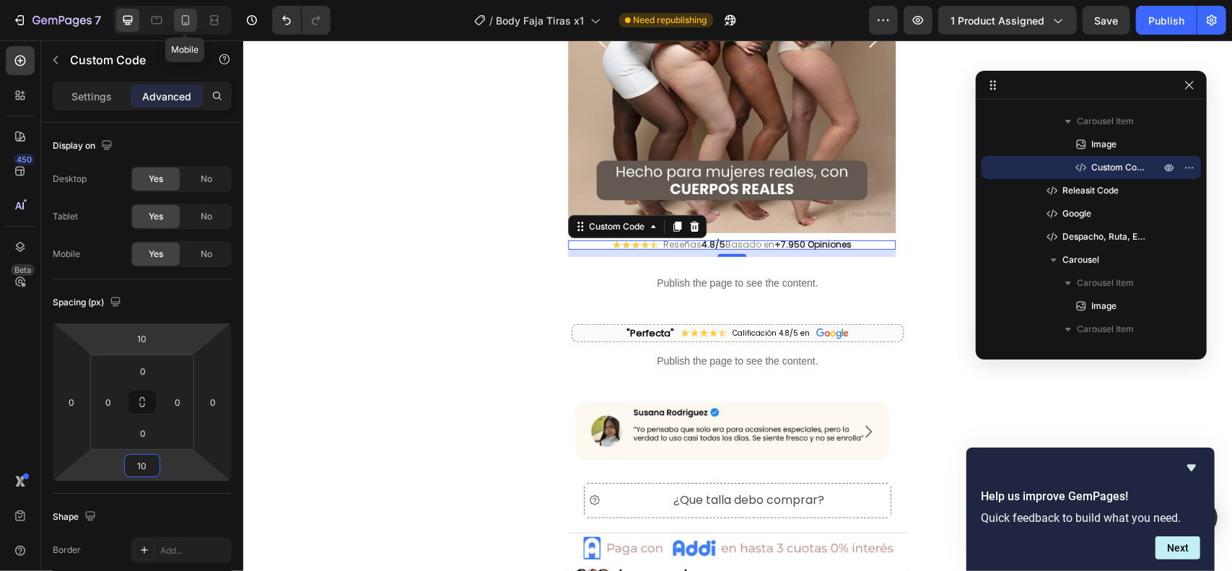
type input "10"
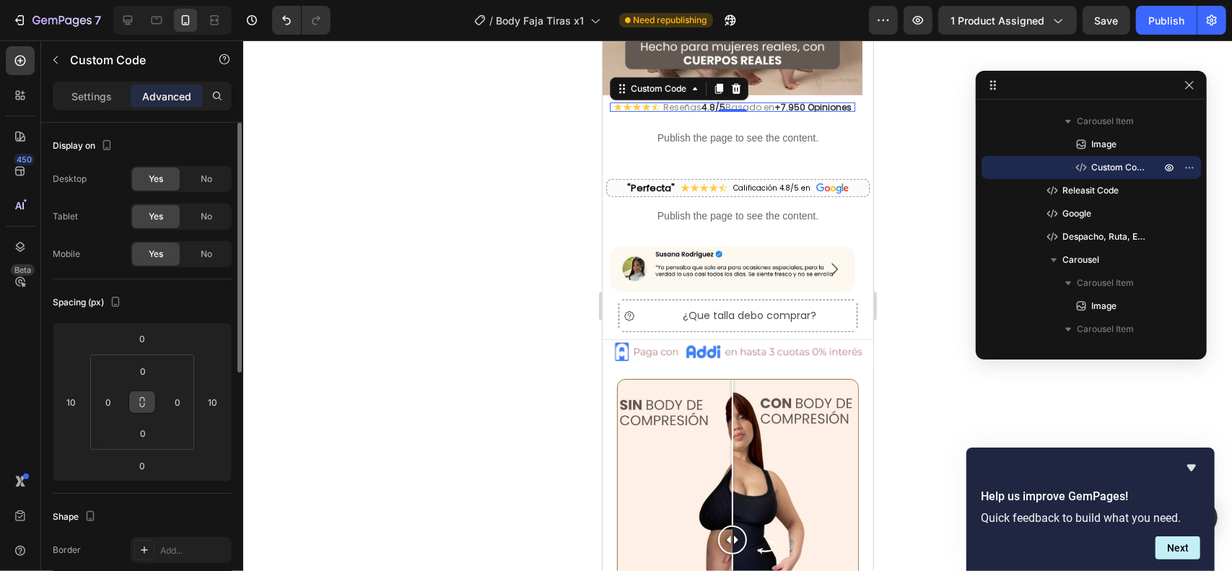
scroll to position [351, 0]
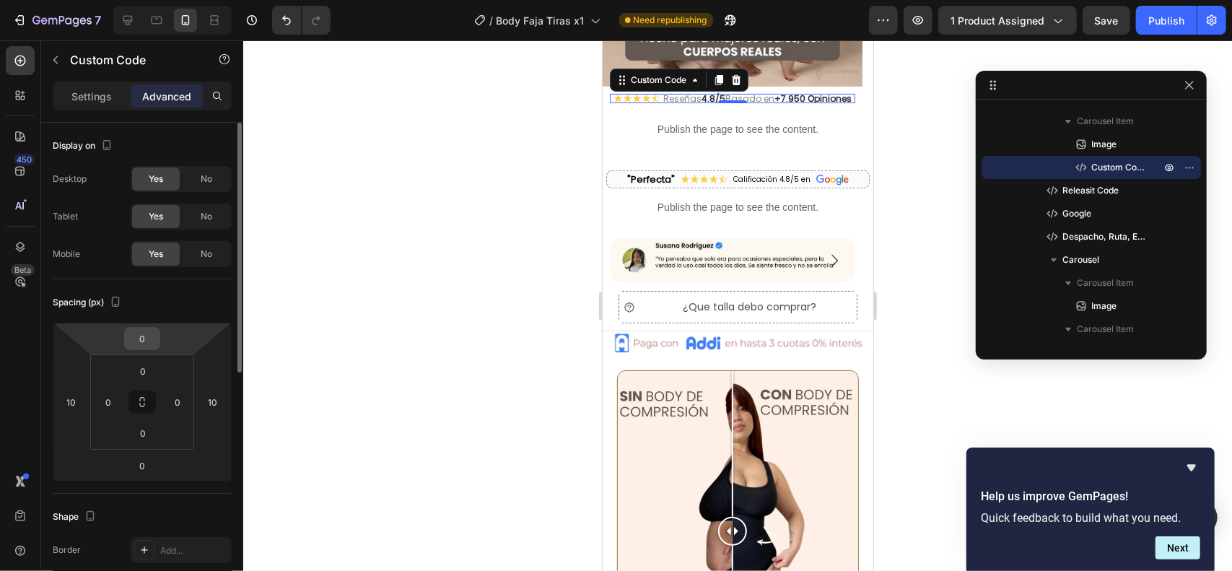
click at [141, 340] on input "0" at bounding box center [142, 339] width 29 height 22
type input "10"
click at [143, 462] on input "0" at bounding box center [142, 466] width 29 height 22
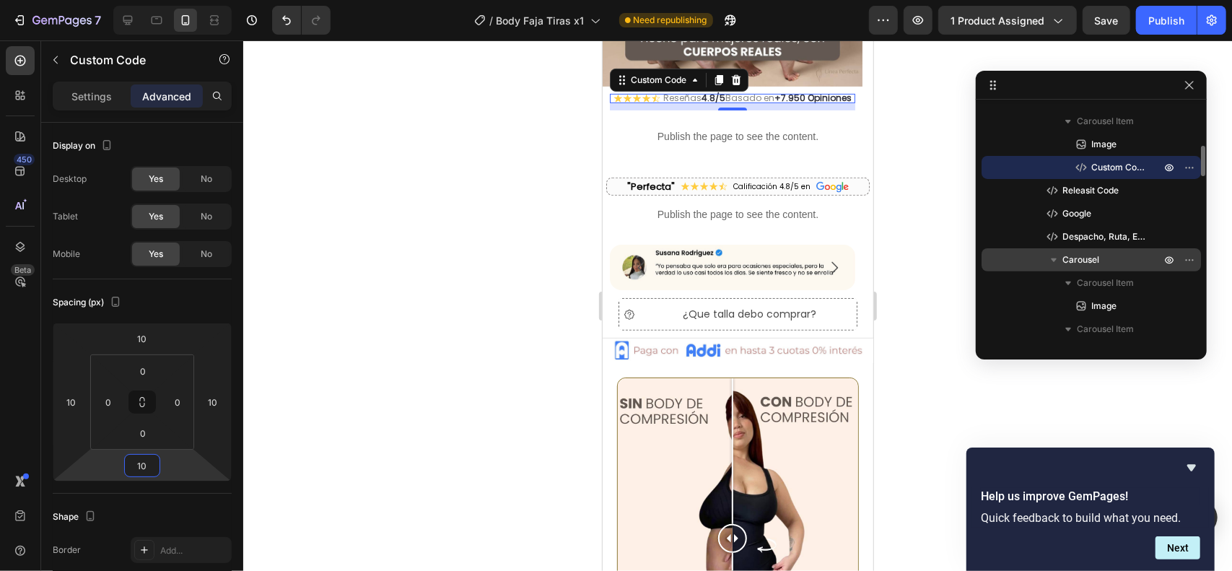
type input "10"
click at [1169, 24] on div "Publish" at bounding box center [1166, 20] width 36 height 15
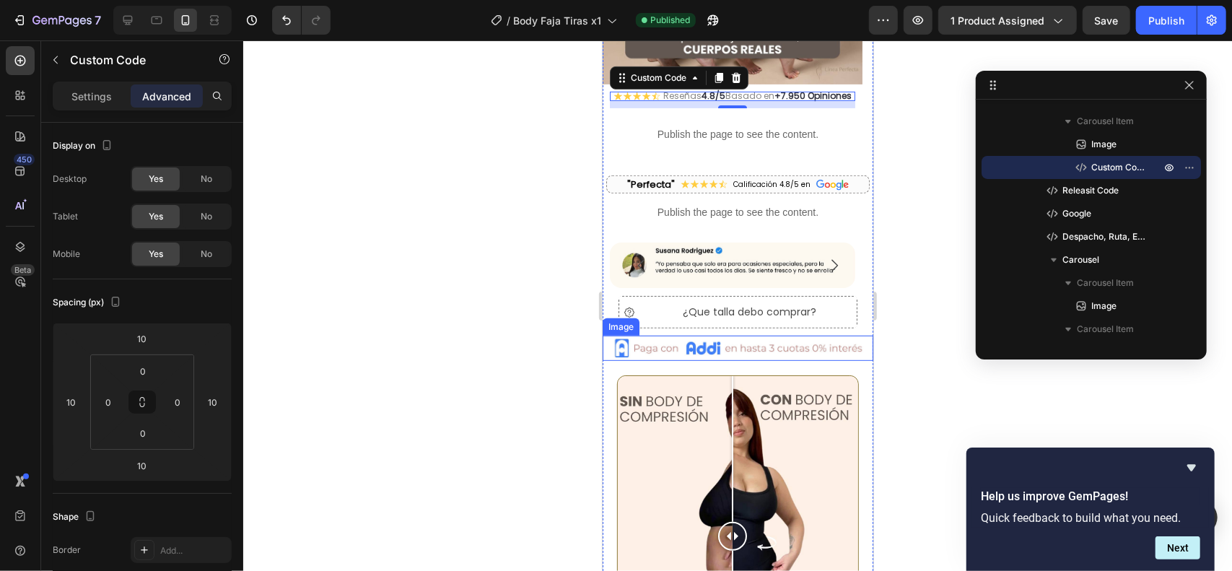
scroll to position [352, 0]
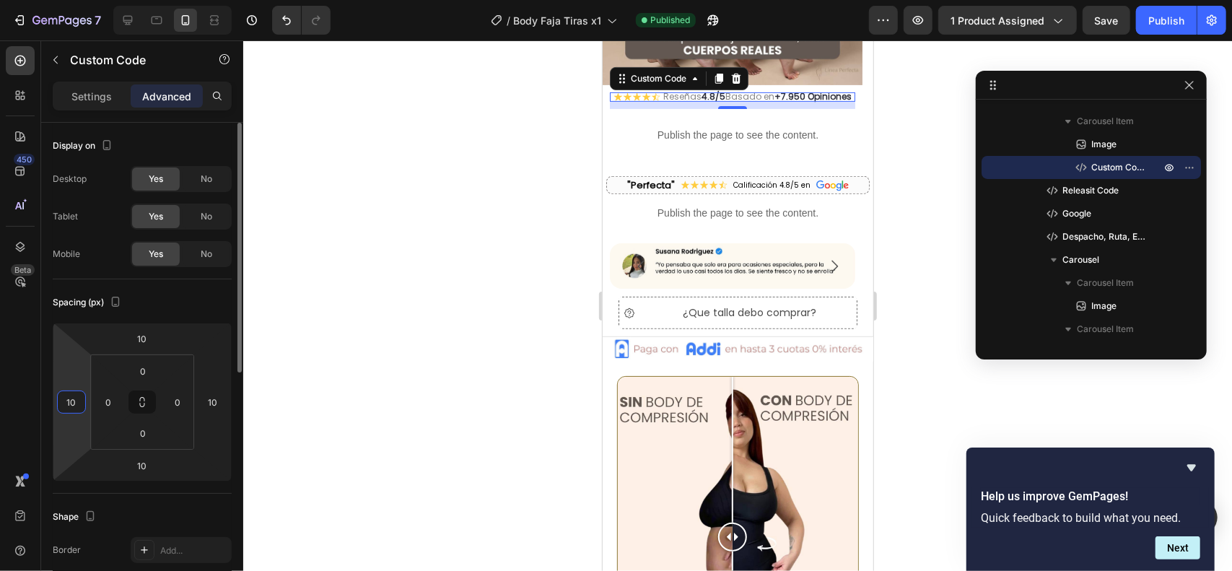
click at [74, 397] on input "10" at bounding box center [72, 402] width 22 height 22
type input "0"
click at [205, 400] on input "10" at bounding box center [213, 402] width 22 height 22
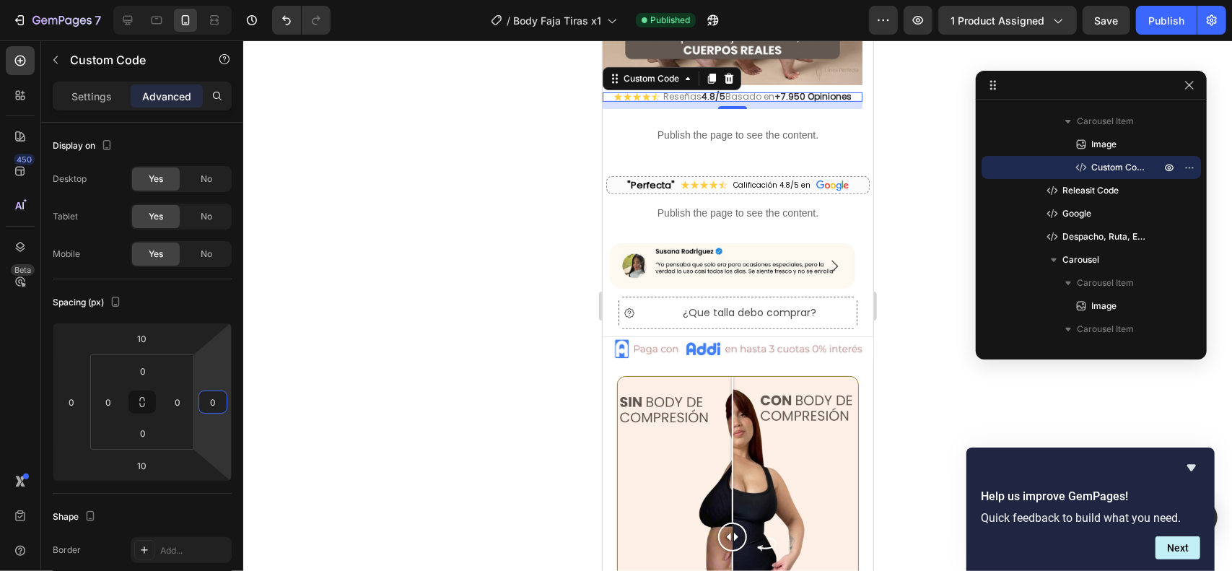
type input "0"
click at [1166, 19] on div "Publish" at bounding box center [1166, 20] width 36 height 15
click at [644, 251] on button "Carousel Back Arrow" at bounding box center [641, 265] width 40 height 40
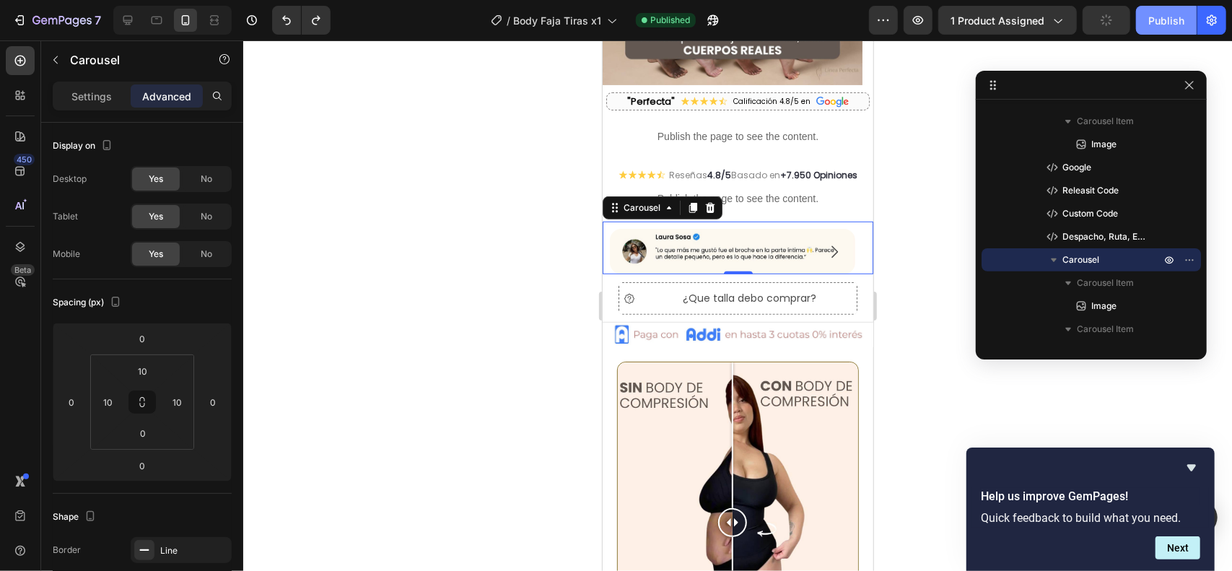
click at [1154, 19] on div "Publish" at bounding box center [1166, 20] width 36 height 15
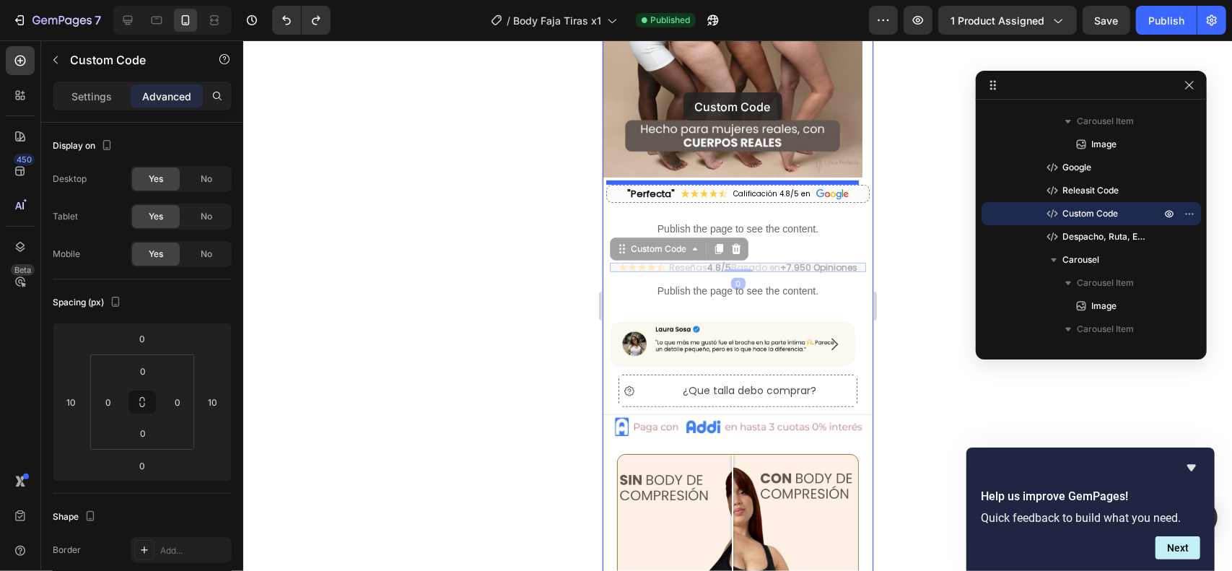
scroll to position [196, 0]
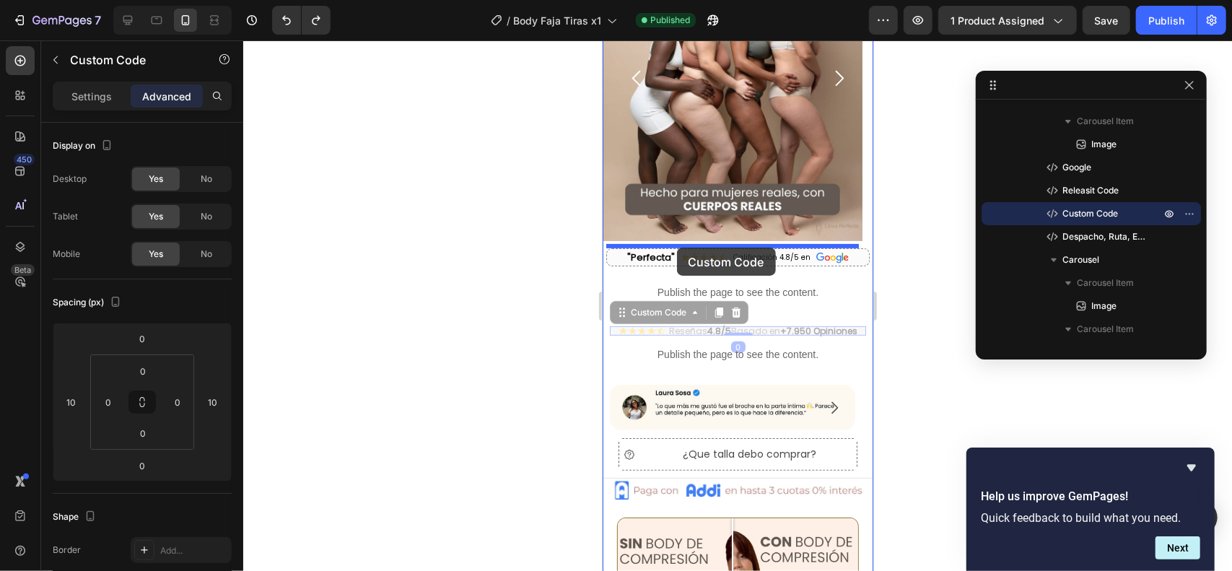
drag, startPoint x: 651, startPoint y: 157, endPoint x: 676, endPoint y: 247, distance: 93.0
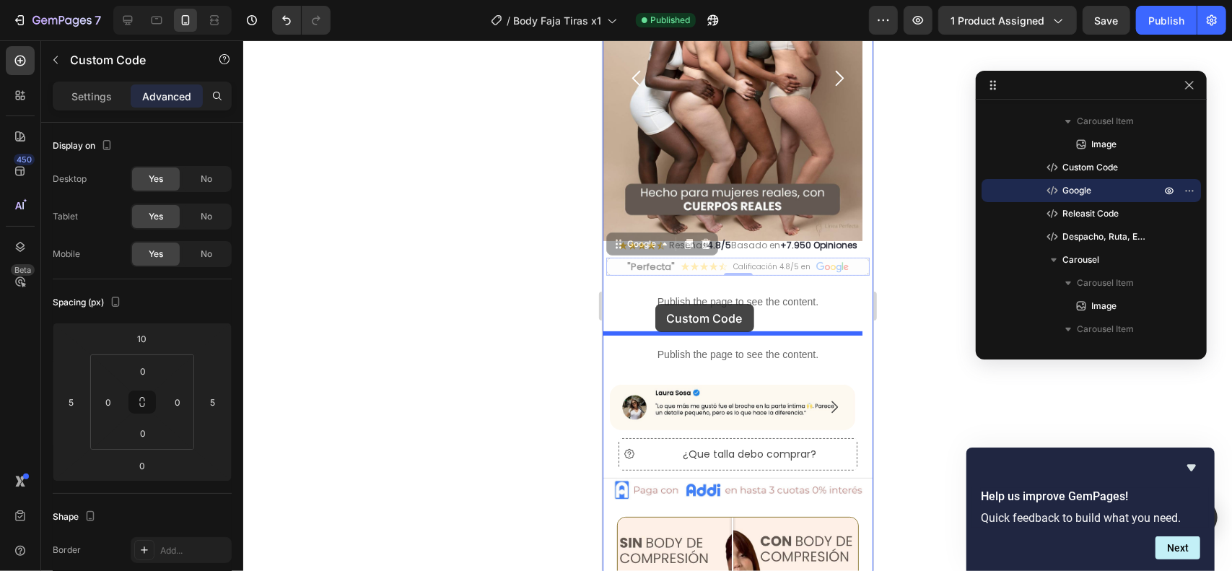
drag, startPoint x: 642, startPoint y: 277, endPoint x: 654, endPoint y: 303, distance: 28.7
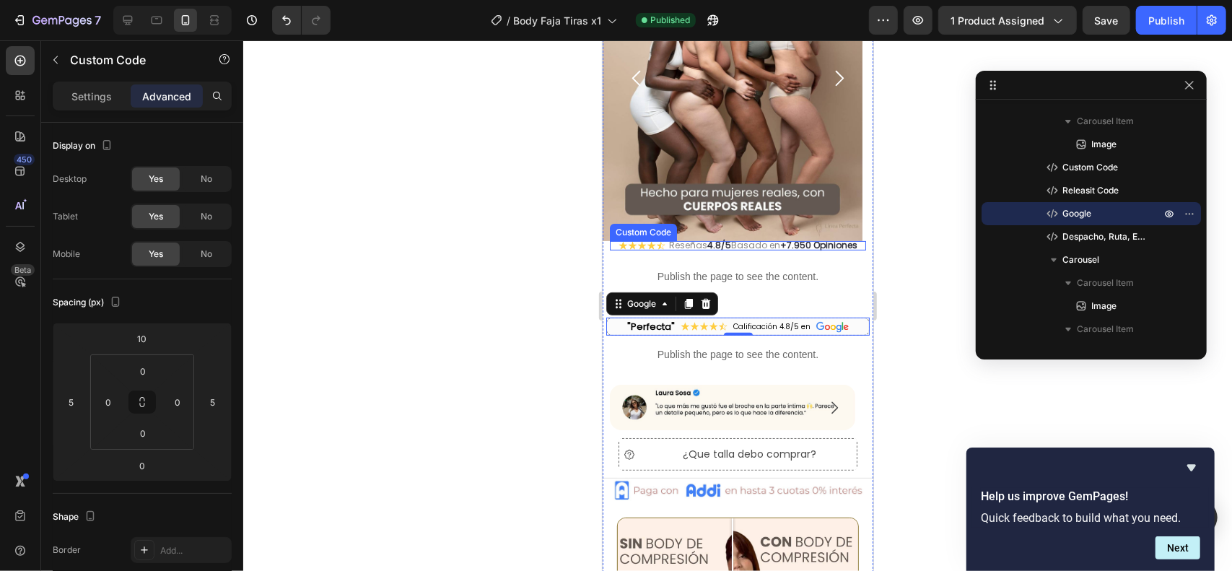
click at [737, 244] on div "Reseñas 4.8/5 Basado en +7.950 Opiniones Custom Code" at bounding box center [737, 244] width 256 height 9
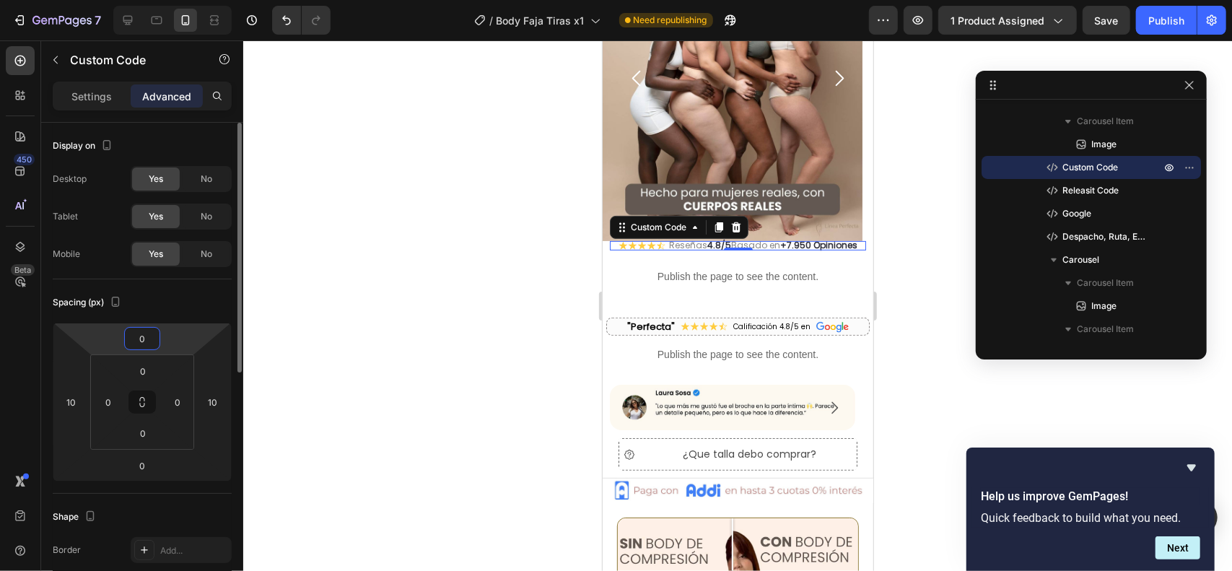
click at [139, 343] on input "0" at bounding box center [142, 339] width 29 height 22
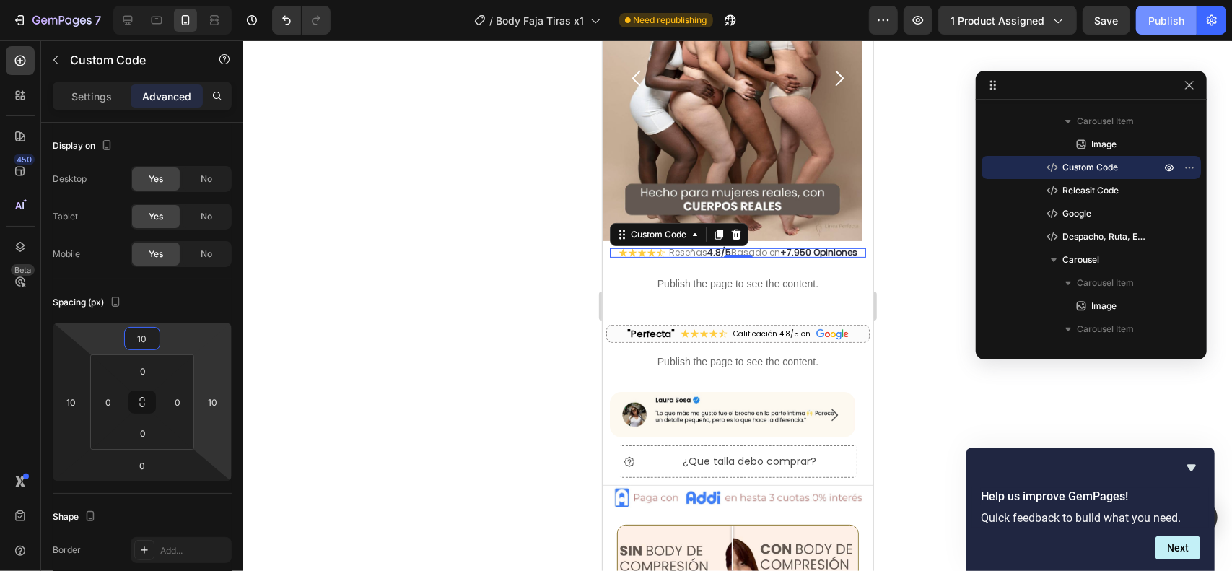
type input "10"
click at [1170, 11] on button "Publish" at bounding box center [1166, 20] width 61 height 29
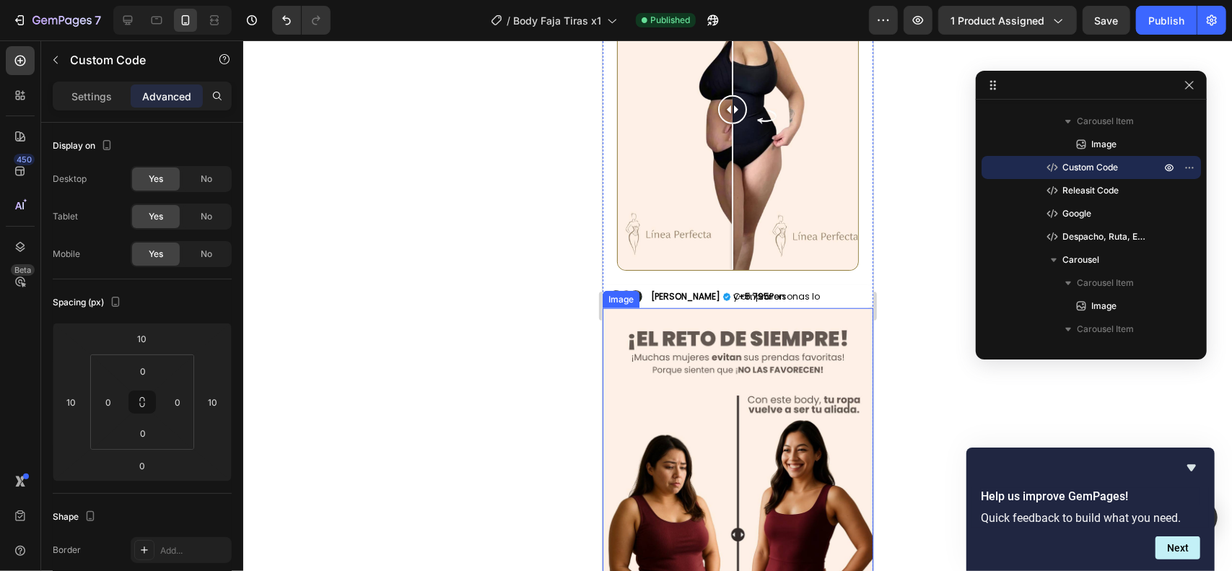
scroll to position [773, 0]
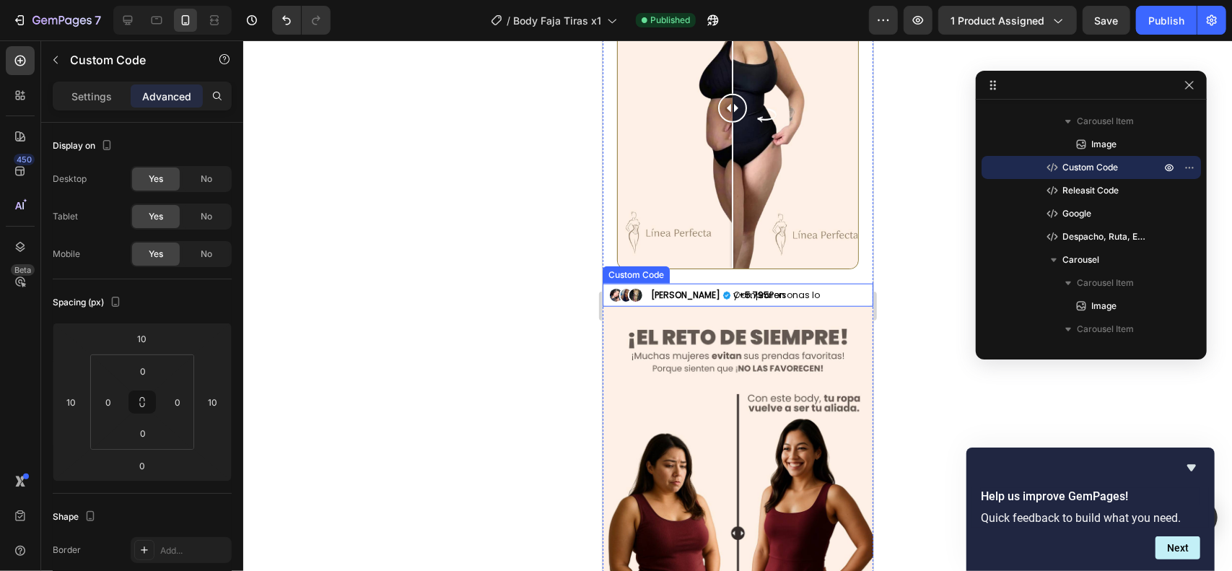
click at [706, 283] on div "Susana y +5.795 Personas lo Compraron" at bounding box center [737, 294] width 271 height 23
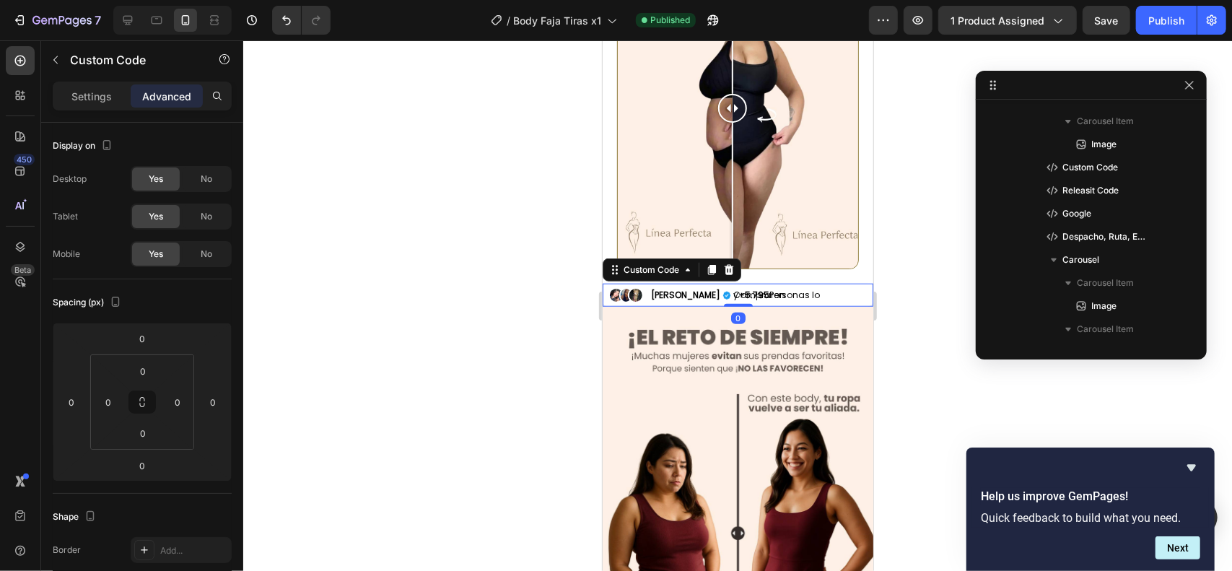
scroll to position [665, 0]
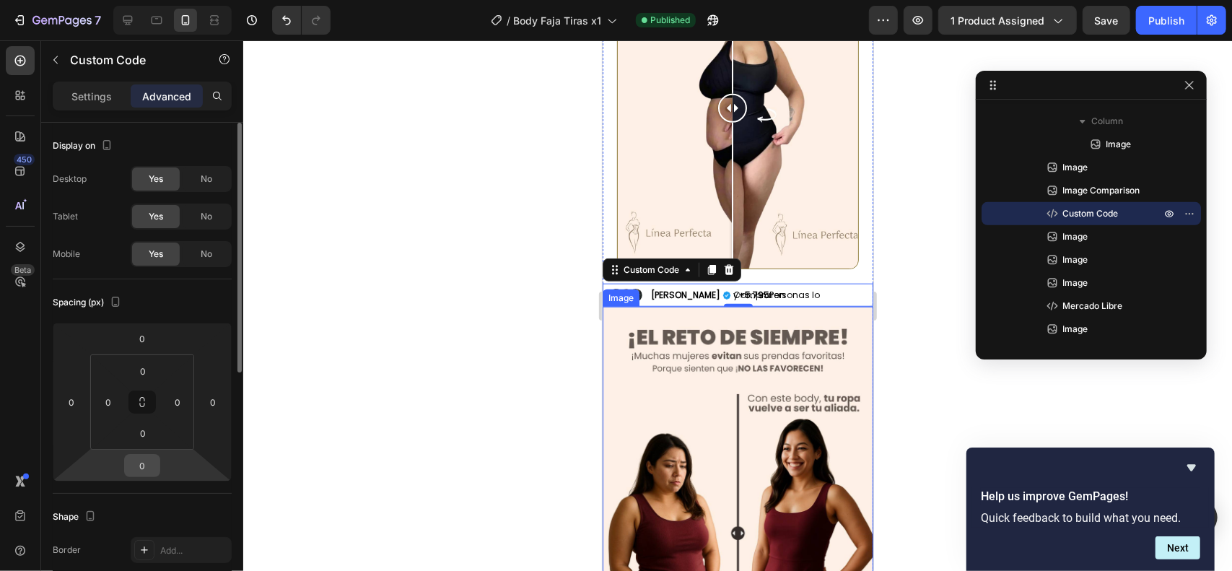
click at [144, 466] on input "0" at bounding box center [142, 466] width 29 height 22
type input "10"
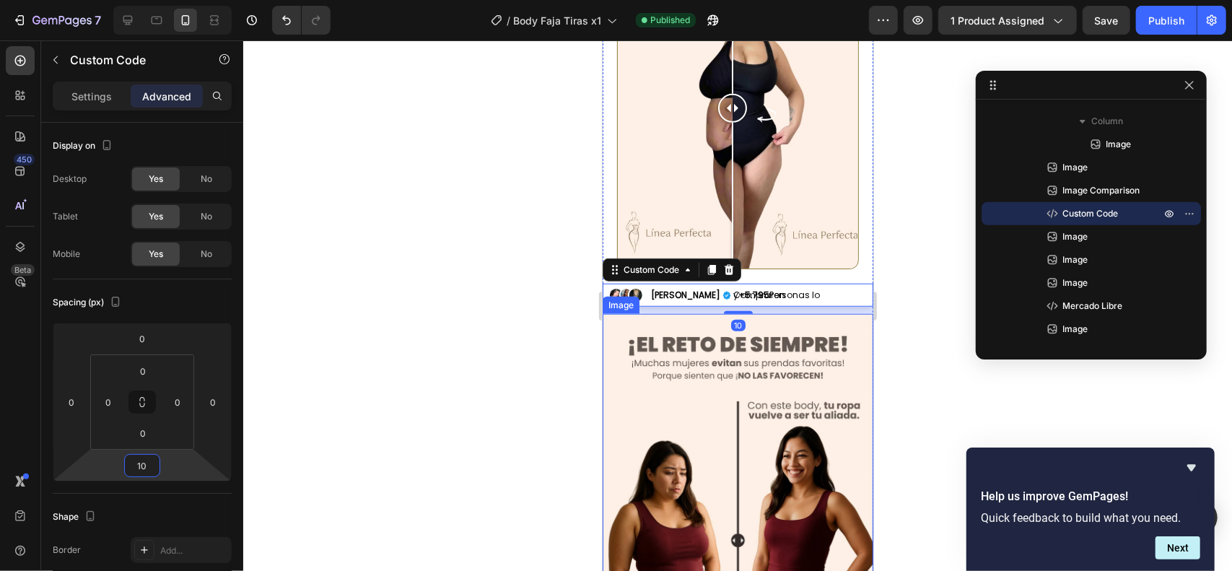
click at [754, 387] on img at bounding box center [737, 482] width 271 height 338
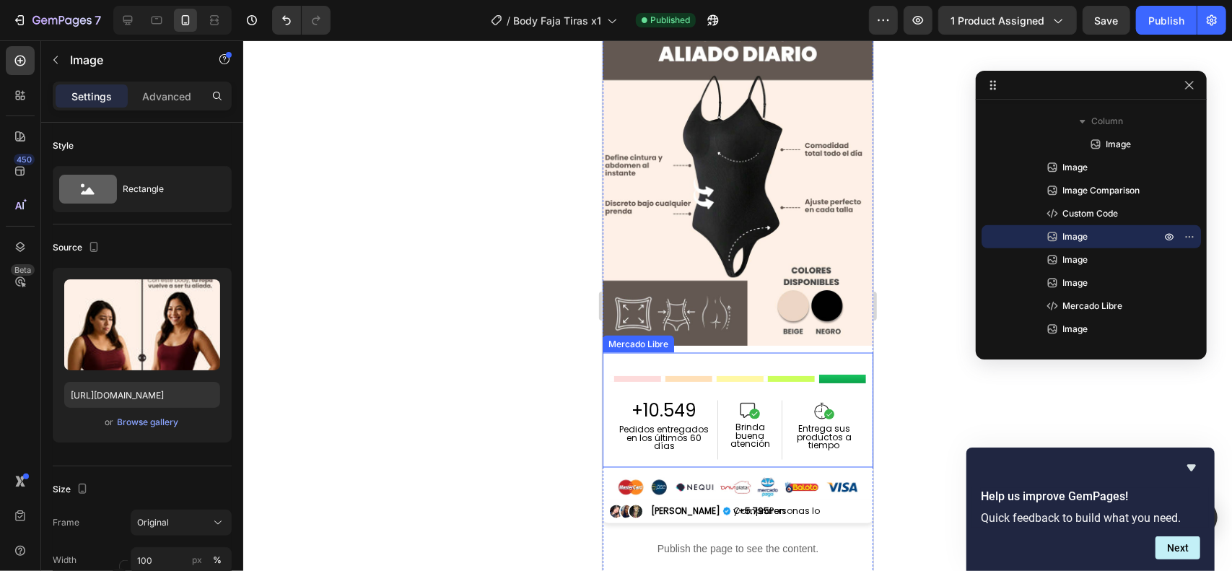
scroll to position [1446, 0]
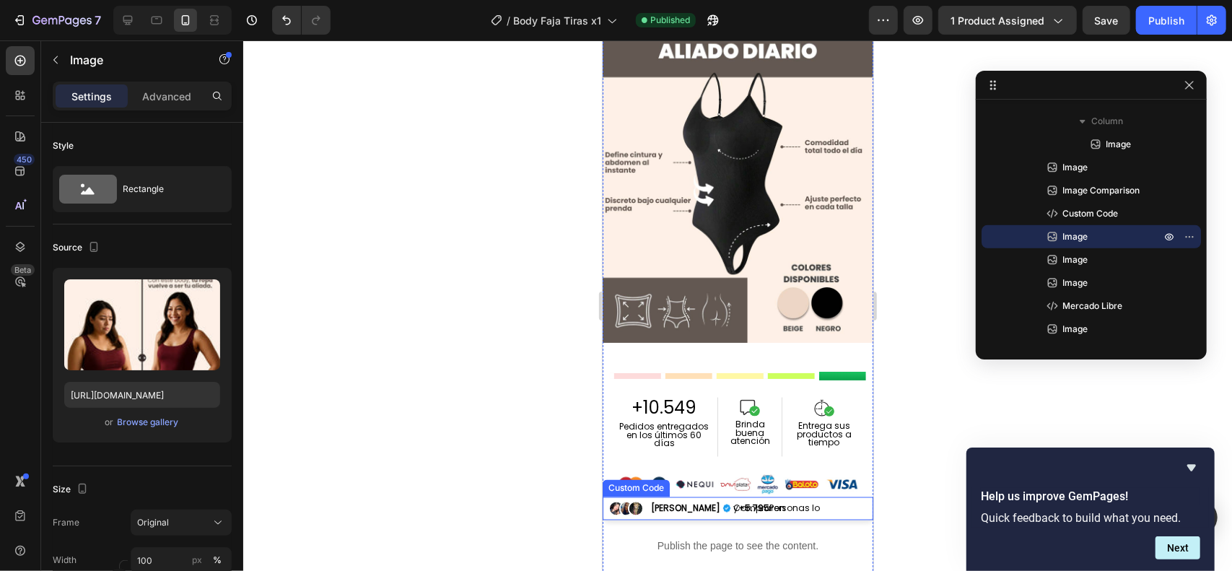
click at [748, 508] on span "y +5.795 Personas lo Compraron" at bounding box center [796, 508] width 129 height 0
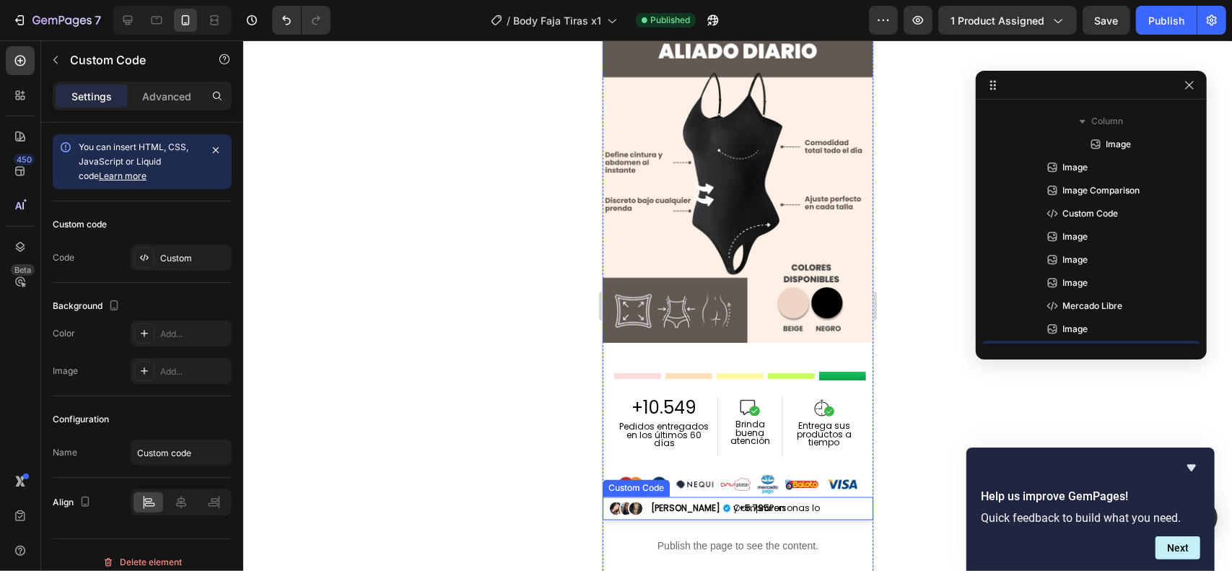
scroll to position [804, 0]
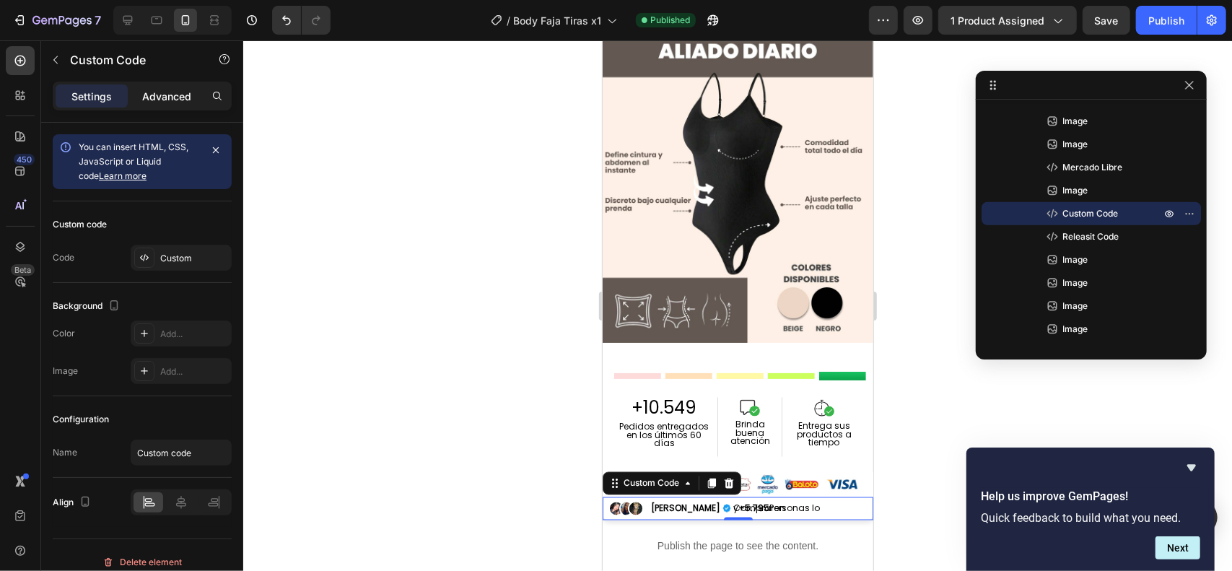
click at [167, 90] on p "Advanced" at bounding box center [166, 96] width 49 height 15
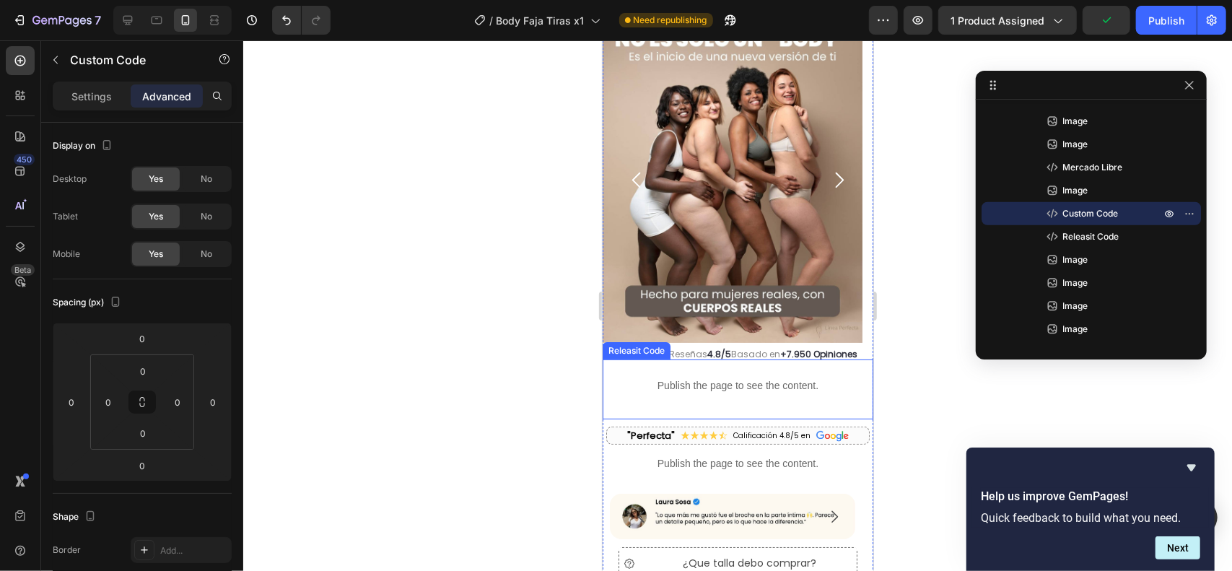
scroll to position [95, 0]
click at [751, 377] on p "Publish the page to see the content." at bounding box center [737, 384] width 242 height 15
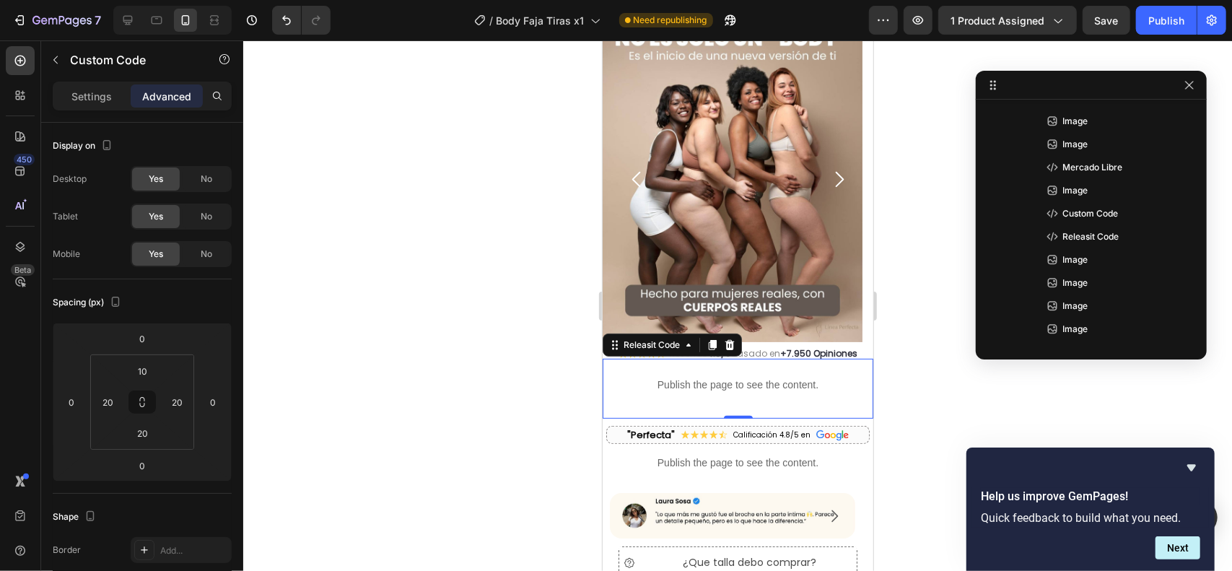
scroll to position [296, 0]
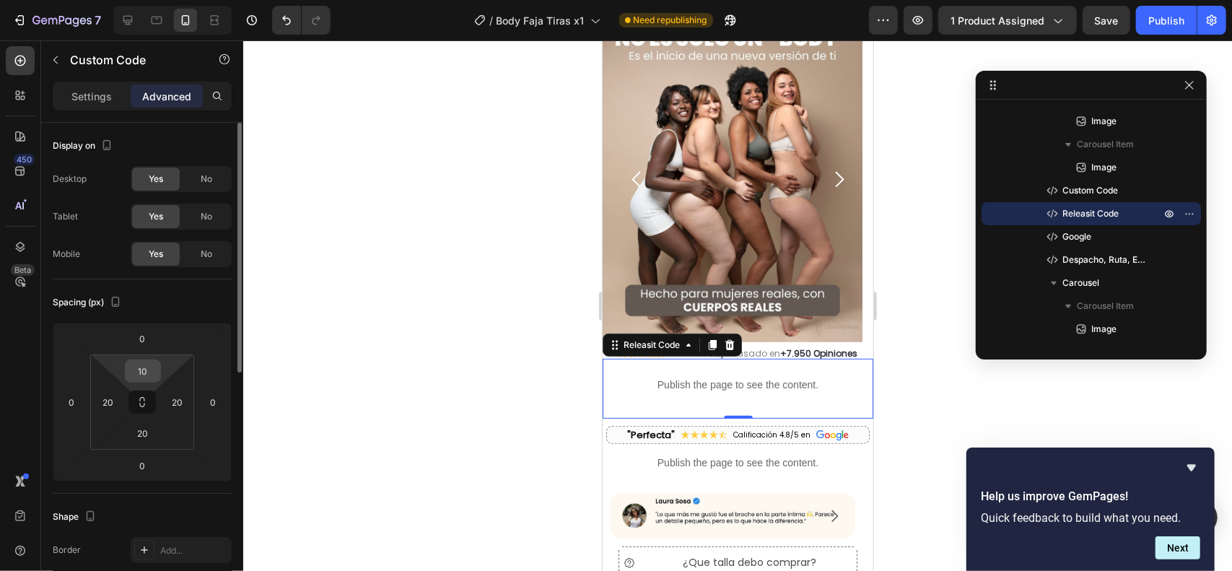
click at [136, 368] on input "10" at bounding box center [142, 371] width 29 height 22
click at [147, 372] on input "10" at bounding box center [142, 371] width 29 height 22
drag, startPoint x: 146, startPoint y: 372, endPoint x: 130, endPoint y: 370, distance: 15.9
click at [130, 370] on input "10" at bounding box center [142, 371] width 29 height 22
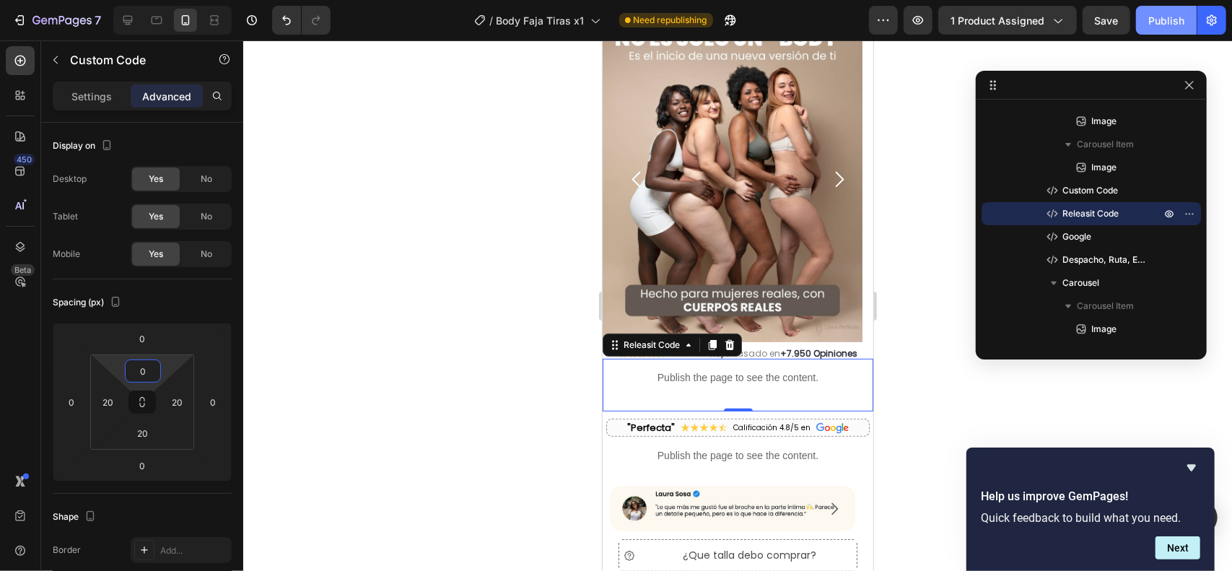
type input "0"
click at [1155, 32] on button "Publish" at bounding box center [1166, 20] width 61 height 29
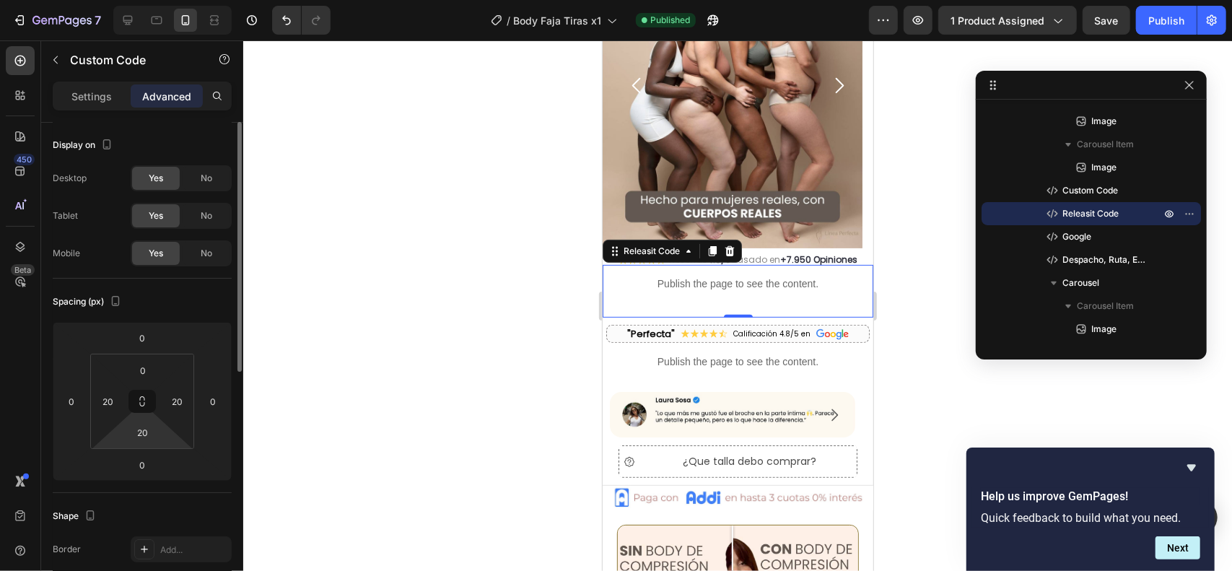
scroll to position [1, 0]
click at [143, 429] on input "20" at bounding box center [142, 432] width 29 height 22
type input "10"
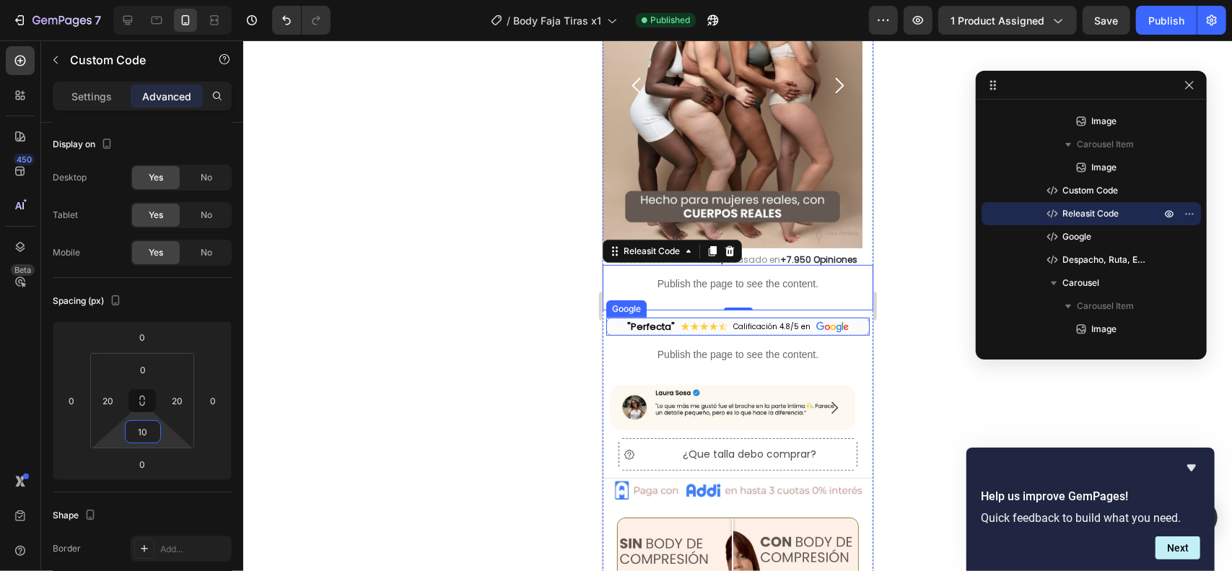
click at [775, 322] on div "Calificación 4.8/5 en" at bounding box center [770, 325] width 77 height 11
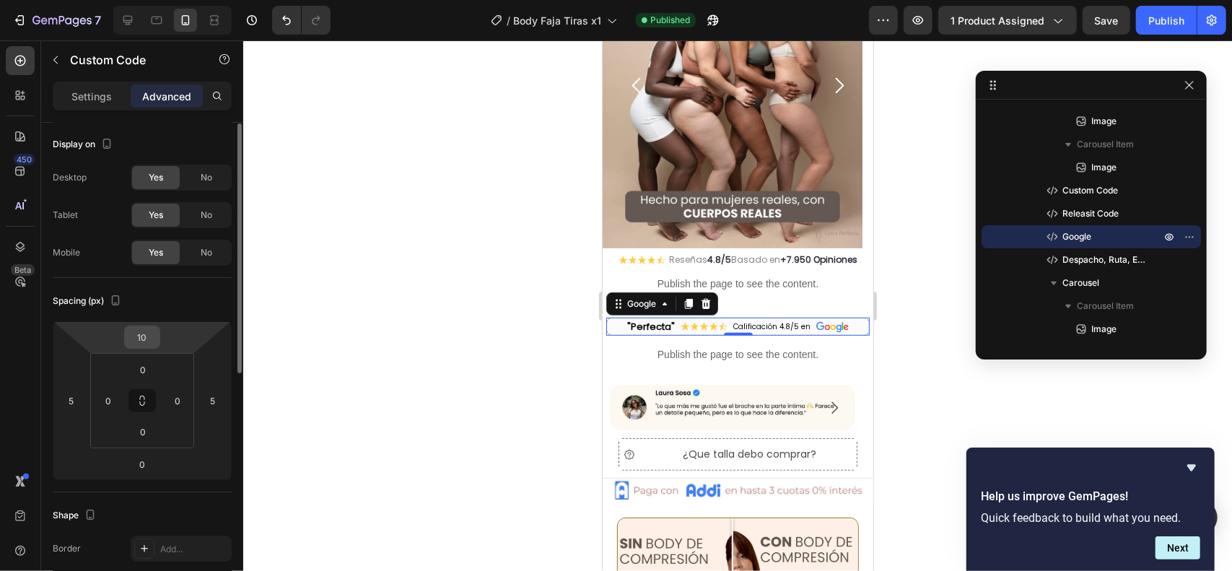
click at [142, 341] on input "10" at bounding box center [142, 337] width 29 height 22
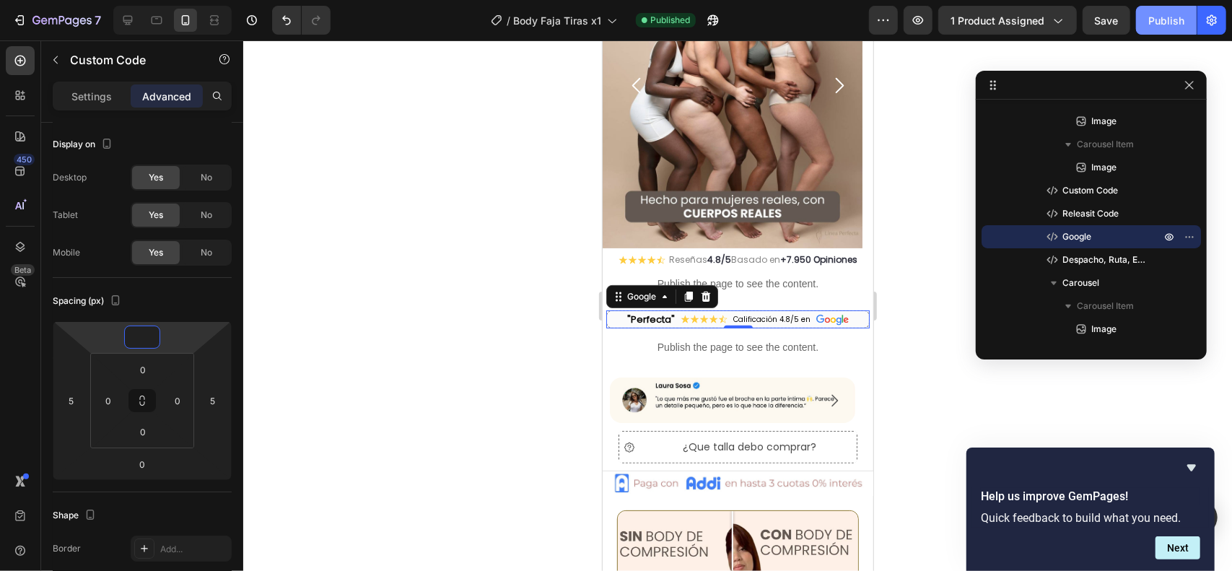
type input "0"
click at [1166, 17] on div "Publish" at bounding box center [1166, 20] width 36 height 15
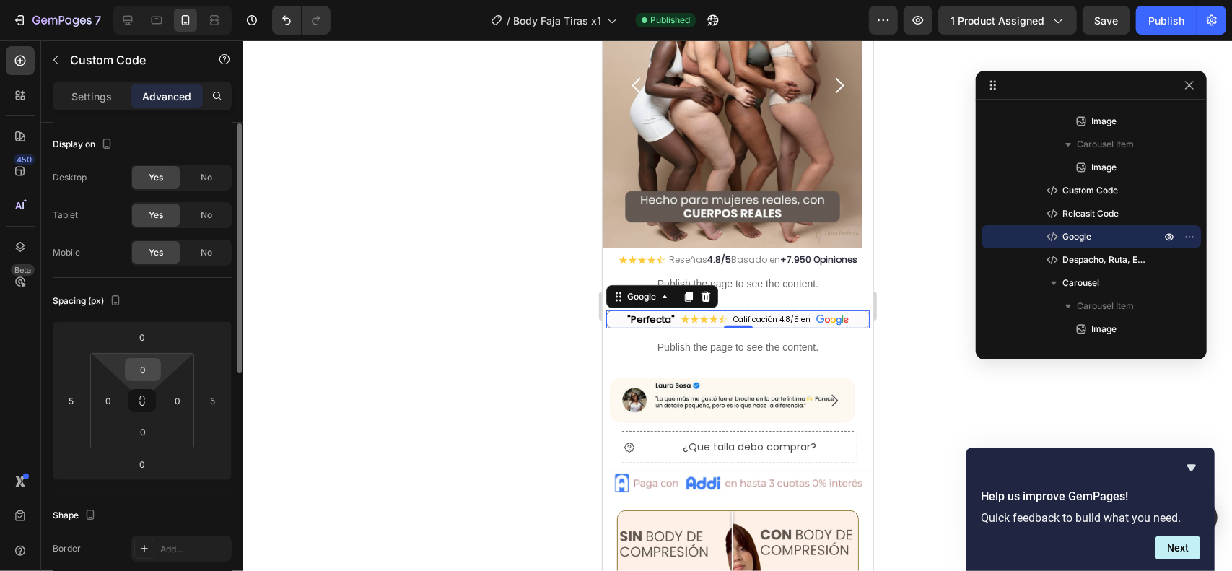
click at [139, 365] on input "0" at bounding box center [142, 370] width 29 height 22
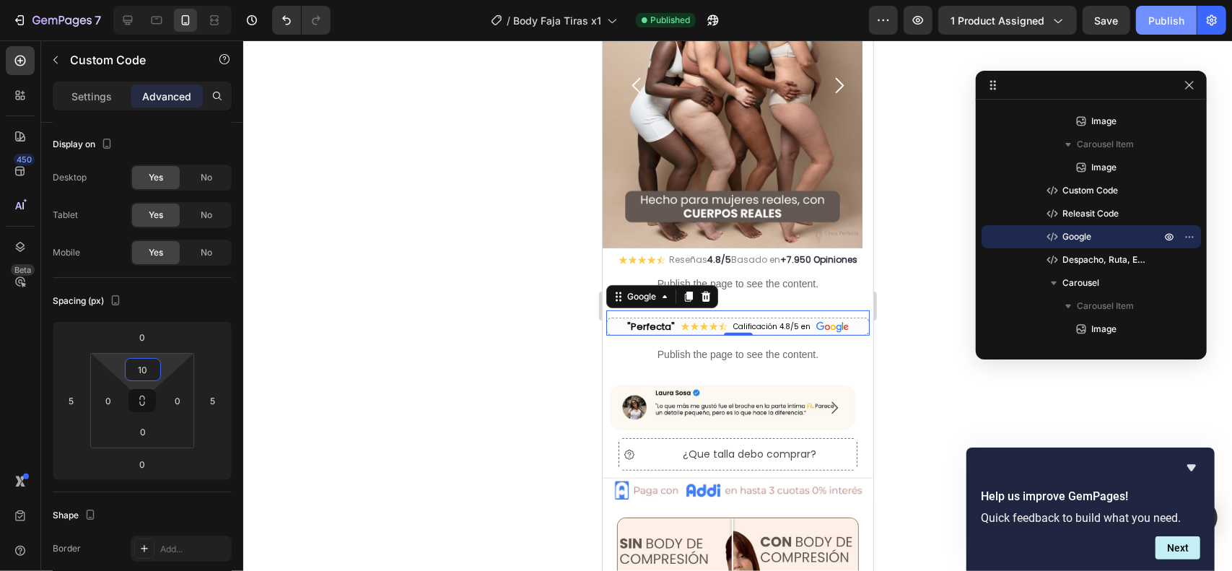
type input "10"
click at [1169, 18] on div "Publish" at bounding box center [1166, 20] width 36 height 15
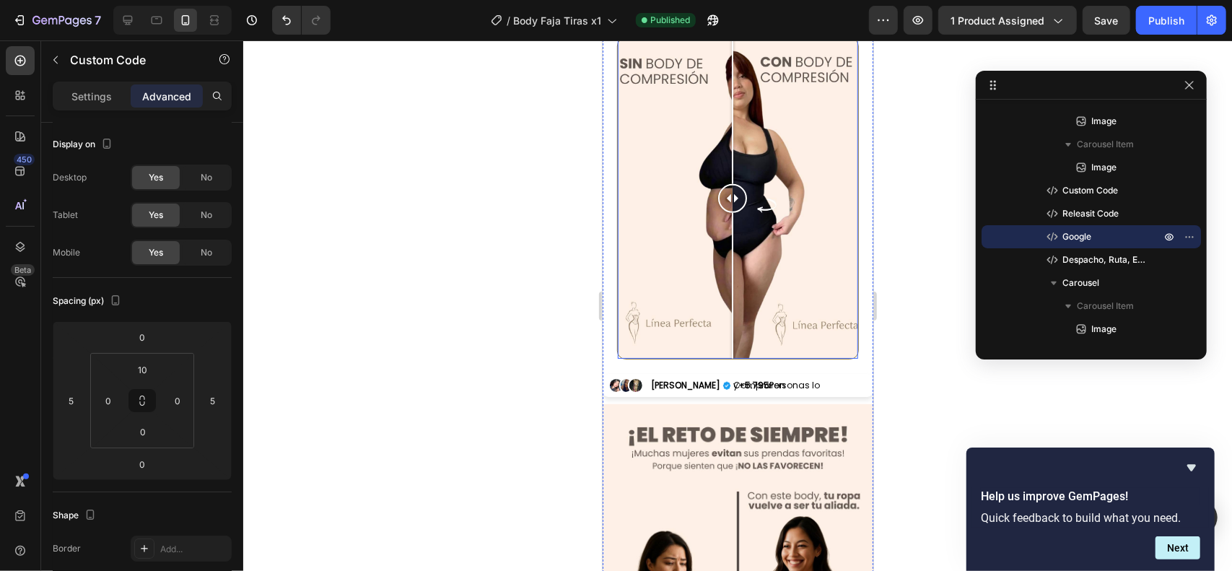
scroll to position [670, 0]
click at [755, 384] on span "y +5.795 Personas lo Compraron" at bounding box center [796, 384] width 129 height 0
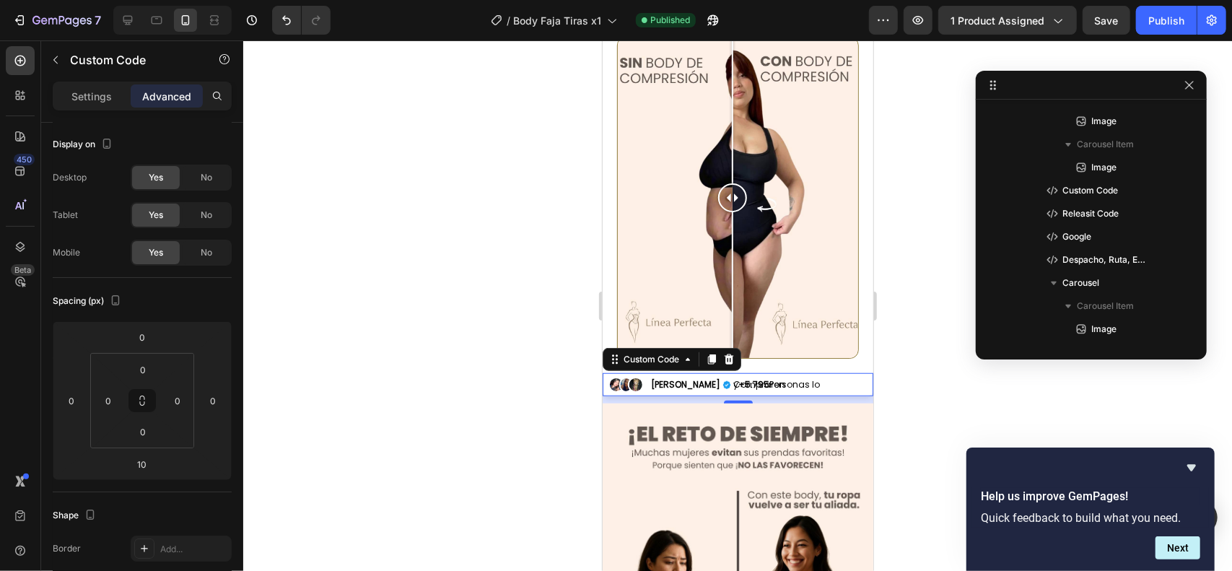
scroll to position [665, 0]
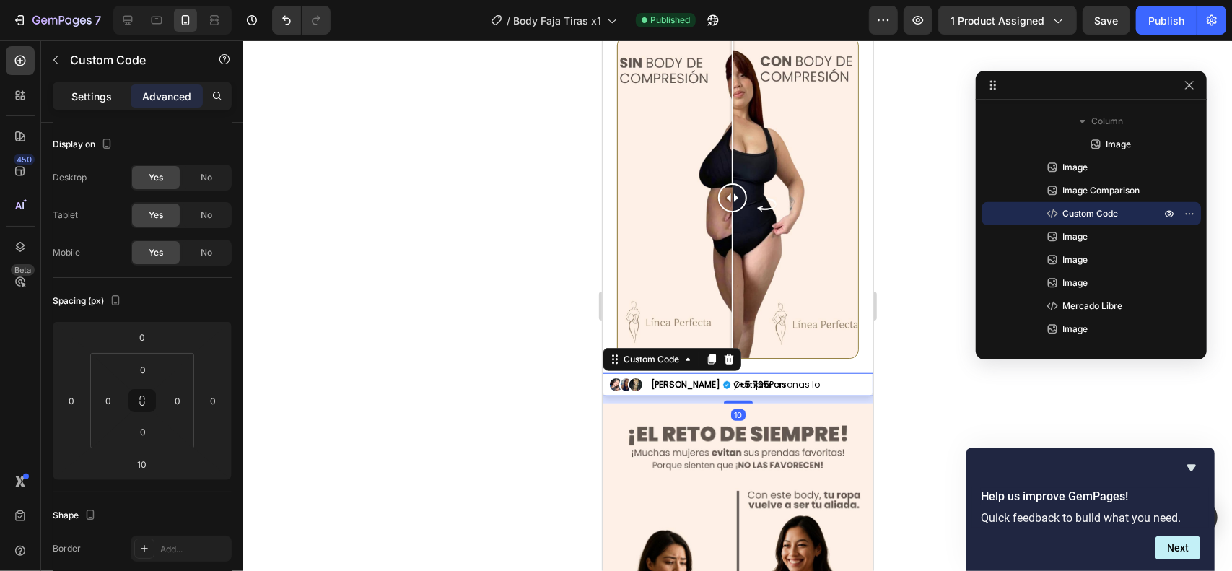
click at [105, 105] on div "Settings" at bounding box center [92, 95] width 72 height 23
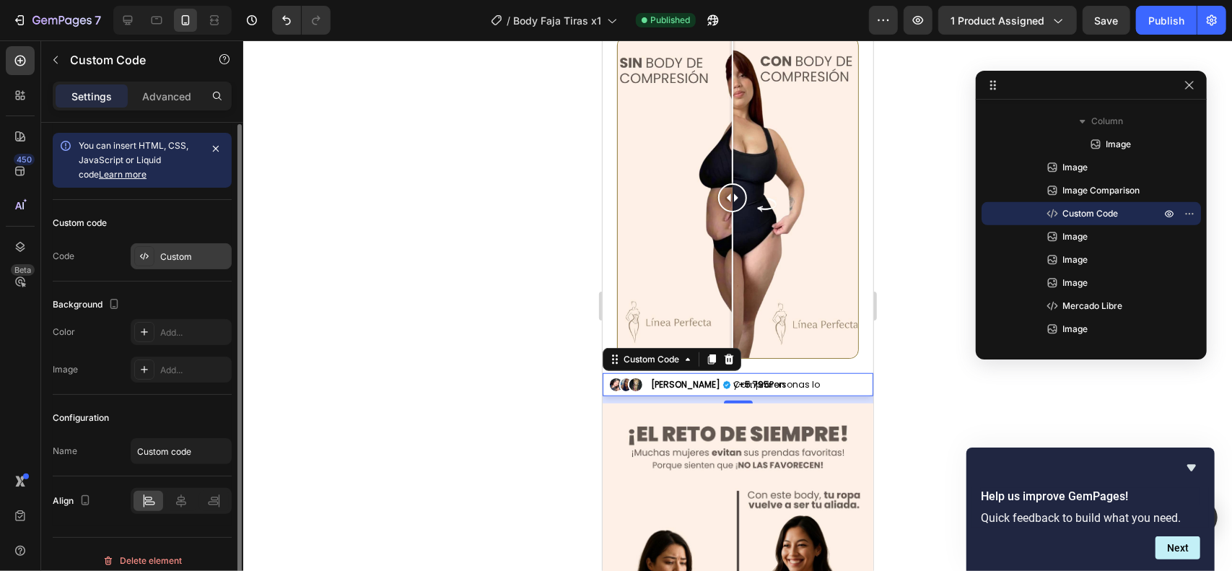
click at [177, 259] on div "Custom" at bounding box center [194, 256] width 68 height 13
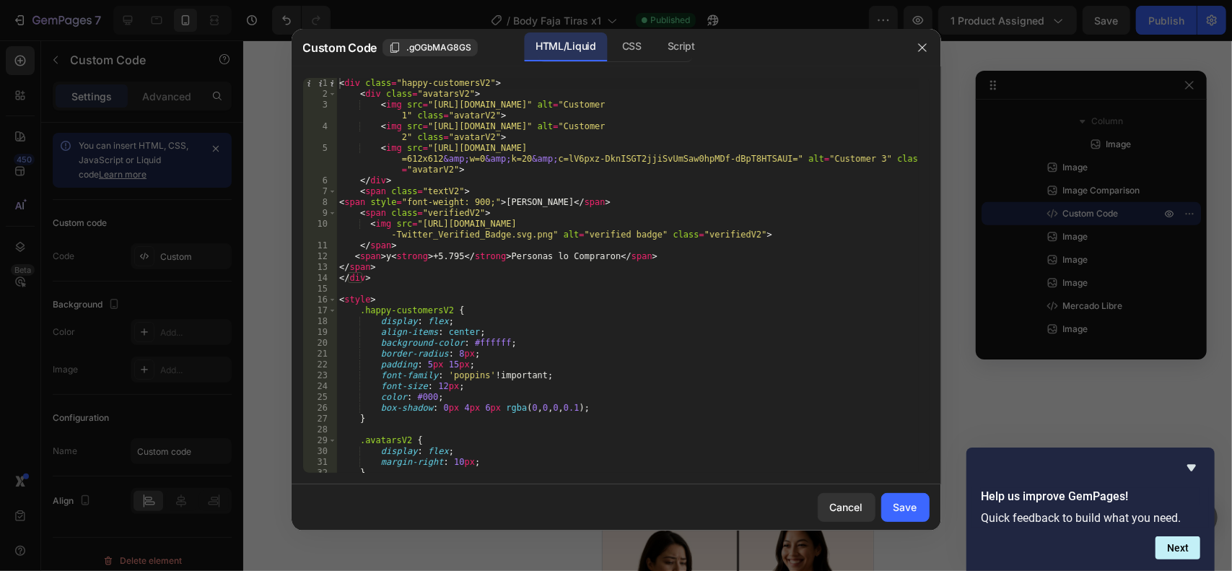
click at [442, 259] on div "< div class = "happy-customersV2" > < div class = "avatarsV2" > < img src = "ht…" at bounding box center [627, 286] width 582 height 416
type textarea "<span> y <strong>+15.790</strong> Personas lo Compraron</span>"
click at [918, 509] on button "Save" at bounding box center [905, 507] width 48 height 29
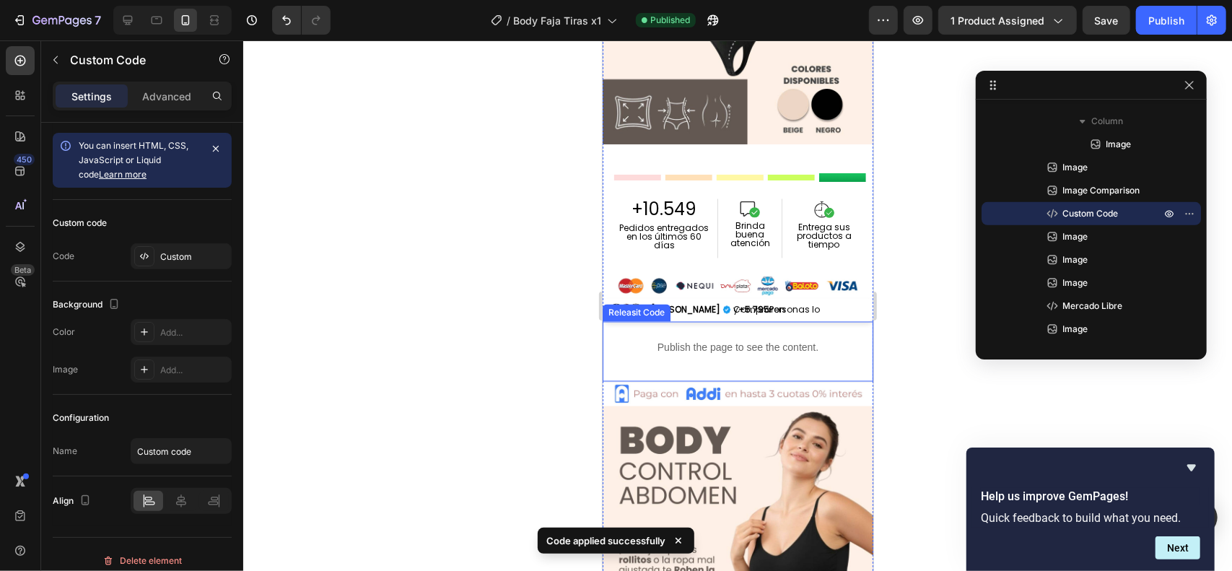
scroll to position [1631, 0]
click at [752, 309] on span "y +5.795 Personas lo Compraron" at bounding box center [796, 309] width 129 height 0
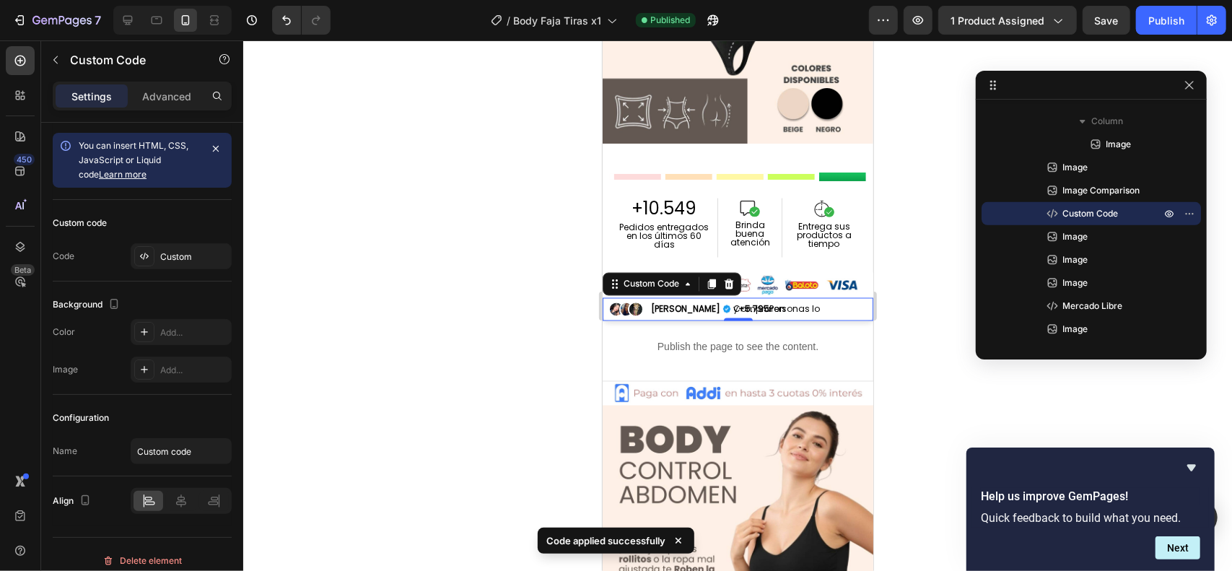
scroll to position [804, 0]
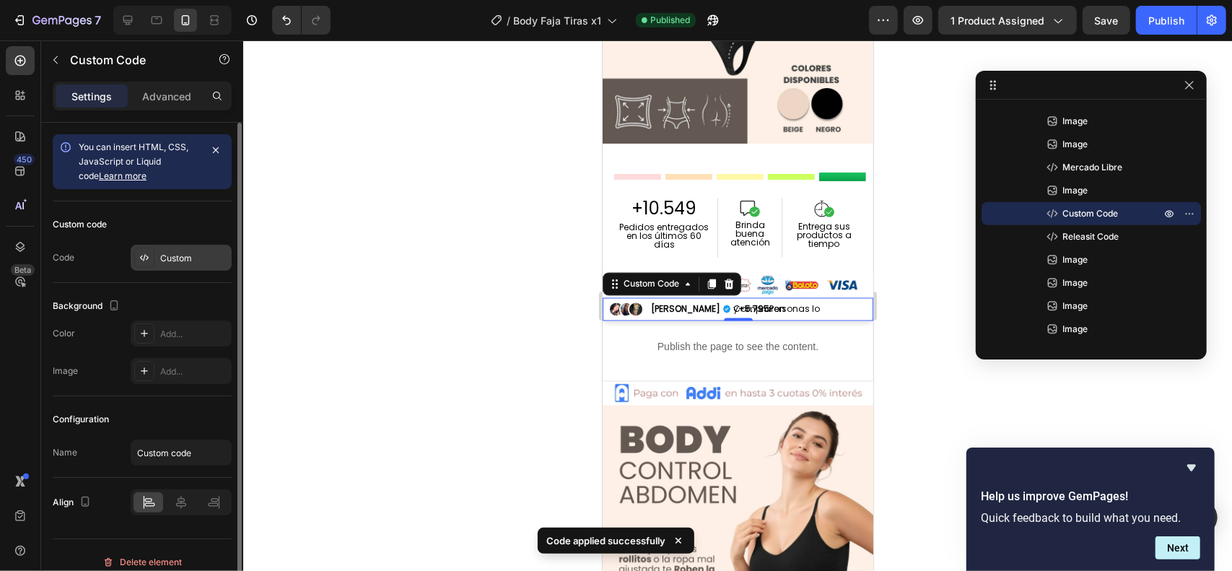
click at [175, 256] on div "Custom" at bounding box center [194, 258] width 68 height 13
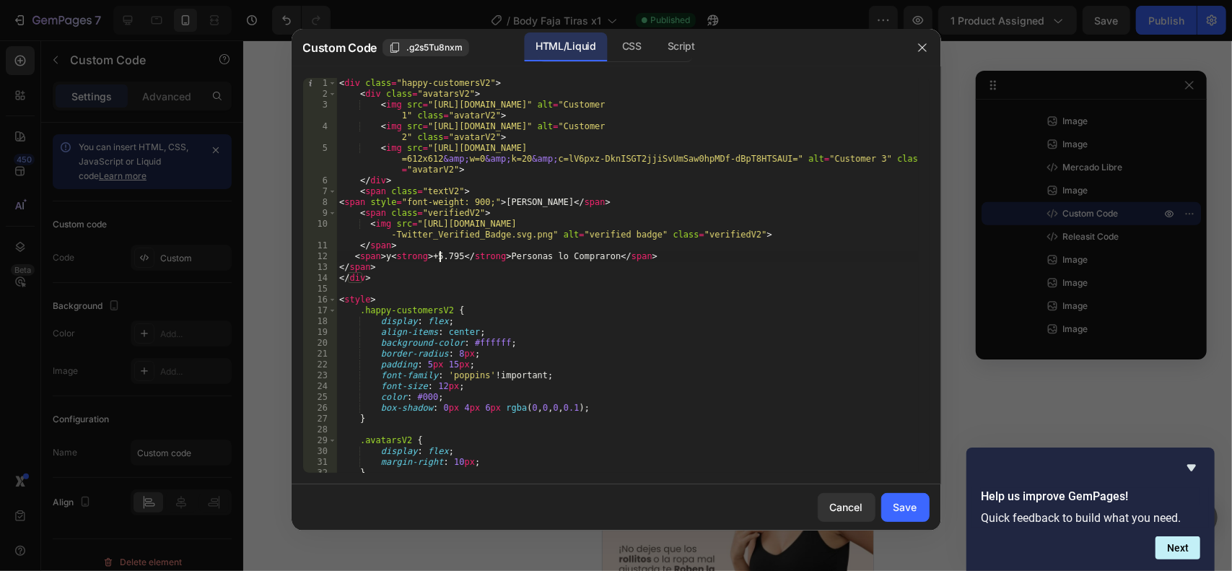
click at [439, 255] on div "< div class = "happy-customersV2" > < div class = "avatarsV2" > < img src = "ht…" at bounding box center [627, 286] width 582 height 416
type textarea "<span> y <strong>+15.790</strong> Personas lo Compraron</span>"
click at [909, 514] on div "Save" at bounding box center [905, 506] width 24 height 15
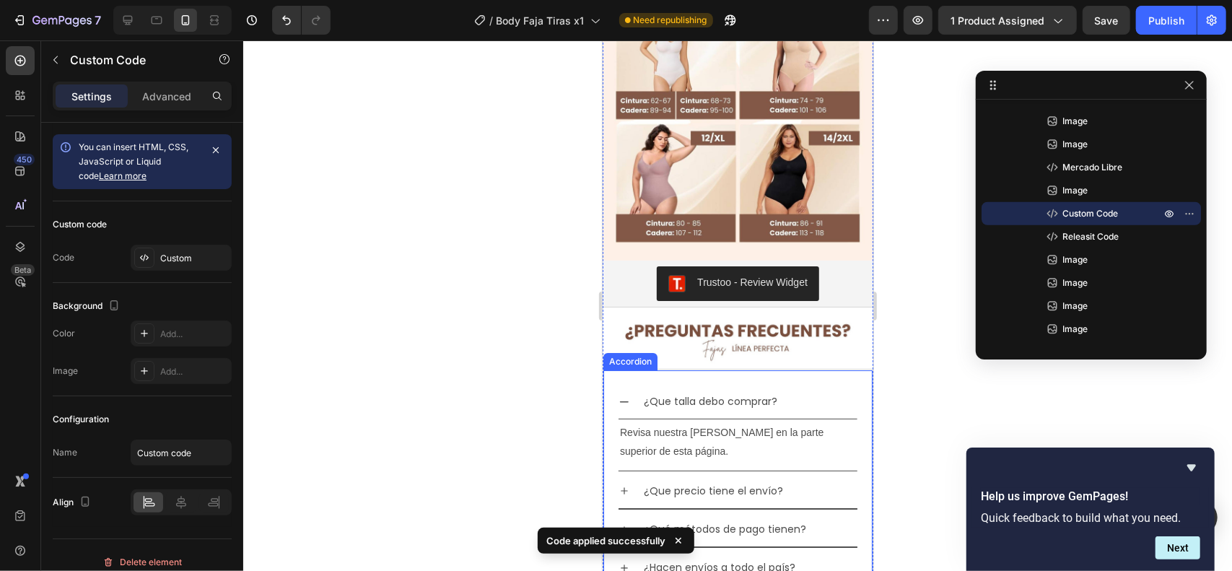
scroll to position [3265, 0]
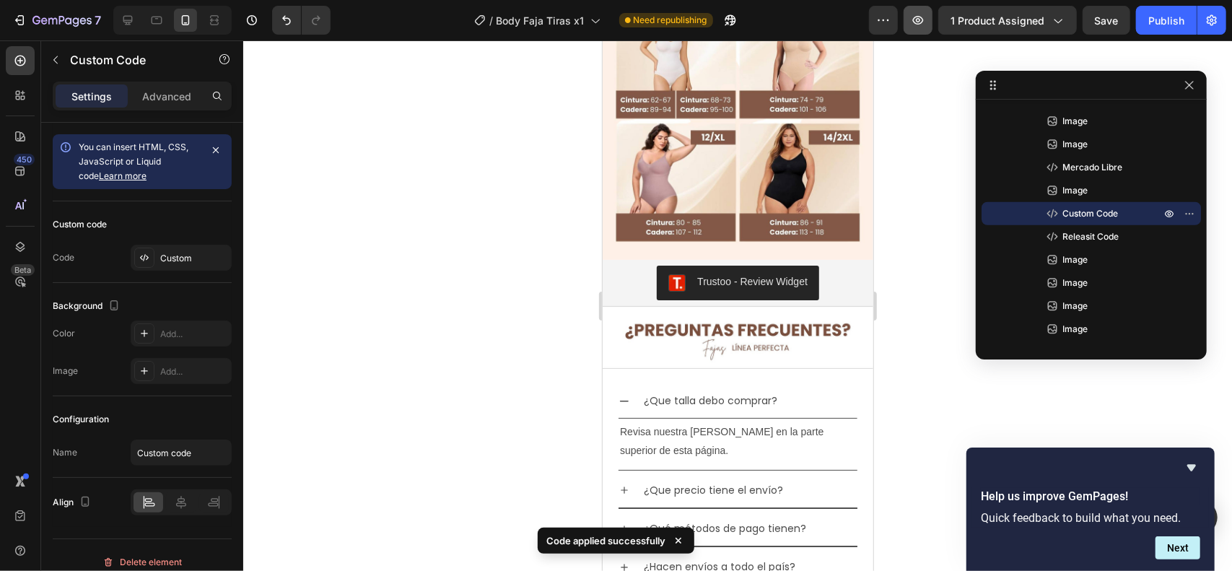
drag, startPoint x: 1172, startPoint y: 27, endPoint x: 924, endPoint y: 6, distance: 249.1
click at [1172, 27] on div "Publish" at bounding box center [1166, 20] width 36 height 15
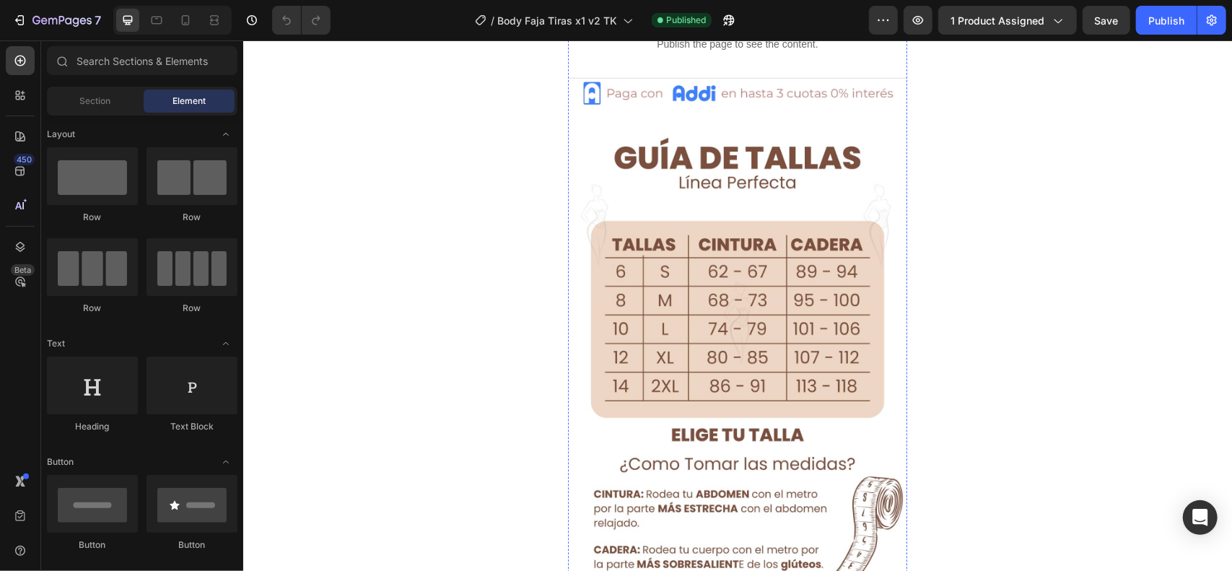
scroll to position [480, 0]
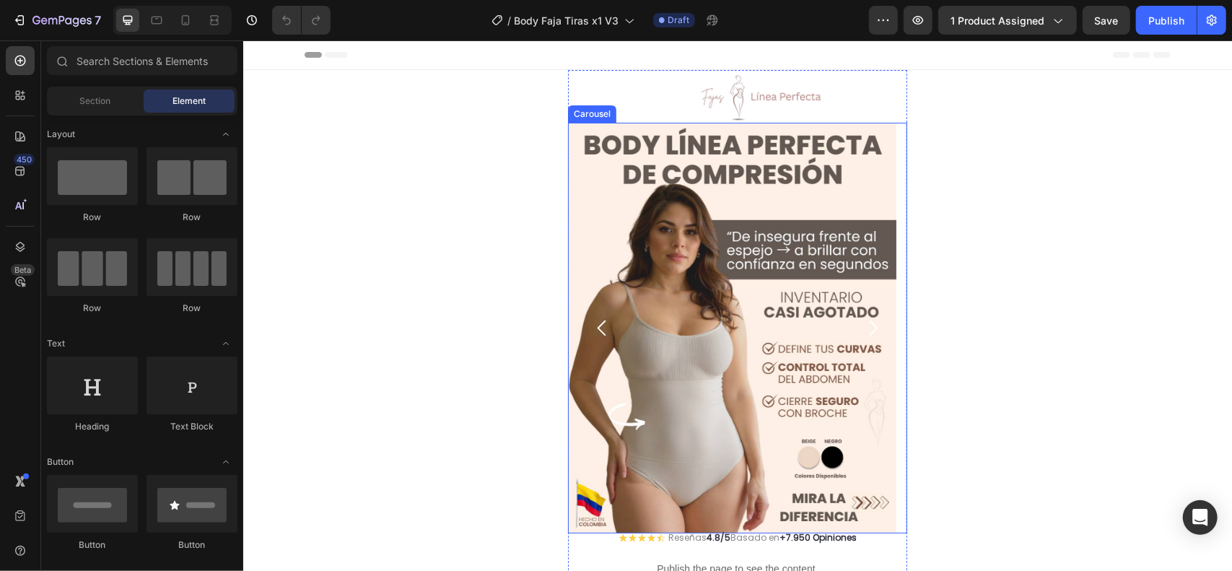
click at [861, 323] on icon "Carousel Next Arrow" at bounding box center [872, 327] width 22 height 22
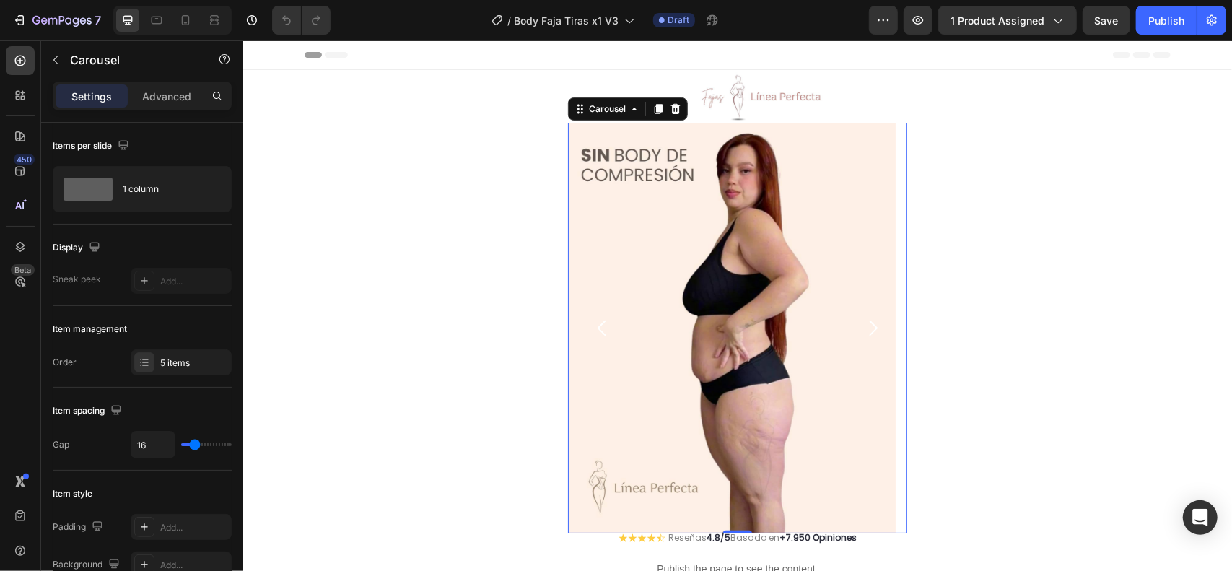
click at [861, 323] on icon "Carousel Next Arrow" at bounding box center [872, 327] width 22 height 22
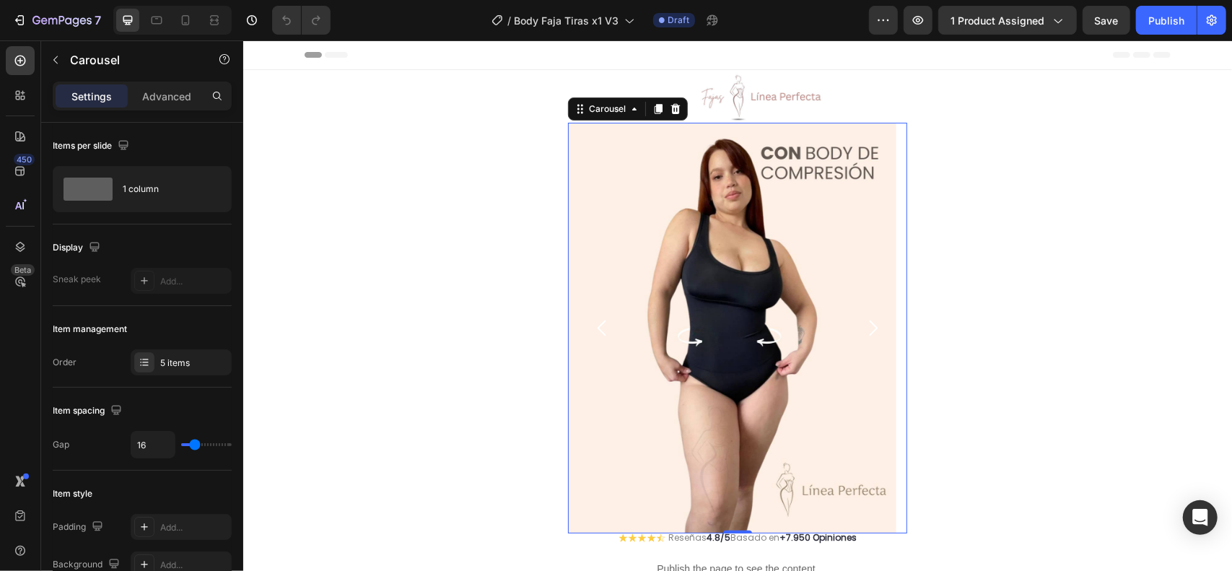
click at [861, 323] on icon "Carousel Next Arrow" at bounding box center [872, 327] width 22 height 22
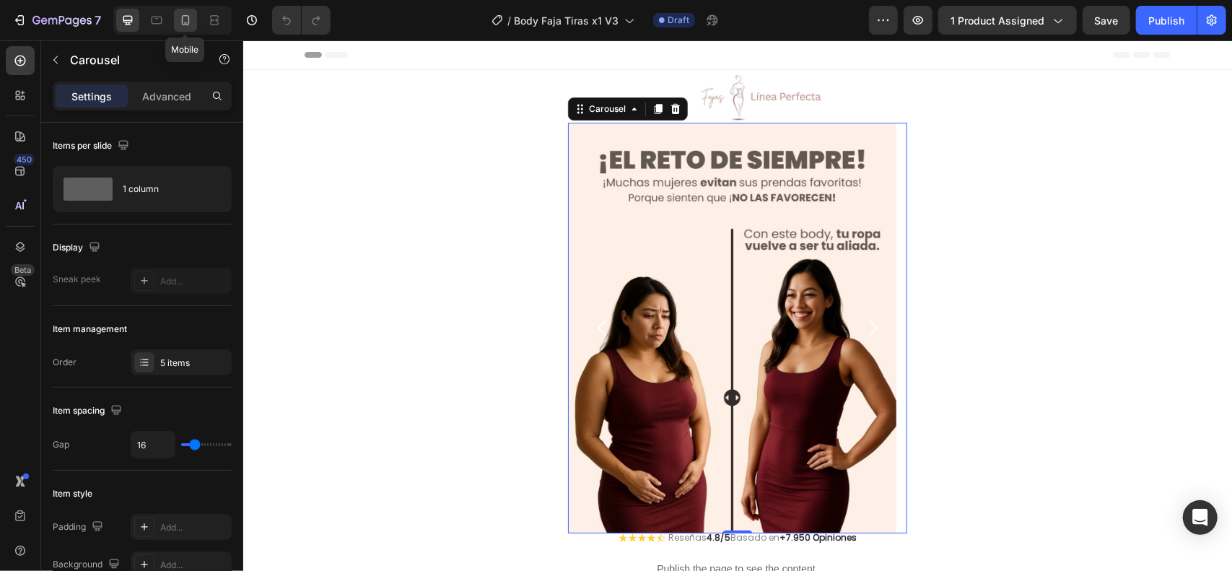
click at [188, 13] on icon at bounding box center [185, 20] width 14 height 14
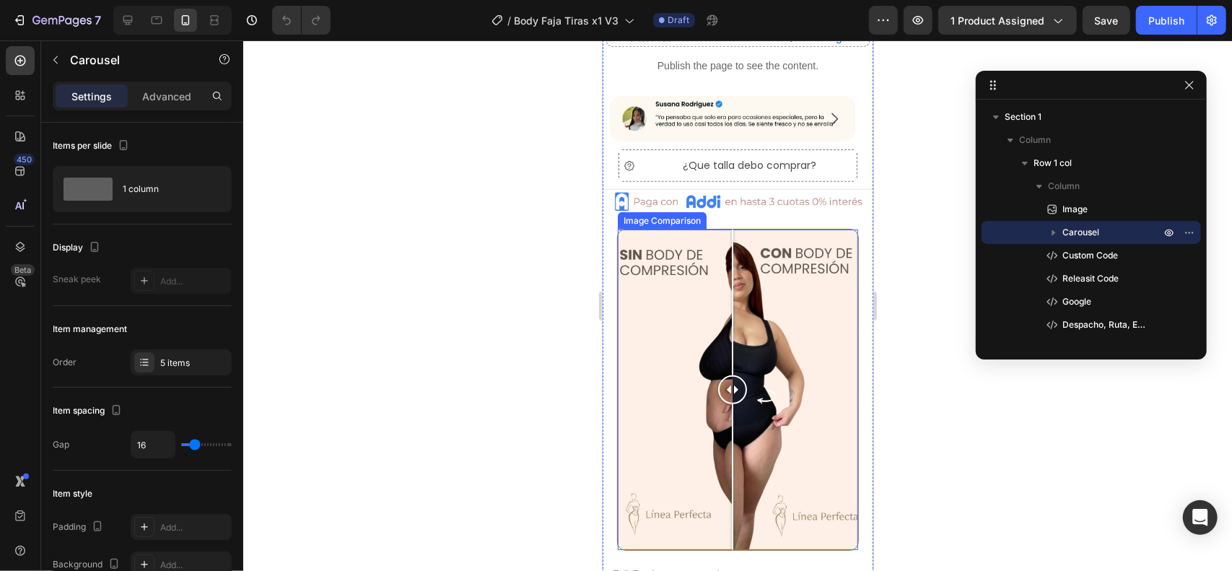
scroll to position [478, 0]
click at [658, 215] on div "Image Comparison" at bounding box center [661, 219] width 83 height 13
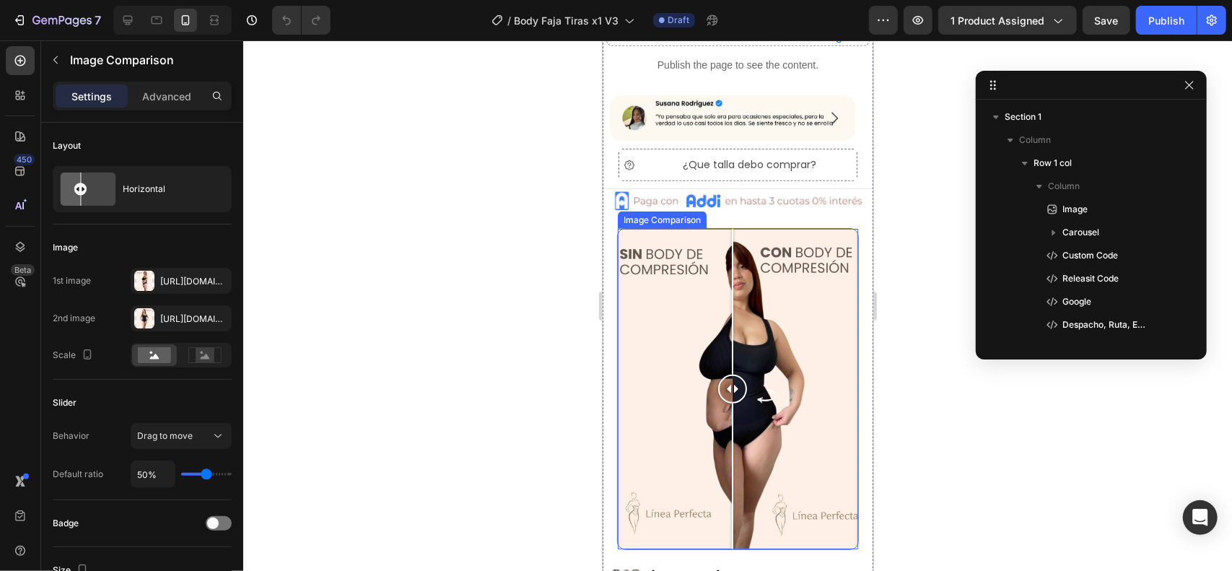
scroll to position [203, 0]
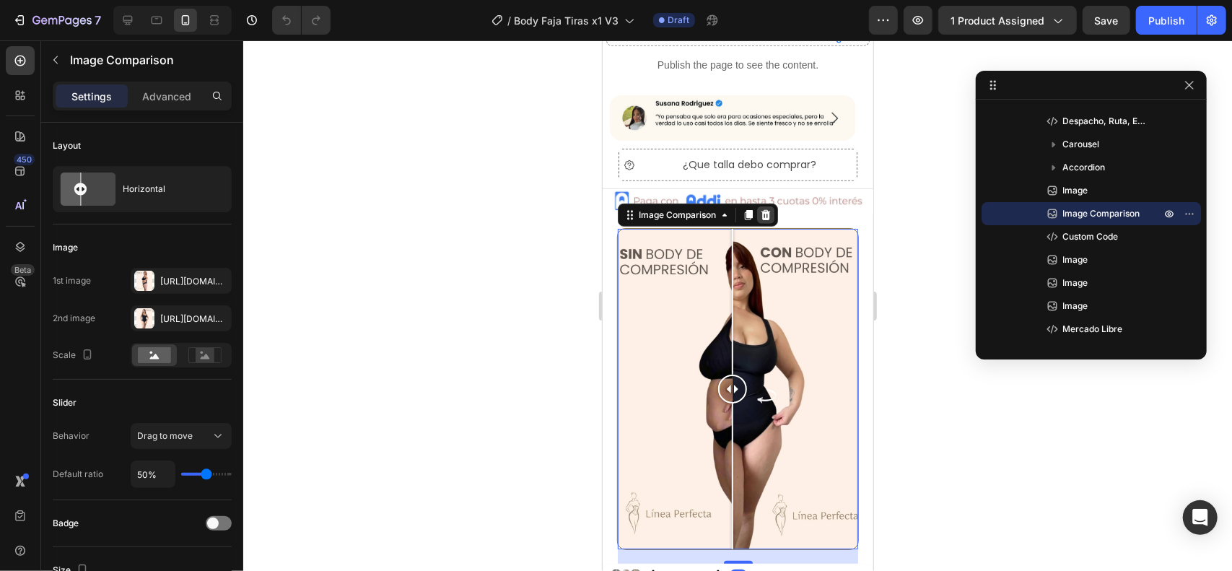
click at [766, 209] on icon at bounding box center [765, 215] width 12 height 12
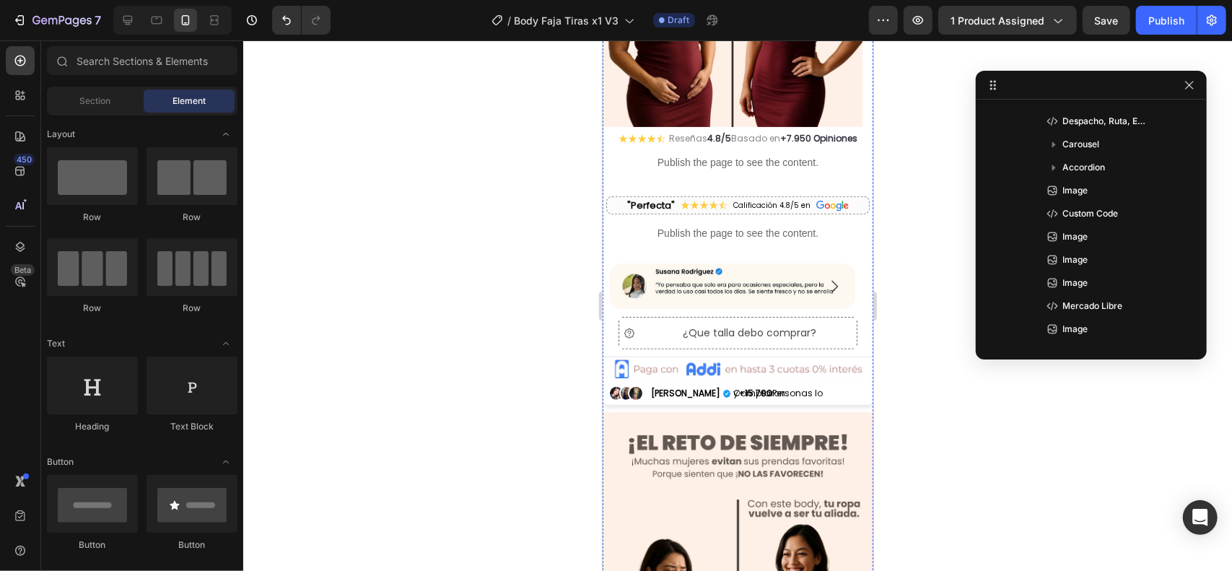
scroll to position [0, 0]
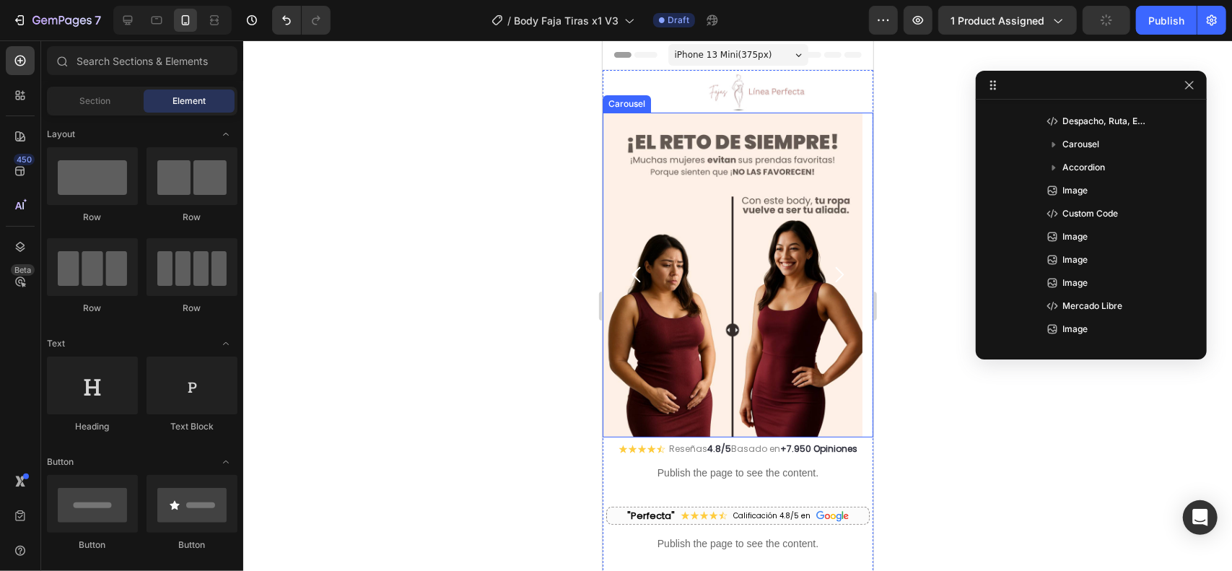
click at [641, 269] on icon "Carousel Back Arrow" at bounding box center [636, 274] width 22 height 22
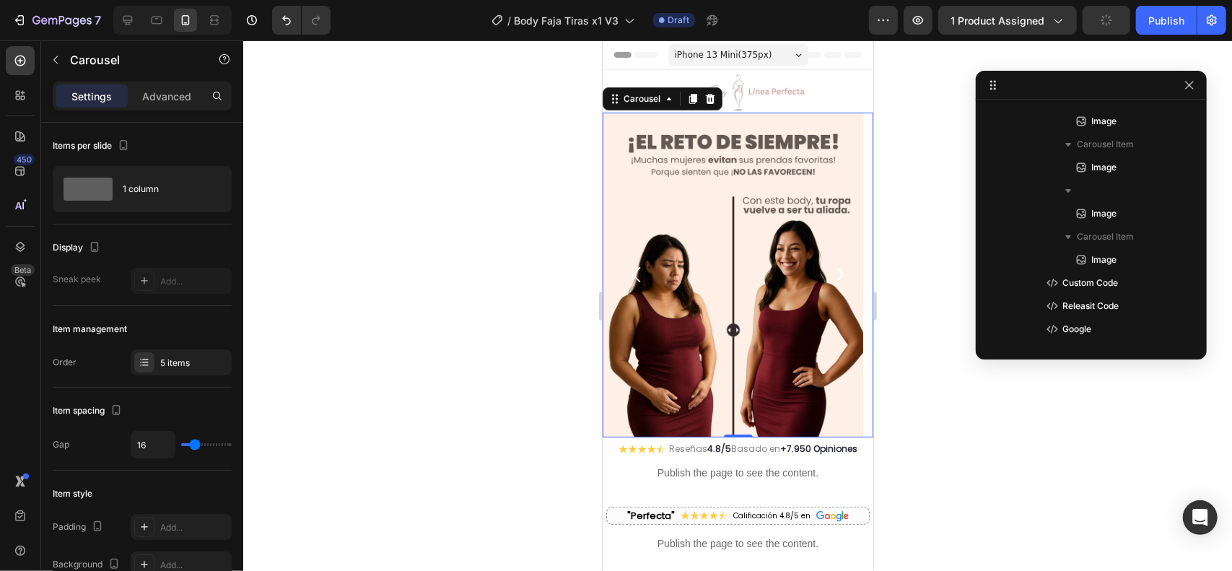
scroll to position [19, 0]
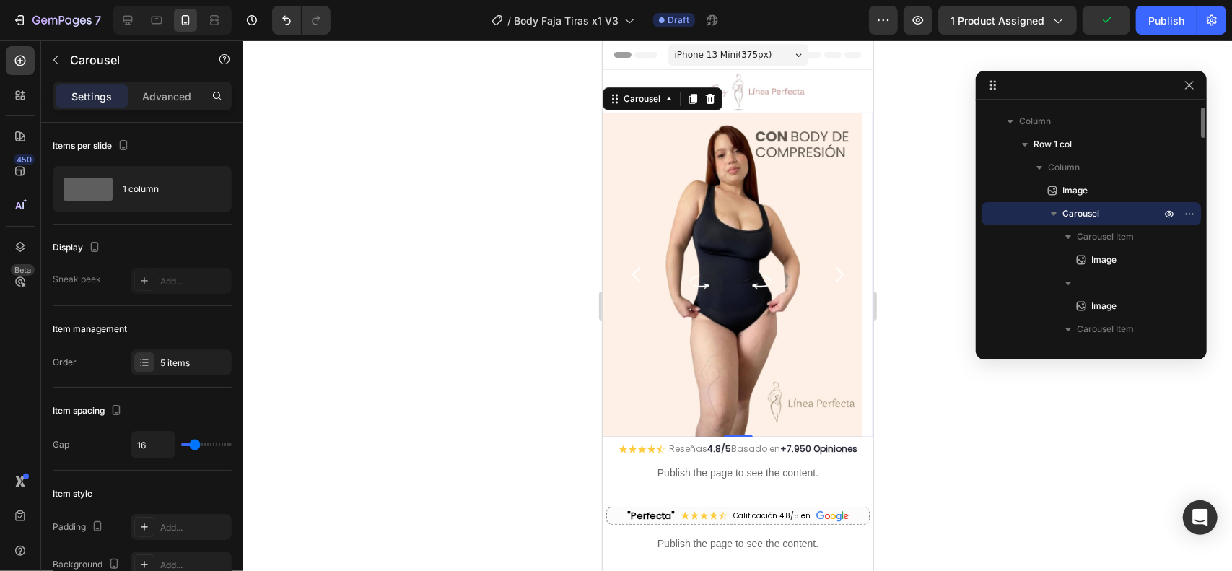
click at [636, 269] on icon "Carousel Back Arrow" at bounding box center [636, 274] width 22 height 22
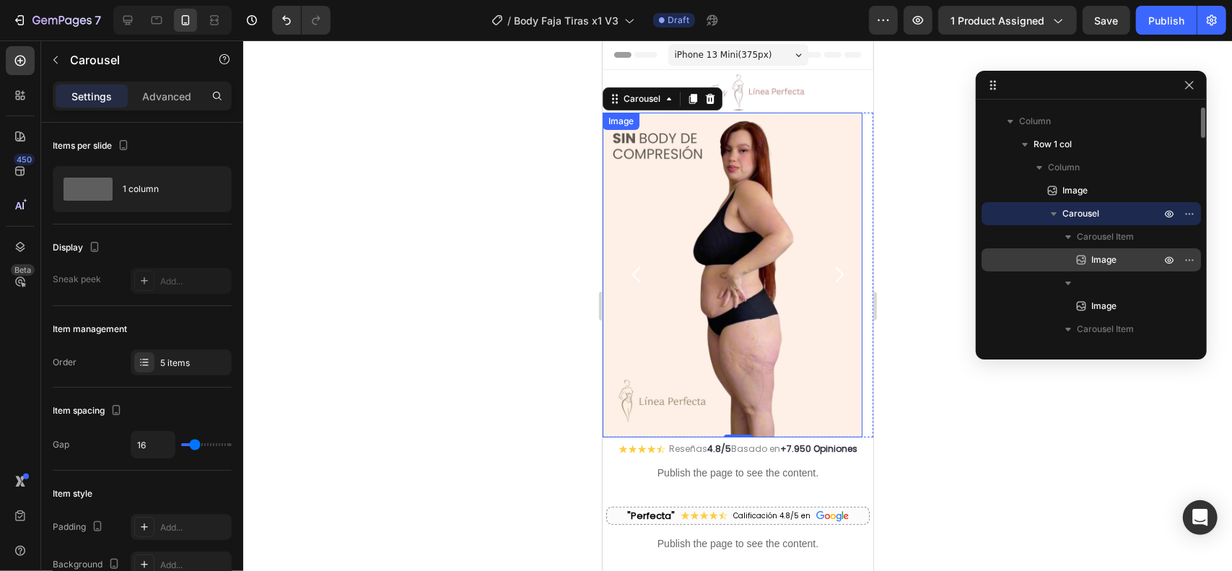
click at [1109, 253] on span "Image" at bounding box center [1103, 260] width 25 height 14
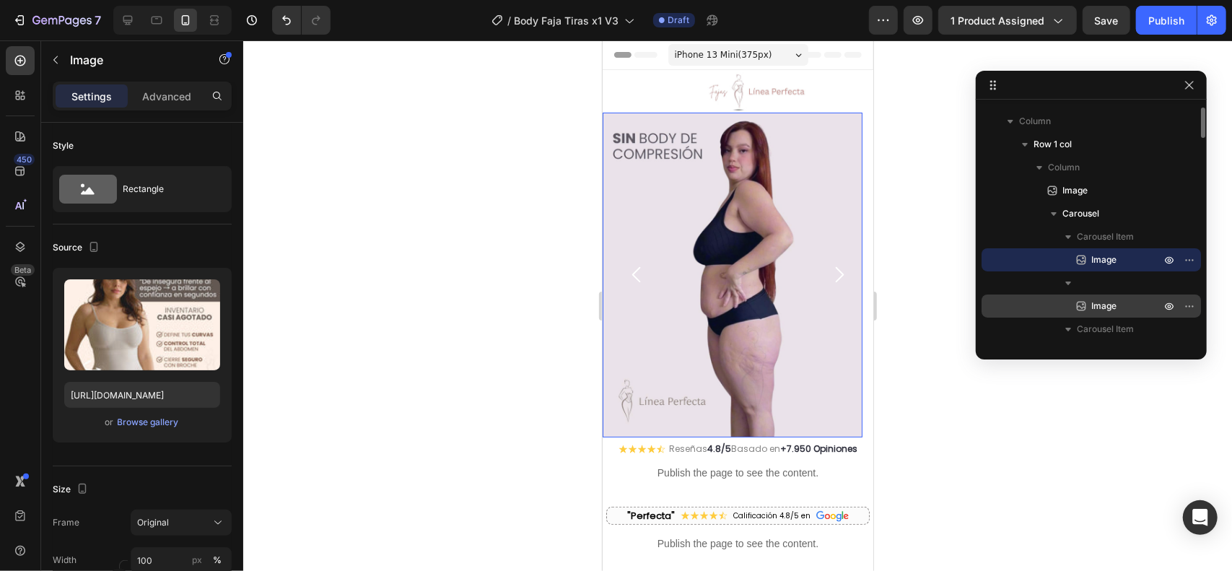
click at [1113, 299] on span "Image" at bounding box center [1103, 306] width 25 height 14
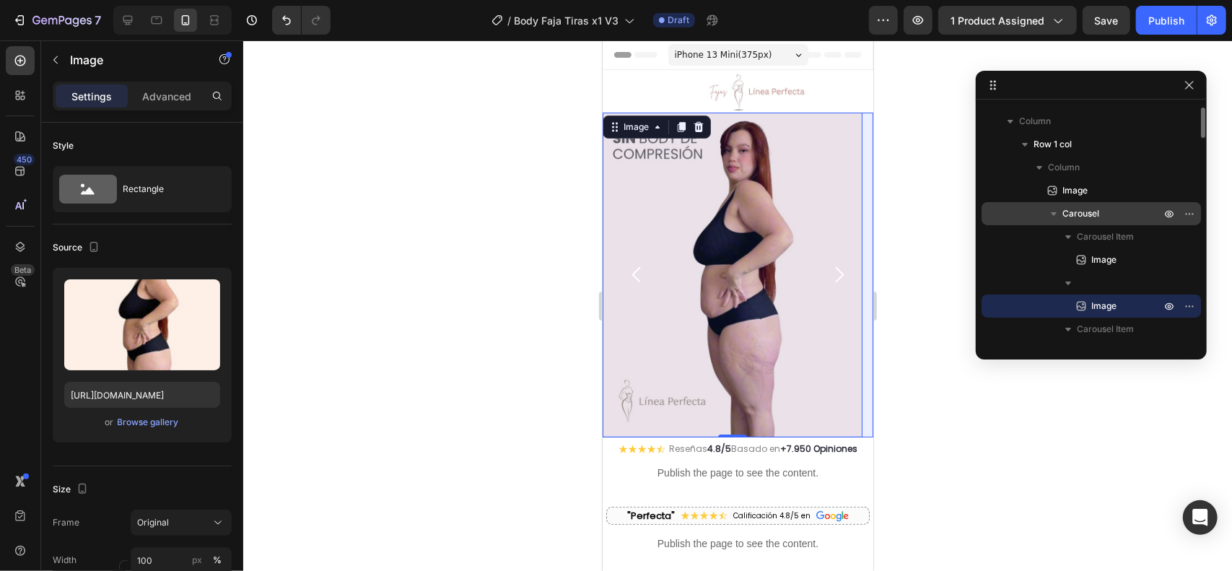
click at [1104, 209] on p "Carousel" at bounding box center [1112, 213] width 101 height 14
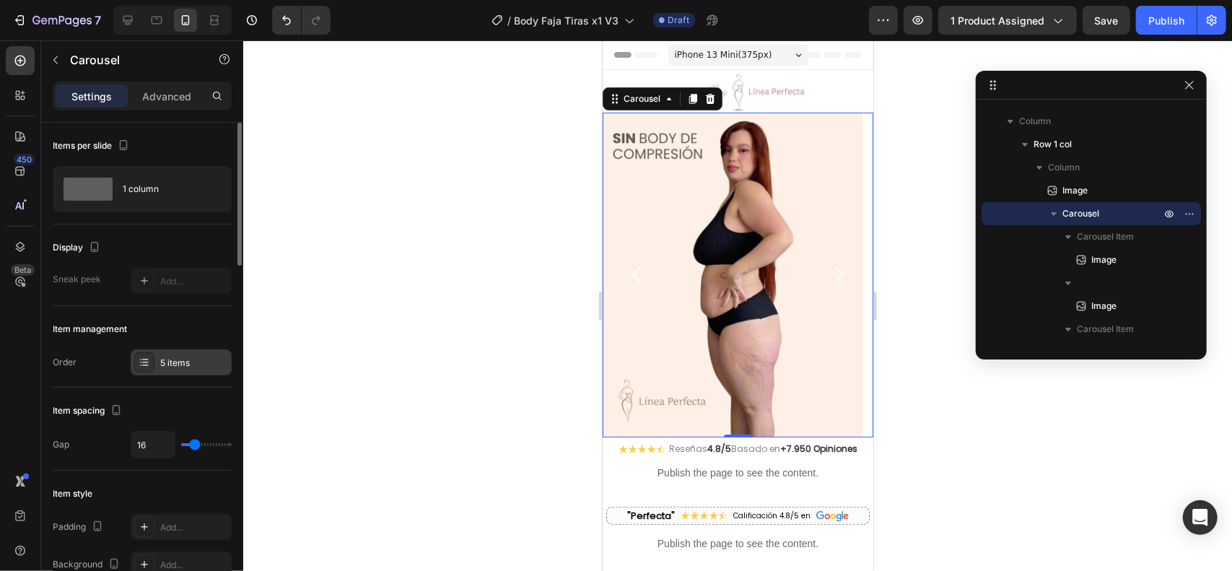
click at [139, 365] on icon at bounding box center [145, 362] width 12 height 12
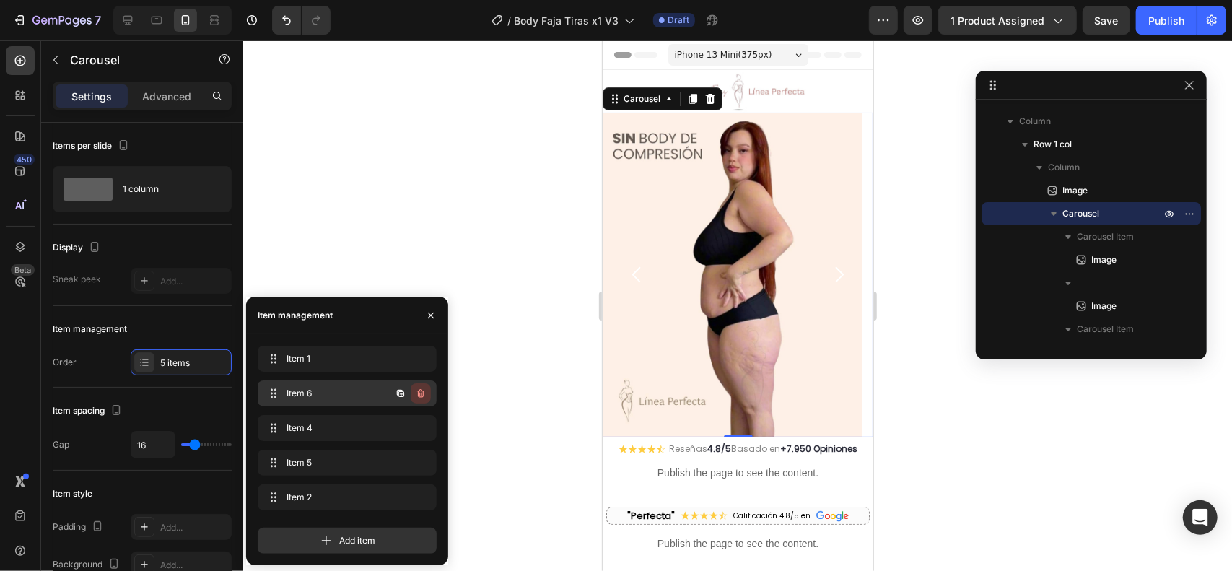
click at [424, 393] on icon "button" at bounding box center [421, 393] width 12 height 12
click at [424, 393] on button "Delete" at bounding box center [411, 393] width 40 height 20
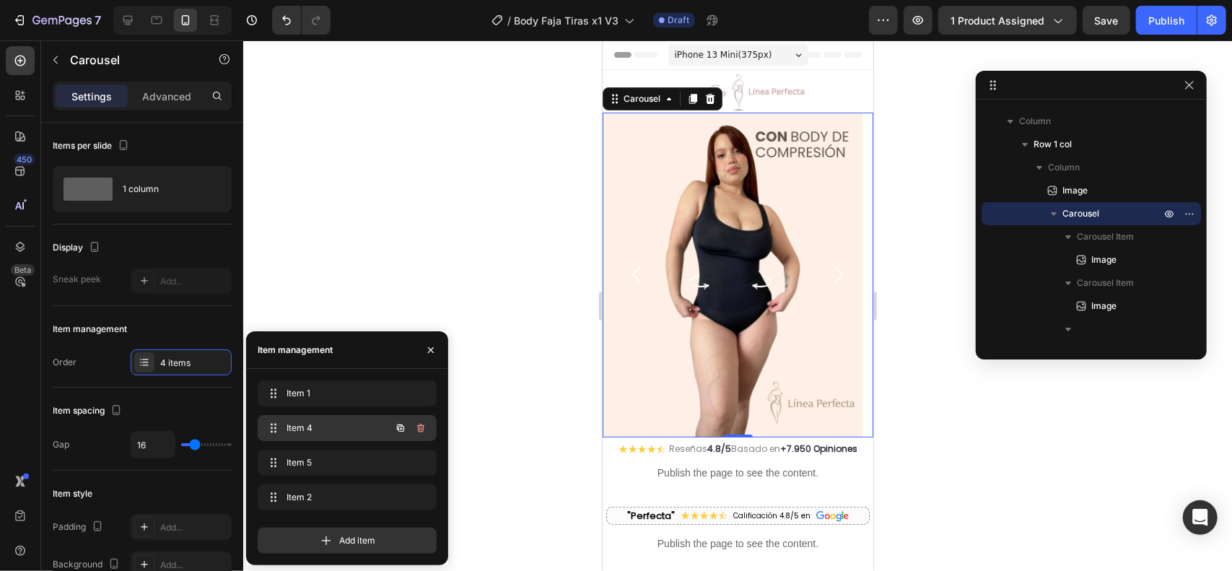
click at [421, 426] on icon "button" at bounding box center [420, 428] width 7 height 9
click at [420, 429] on div "Delete" at bounding box center [411, 427] width 27 height 13
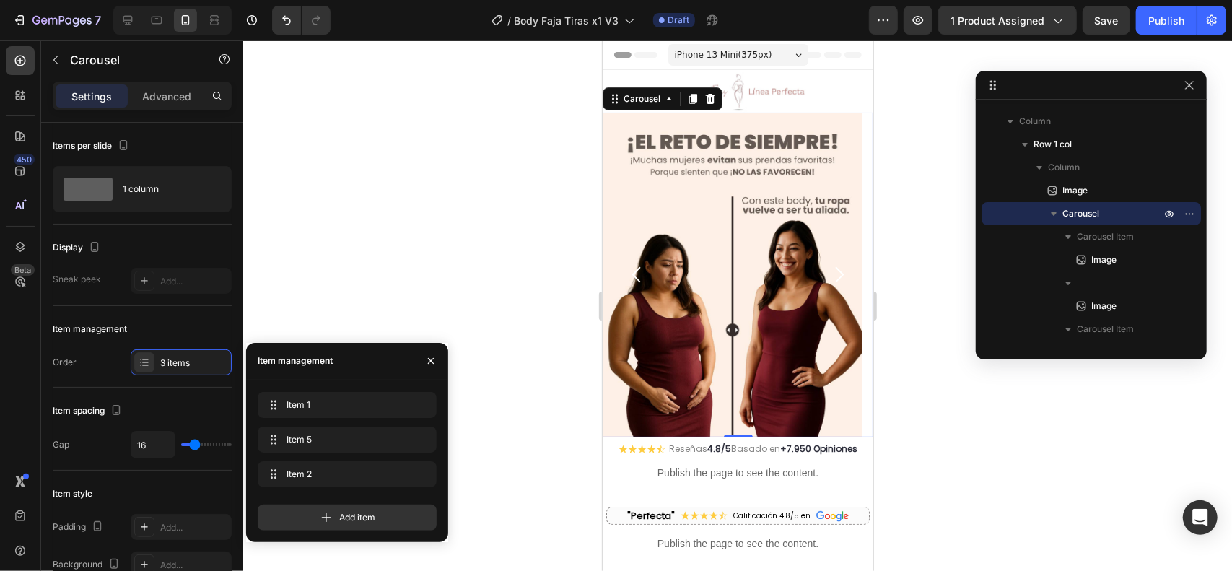
click at [828, 267] on icon "Carousel Next Arrow" at bounding box center [838, 274] width 22 height 22
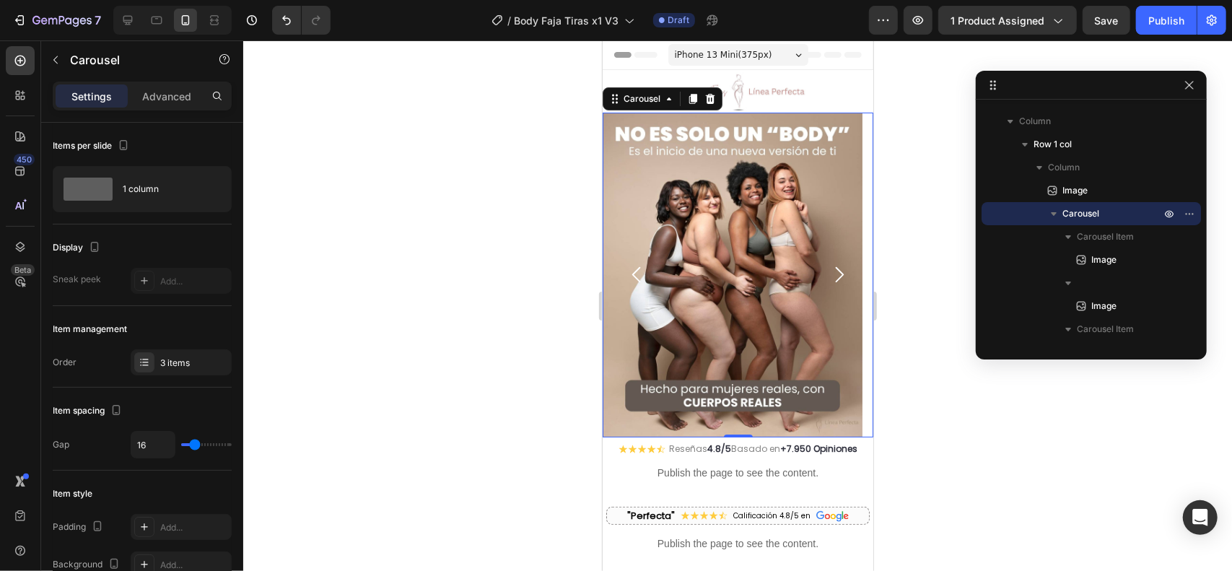
click at [835, 268] on icon "Carousel Next Arrow" at bounding box center [839, 273] width 9 height 15
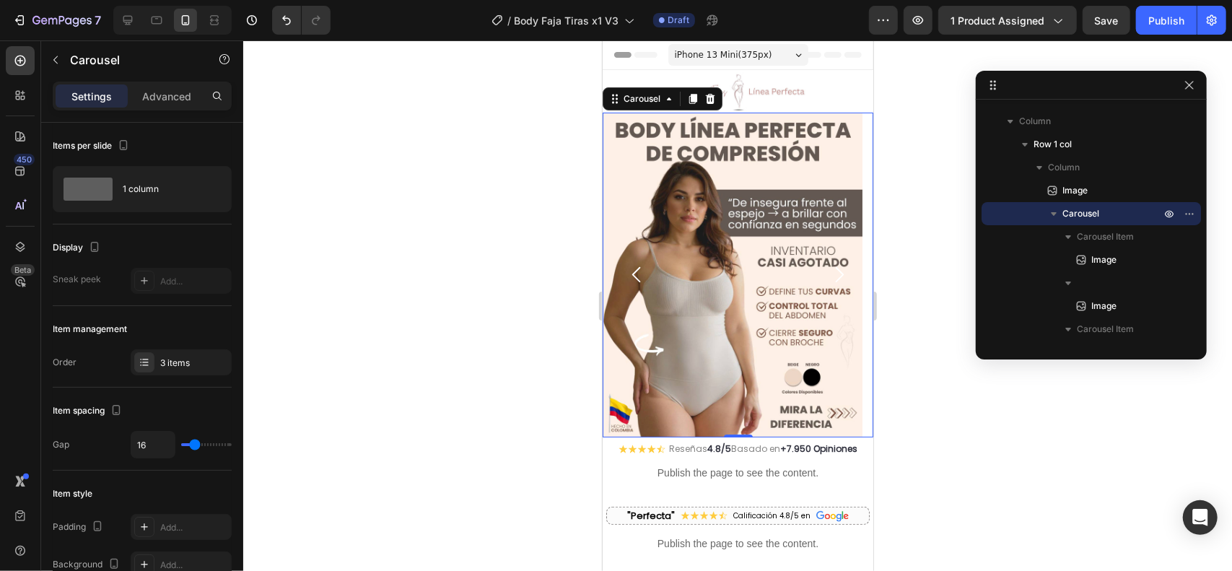
click at [835, 268] on icon "Carousel Next Arrow" at bounding box center [839, 273] width 9 height 15
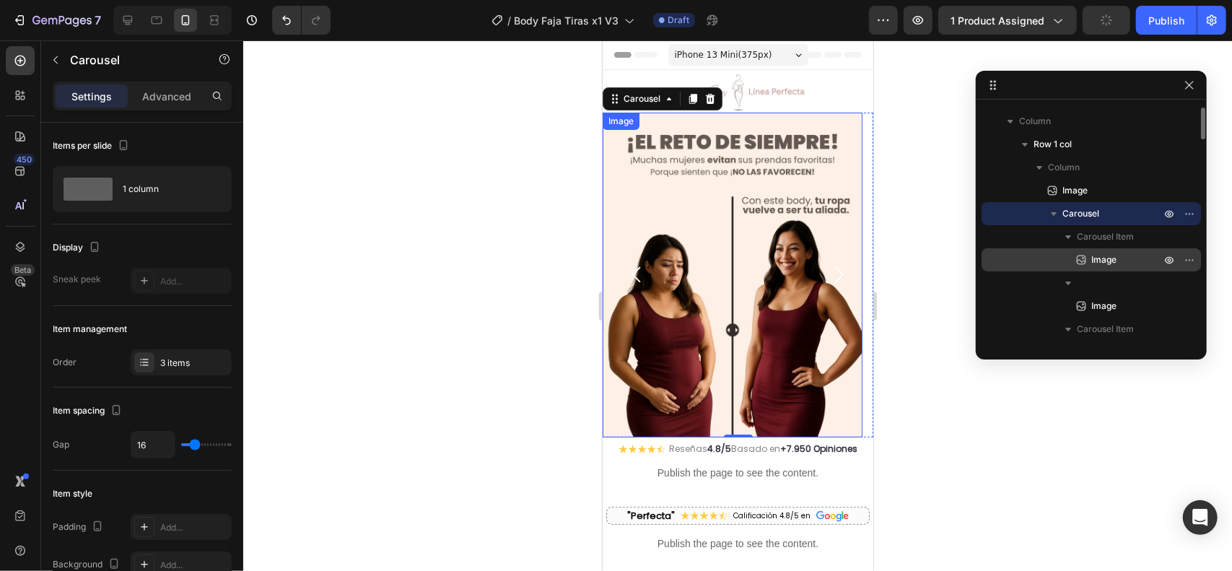
click at [1124, 258] on p "Image" at bounding box center [1110, 260] width 72 height 14
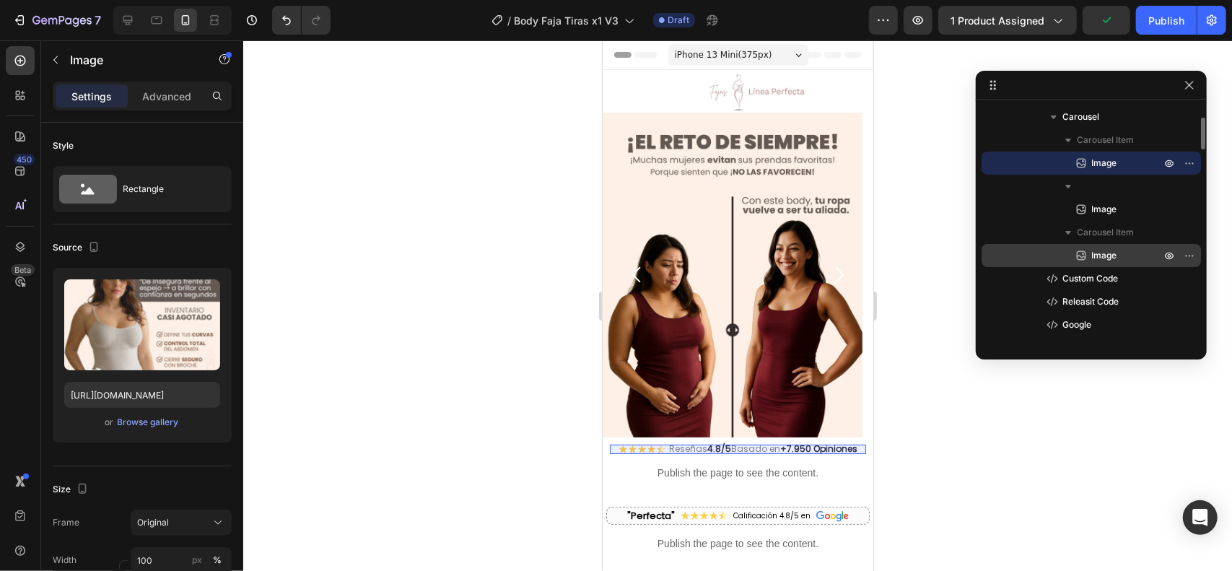
scroll to position [116, 0]
click at [1123, 250] on p "Image" at bounding box center [1110, 254] width 72 height 14
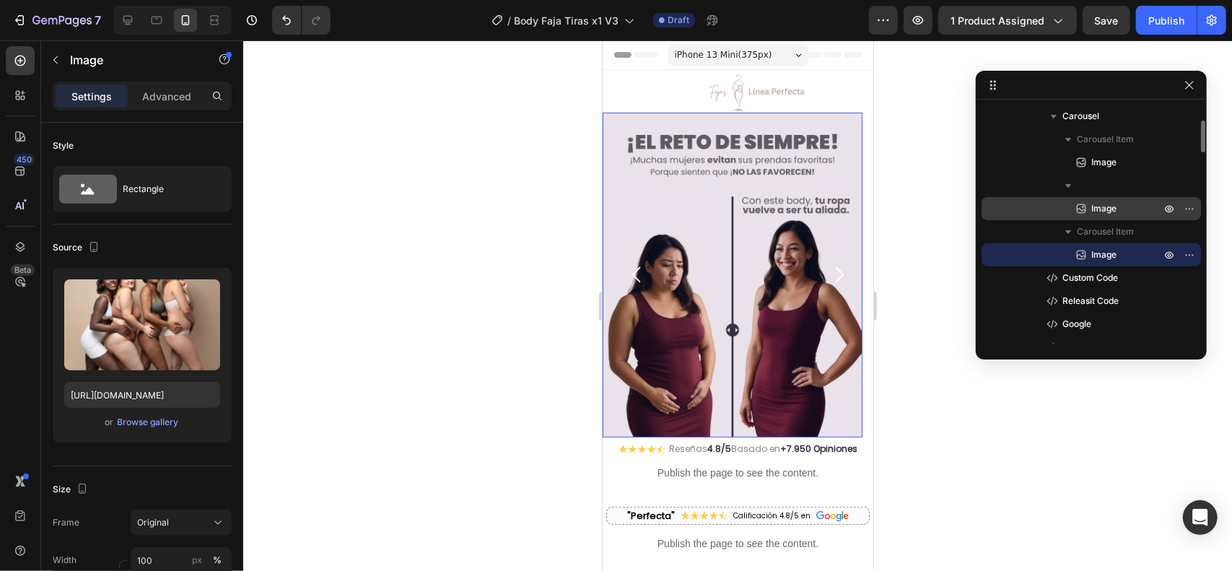
click at [1110, 211] on span "Image" at bounding box center [1103, 208] width 25 height 14
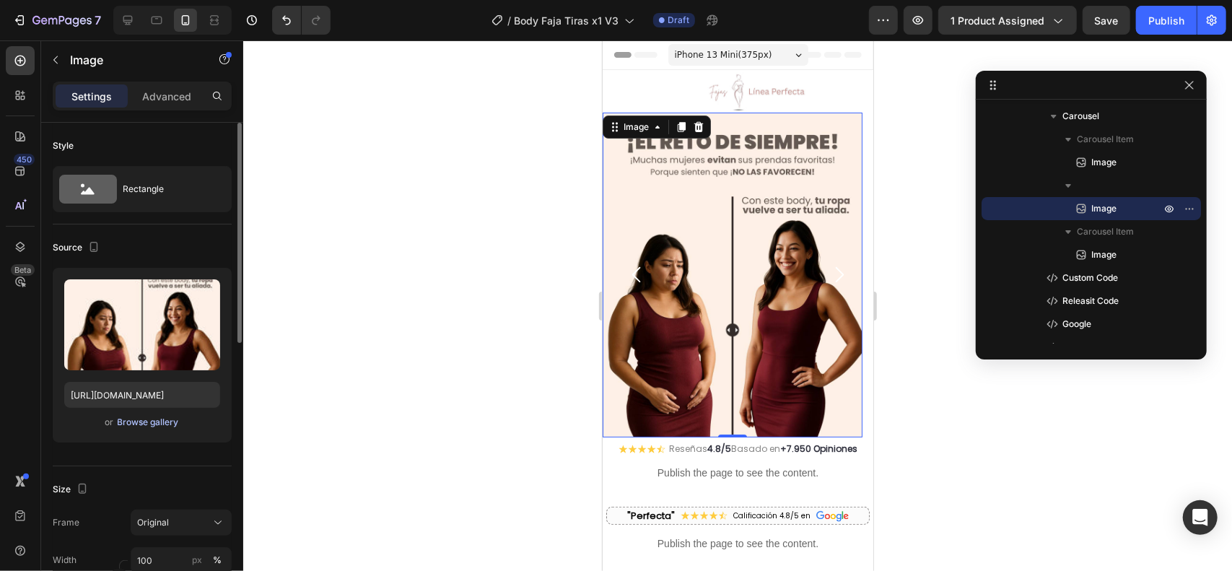
click at [150, 419] on div "Browse gallery" at bounding box center [148, 422] width 61 height 13
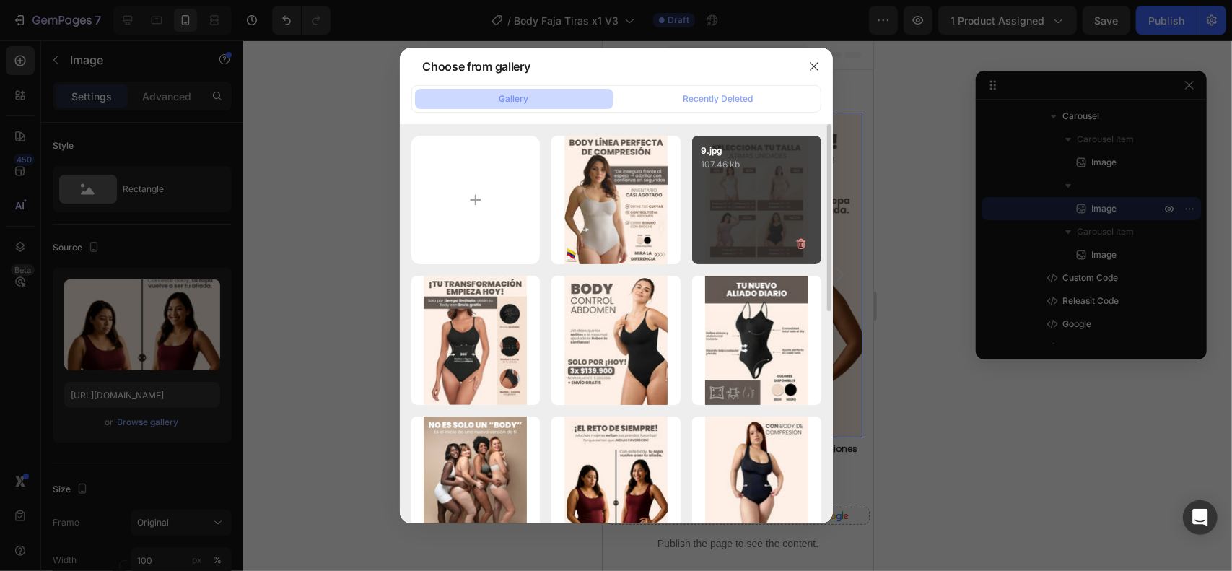
click at [737, 219] on div "9.jpg 107.46 kb" at bounding box center [756, 200] width 129 height 129
type input "https://cdn.shopify.com/s/files/1/0711/3028/4224/files/gempages_580265086258512…"
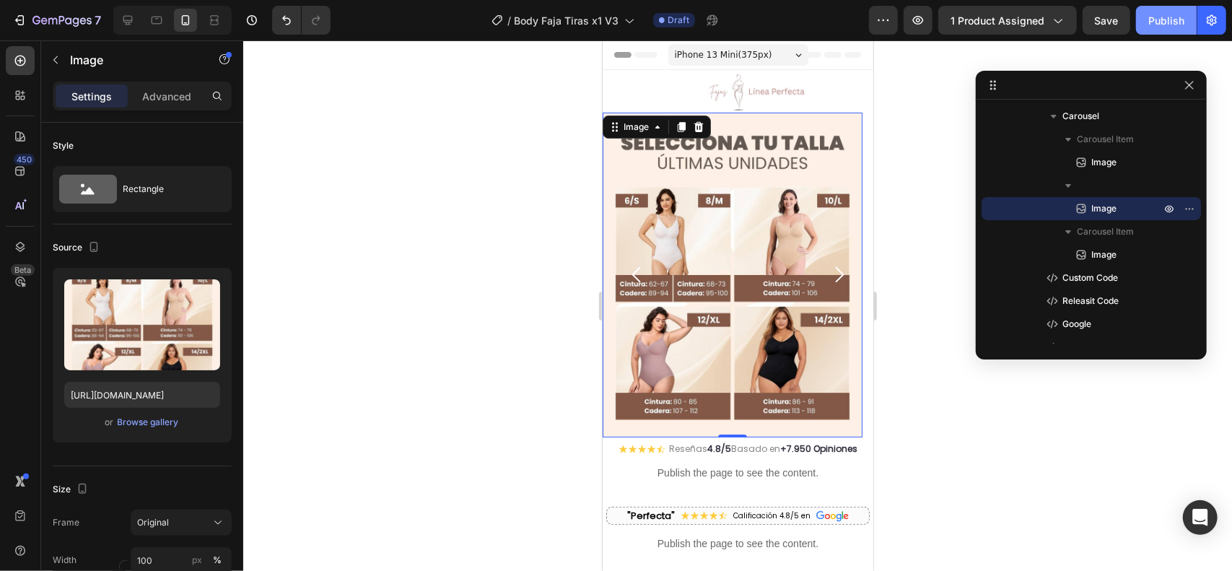
click at [1160, 12] on button "Publish" at bounding box center [1166, 20] width 61 height 29
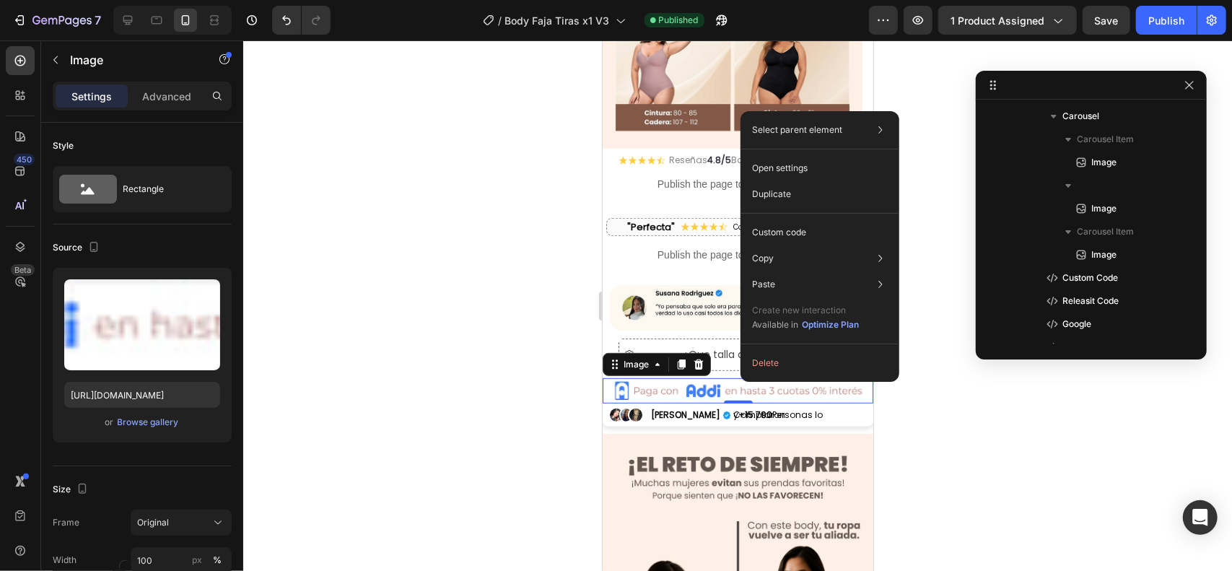
scroll to position [527, 0]
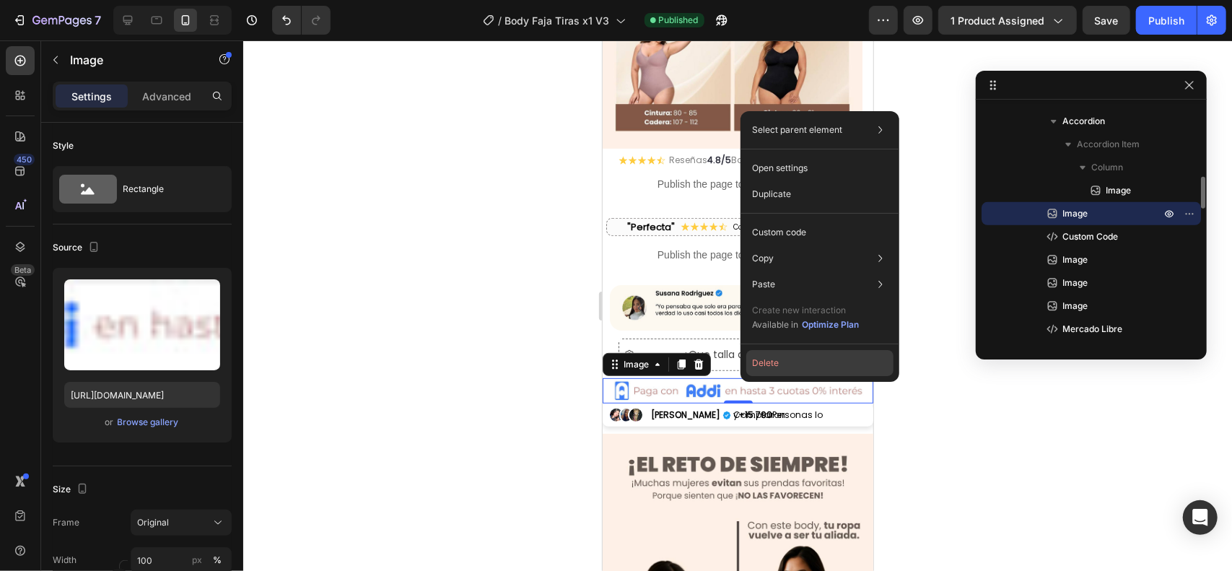
drag, startPoint x: 817, startPoint y: 367, endPoint x: 214, endPoint y: 327, distance: 603.8
click at [817, 367] on button "Delete" at bounding box center [819, 363] width 147 height 26
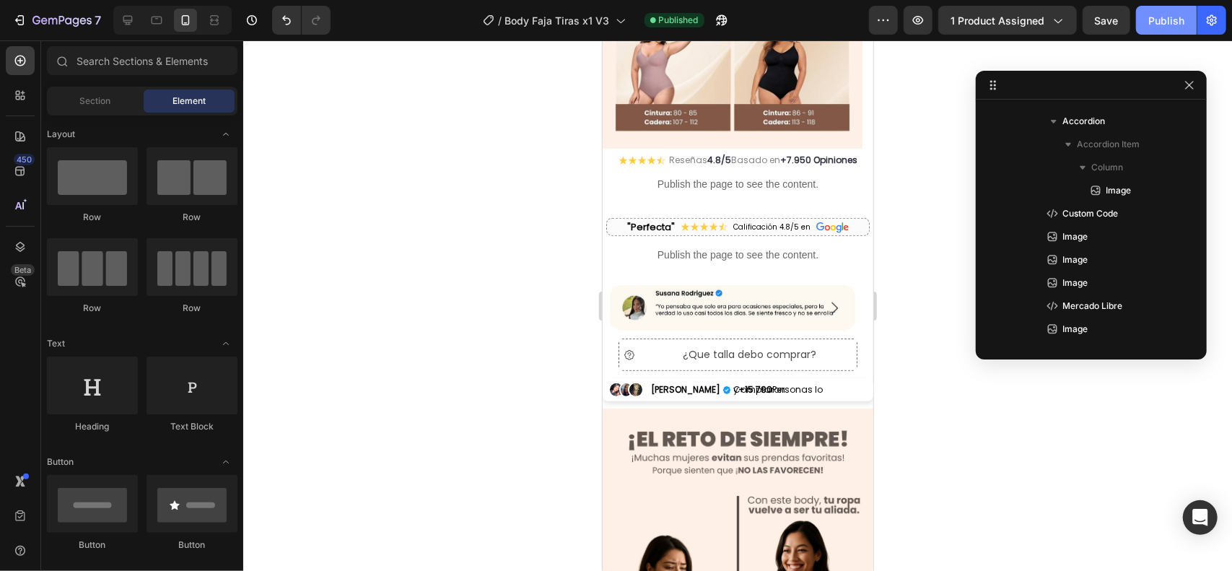
click at [1163, 17] on div "Publish" at bounding box center [1166, 20] width 36 height 15
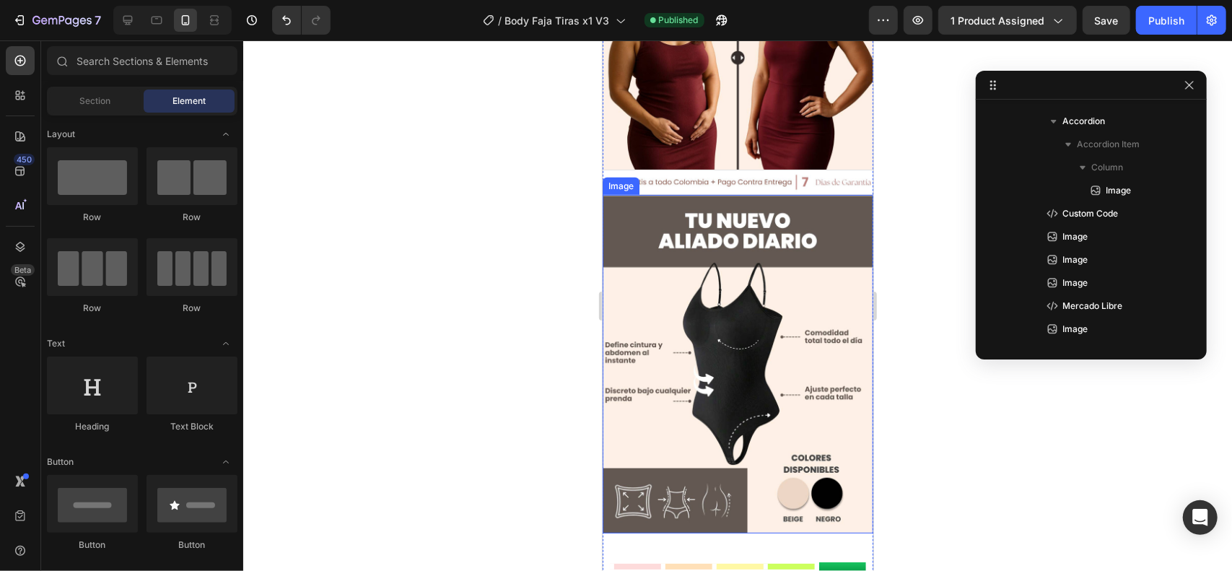
scroll to position [866, 0]
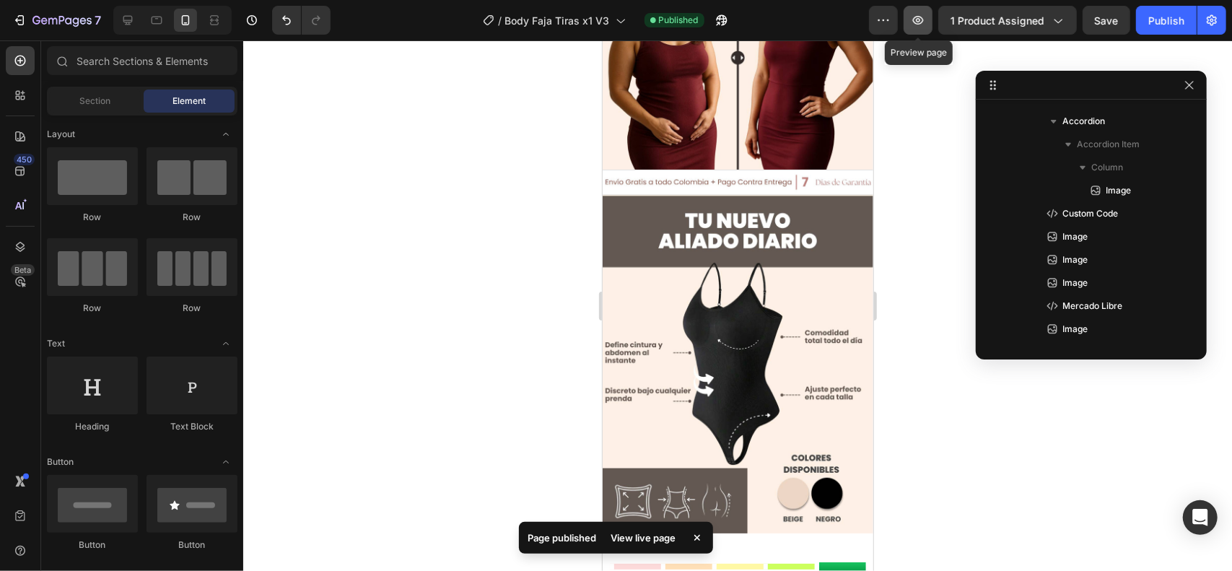
click at [918, 22] on icon "button" at bounding box center [918, 20] width 14 height 14
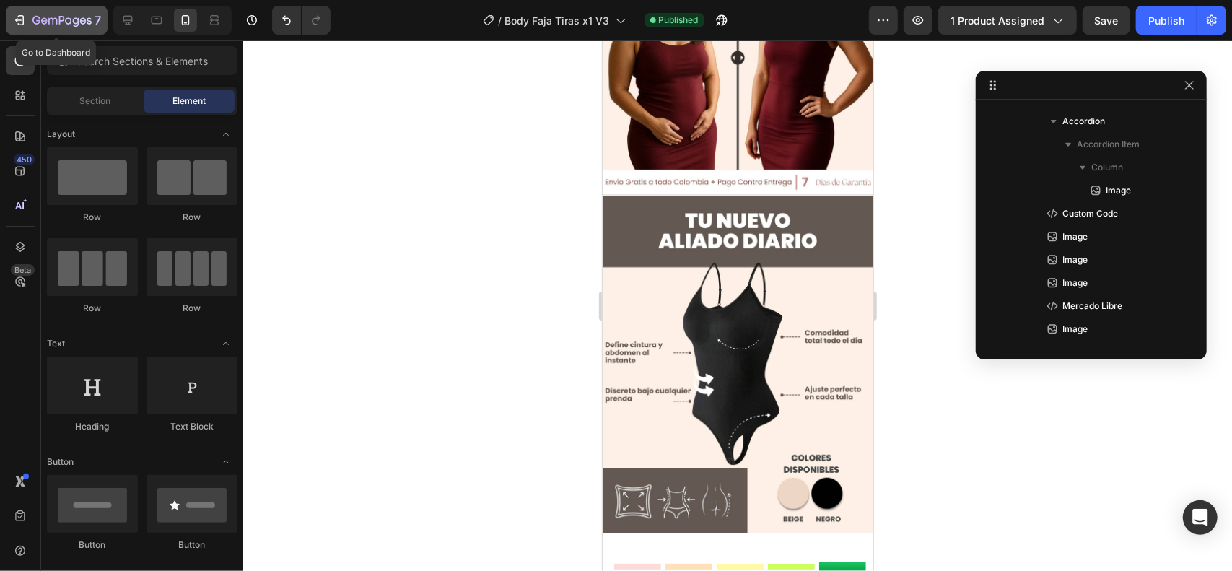
click at [57, 16] on icon "button" at bounding box center [61, 21] width 59 height 12
